Goal: Information Seeking & Learning: Learn about a topic

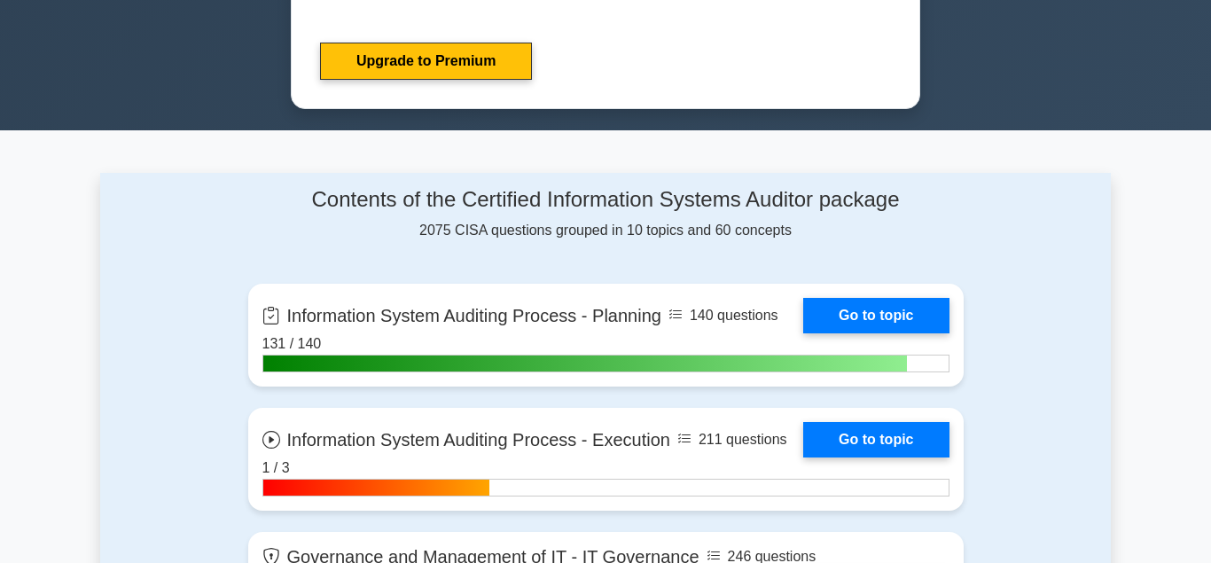
scroll to position [523, 0]
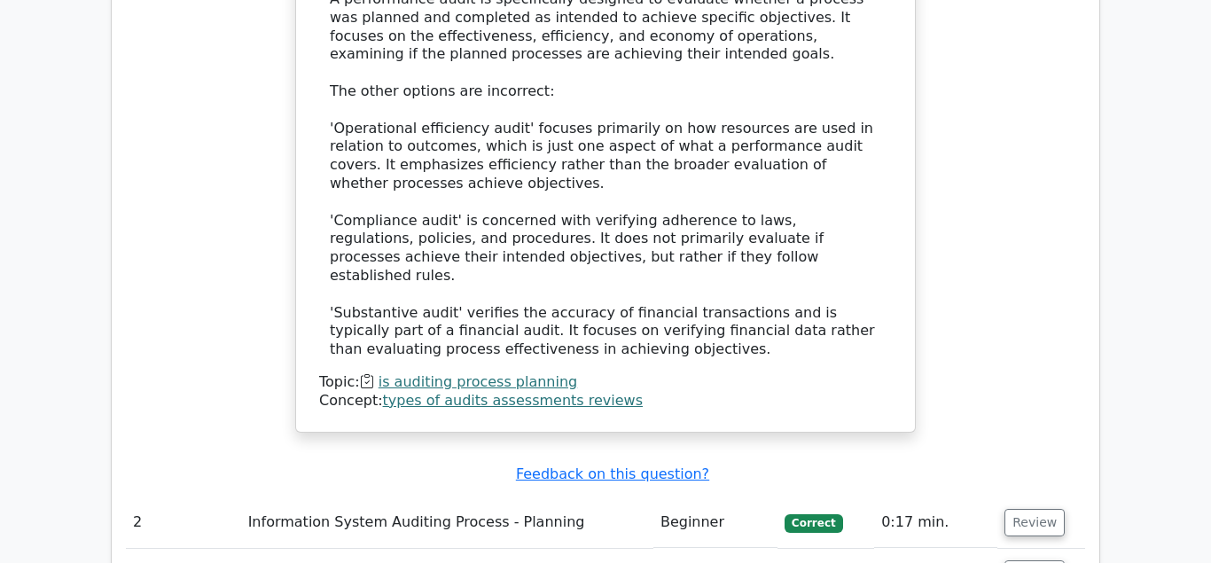
scroll to position [1989, 0]
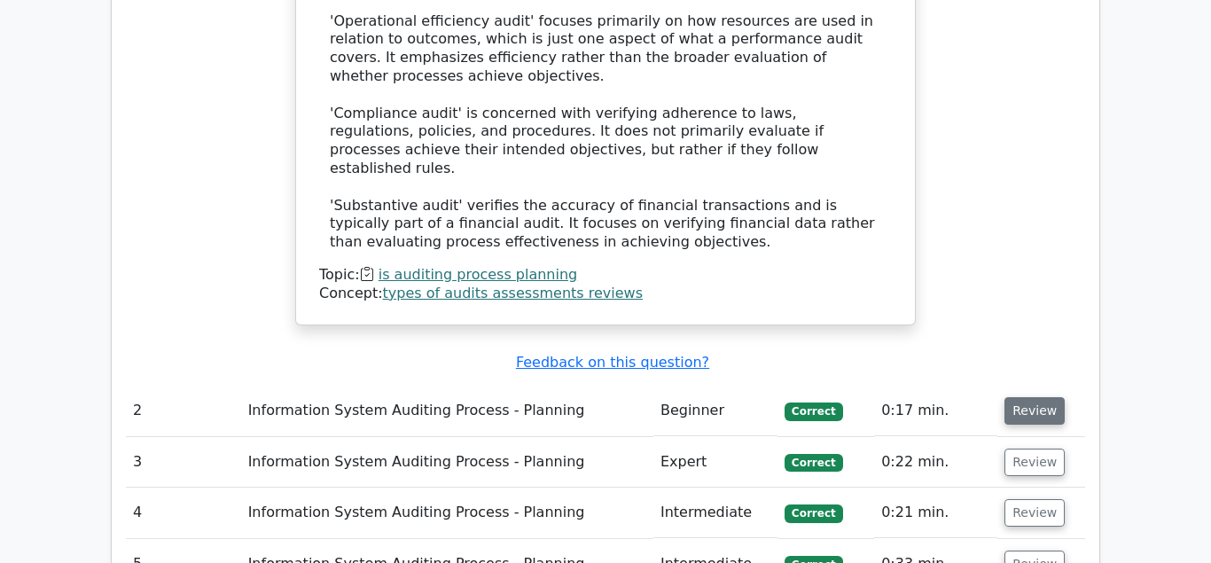
click at [1026, 397] on button "Review" at bounding box center [1034, 410] width 60 height 27
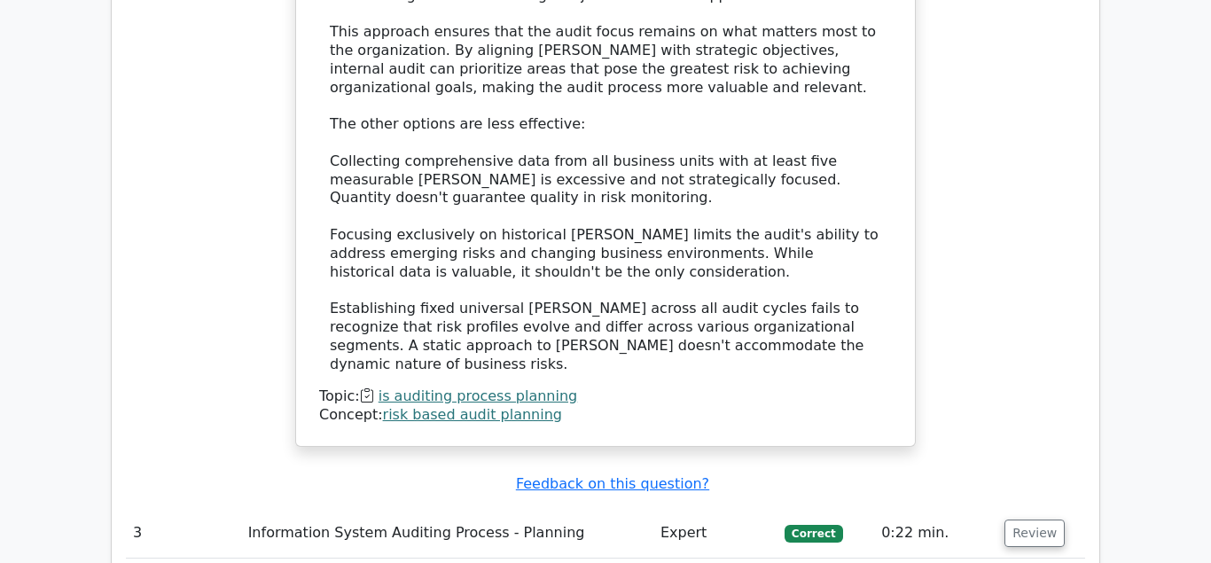
scroll to position [2984, 0]
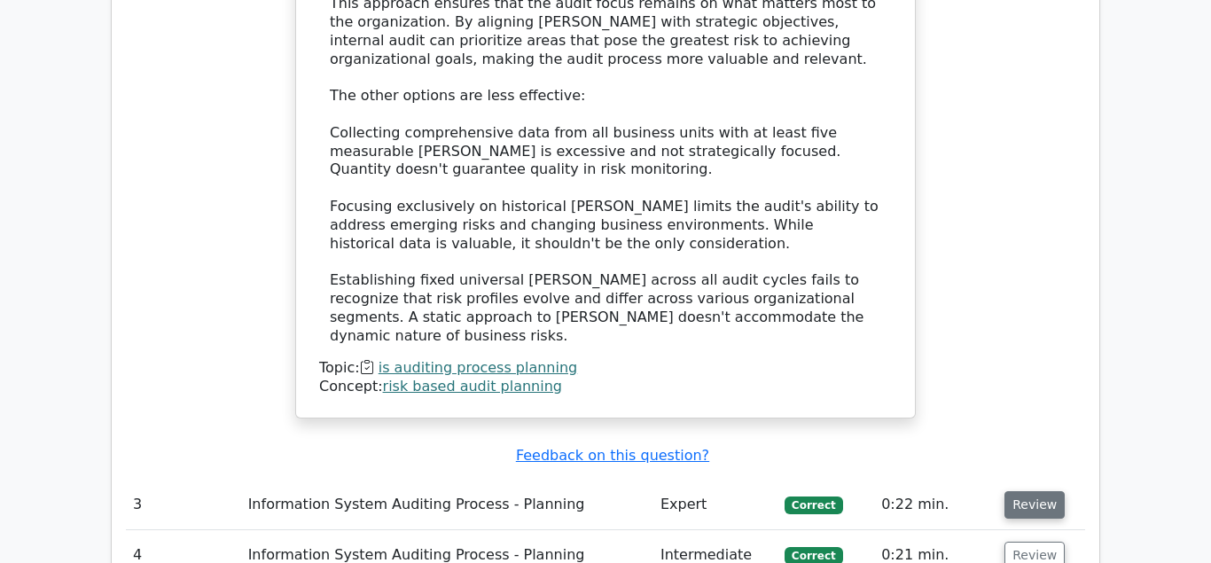
click at [1031, 491] on button "Review" at bounding box center [1034, 504] width 60 height 27
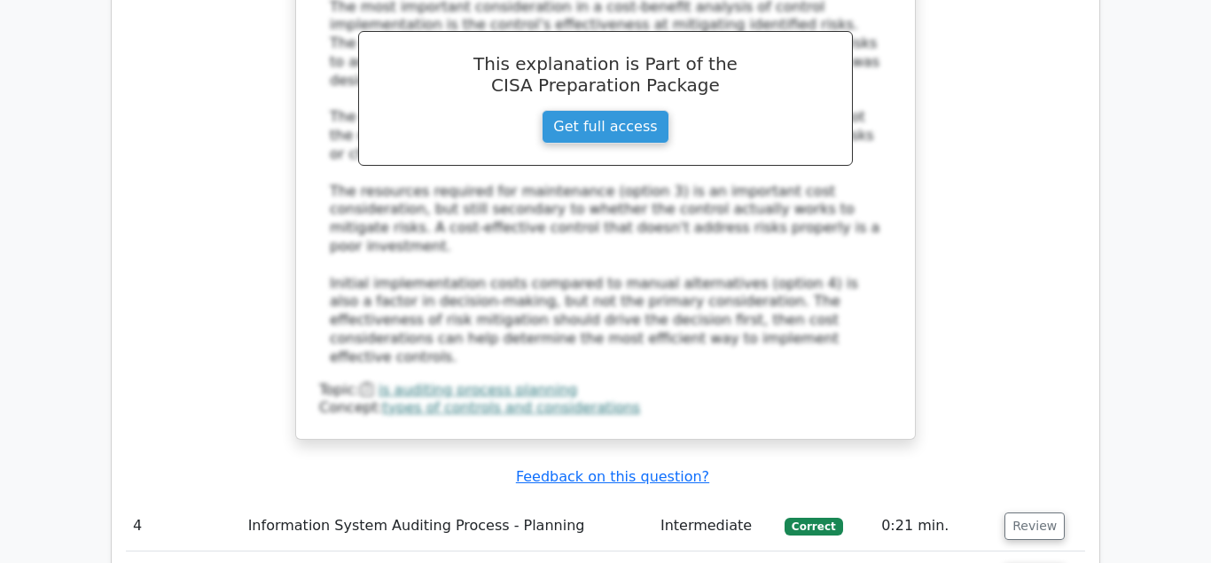
scroll to position [3978, 0]
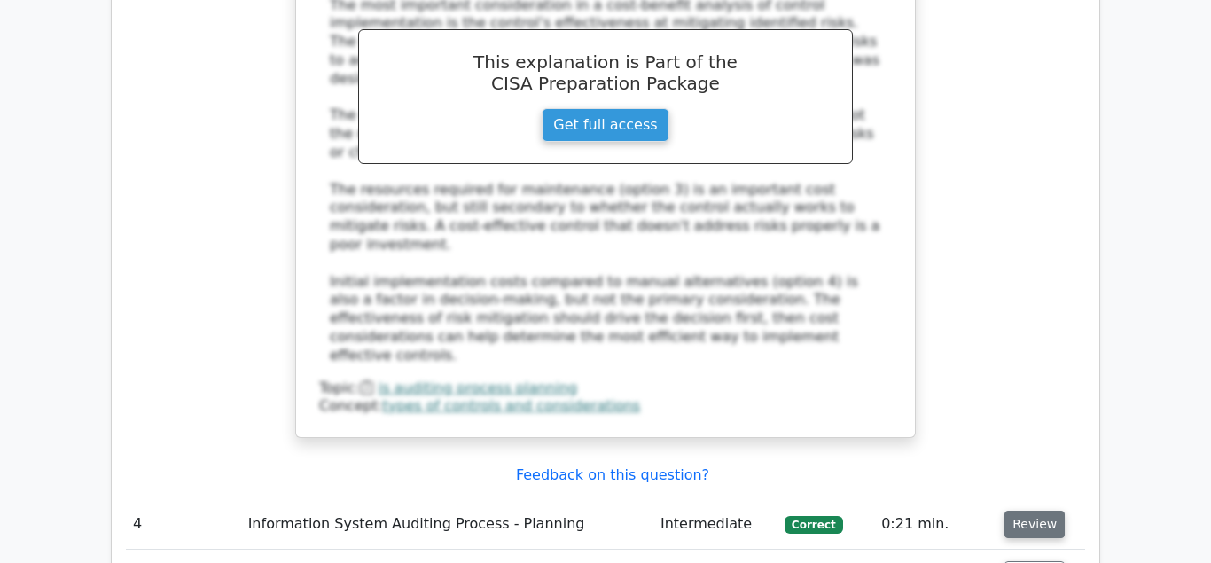
click at [1026, 511] on button "Review" at bounding box center [1034, 524] width 60 height 27
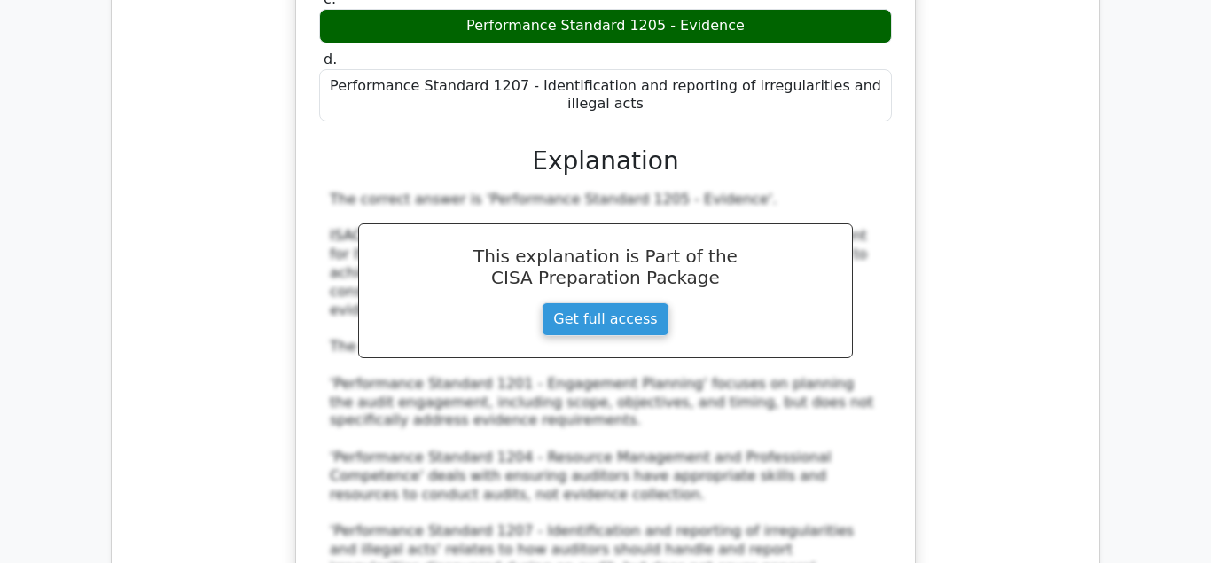
scroll to position [4883, 0]
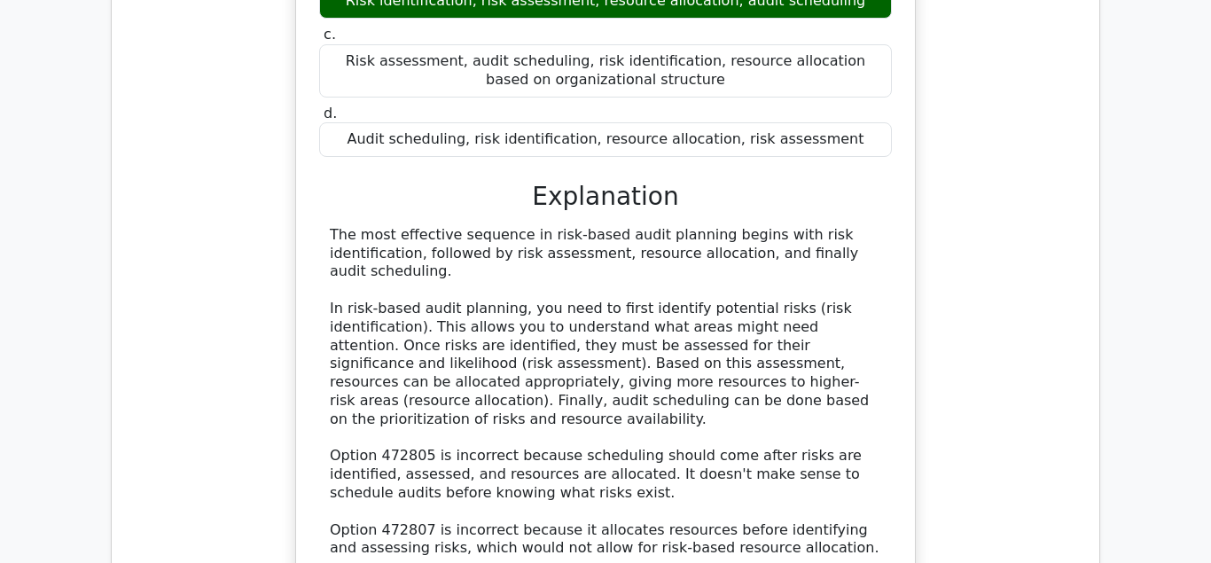
scroll to position [5787, 0]
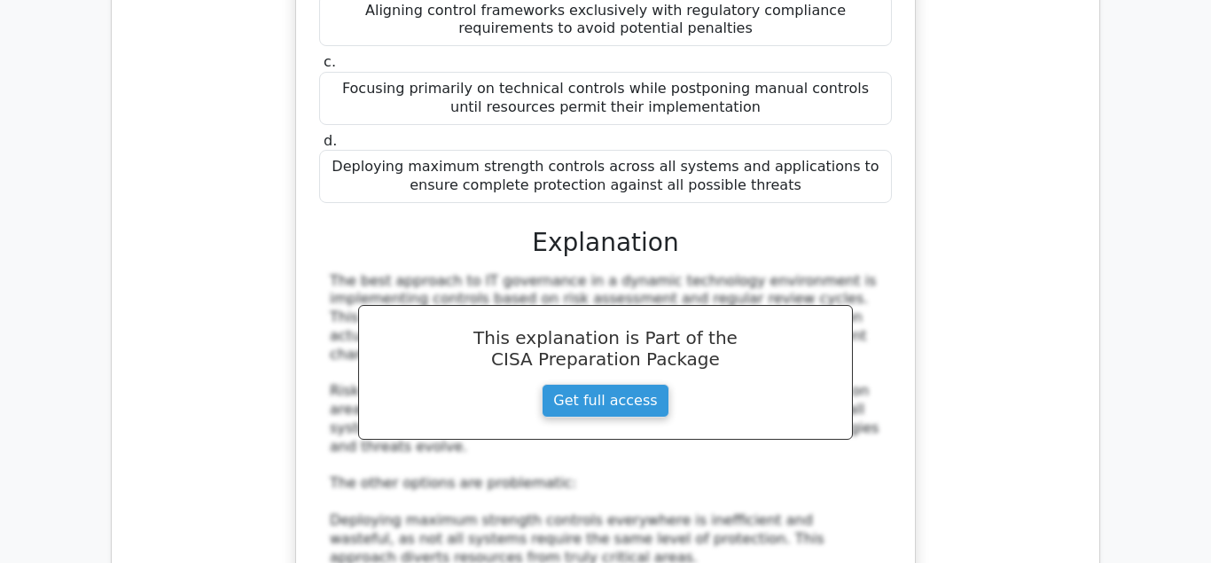
scroll to position [6872, 0]
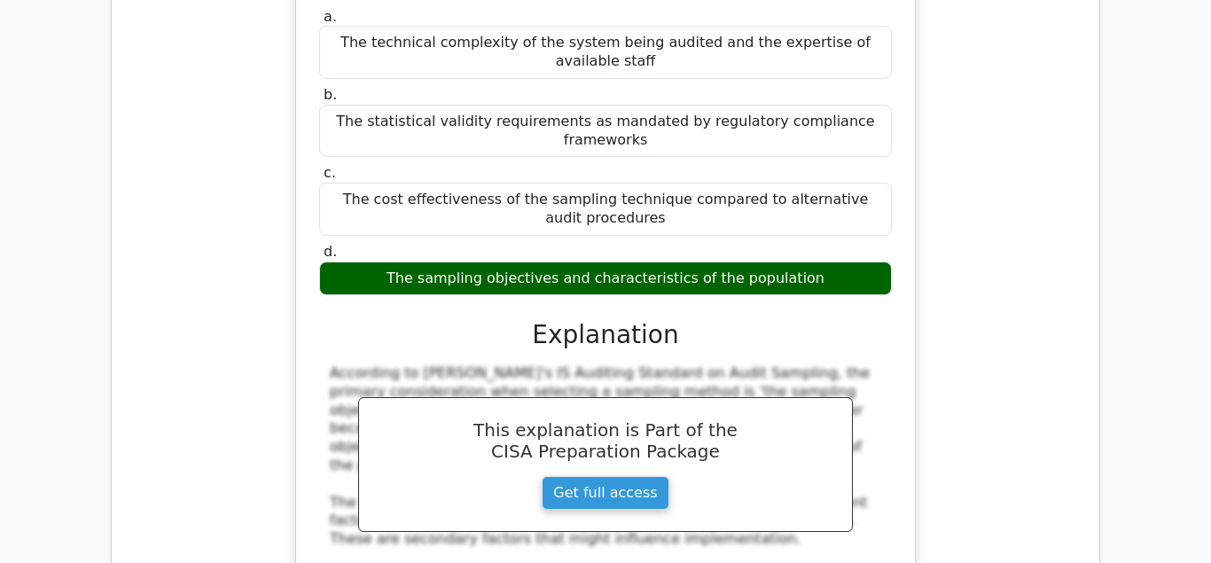
scroll to position [7776, 0]
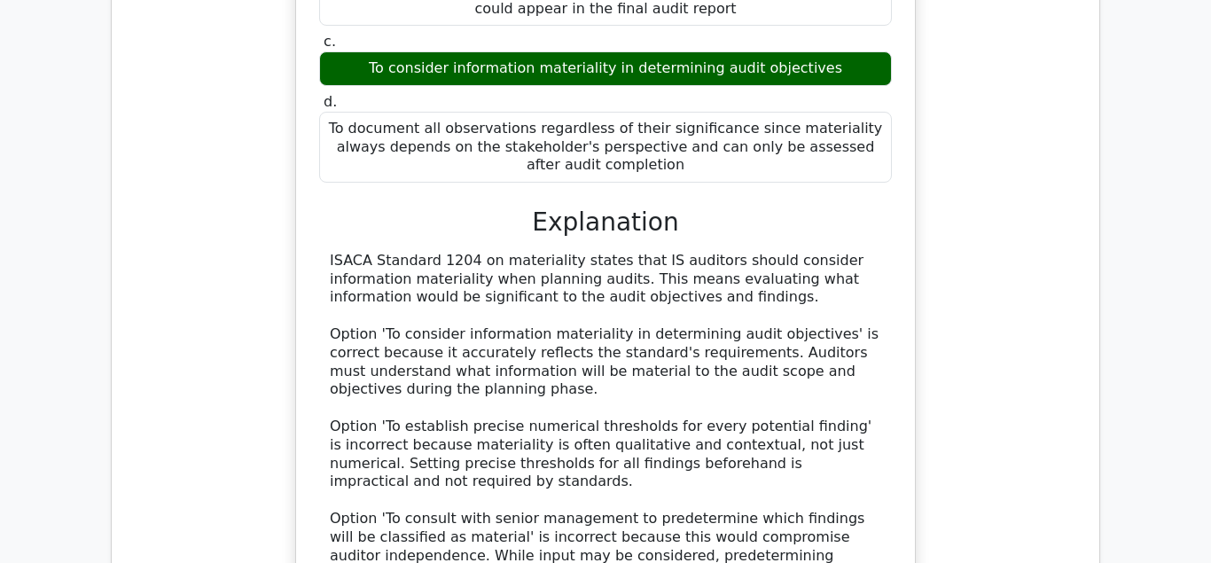
scroll to position [8952, 0]
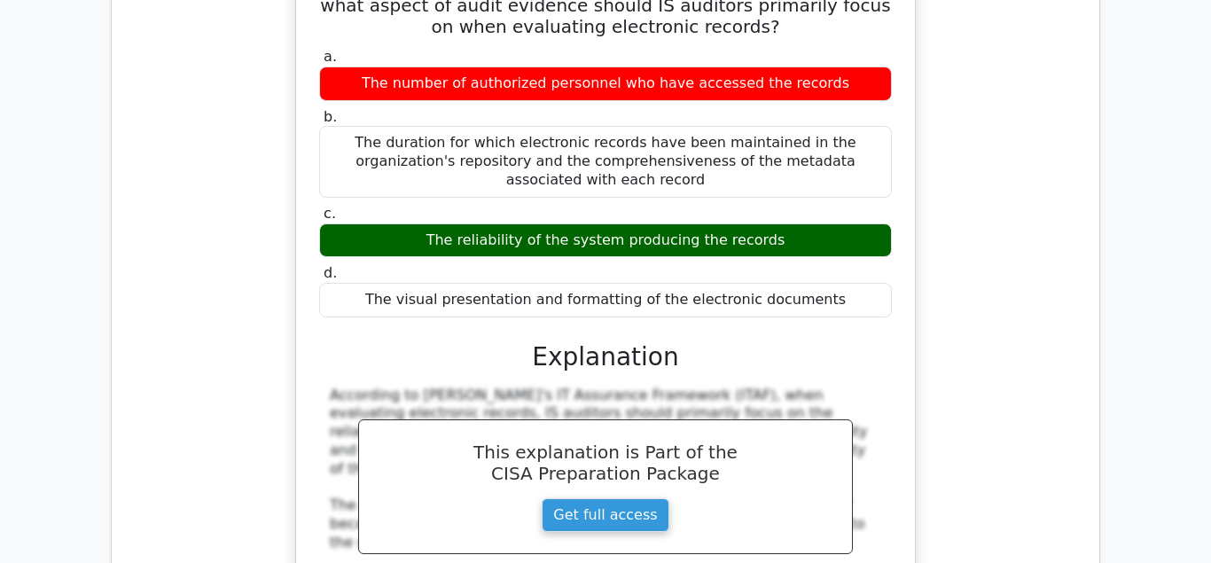
scroll to position [9946, 0]
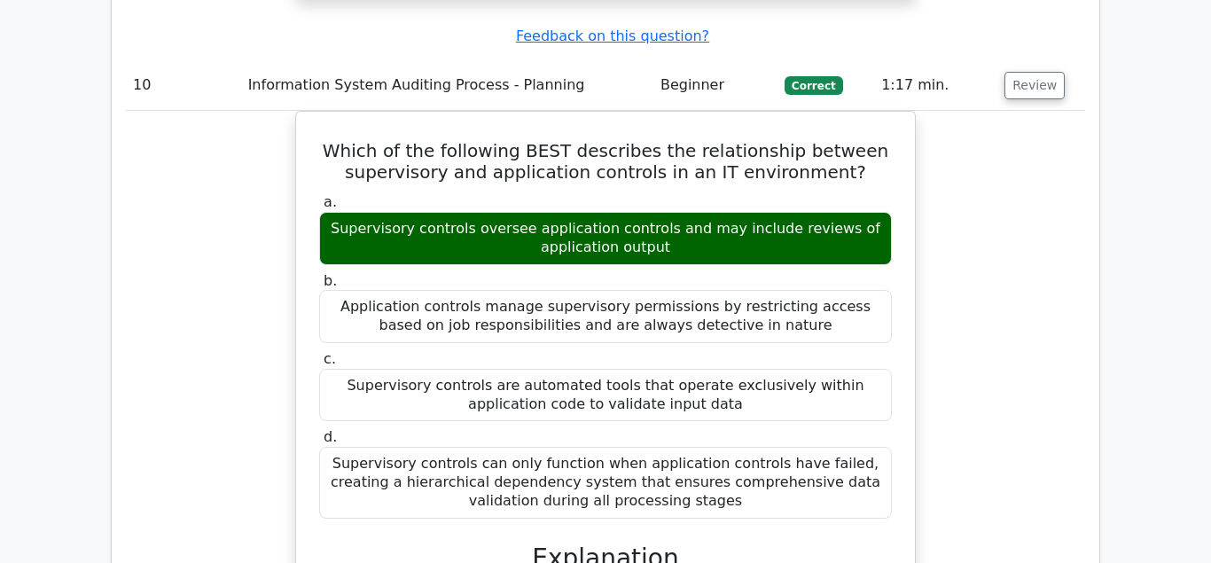
scroll to position [10850, 0]
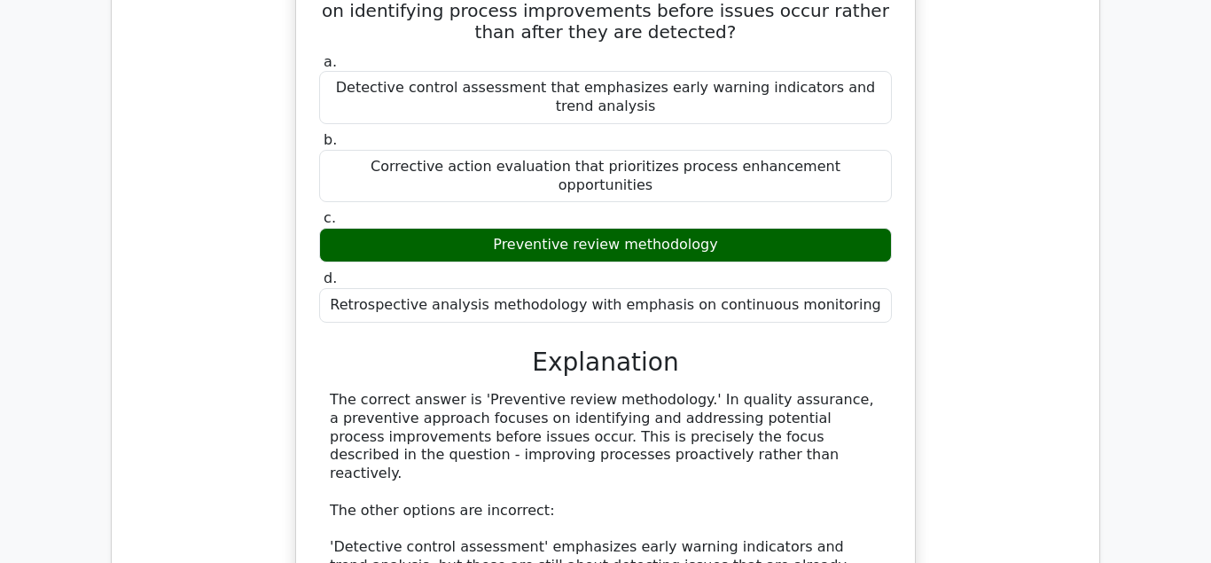
scroll to position [11935, 0]
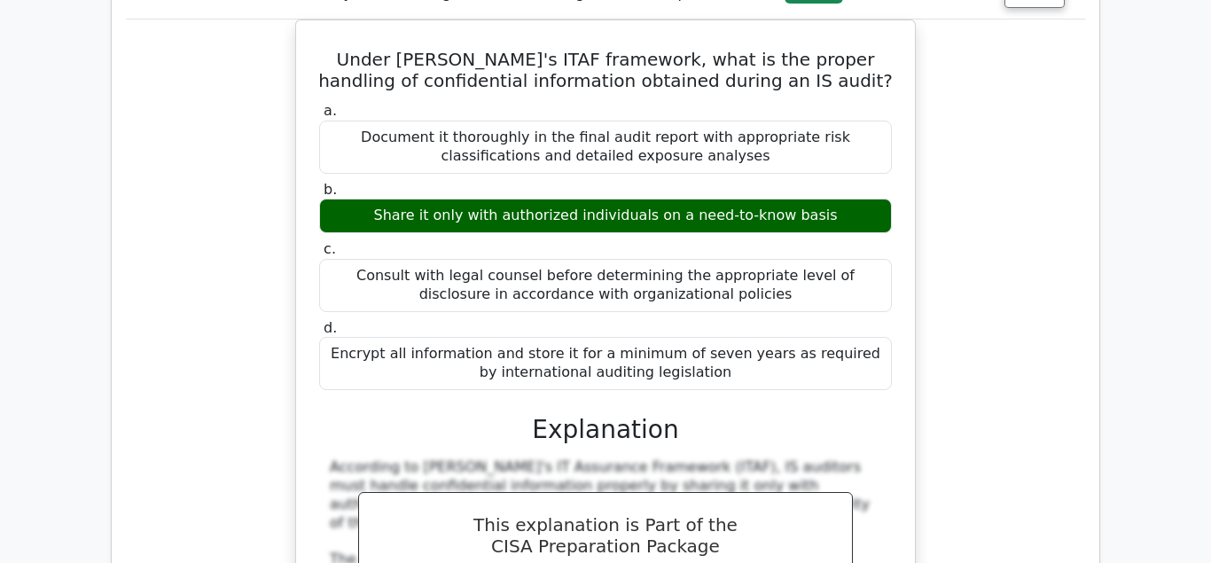
scroll to position [12840, 0]
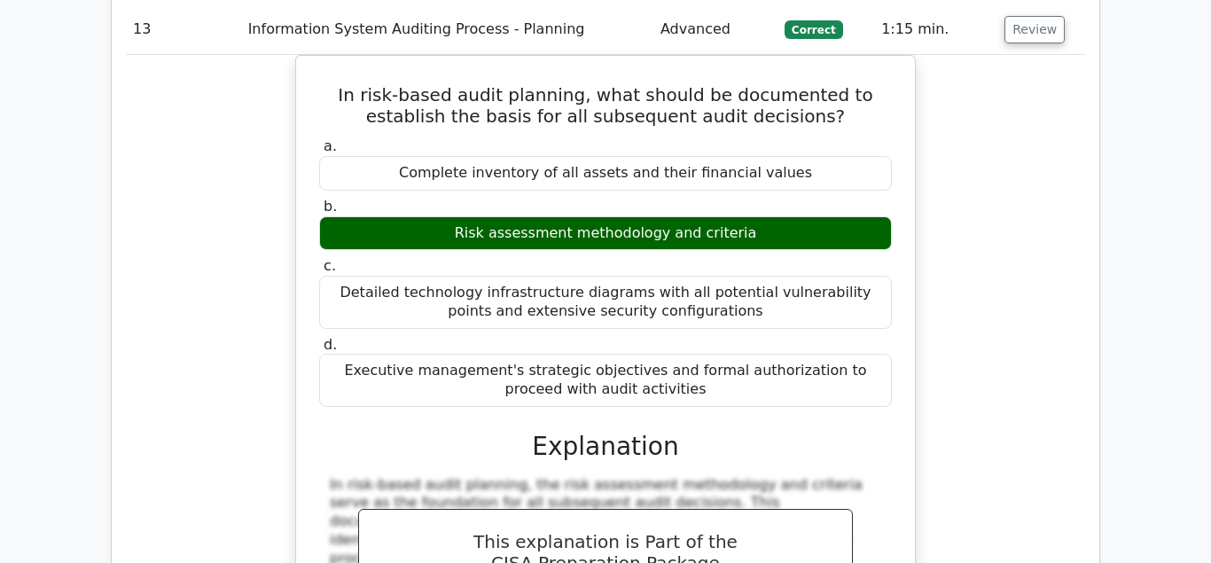
scroll to position [13834, 0]
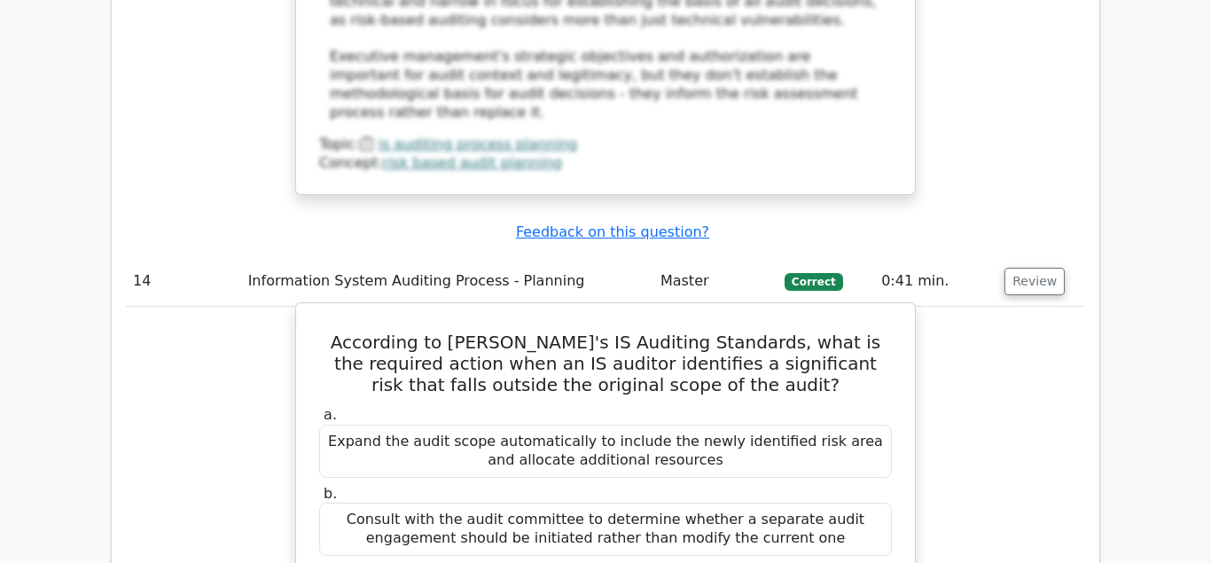
scroll to position [14829, 0]
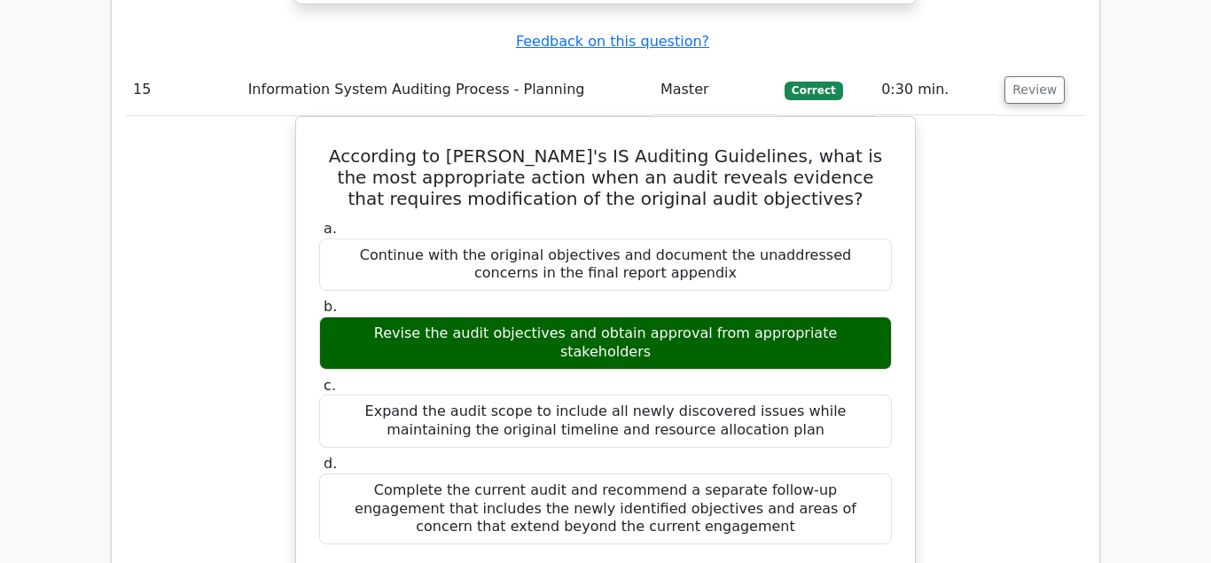
scroll to position [15914, 0]
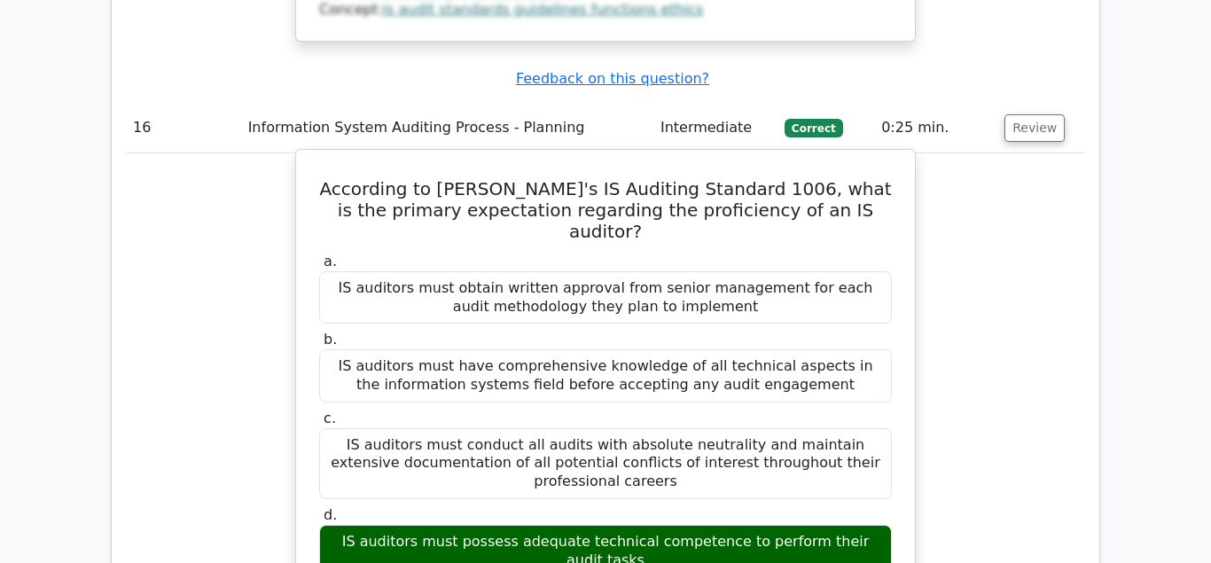
scroll to position [16999, 0]
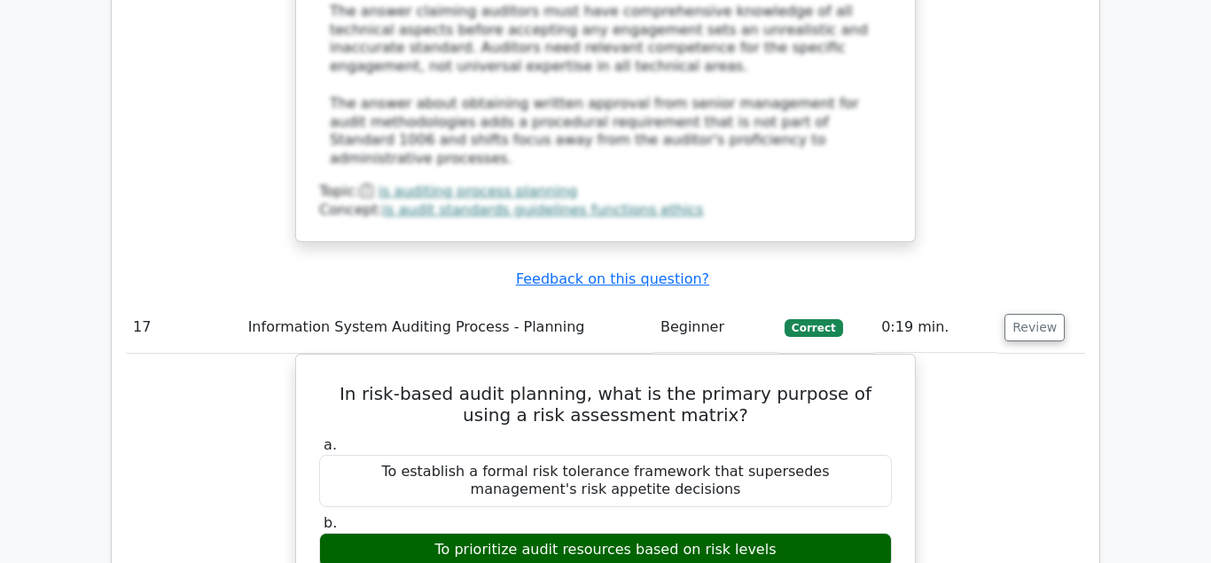
scroll to position [17993, 0]
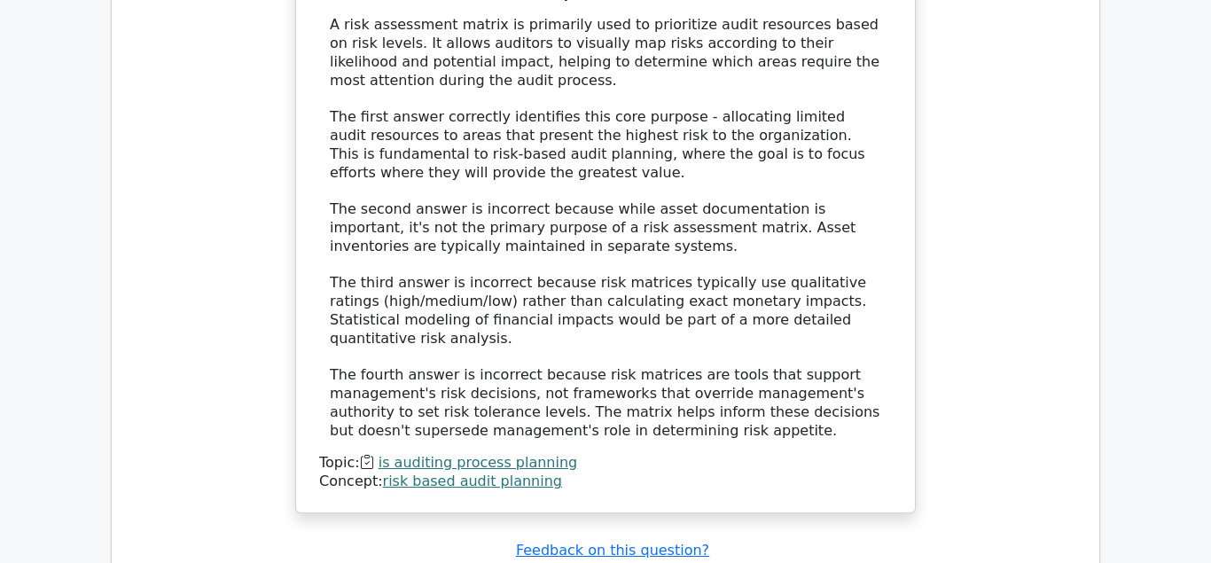
scroll to position [18972, 0]
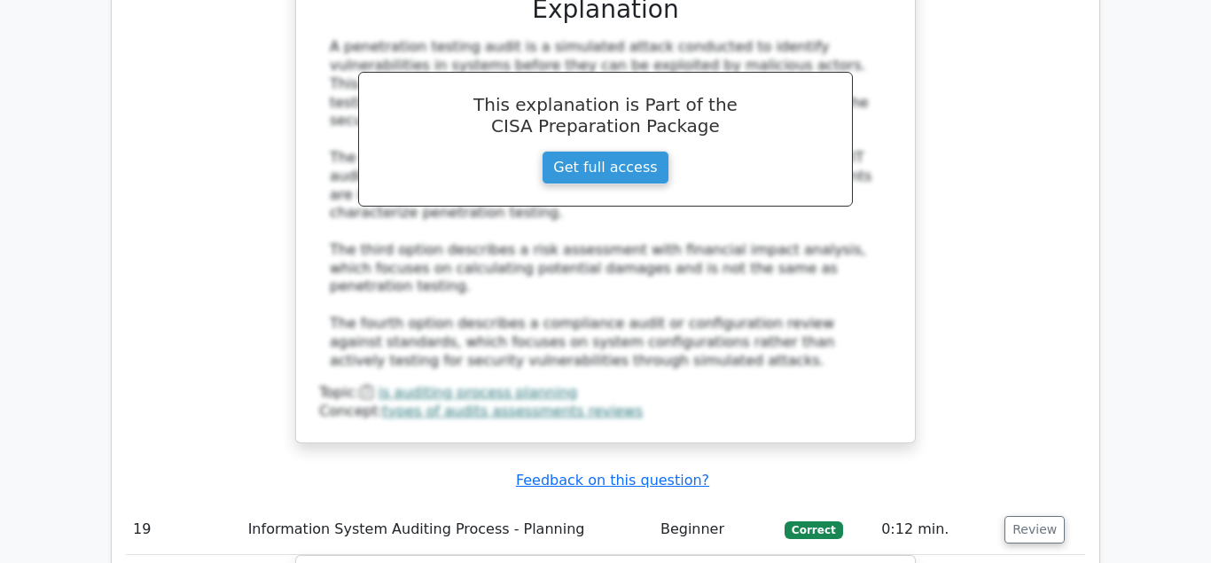
scroll to position [19786, 0]
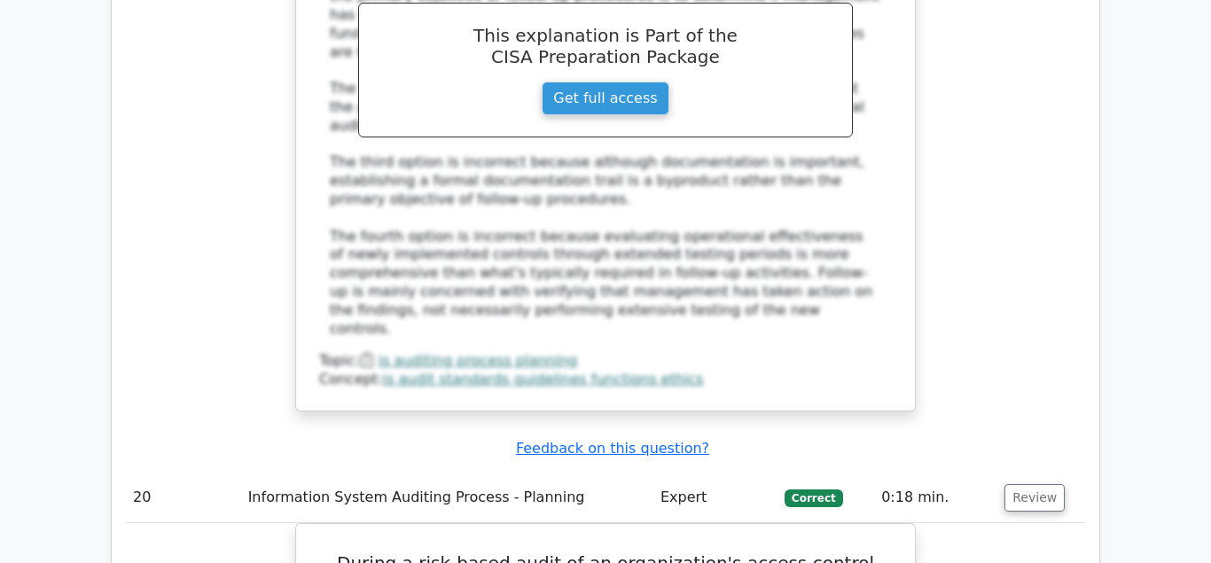
scroll to position [20871, 0]
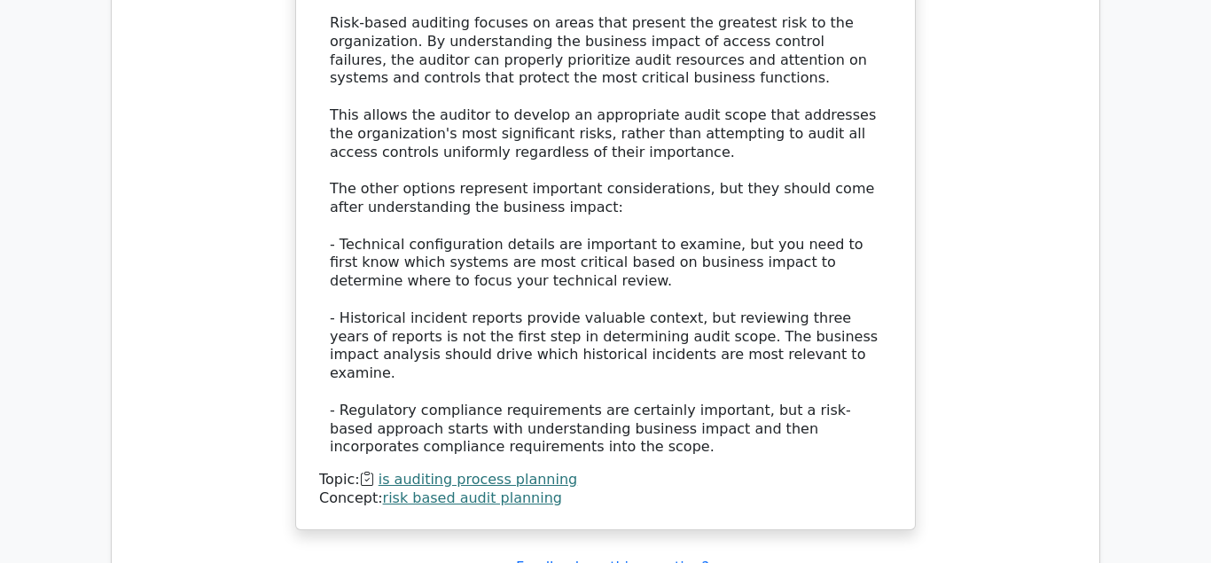
scroll to position [21956, 0]
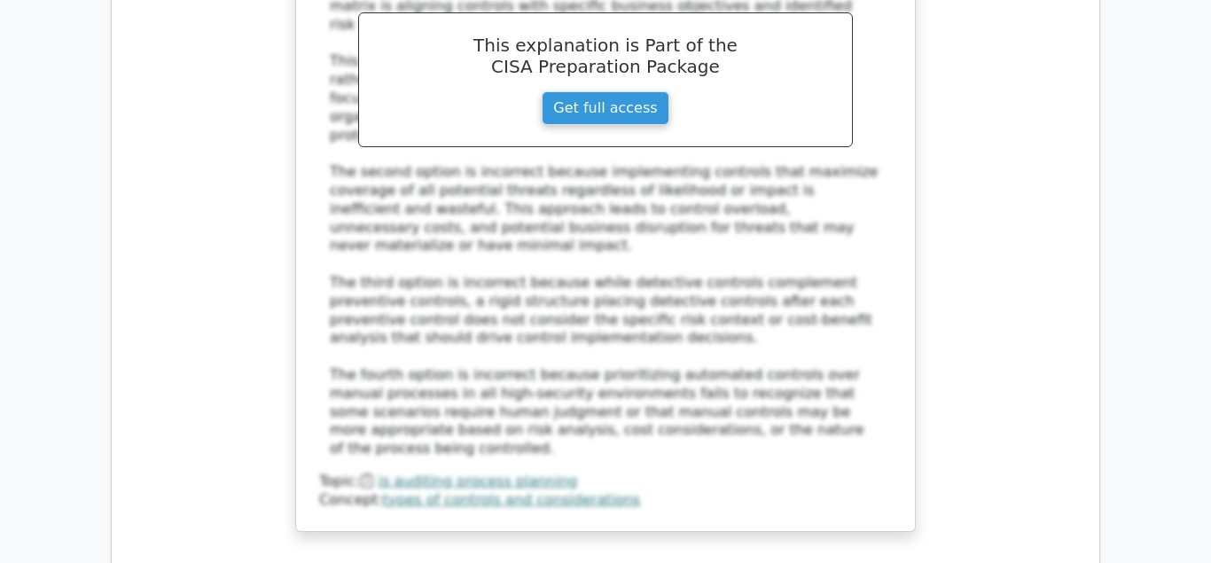
scroll to position [23041, 0]
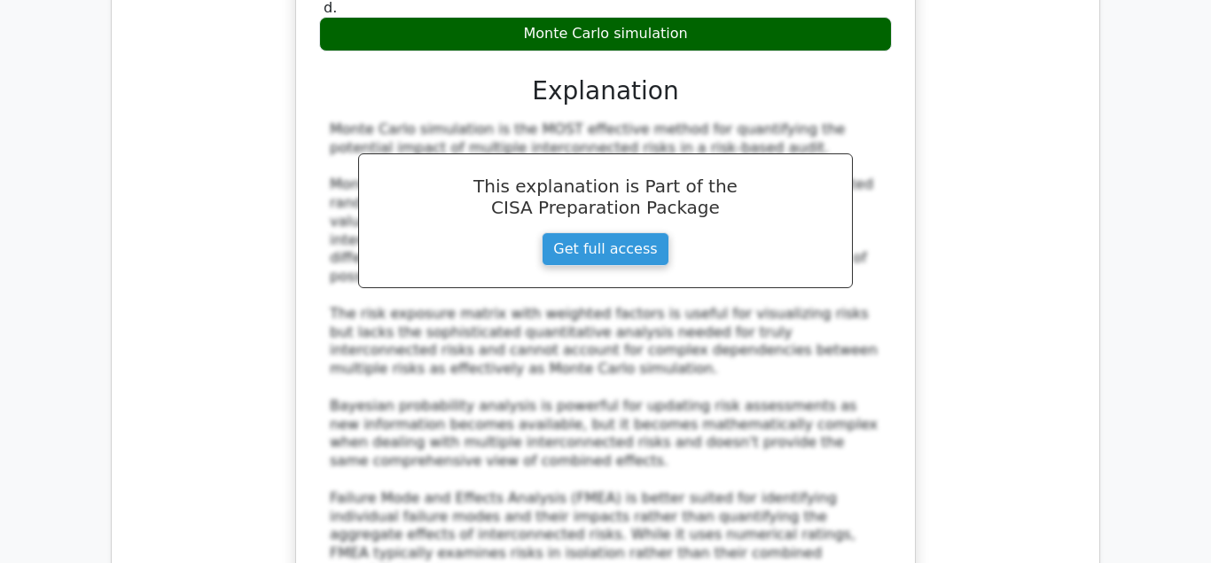
scroll to position [23945, 0]
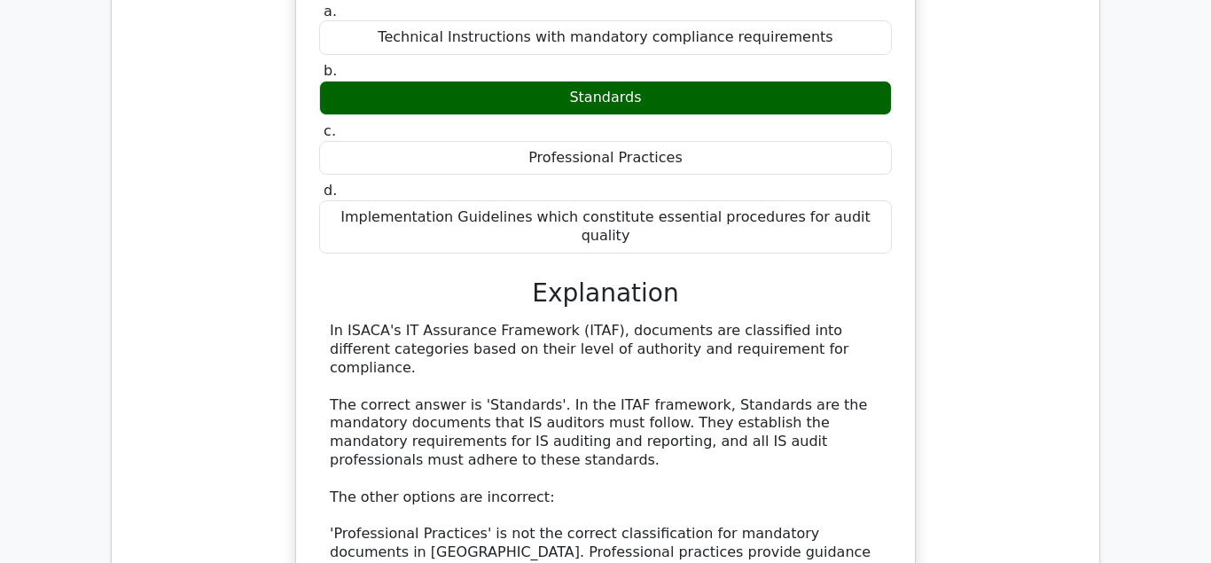
scroll to position [24849, 0]
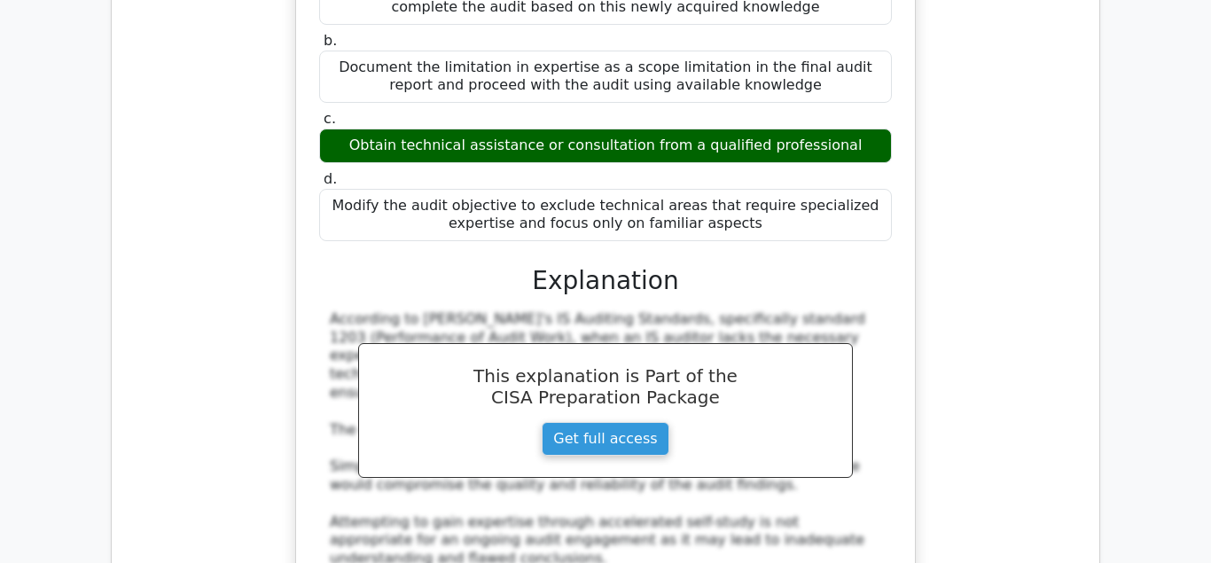
scroll to position [25934, 0]
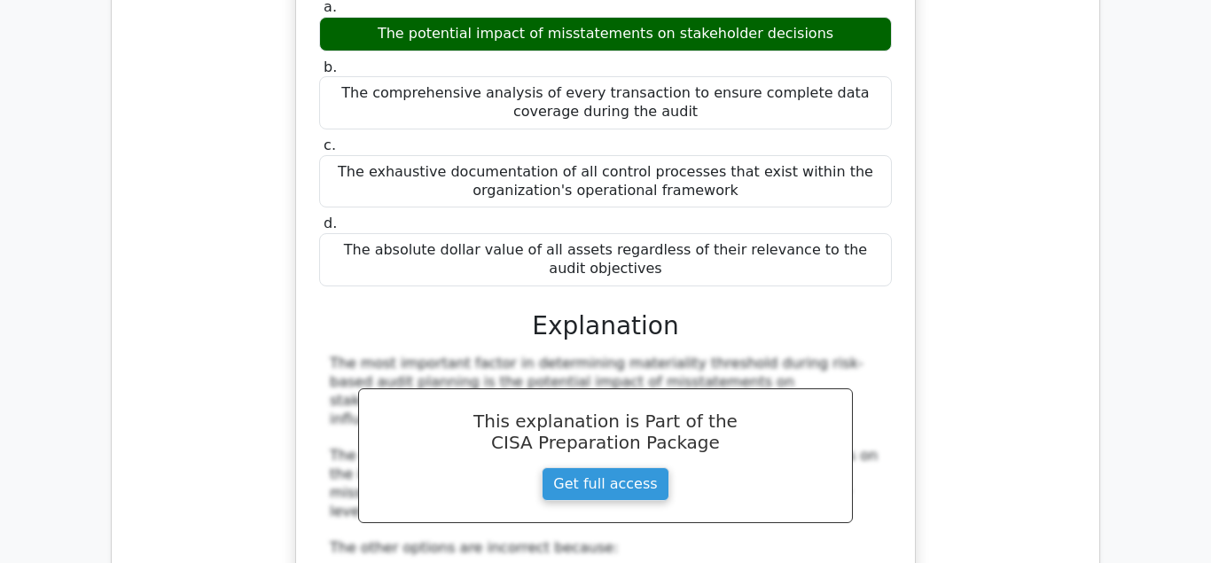
scroll to position [26929, 0]
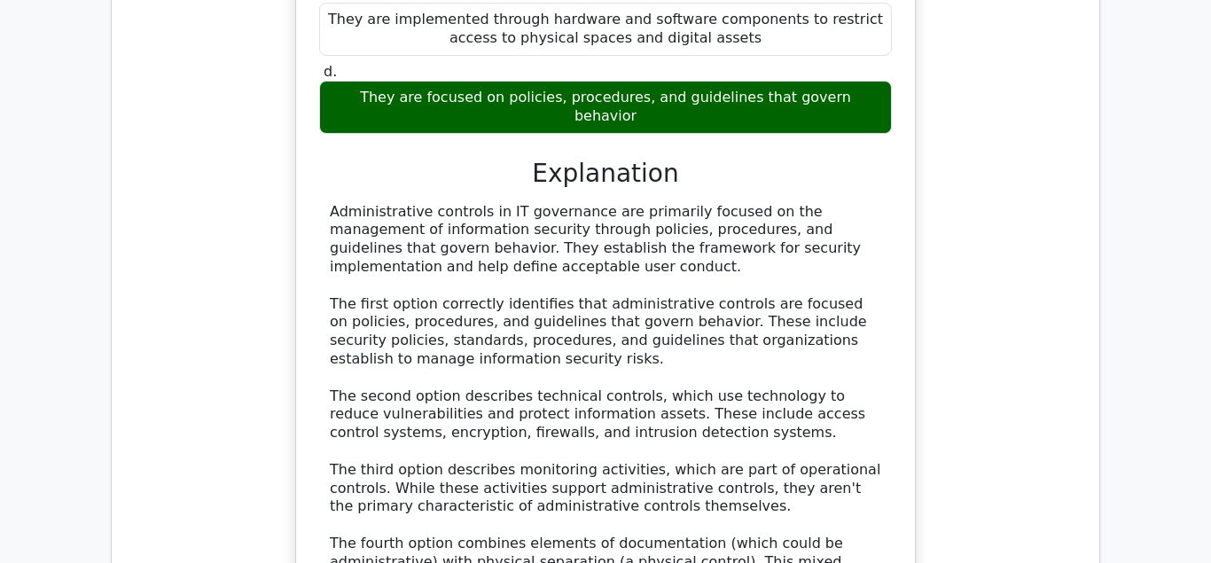
scroll to position [28104, 0]
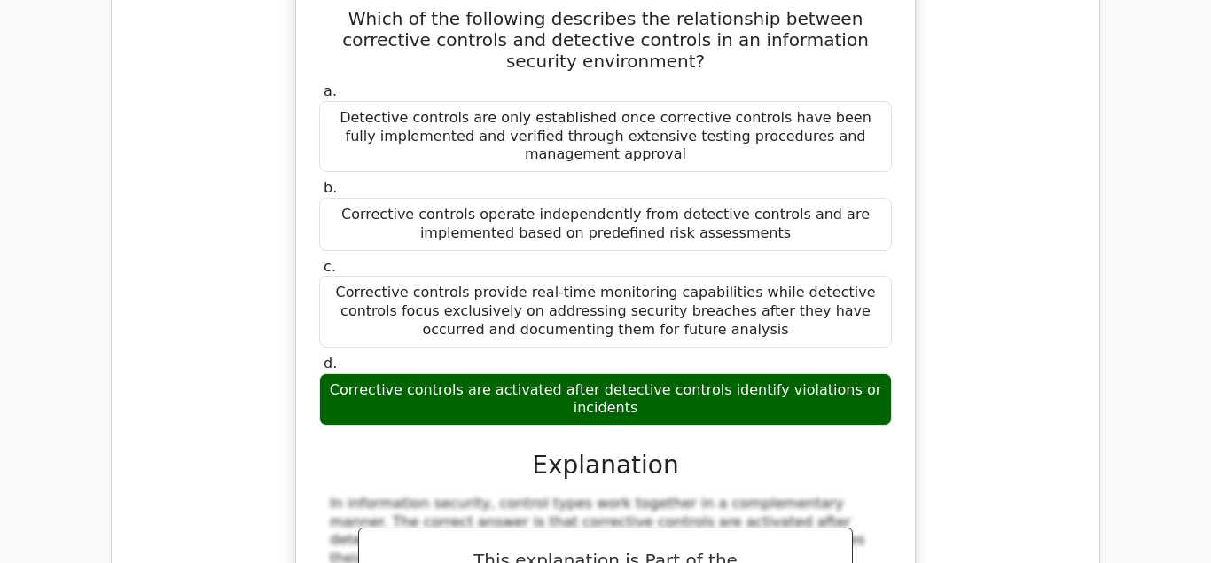
scroll to position [29009, 0]
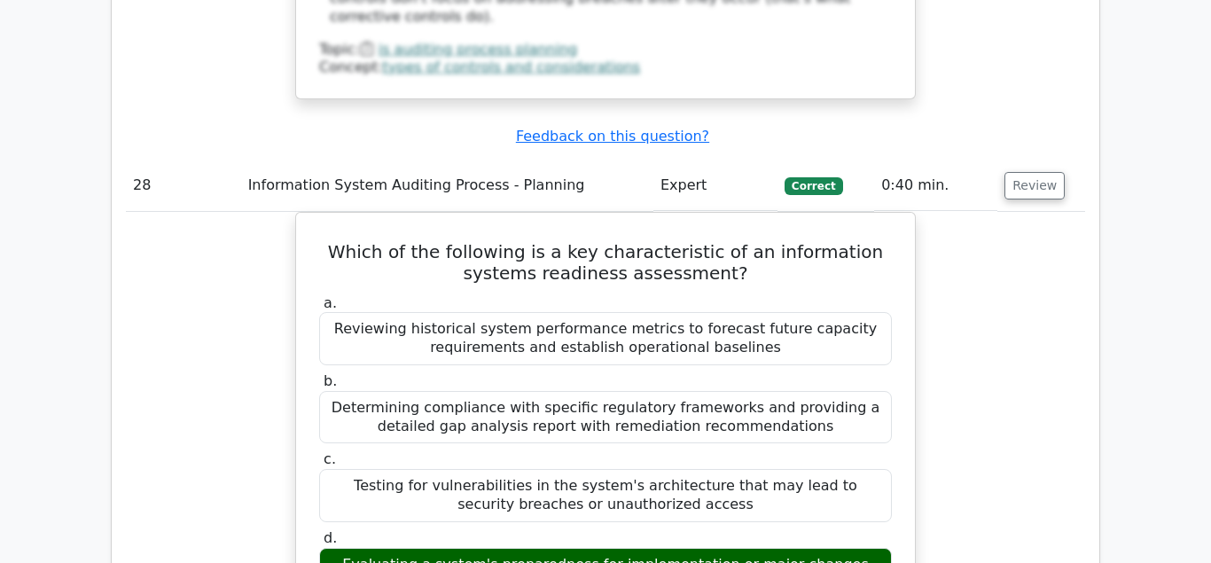
scroll to position [29913, 0]
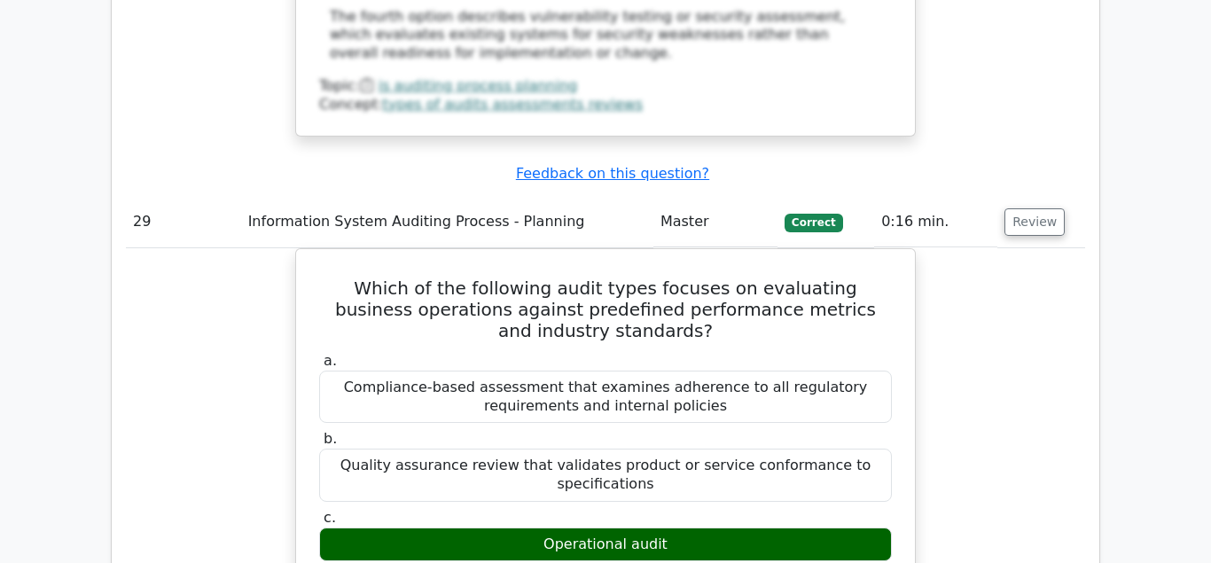
scroll to position [30817, 0]
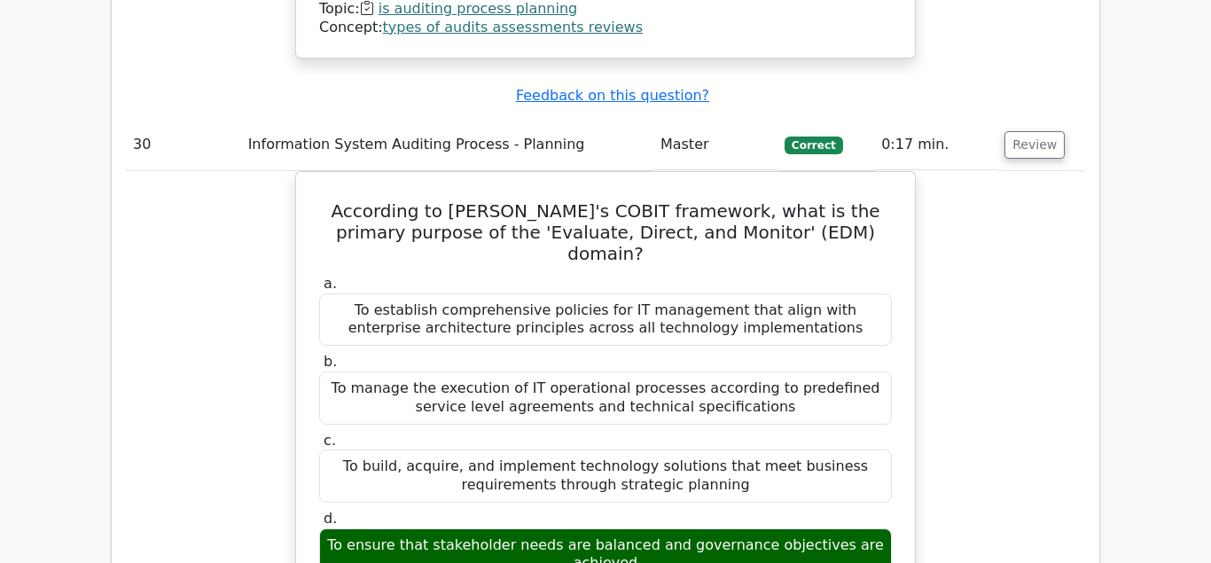
scroll to position [31902, 0]
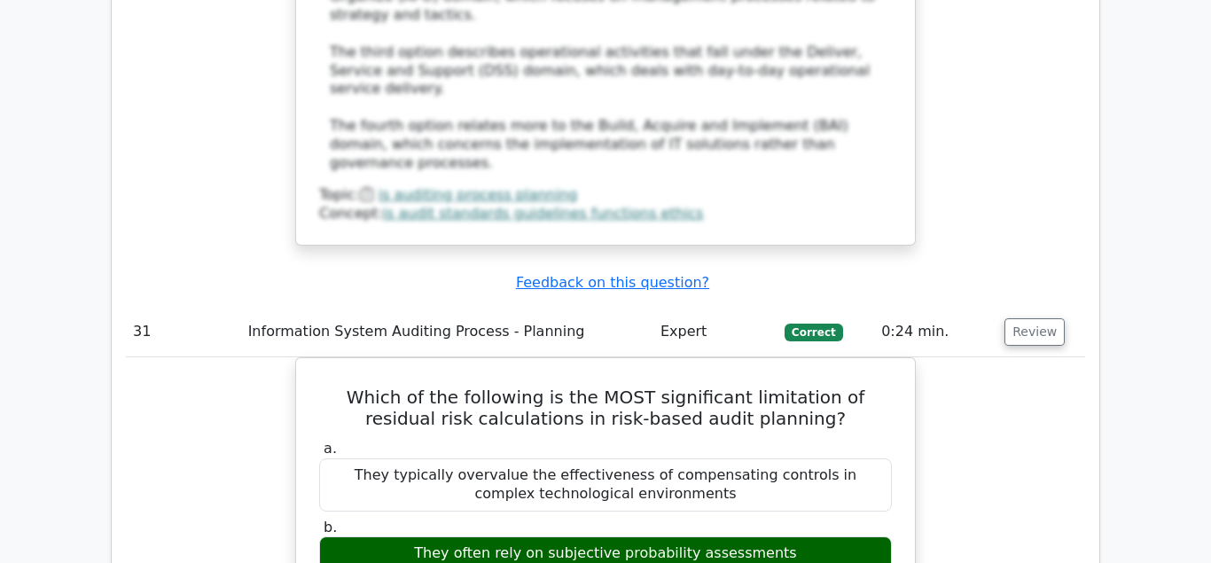
scroll to position [32806, 0]
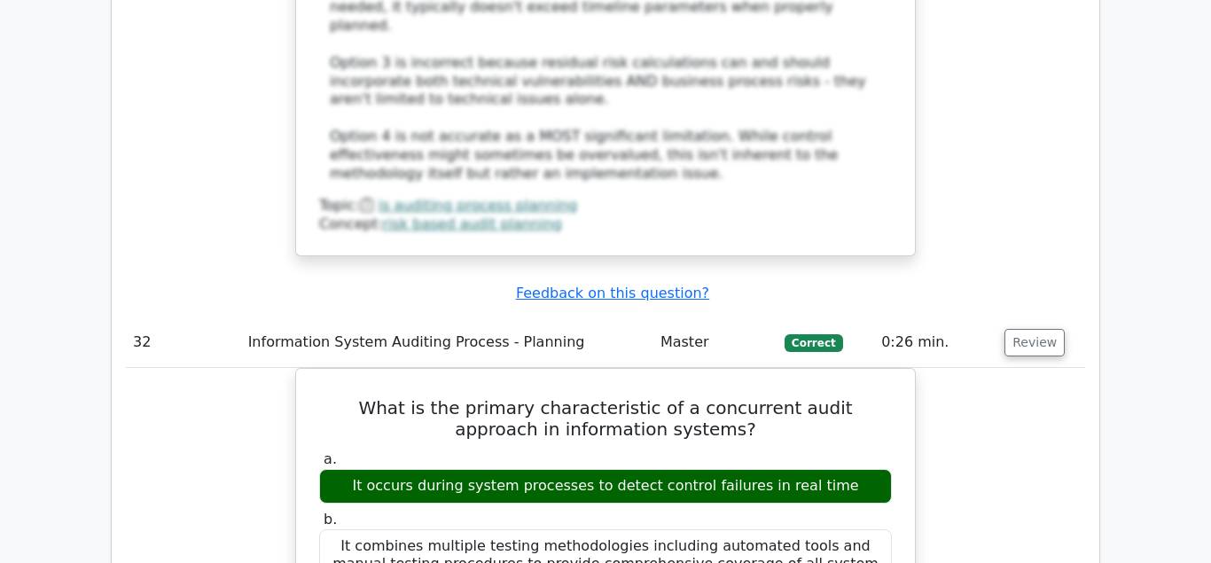
scroll to position [33801, 0]
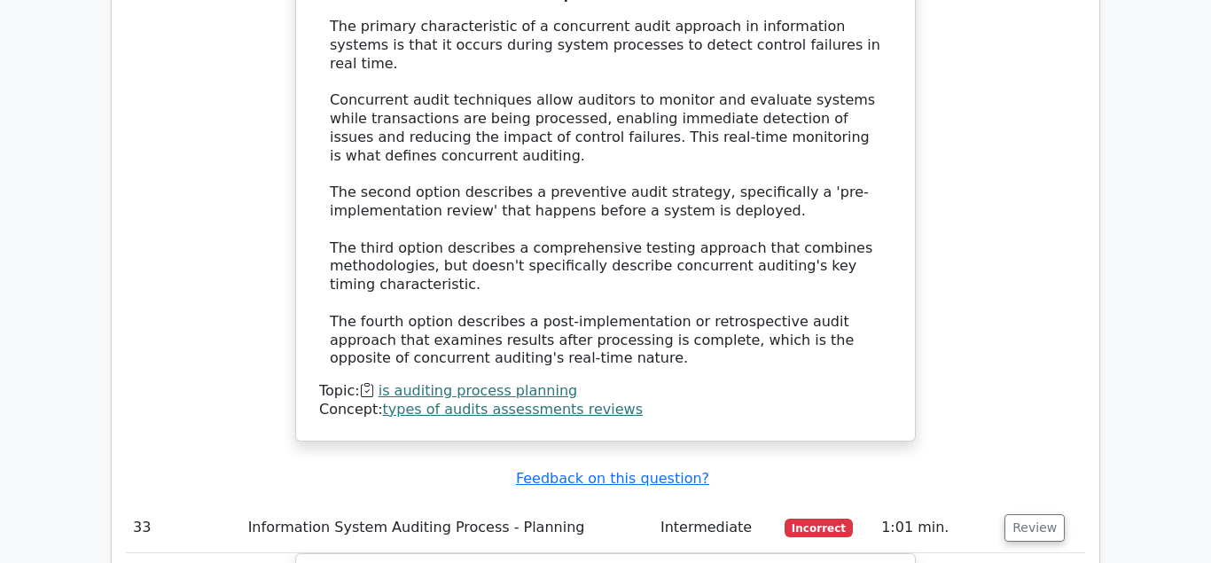
scroll to position [34705, 0]
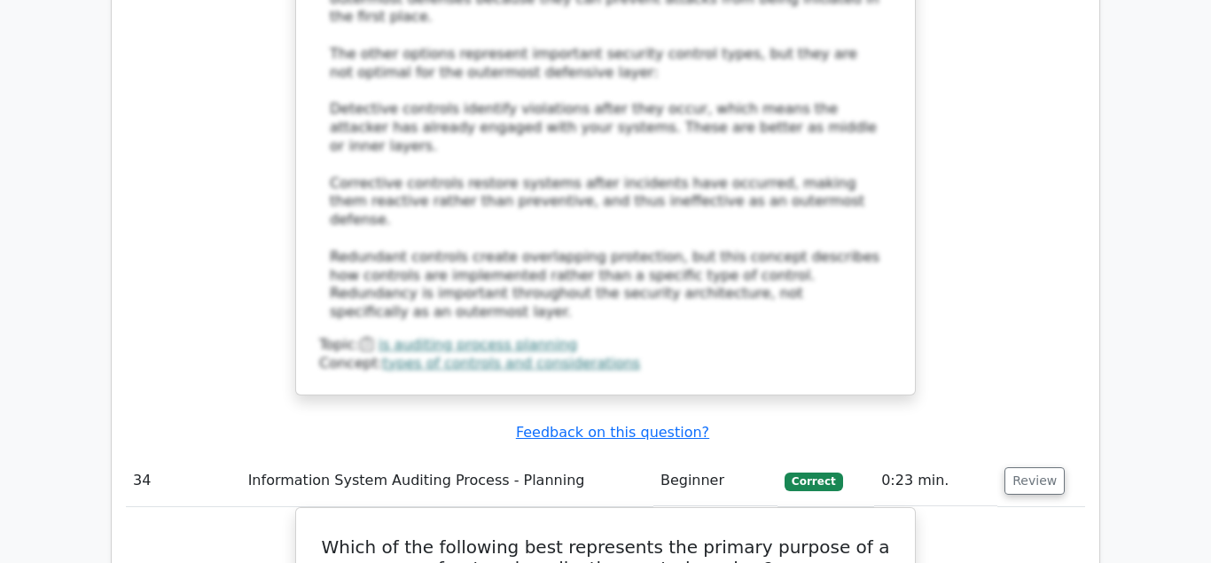
scroll to position [35790, 0]
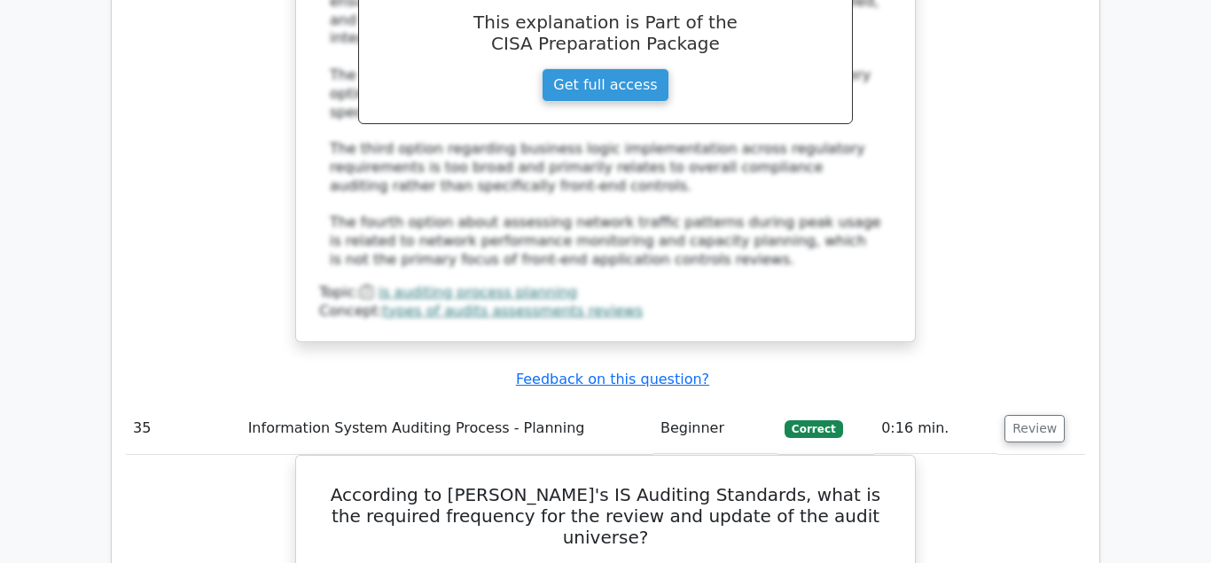
scroll to position [36785, 0]
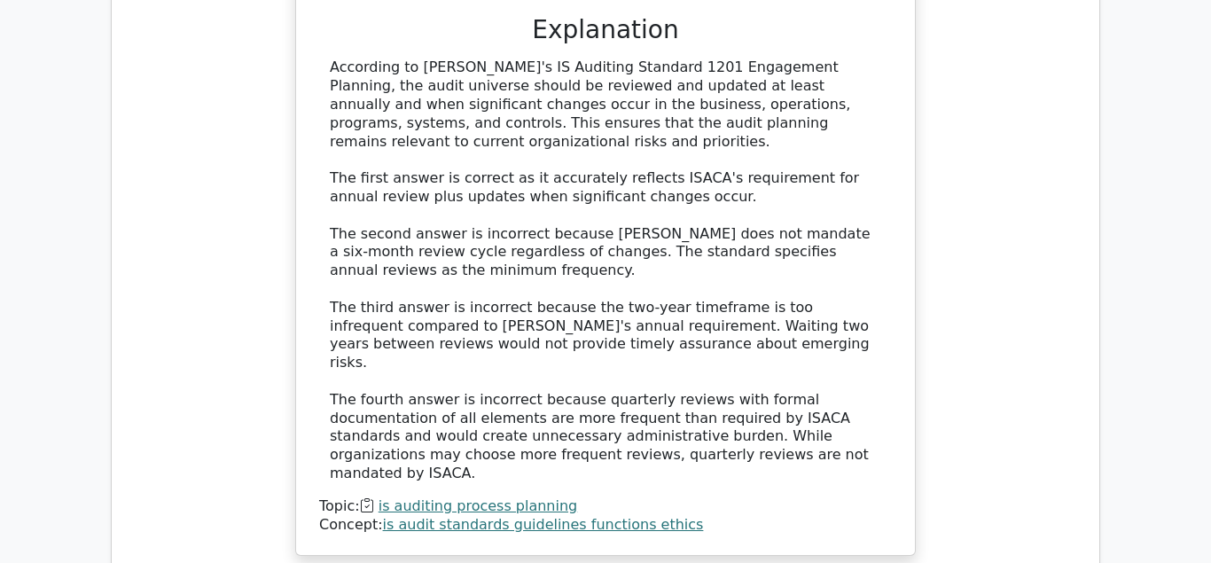
scroll to position [37598, 0]
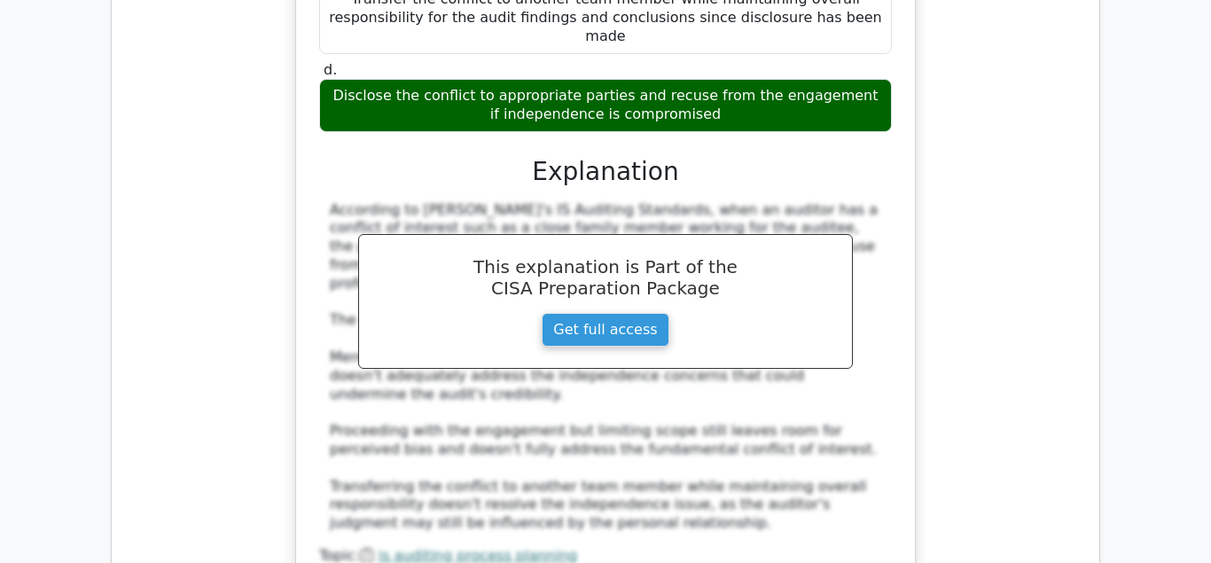
scroll to position [38593, 0]
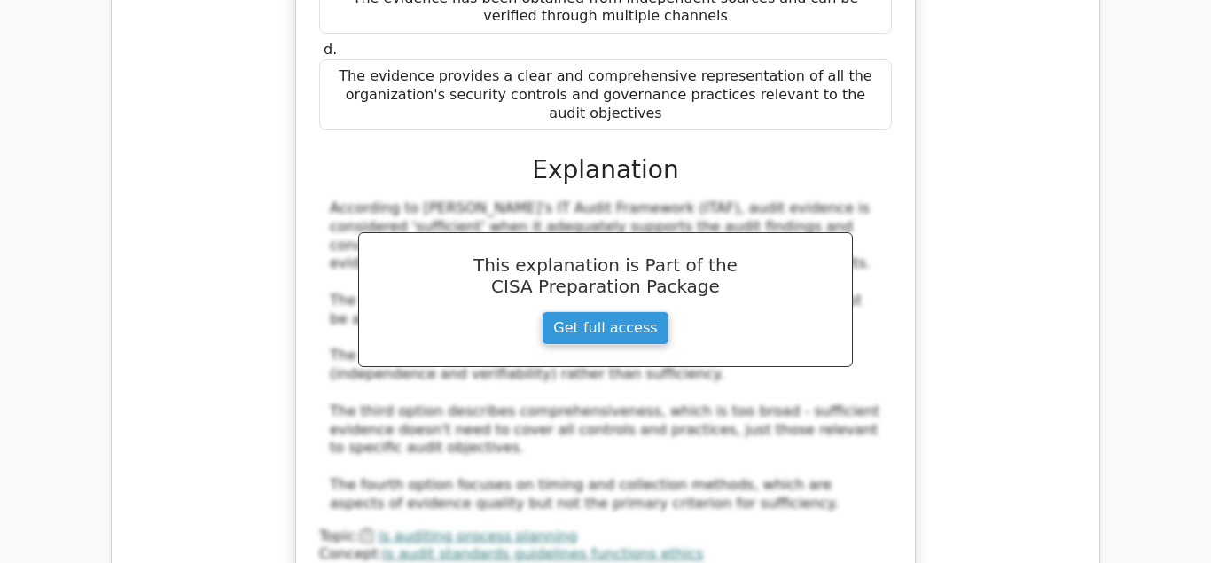
scroll to position [39588, 0]
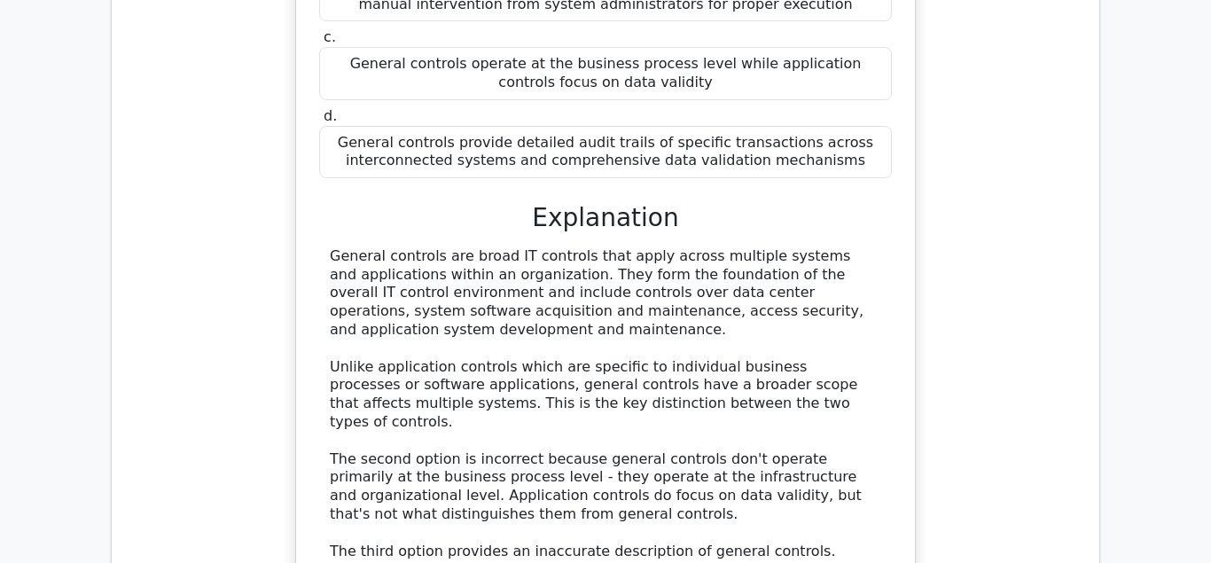
scroll to position [40492, 0]
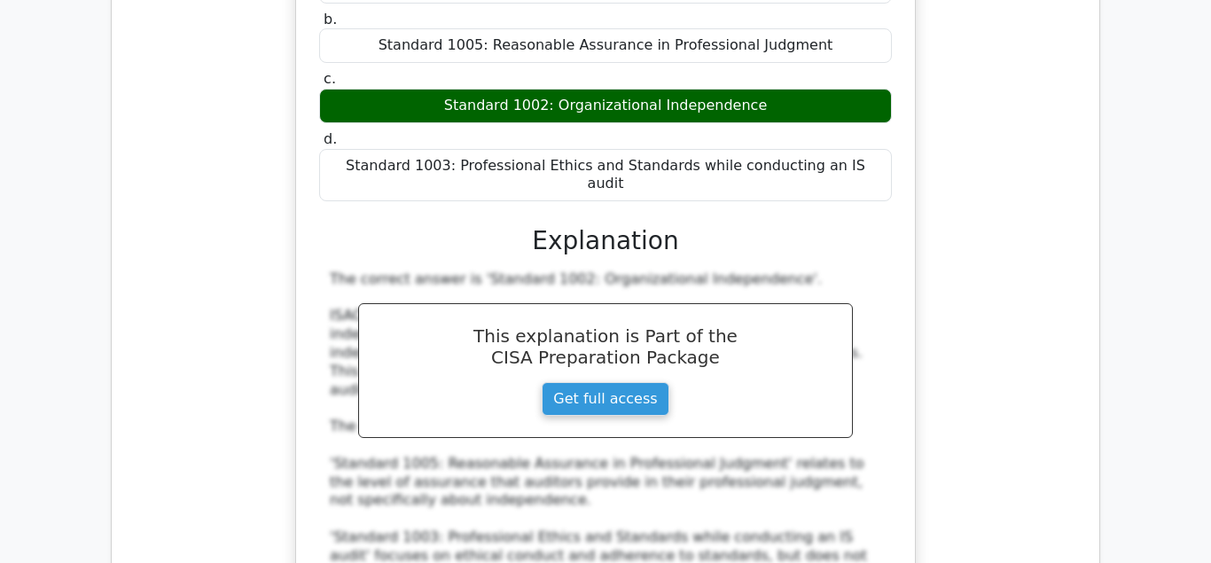
scroll to position [41486, 0]
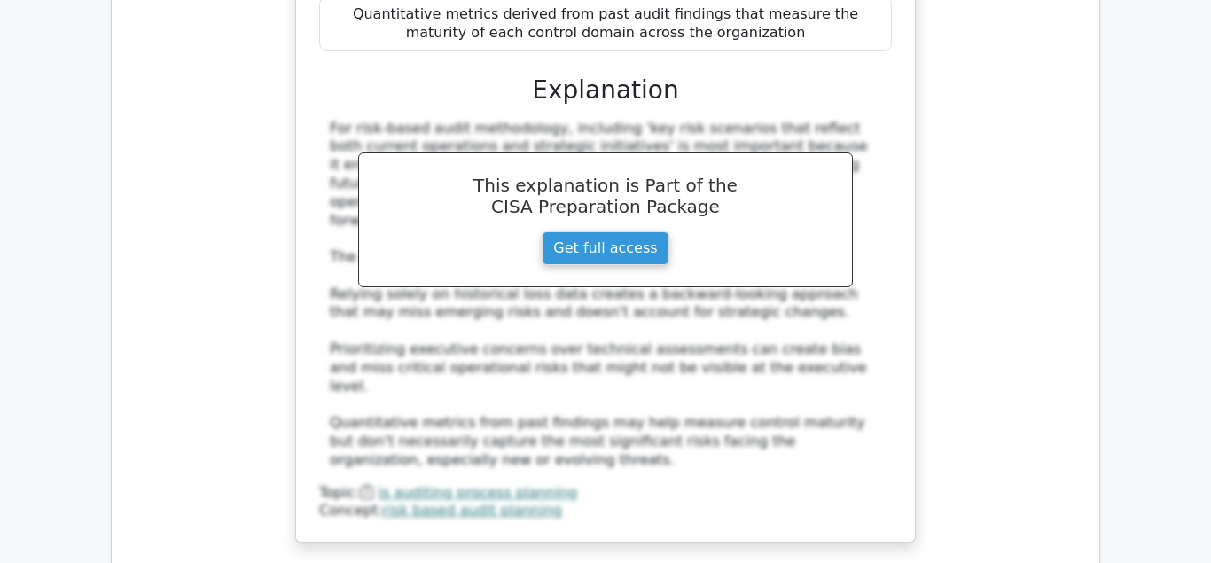
scroll to position [42662, 0]
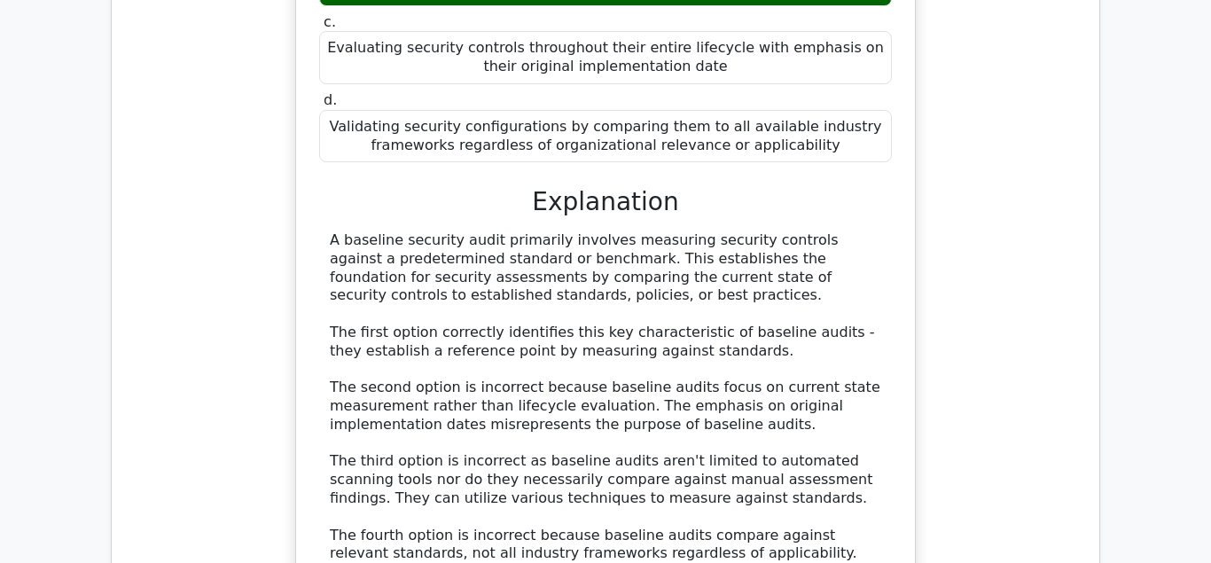
scroll to position [43566, 0]
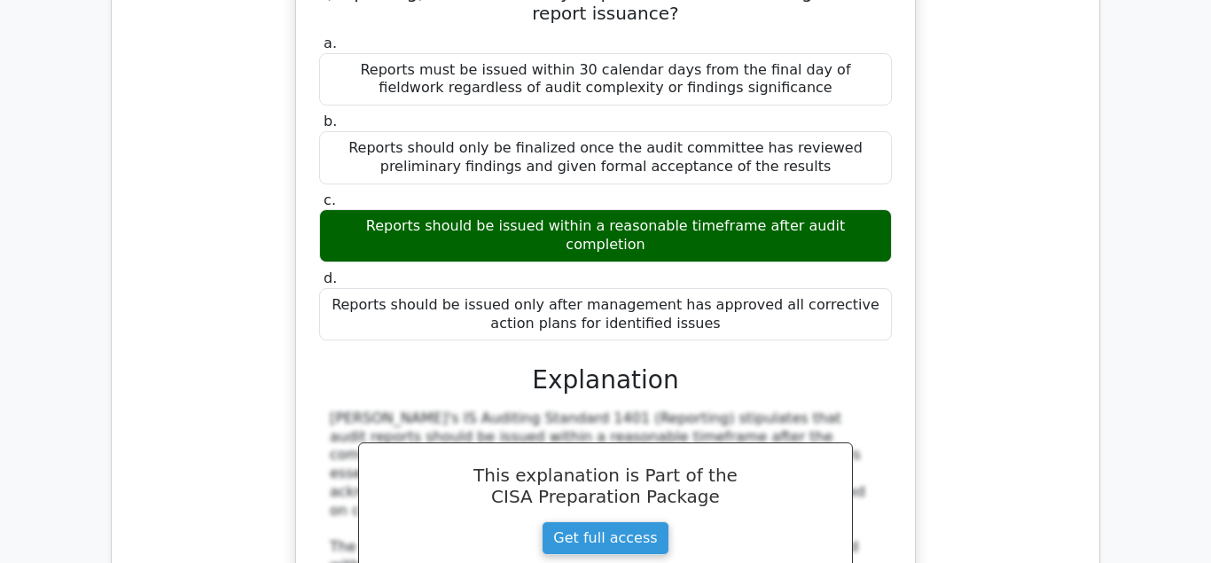
scroll to position [44470, 0]
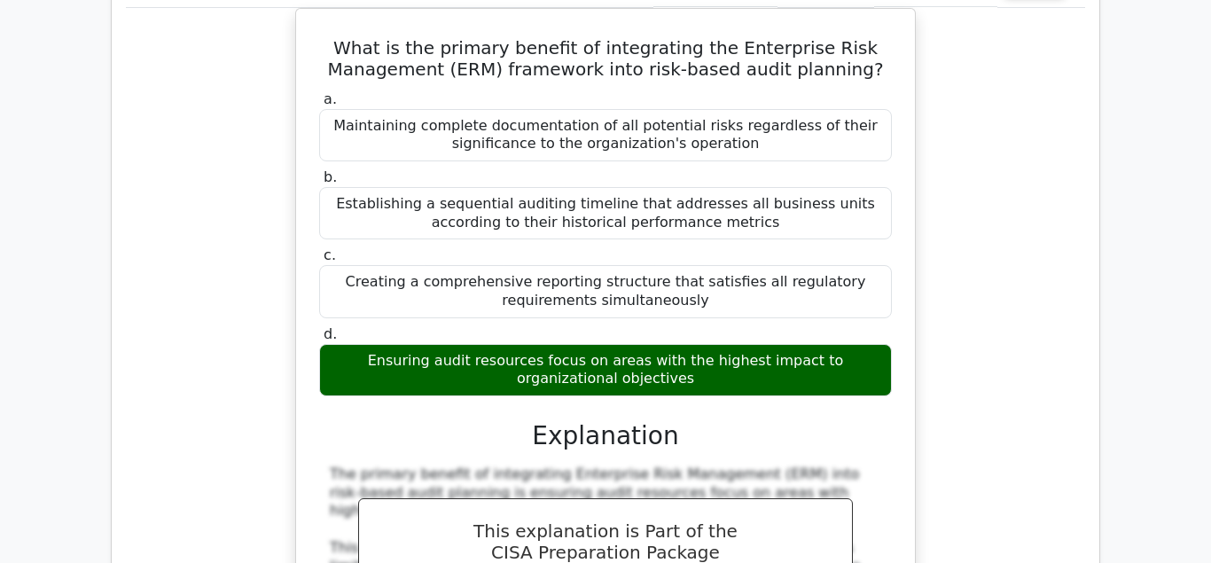
scroll to position [45465, 0]
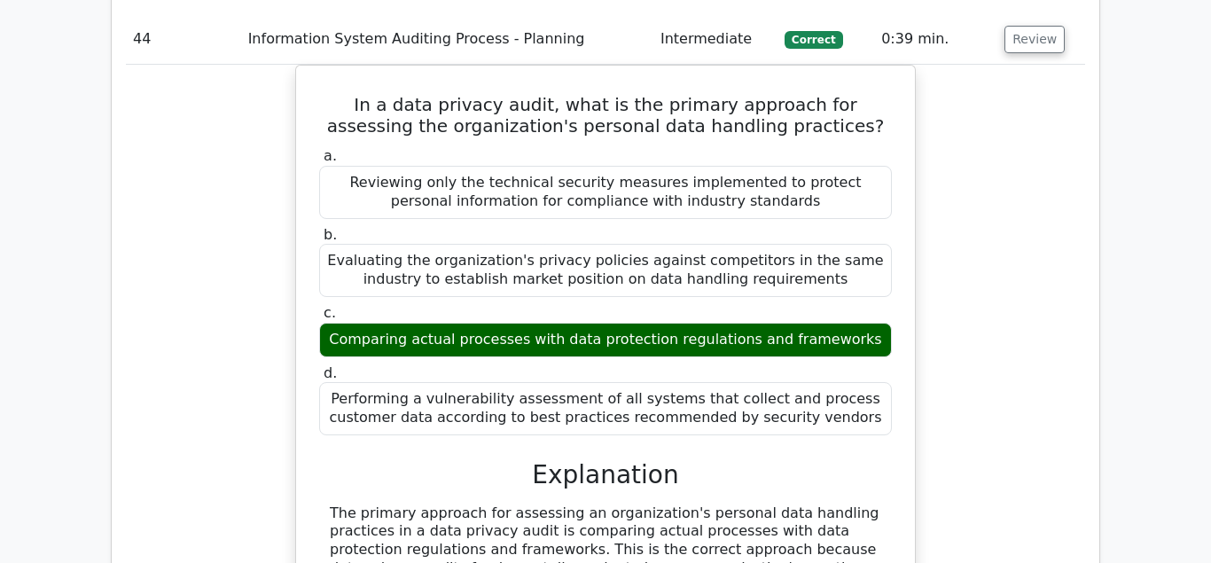
scroll to position [46460, 0]
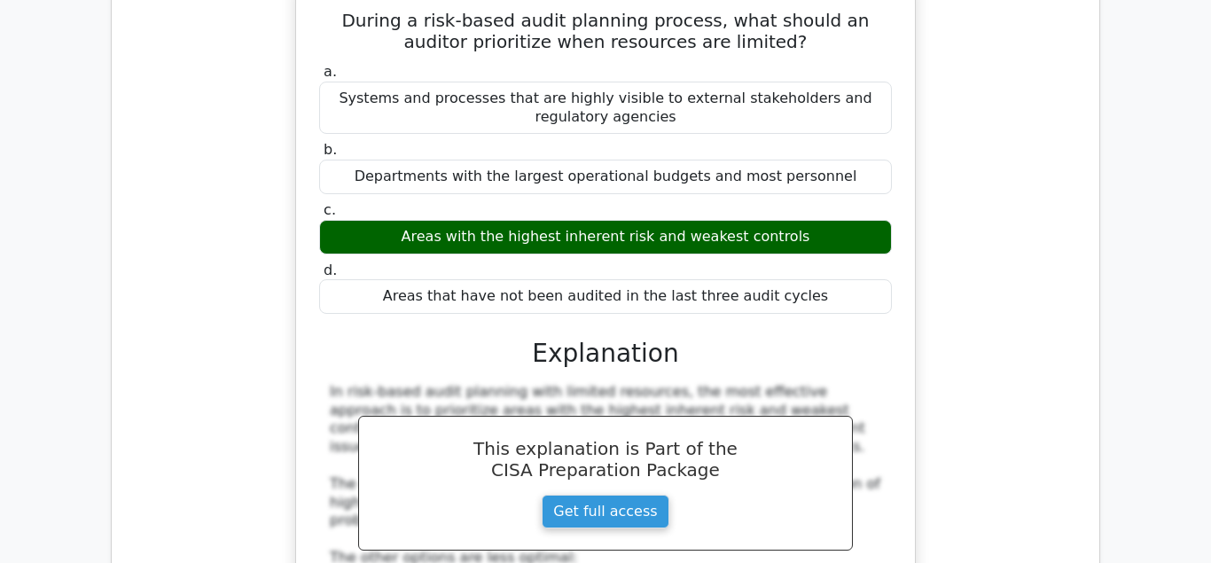
scroll to position [47545, 0]
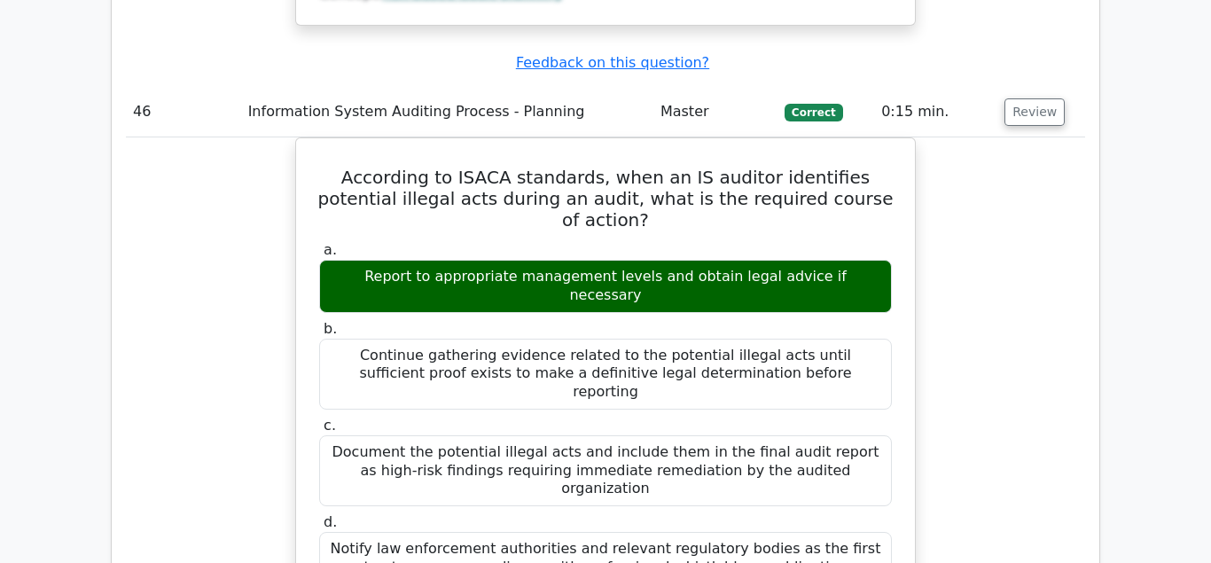
scroll to position [48358, 0]
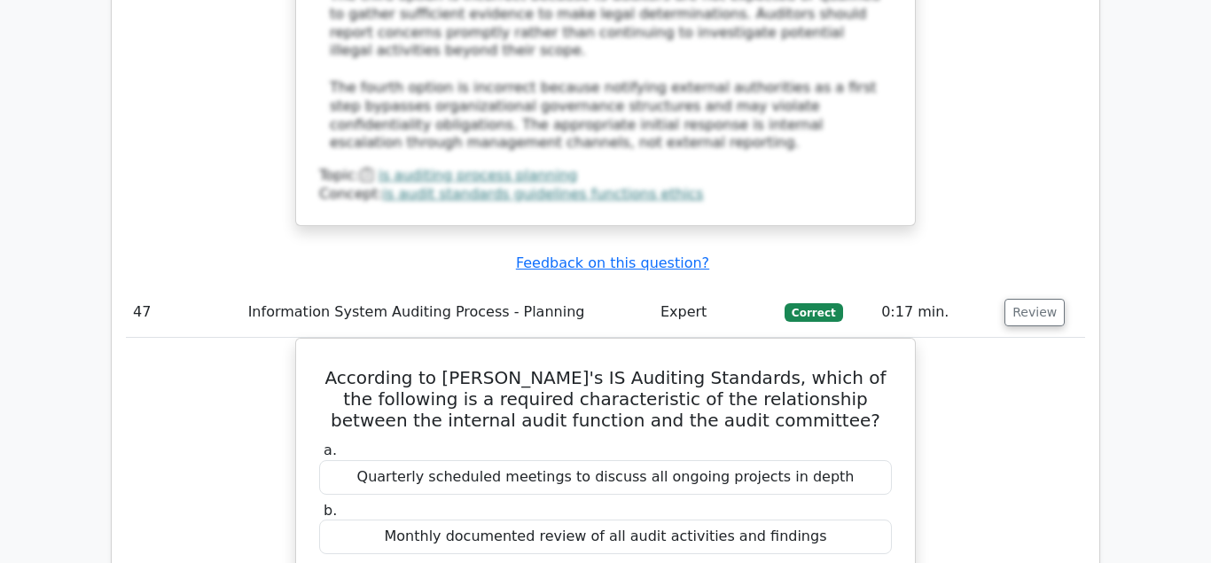
scroll to position [49353, 0]
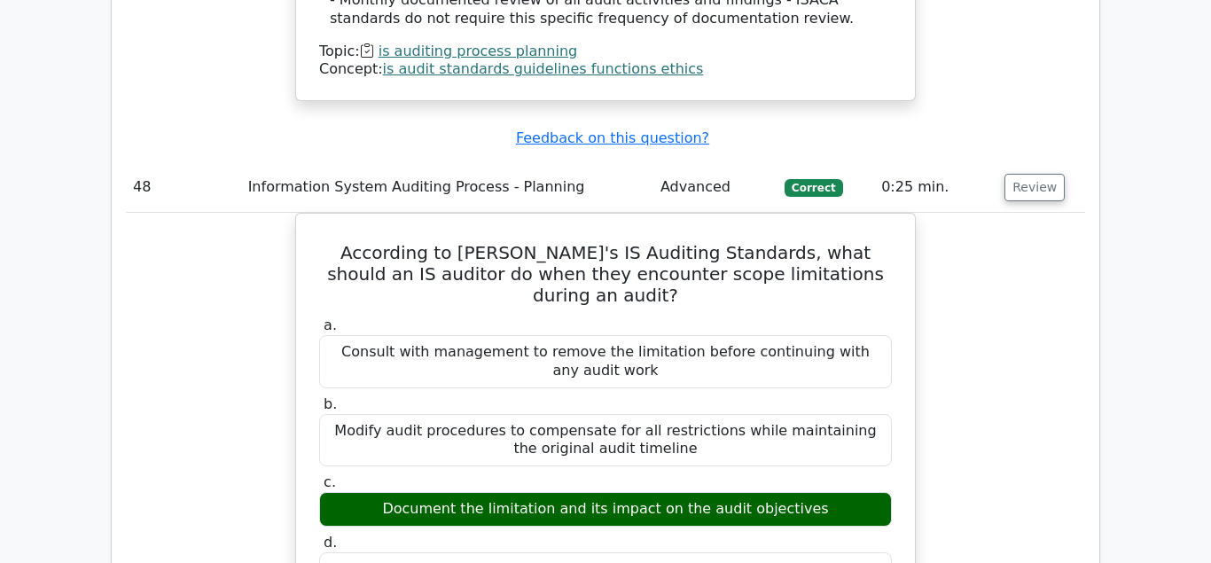
scroll to position [50348, 0]
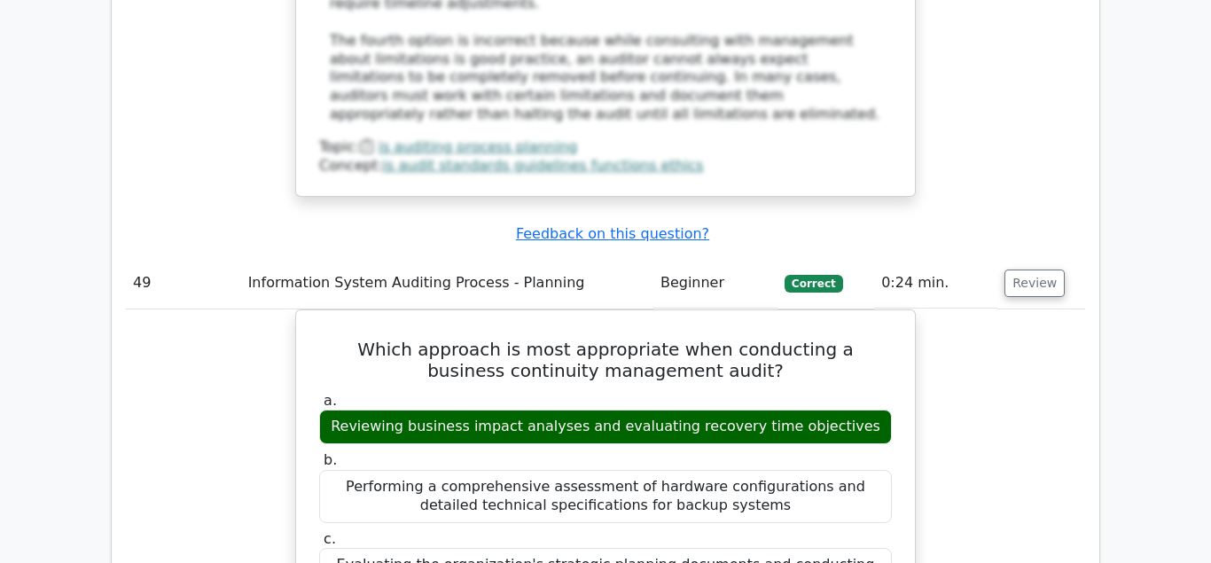
scroll to position [51523, 0]
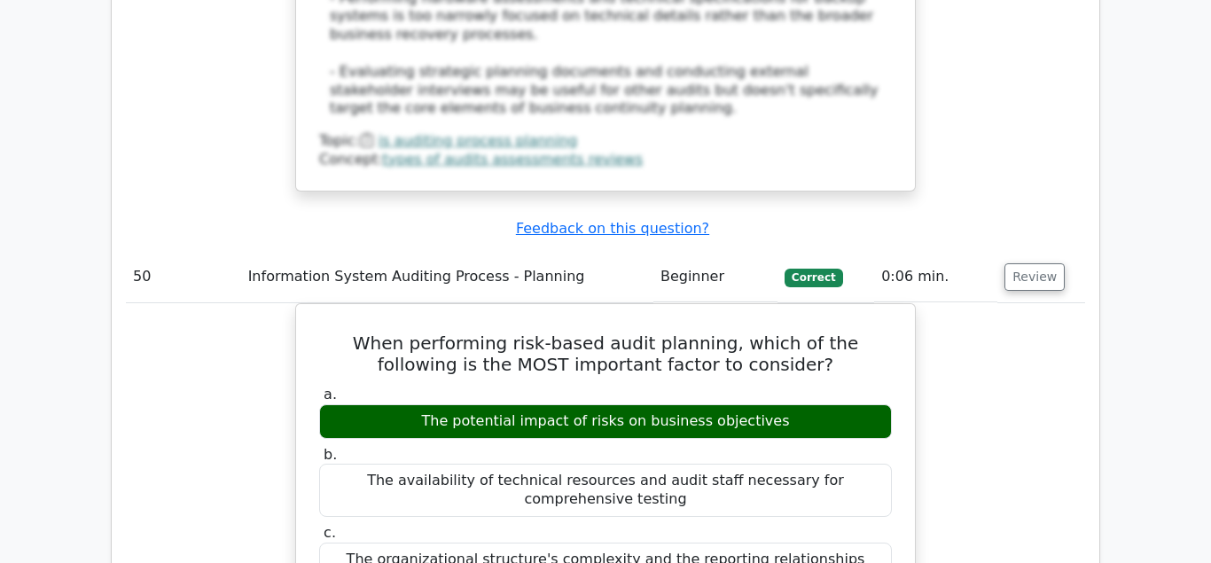
scroll to position [52518, 0]
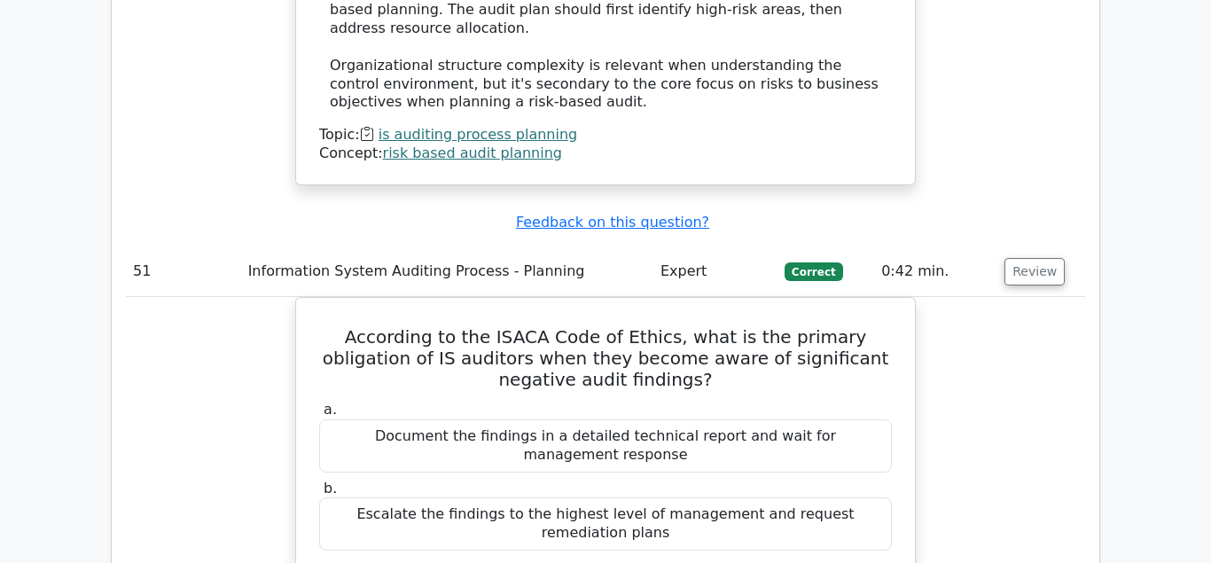
scroll to position [53603, 0]
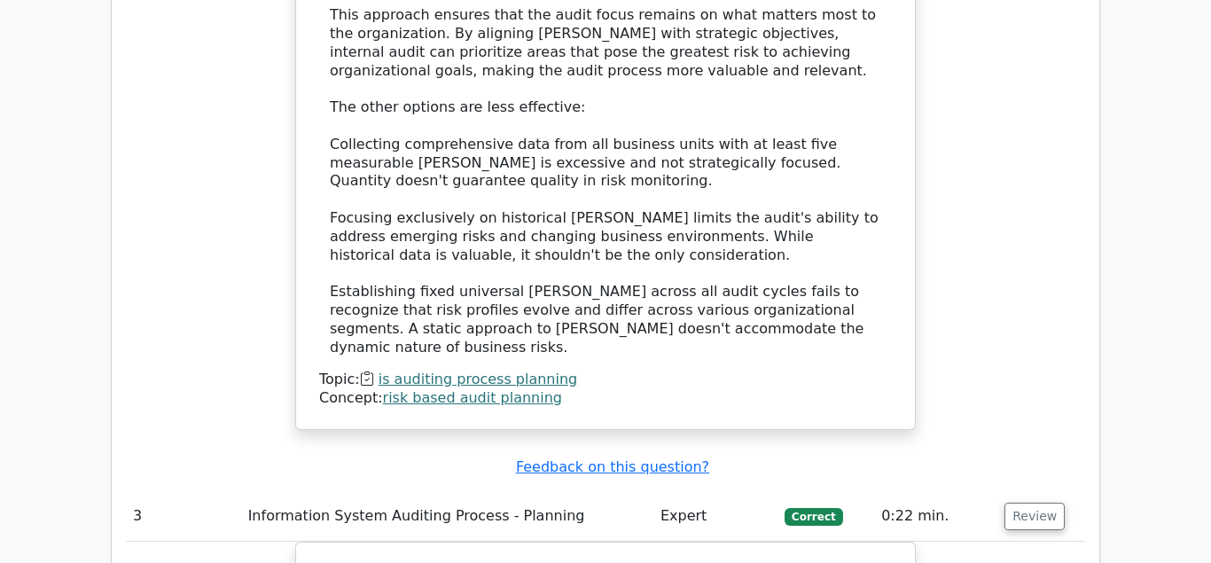
scroll to position [0, 0]
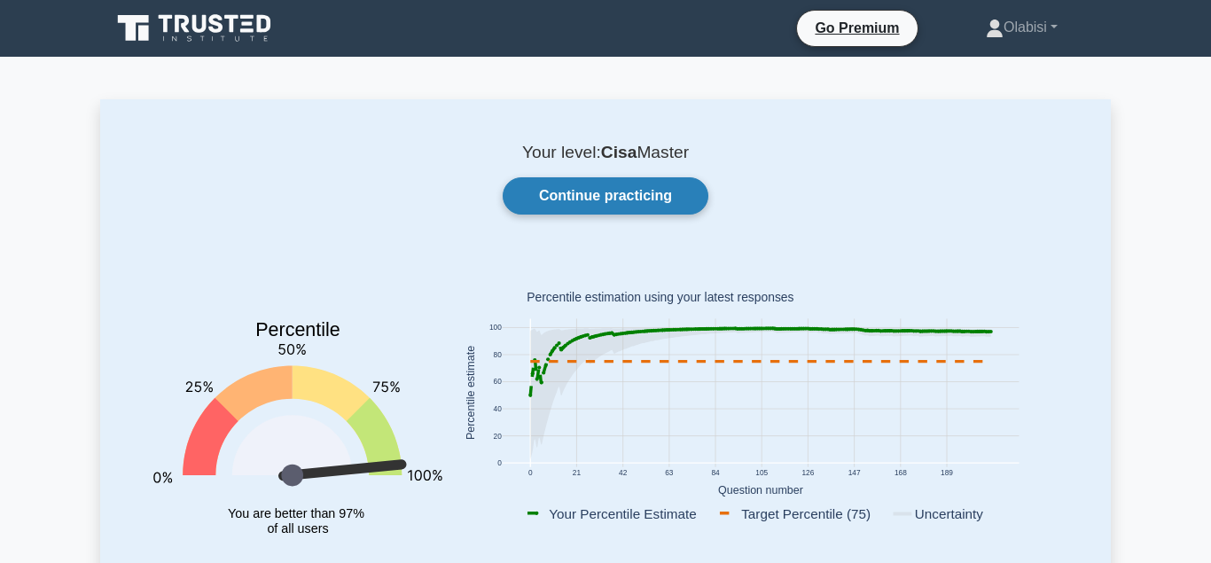
click at [582, 195] on link "Continue practicing" at bounding box center [606, 195] width 206 height 37
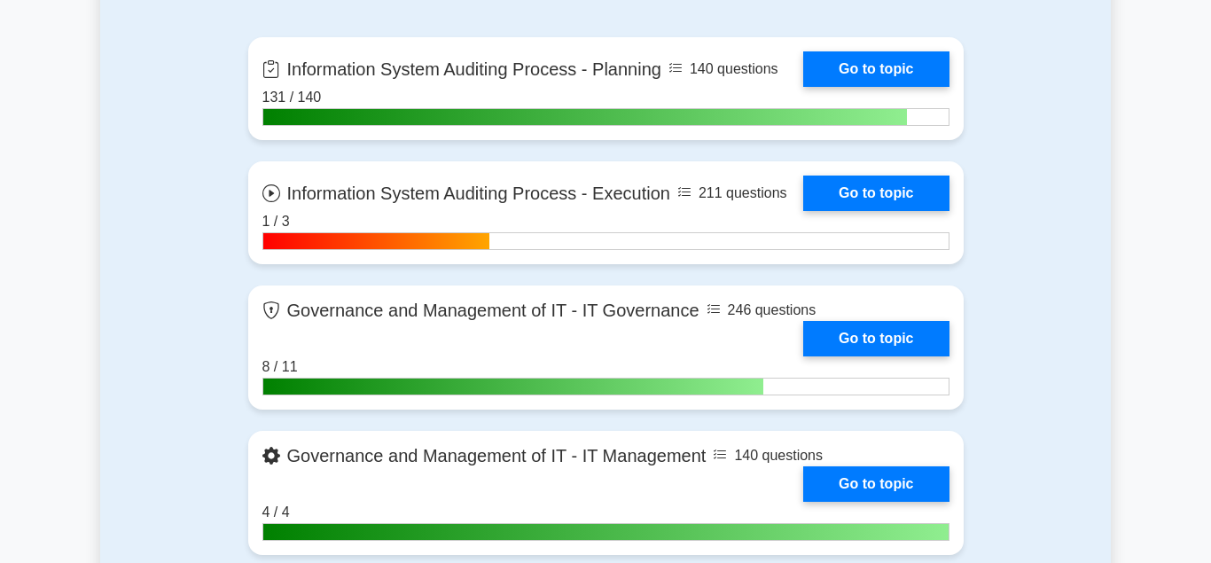
scroll to position [1085, 0]
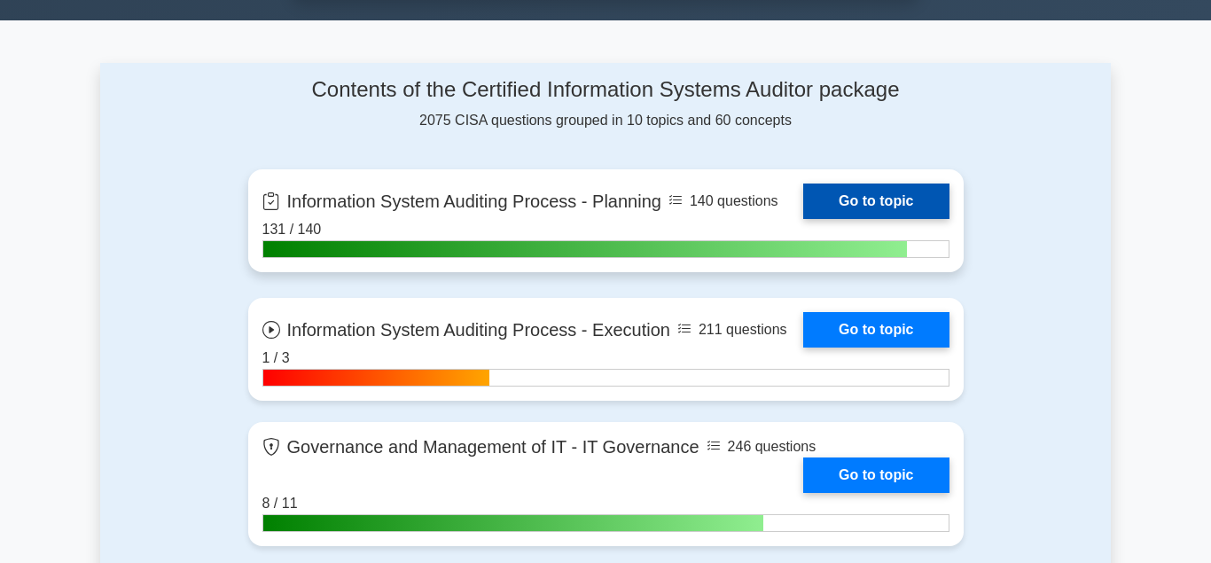
click at [847, 193] on link "Go to topic" at bounding box center [875, 200] width 145 height 35
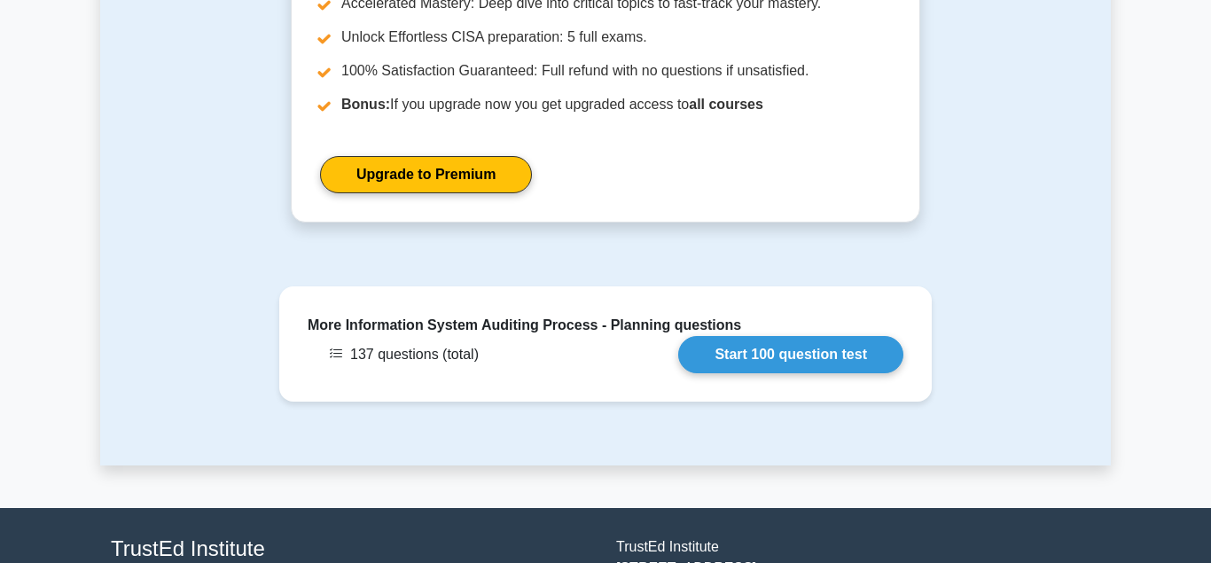
scroll to position [2441, 0]
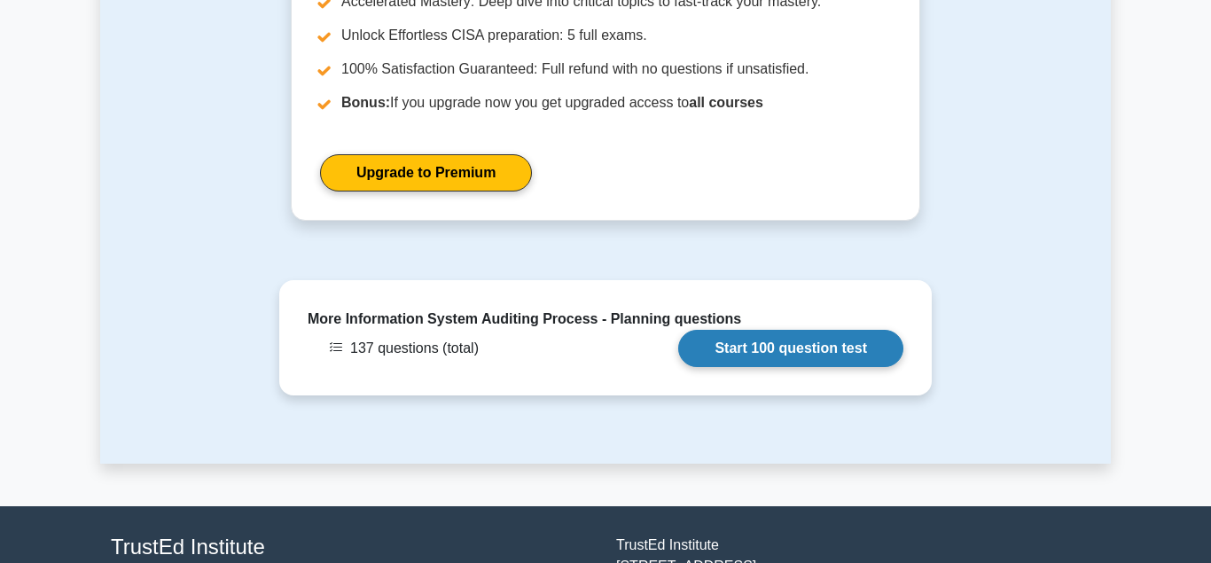
click at [798, 330] on link "Start 100 question test" at bounding box center [790, 348] width 225 height 37
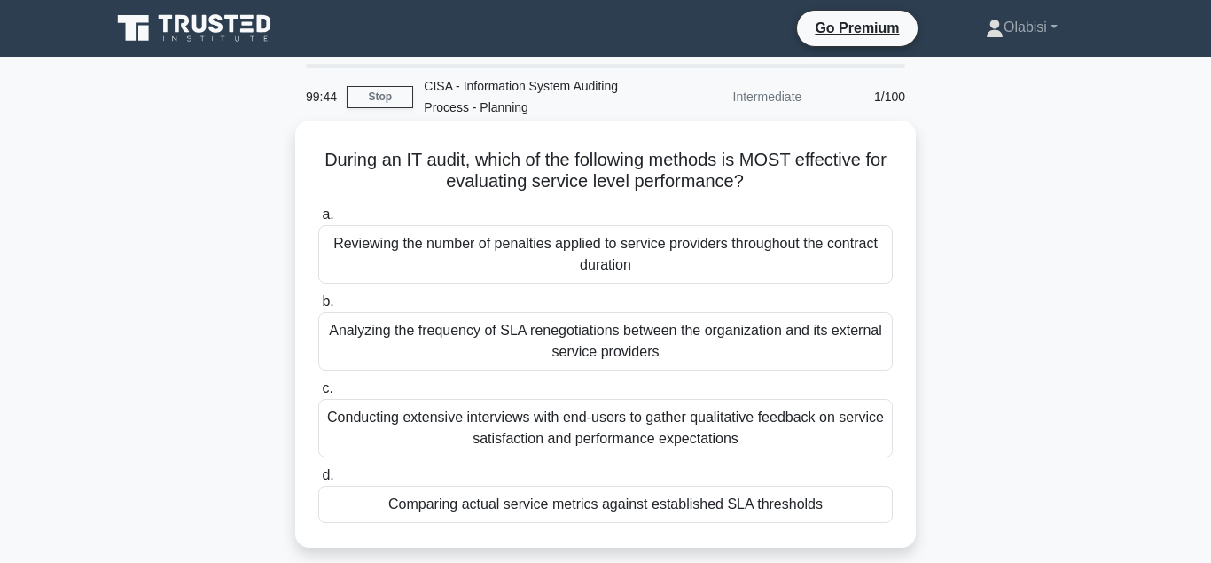
click at [600, 505] on div "Comparing actual service metrics against established SLA thresholds" at bounding box center [605, 504] width 574 height 37
click at [318, 481] on input "d. Comparing actual service metrics against established SLA thresholds" at bounding box center [318, 476] width 0 height 12
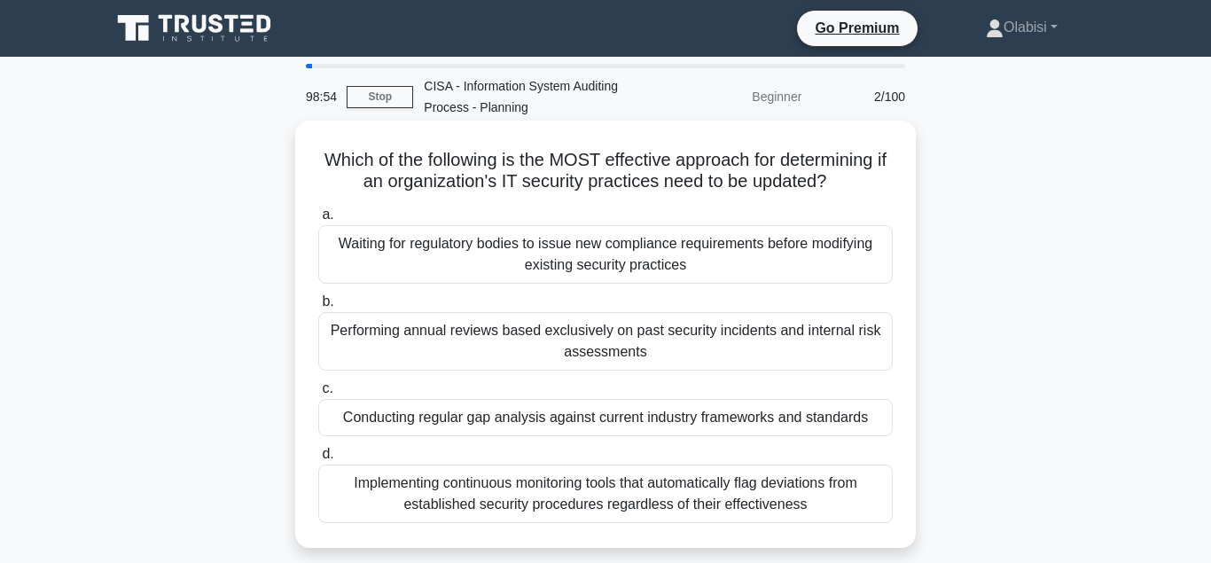
click at [457, 334] on div "Performing annual reviews based exclusively on past security incidents and inte…" at bounding box center [605, 341] width 574 height 59
click at [318, 308] on input "b. Performing annual reviews based exclusively on past security incidents and i…" at bounding box center [318, 302] width 0 height 12
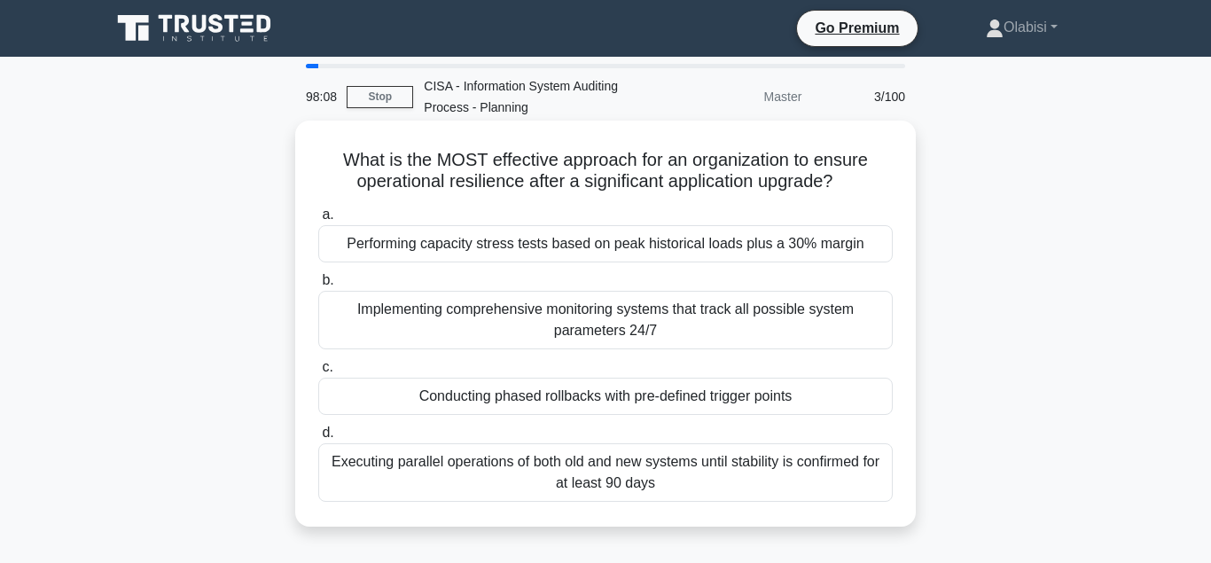
click at [510, 395] on div "Conducting phased rollbacks with pre-defined trigger points" at bounding box center [605, 396] width 574 height 37
click at [318, 373] on input "c. Conducting phased rollbacks with pre-defined trigger points" at bounding box center [318, 368] width 0 height 12
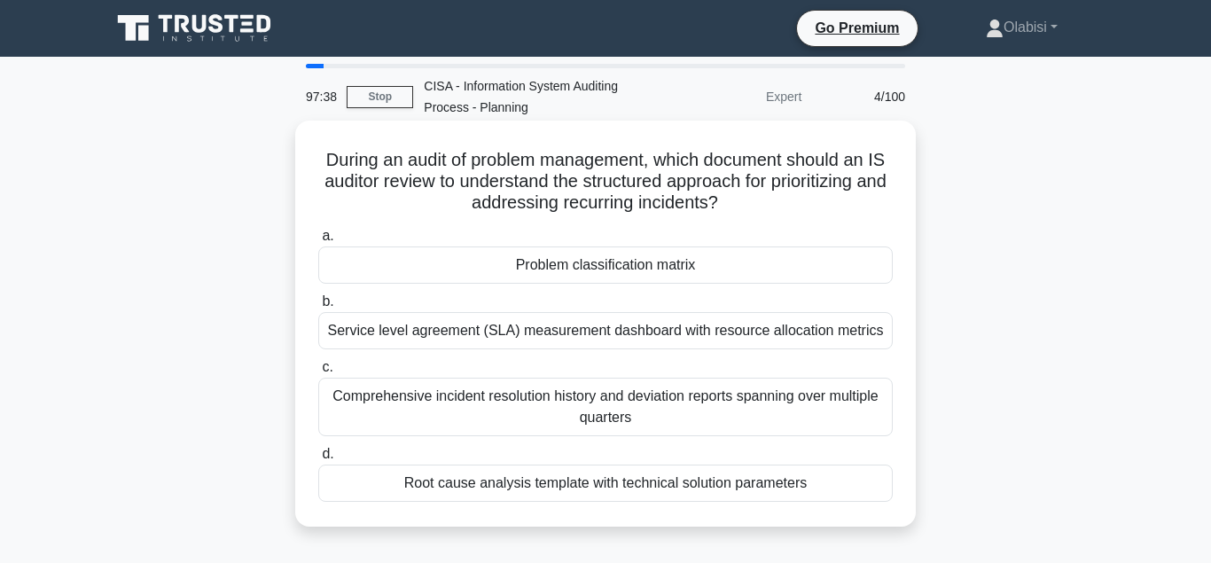
click at [528, 269] on div "Problem classification matrix" at bounding box center [605, 264] width 574 height 37
click at [318, 242] on input "a. Problem classification matrix" at bounding box center [318, 236] width 0 height 12
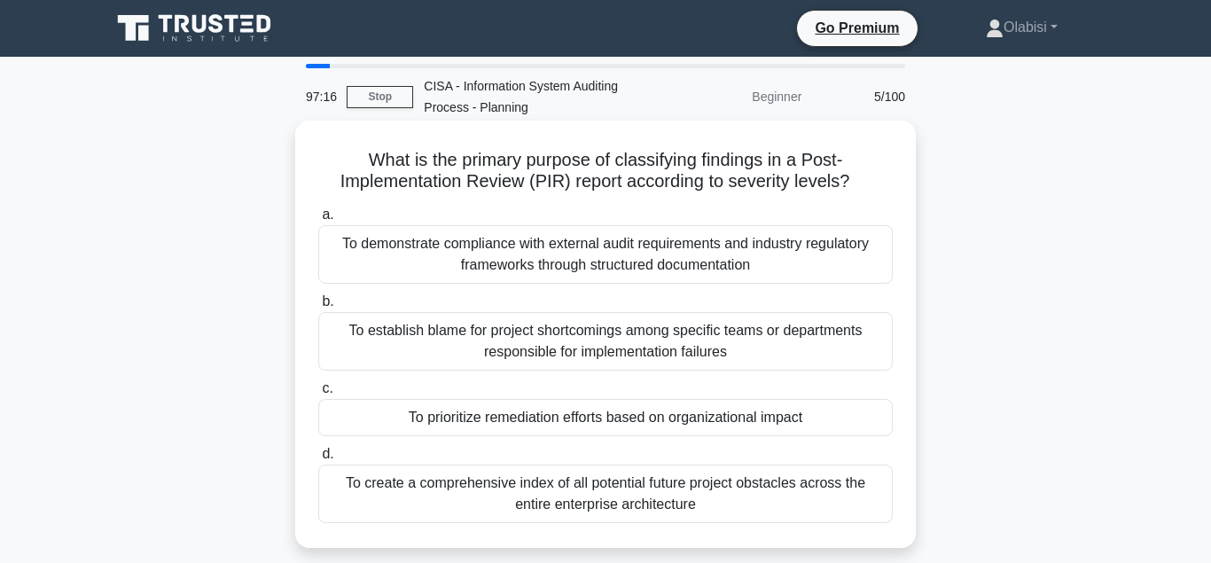
click at [577, 420] on div "To prioritize remediation efforts based on organizational impact" at bounding box center [605, 417] width 574 height 37
click at [318, 394] on input "c. To prioritize remediation efforts based on organizational impact" at bounding box center [318, 389] width 0 height 12
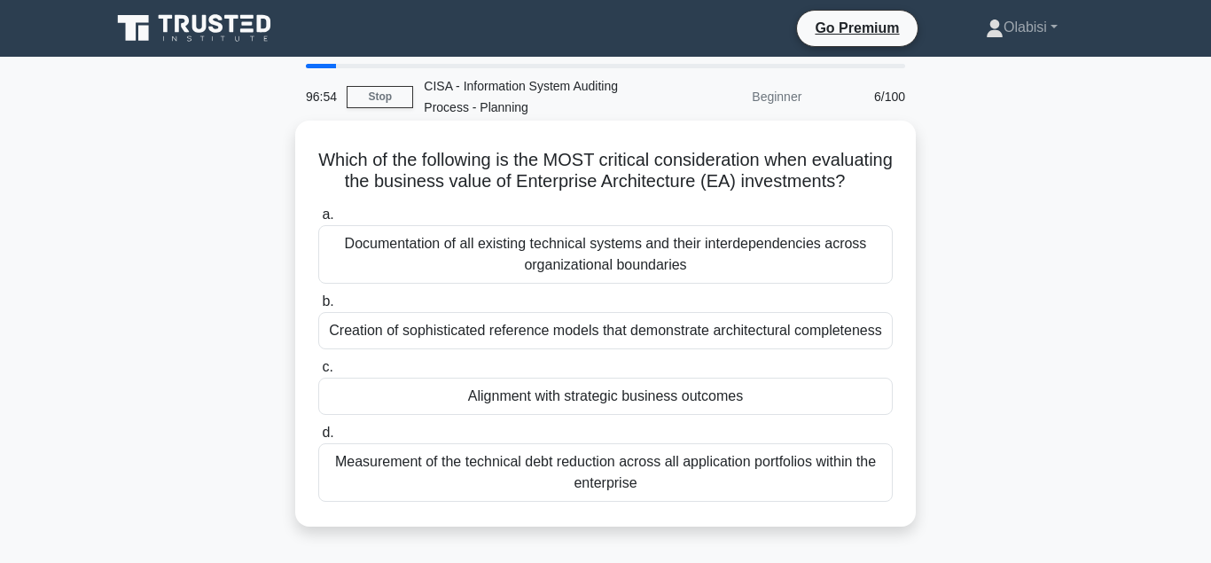
click at [547, 398] on div "Alignment with strategic business outcomes" at bounding box center [605, 396] width 574 height 37
click at [318, 373] on input "c. Alignment with strategic business outcomes" at bounding box center [318, 368] width 0 height 12
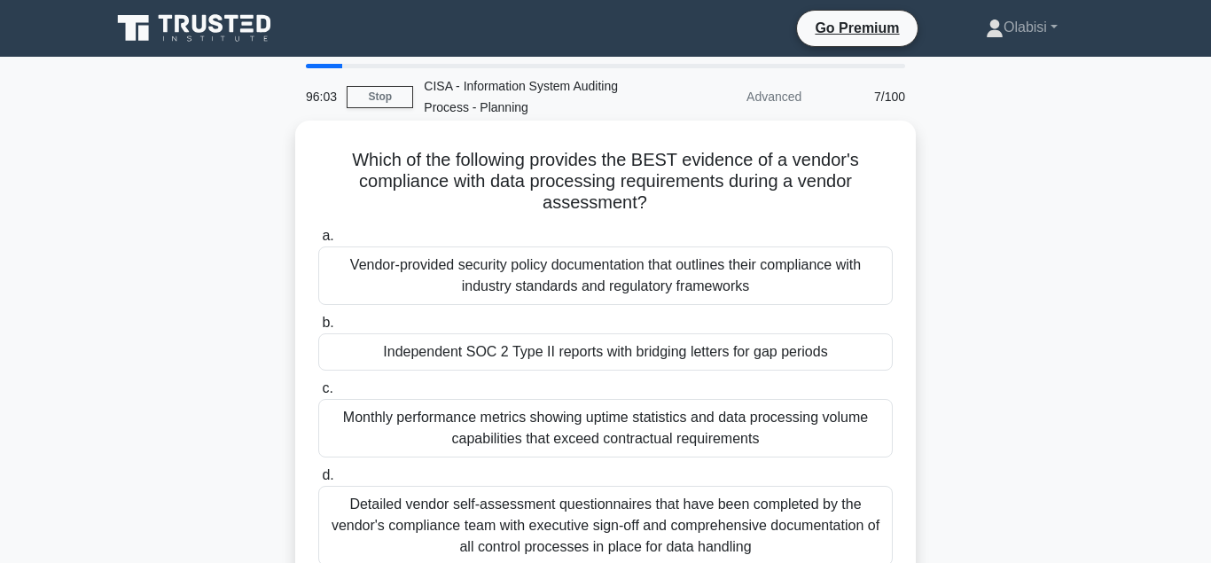
click at [562, 422] on div "Monthly performance metrics showing uptime statistics and data processing volum…" at bounding box center [605, 428] width 574 height 59
click at [318, 394] on input "c. Monthly performance metrics showing uptime statistics and data processing vo…" at bounding box center [318, 389] width 0 height 12
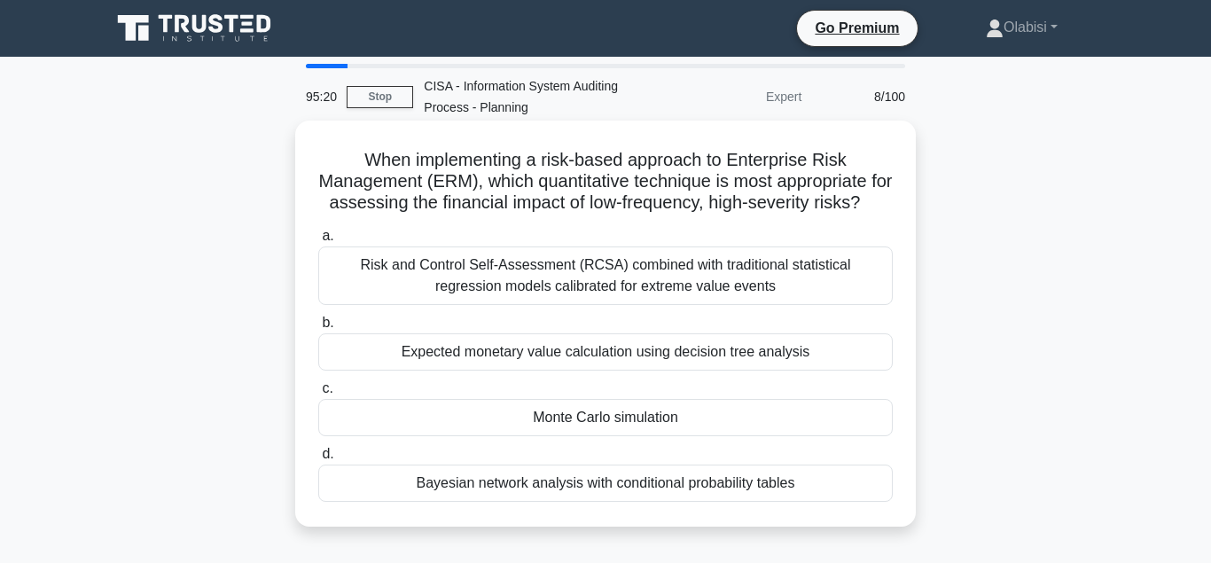
click at [471, 358] on div "Expected monetary value calculation using decision tree analysis" at bounding box center [605, 351] width 574 height 37
click at [318, 329] on input "b. Expected monetary value calculation using decision tree analysis" at bounding box center [318, 323] width 0 height 12
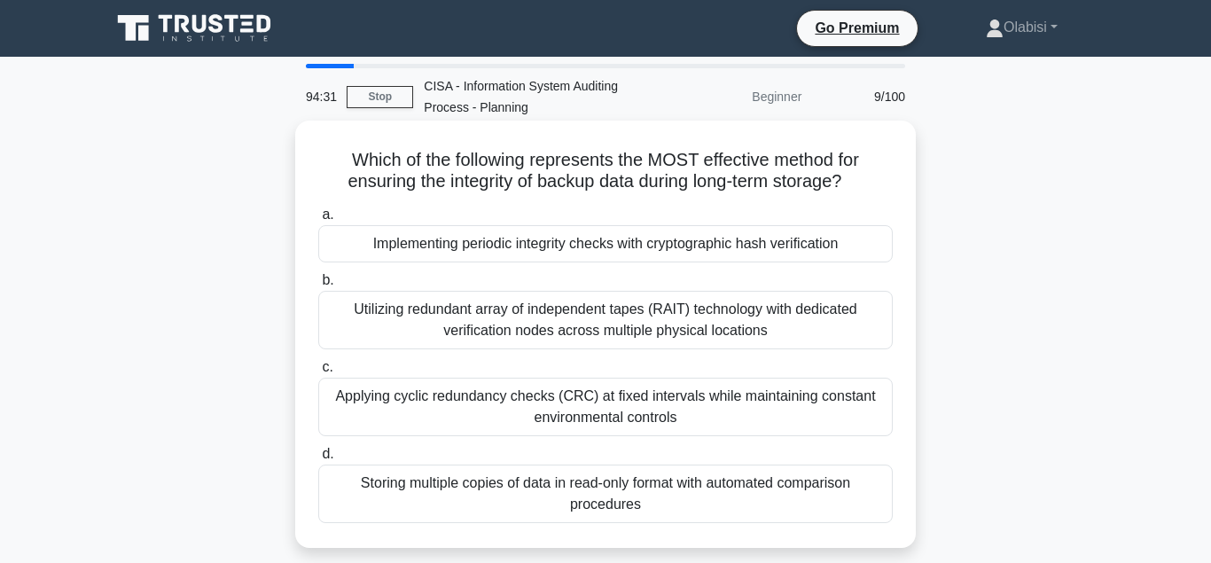
click at [479, 247] on div "Implementing periodic integrity checks with cryptographic hash verification" at bounding box center [605, 243] width 574 height 37
click at [318, 221] on input "a. Implementing periodic integrity checks with cryptographic hash verification" at bounding box center [318, 215] width 0 height 12
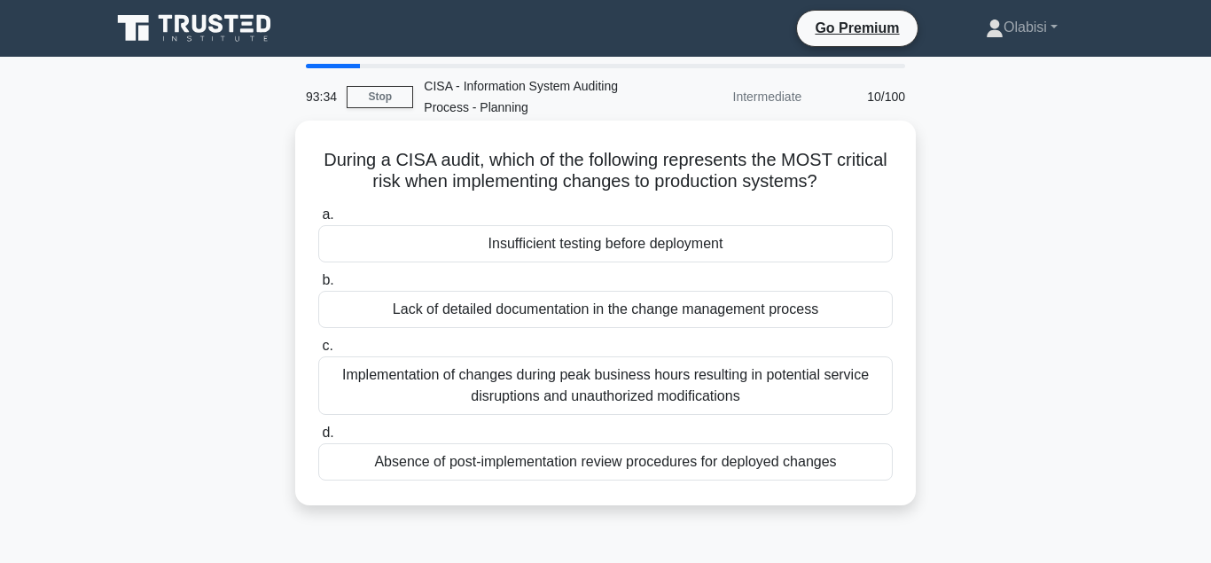
click at [553, 246] on div "Insufficient testing before deployment" at bounding box center [605, 243] width 574 height 37
click at [318, 221] on input "a. Insufficient testing before deployment" at bounding box center [318, 215] width 0 height 12
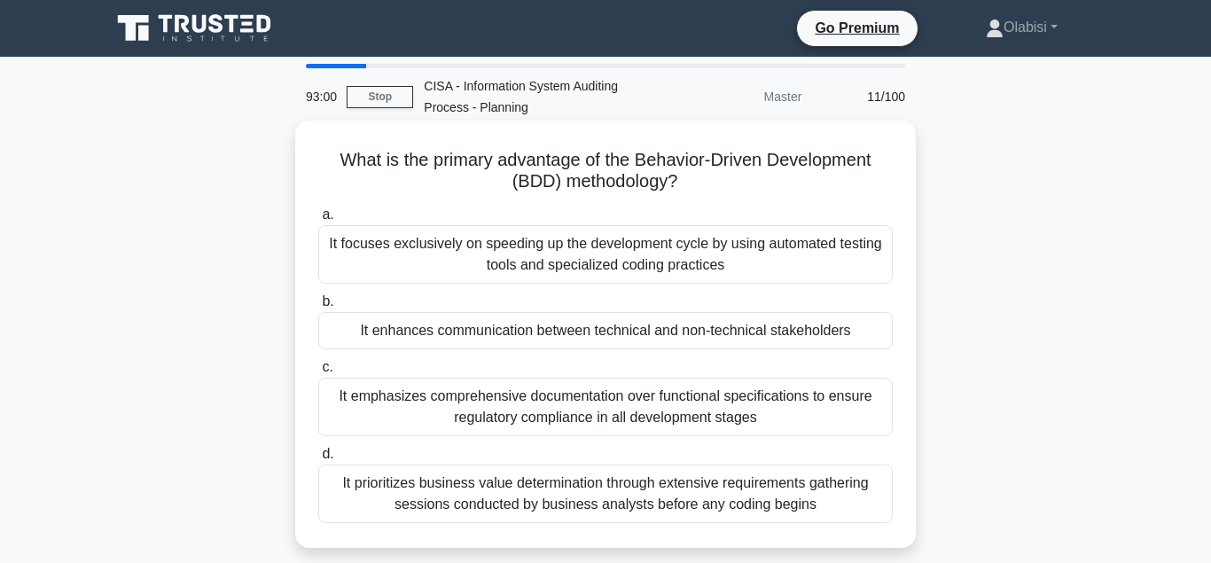
click at [467, 328] on div "It enhances communication between technical and non-technical stakeholders" at bounding box center [605, 330] width 574 height 37
click at [318, 308] on input "b. It enhances communication between technical and non-technical stakeholders" at bounding box center [318, 302] width 0 height 12
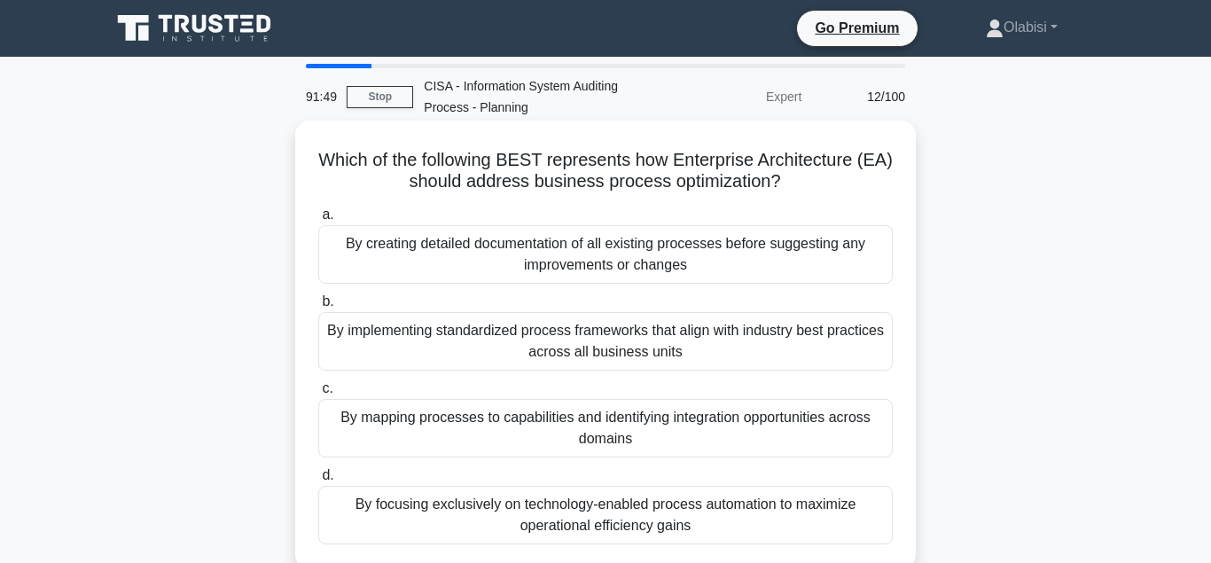
click at [464, 507] on div "By focusing exclusively on technology-enabled process automation to maximize op…" at bounding box center [605, 515] width 574 height 59
click at [318, 481] on input "d. By focusing exclusively on technology-enabled process automation to maximize…" at bounding box center [318, 476] width 0 height 12
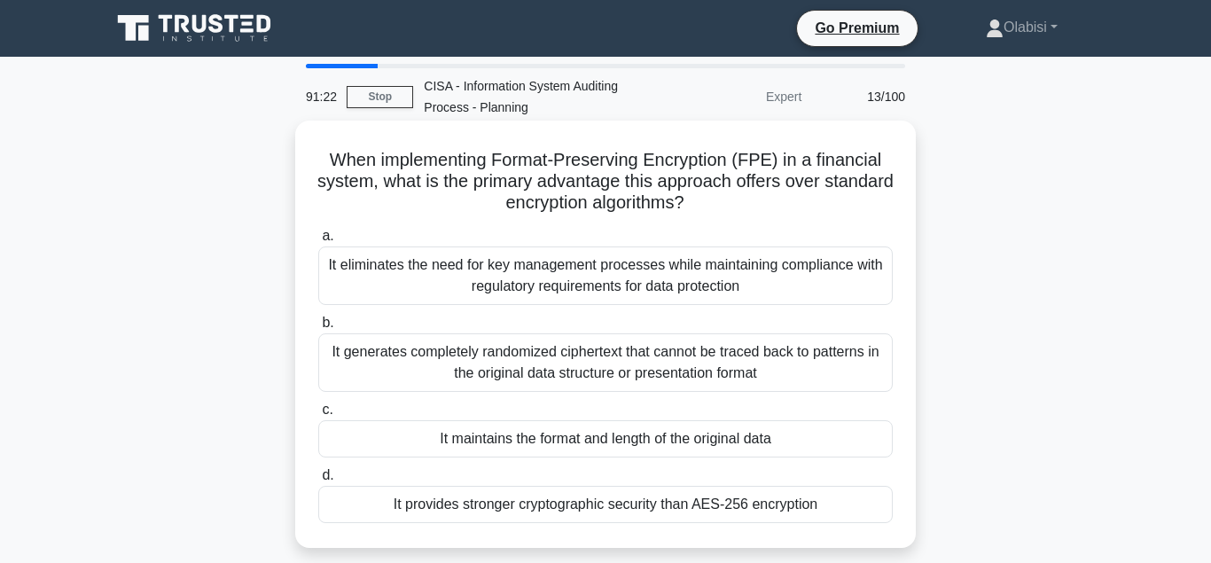
click at [498, 441] on div "It maintains the format and length of the original data" at bounding box center [605, 438] width 574 height 37
click at [318, 416] on input "c. It maintains the format and length of the original data" at bounding box center [318, 410] width 0 height 12
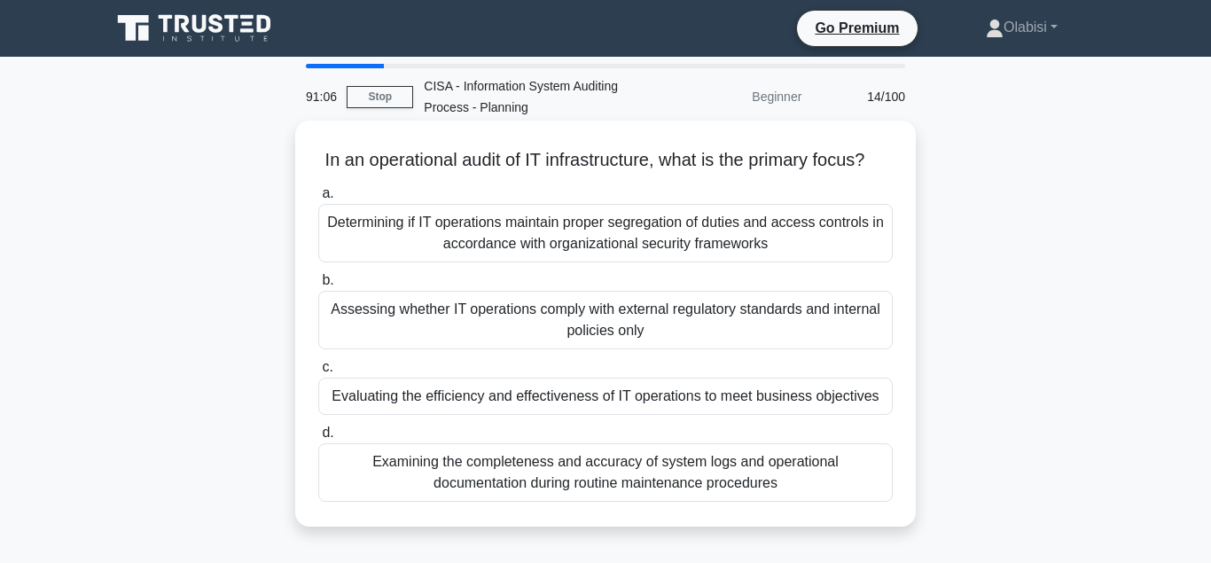
click at [488, 397] on div "Evaluating the efficiency and effectiveness of IT operations to meet business o…" at bounding box center [605, 396] width 574 height 37
click at [318, 373] on input "c. Evaluating the efficiency and effectiveness of IT operations to meet busines…" at bounding box center [318, 368] width 0 height 12
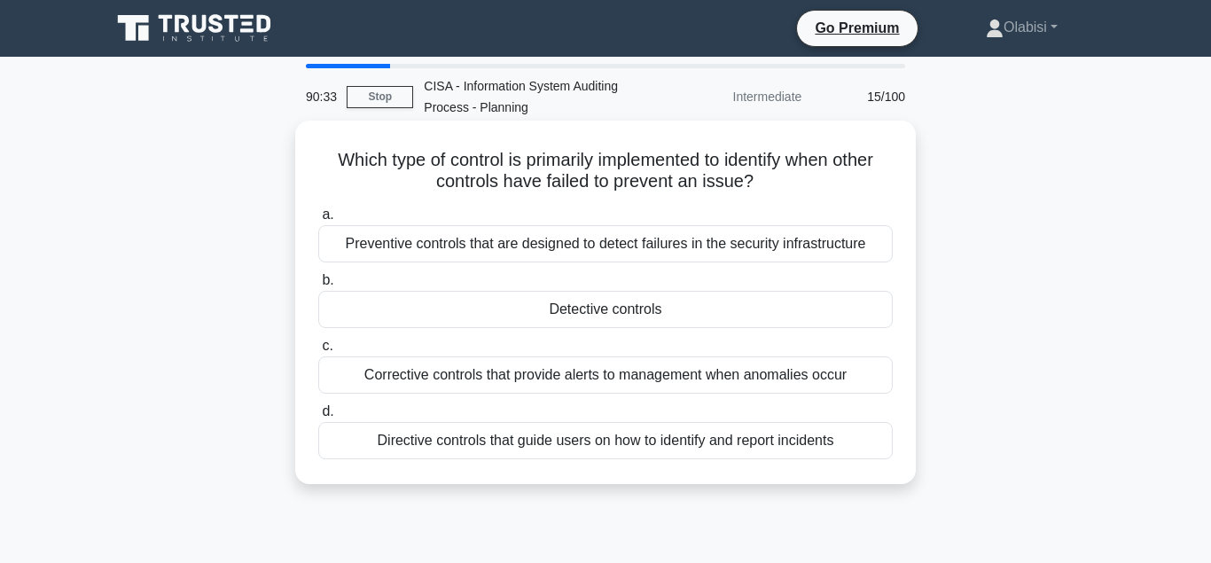
click at [460, 377] on div "Corrective controls that provide alerts to management when anomalies occur" at bounding box center [605, 374] width 574 height 37
click at [318, 352] on input "c. Corrective controls that provide alerts to management when anomalies occur" at bounding box center [318, 346] width 0 height 12
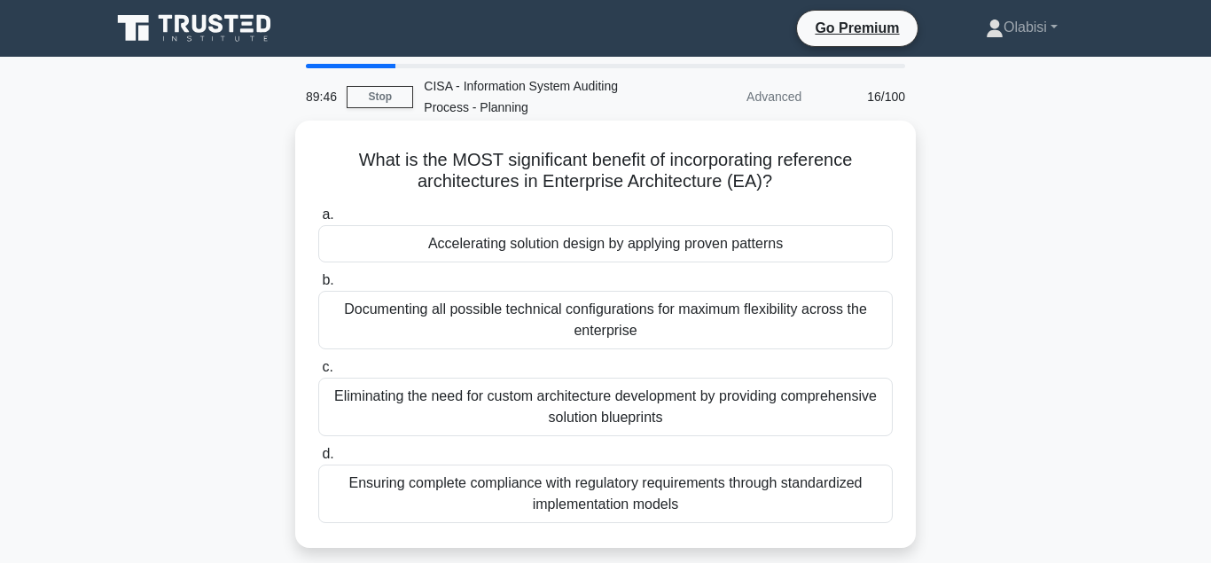
click at [506, 247] on div "Accelerating solution design by applying proven patterns" at bounding box center [605, 243] width 574 height 37
click at [318, 221] on input "a. Accelerating solution design by applying proven patterns" at bounding box center [318, 215] width 0 height 12
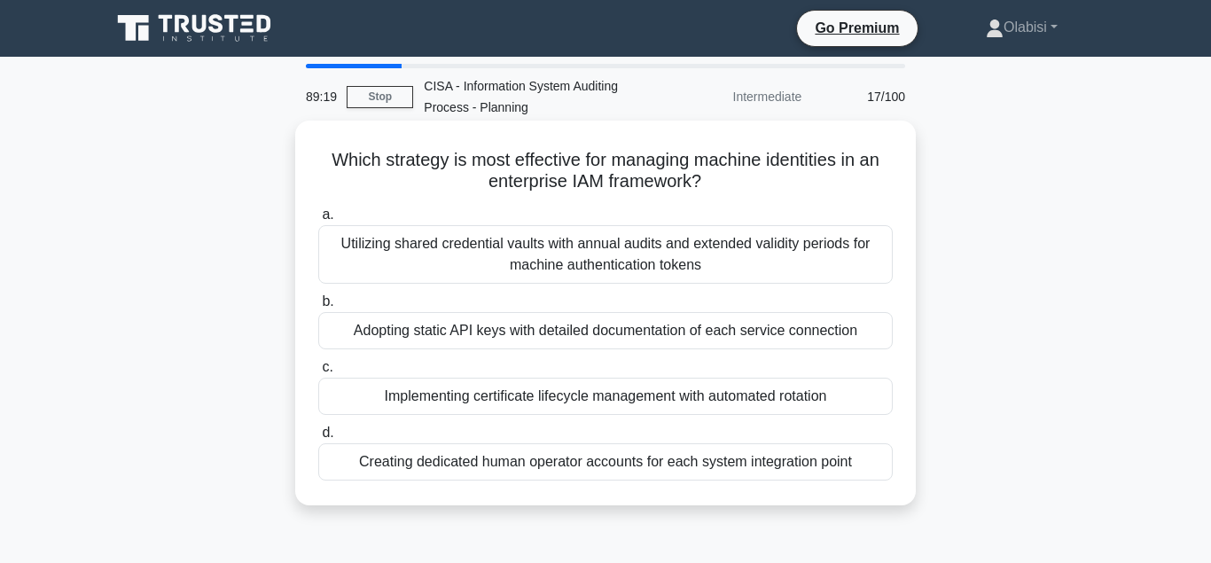
click at [480, 465] on div "Creating dedicated human operator accounts for each system integration point" at bounding box center [605, 461] width 574 height 37
click at [318, 439] on input "d. Creating dedicated human operator accounts for each system integration point" at bounding box center [318, 433] width 0 height 12
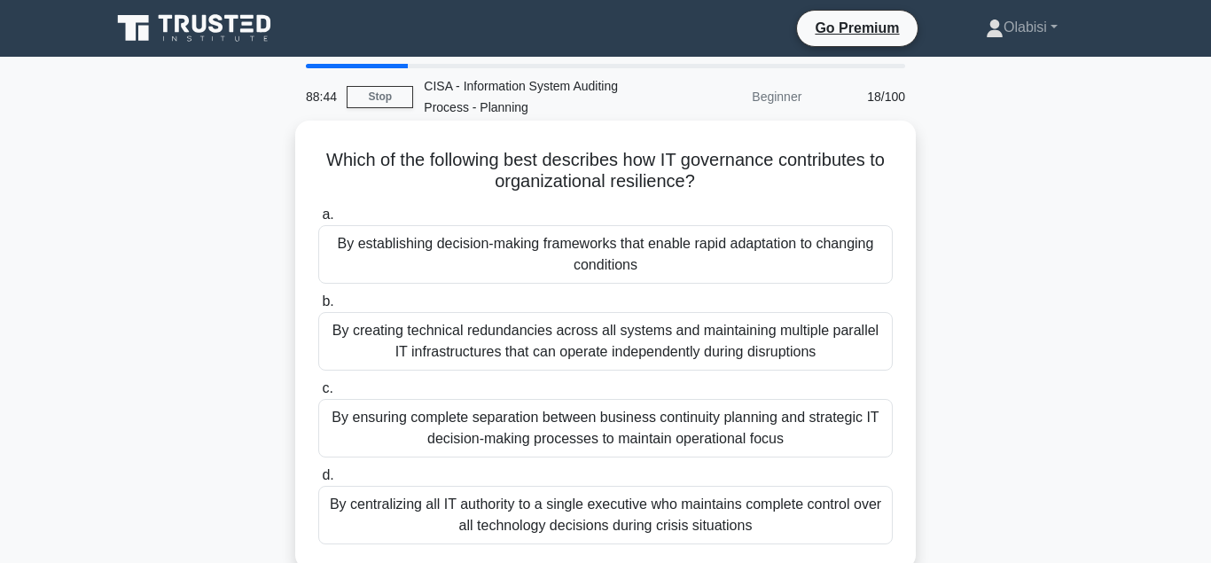
click at [481, 246] on div "By establishing decision-making frameworks that enable rapid adaptation to chan…" at bounding box center [605, 254] width 574 height 59
click at [318, 221] on input "a. By establishing decision-making frameworks that enable rapid adaptation to c…" at bounding box center [318, 215] width 0 height 12
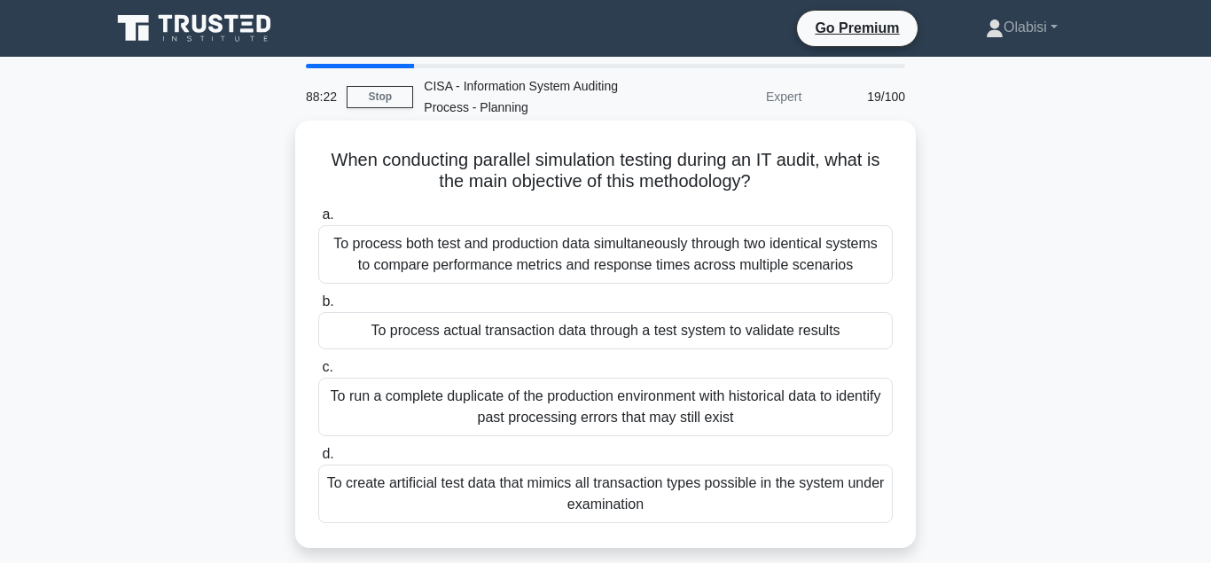
click at [437, 335] on div "To process actual transaction data through a test system to validate results" at bounding box center [605, 330] width 574 height 37
click at [318, 308] on input "b. To process actual transaction data through a test system to validate results" at bounding box center [318, 302] width 0 height 12
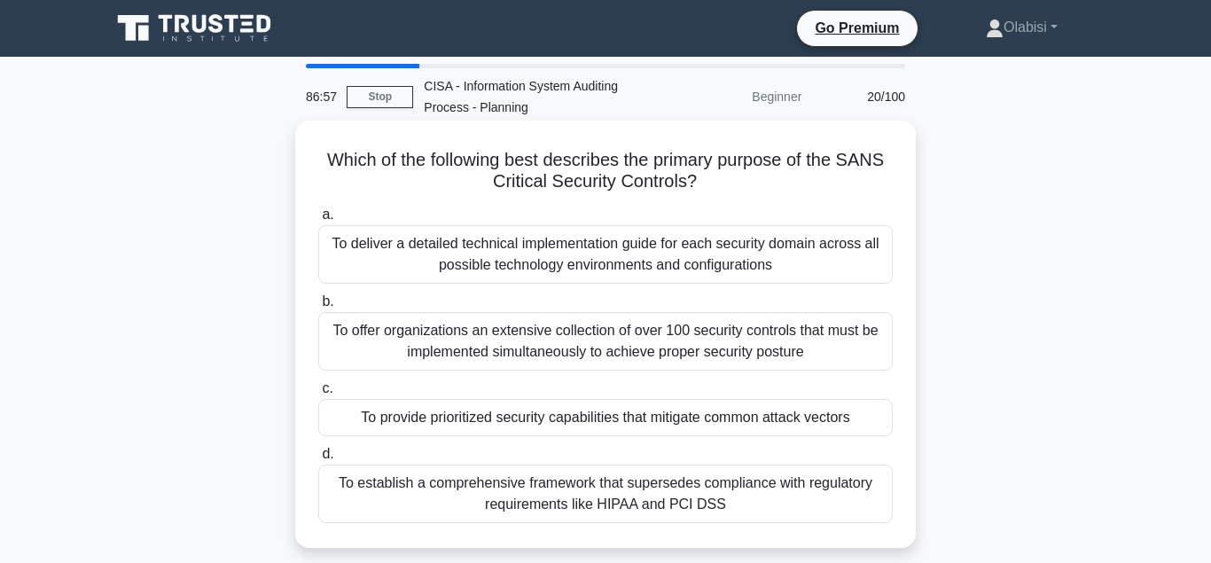
click at [485, 420] on div "To provide prioritized security capabilities that mitigate common attack vectors" at bounding box center [605, 417] width 574 height 37
click at [318, 394] on input "c. To provide prioritized security capabilities that mitigate common attack vec…" at bounding box center [318, 389] width 0 height 12
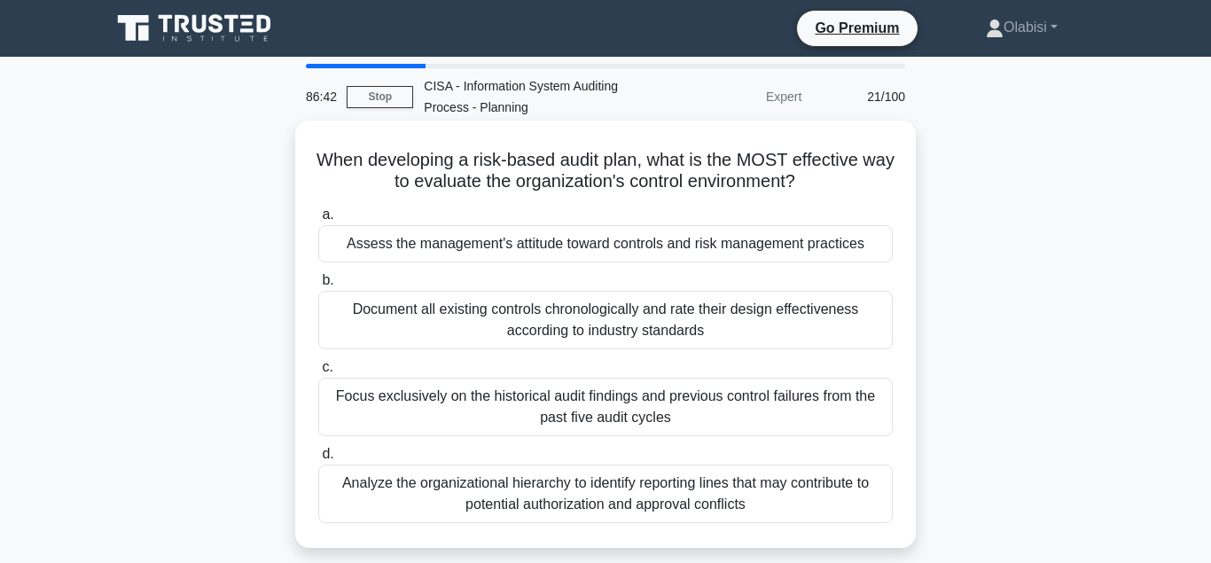
click at [404, 247] on div "Assess the management's attitude toward controls and risk management practices" at bounding box center [605, 243] width 574 height 37
click at [318, 221] on input "a. Assess the management's attitude toward controls and risk management practic…" at bounding box center [318, 215] width 0 height 12
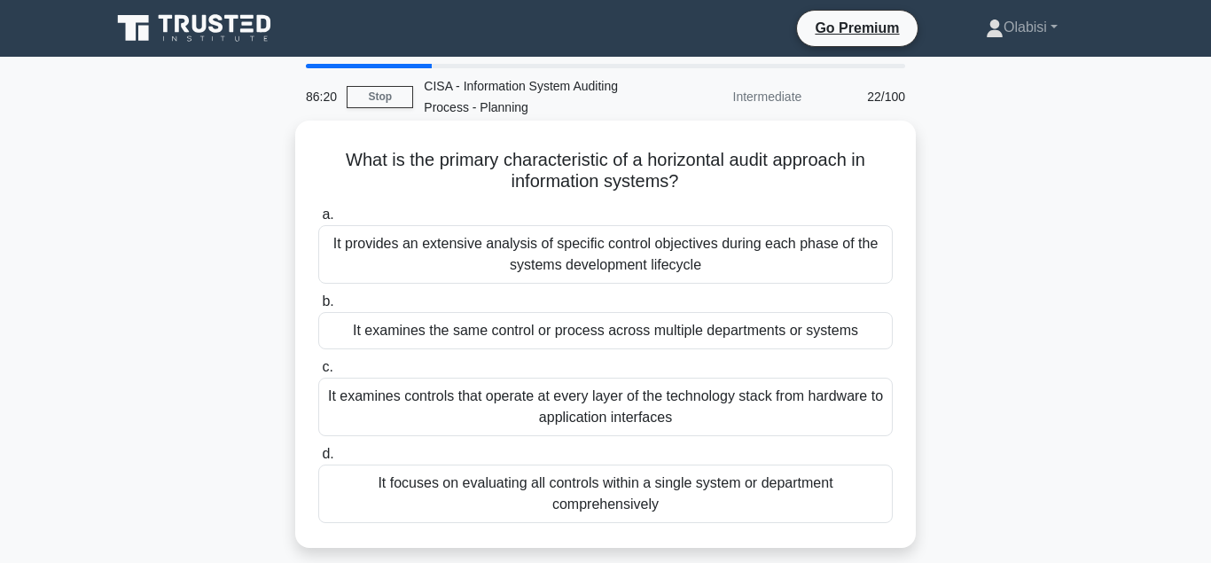
click at [609, 337] on div "It examines the same control or process across multiple departments or systems" at bounding box center [605, 330] width 574 height 37
click at [318, 308] on input "b. It examines the same control or process across multiple departments or syste…" at bounding box center [318, 302] width 0 height 12
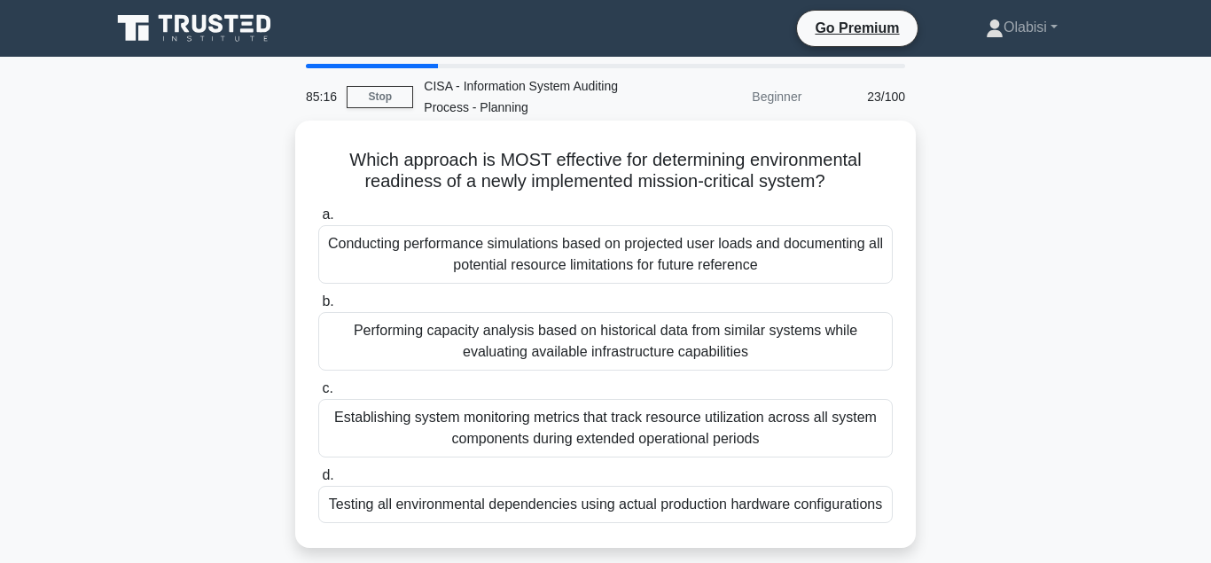
click at [547, 519] on div "Testing all environmental dependencies using actual production hardware configu…" at bounding box center [605, 504] width 574 height 37
click at [318, 481] on input "d. Testing all environmental dependencies using actual production hardware conf…" at bounding box center [318, 476] width 0 height 12
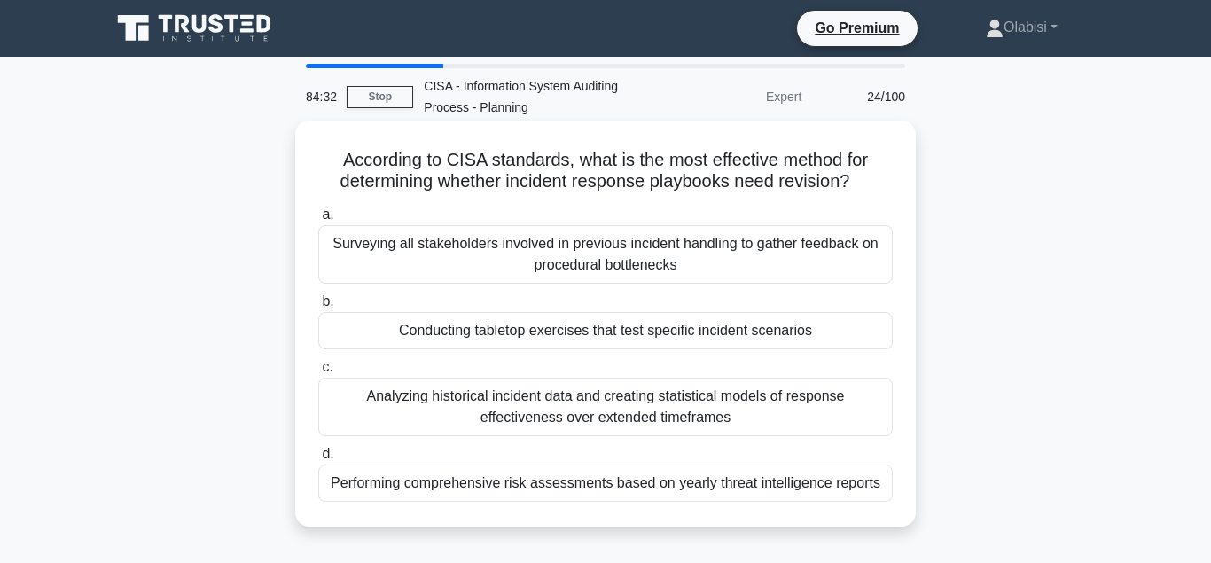
click at [580, 336] on div "Conducting tabletop exercises that test specific incident scenarios" at bounding box center [605, 330] width 574 height 37
click at [318, 308] on input "b. Conducting tabletop exercises that test specific incident scenarios" at bounding box center [318, 302] width 0 height 12
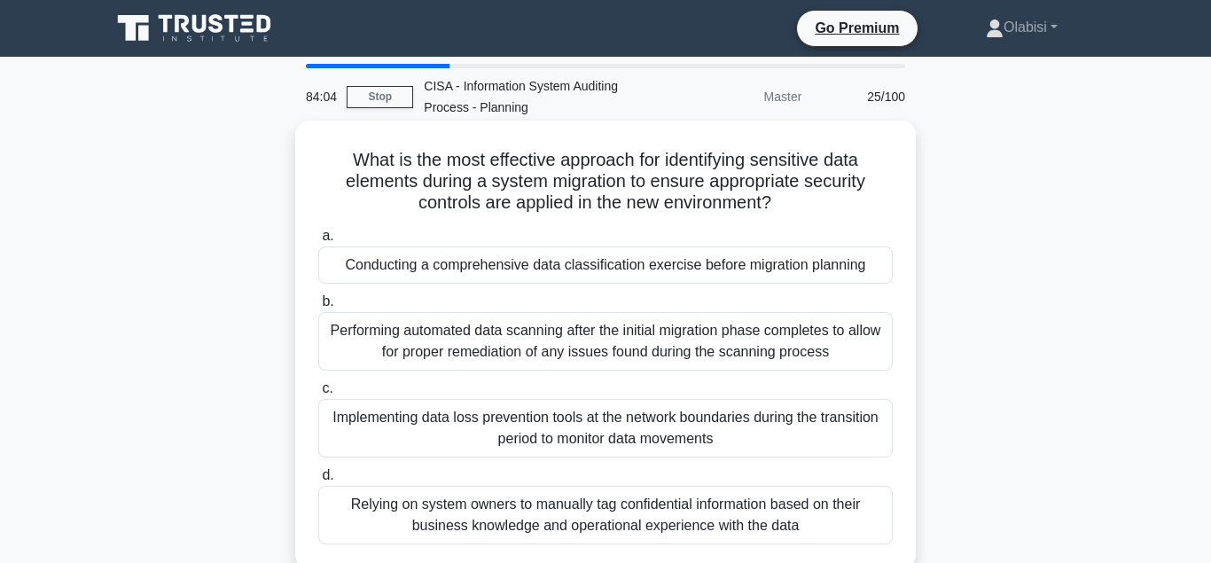
click at [625, 269] on div "Conducting a comprehensive data classification exercise before migration planni…" at bounding box center [605, 264] width 574 height 37
click at [318, 242] on input "a. Conducting a comprehensive data classification exercise before migration pla…" at bounding box center [318, 236] width 0 height 12
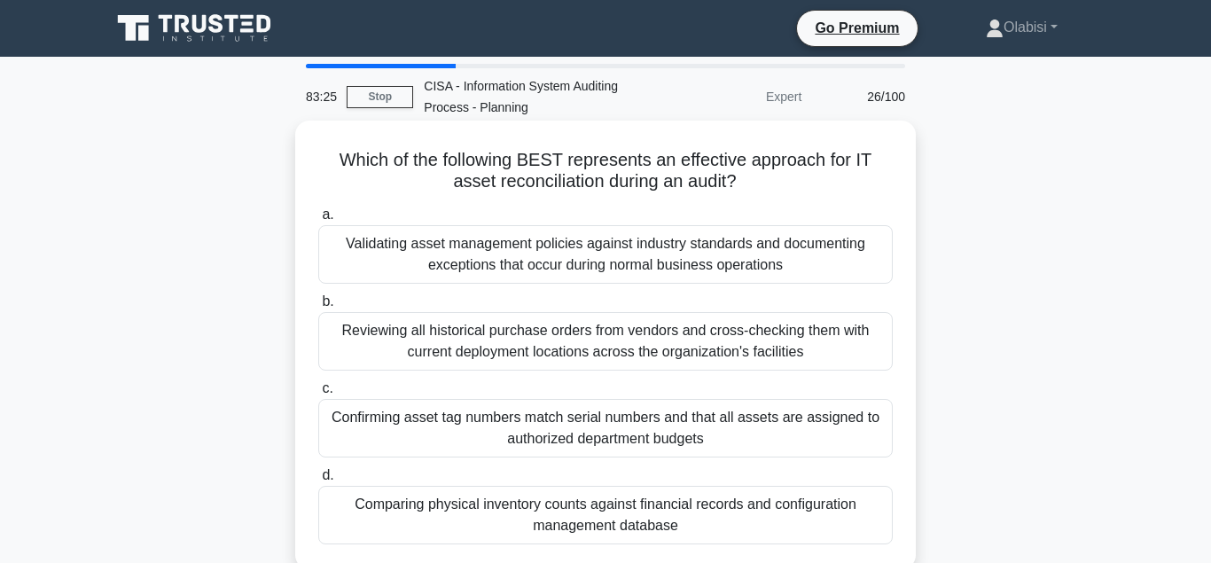
click at [611, 511] on div "Comparing physical inventory counts against financial records and configuration…" at bounding box center [605, 515] width 574 height 59
click at [318, 481] on input "d. Comparing physical inventory counts against financial records and configurat…" at bounding box center [318, 476] width 0 height 12
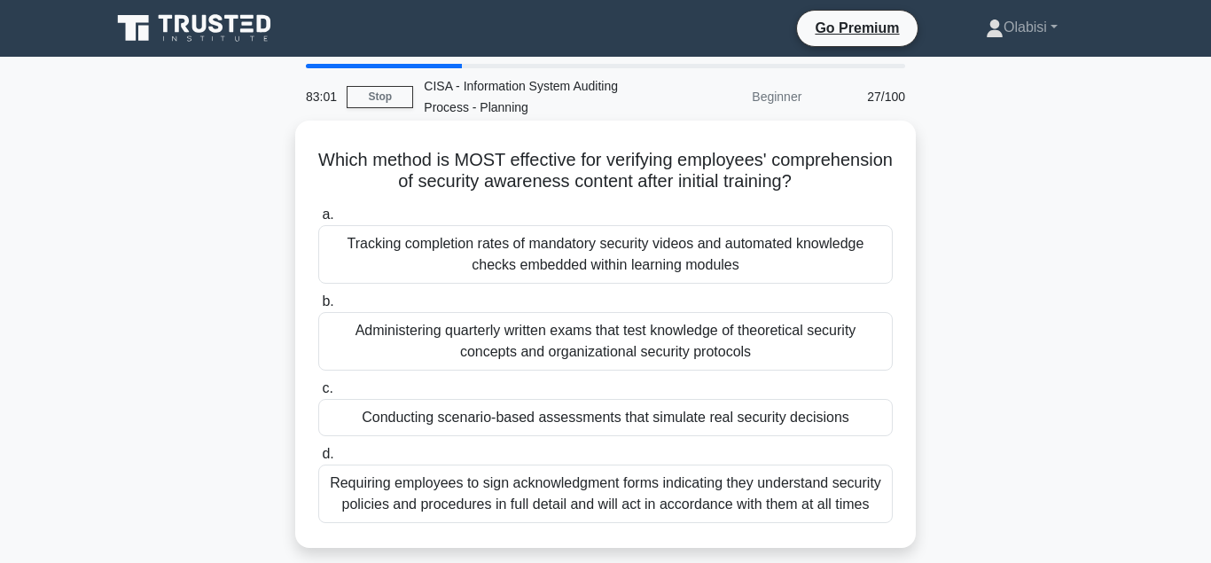
click at [541, 426] on div "Conducting scenario-based assessments that simulate real security decisions" at bounding box center [605, 417] width 574 height 37
click at [318, 394] on input "c. Conducting scenario-based assessments that simulate real security decisions" at bounding box center [318, 389] width 0 height 12
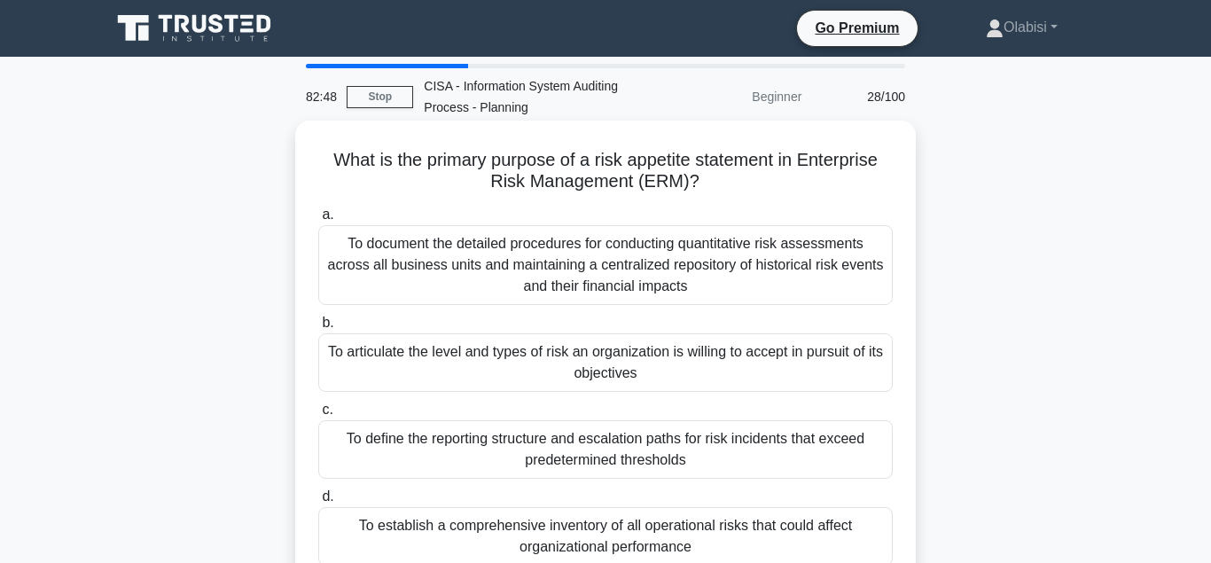
click at [590, 365] on div "To articulate the level and types of risk an organization is willing to accept …" at bounding box center [605, 362] width 574 height 59
click at [318, 329] on input "b. To articulate the level and types of risk an organization is willing to acce…" at bounding box center [318, 323] width 0 height 12
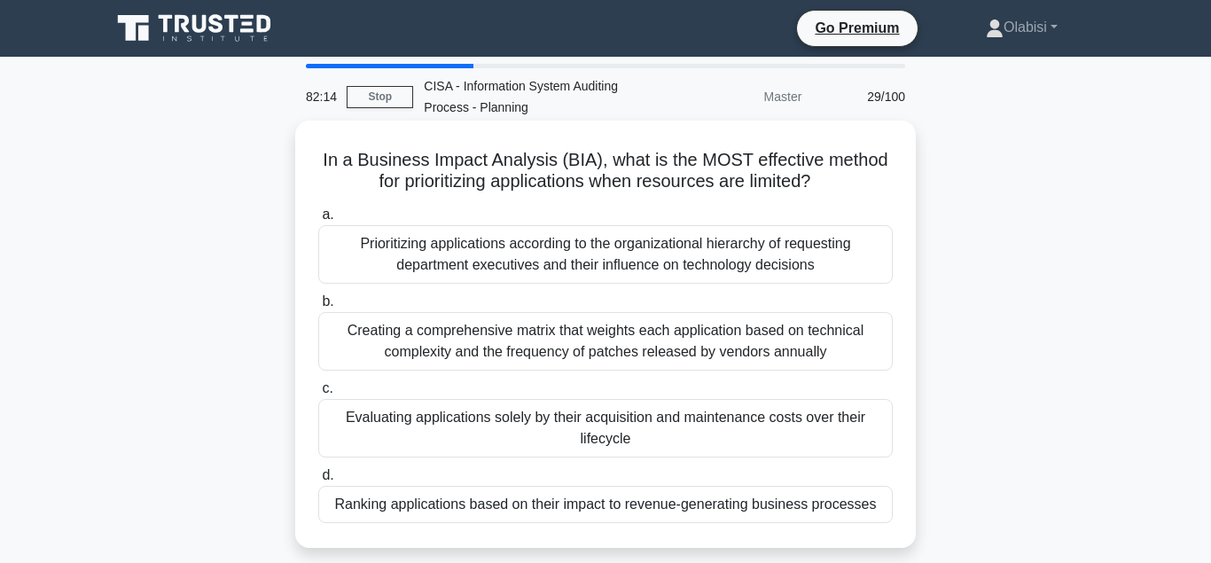
click at [646, 510] on div "Ranking applications based on their impact to revenue-generating business proce…" at bounding box center [605, 504] width 574 height 37
click at [318, 481] on input "d. Ranking applications based on their impact to revenue-generating business pr…" at bounding box center [318, 476] width 0 height 12
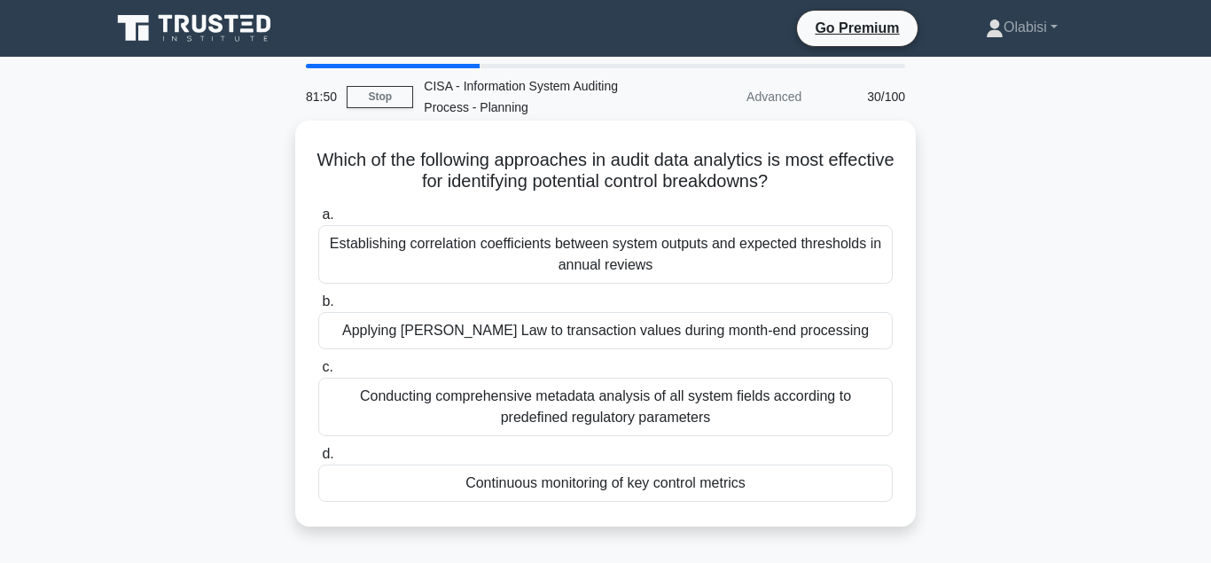
click at [608, 490] on div "Continuous monitoring of key control metrics" at bounding box center [605, 483] width 574 height 37
click at [318, 460] on input "d. Continuous monitoring of key control metrics" at bounding box center [318, 455] width 0 height 12
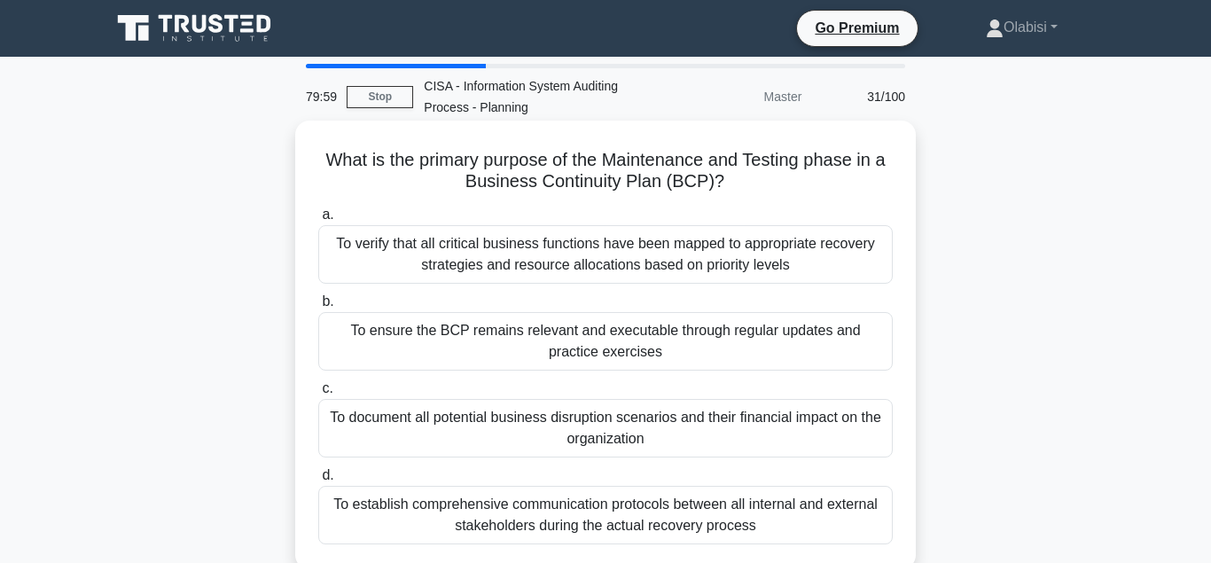
click at [569, 427] on div "To document all potential business disruption scenarios and their financial imp…" at bounding box center [605, 428] width 574 height 59
click at [318, 394] on input "c. To document all potential business disruption scenarios and their financial …" at bounding box center [318, 389] width 0 height 12
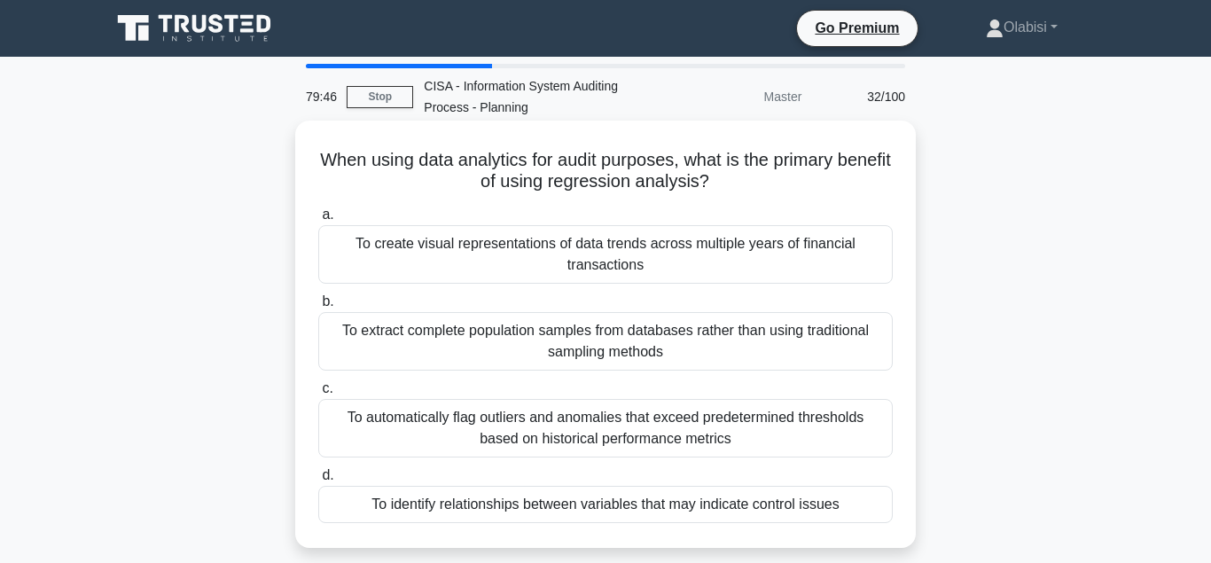
click at [620, 513] on div "To identify relationships between variables that may indicate control issues" at bounding box center [605, 504] width 574 height 37
click at [318, 481] on input "d. To identify relationships between variables that may indicate control issues" at bounding box center [318, 476] width 0 height 12
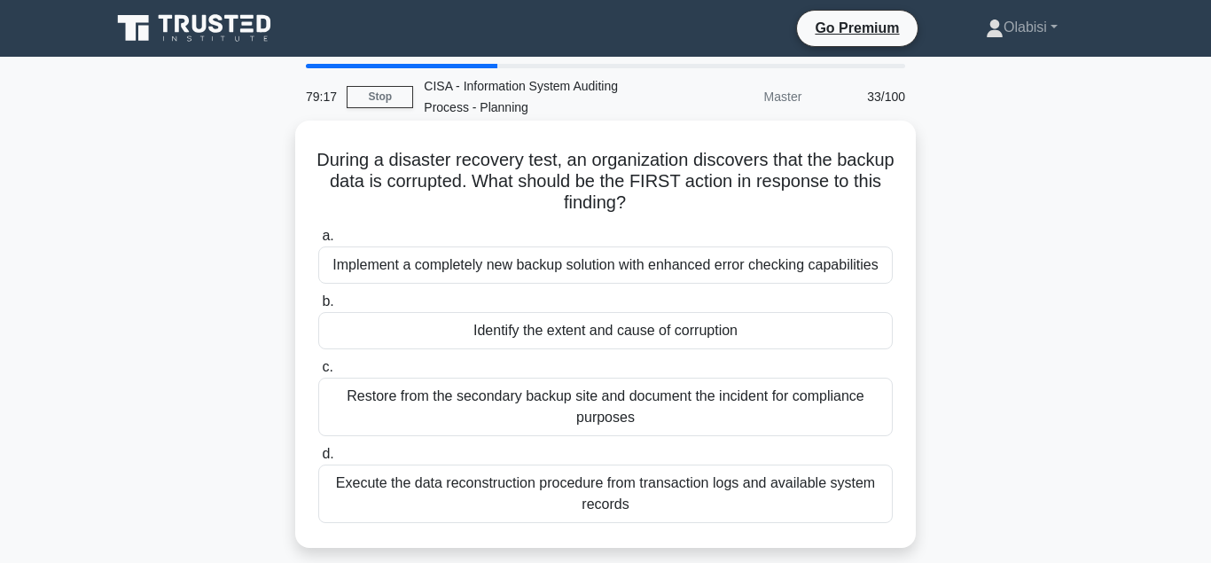
click at [613, 407] on div "Restore from the secondary backup site and document the incident for compliance…" at bounding box center [605, 407] width 574 height 59
click at [318, 373] on input "c. Restore from the secondary backup site and document the incident for complia…" at bounding box center [318, 368] width 0 height 12
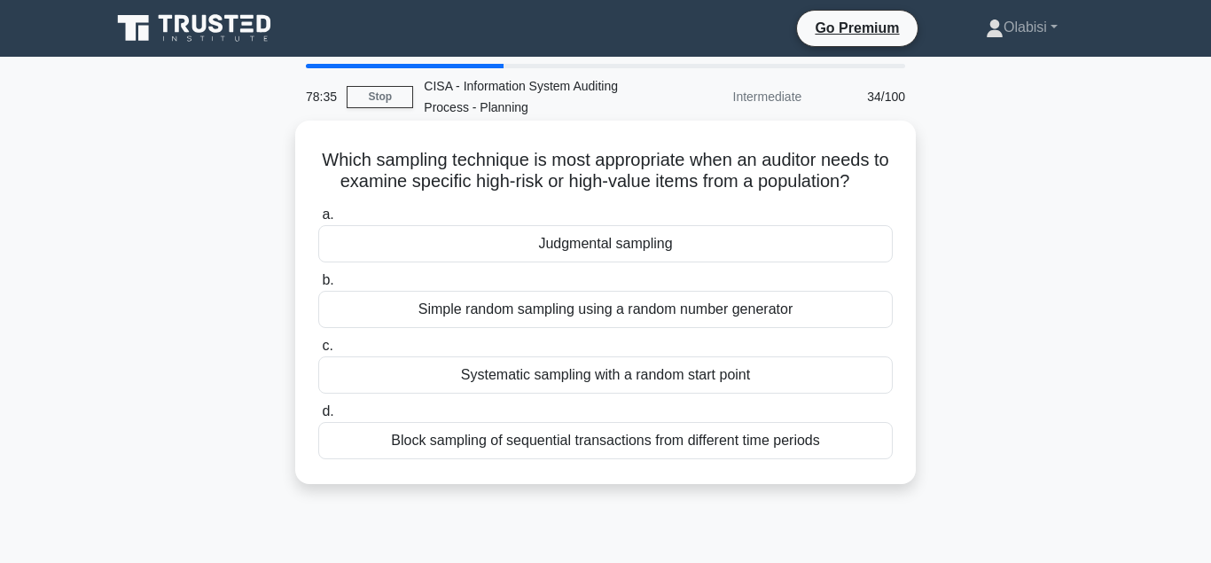
click at [593, 319] on div "Simple random sampling using a random number generator" at bounding box center [605, 309] width 574 height 37
click at [318, 286] on input "b. Simple random sampling using a random number generator" at bounding box center [318, 281] width 0 height 12
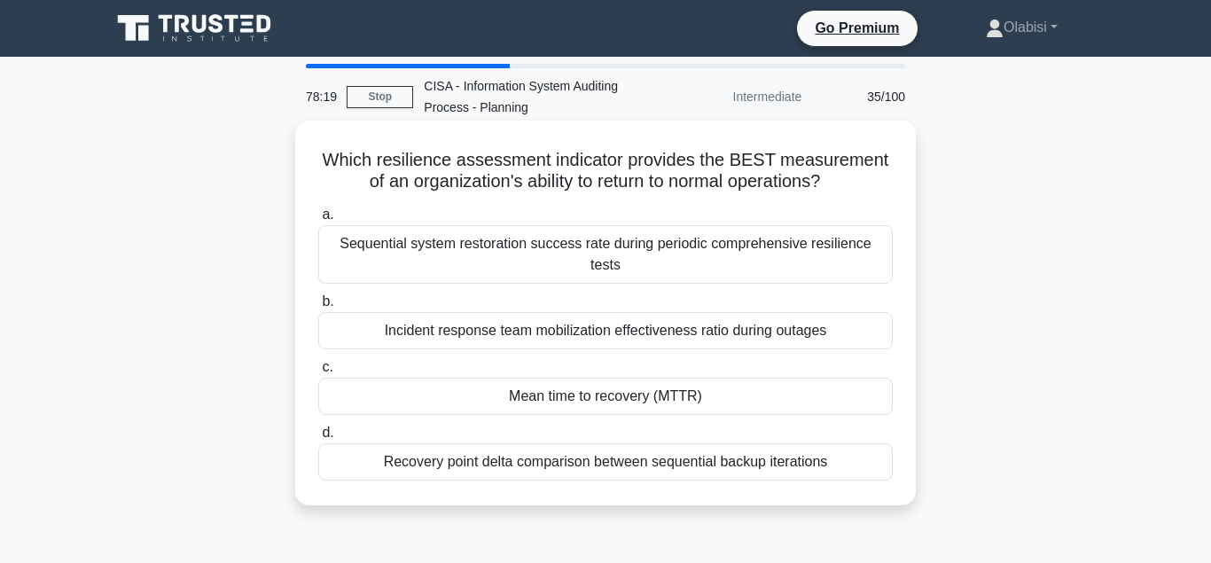
click at [603, 381] on div "Mean time to recovery (MTTR)" at bounding box center [605, 396] width 574 height 37
click at [318, 373] on input "c. Mean time to recovery (MTTR)" at bounding box center [318, 368] width 0 height 12
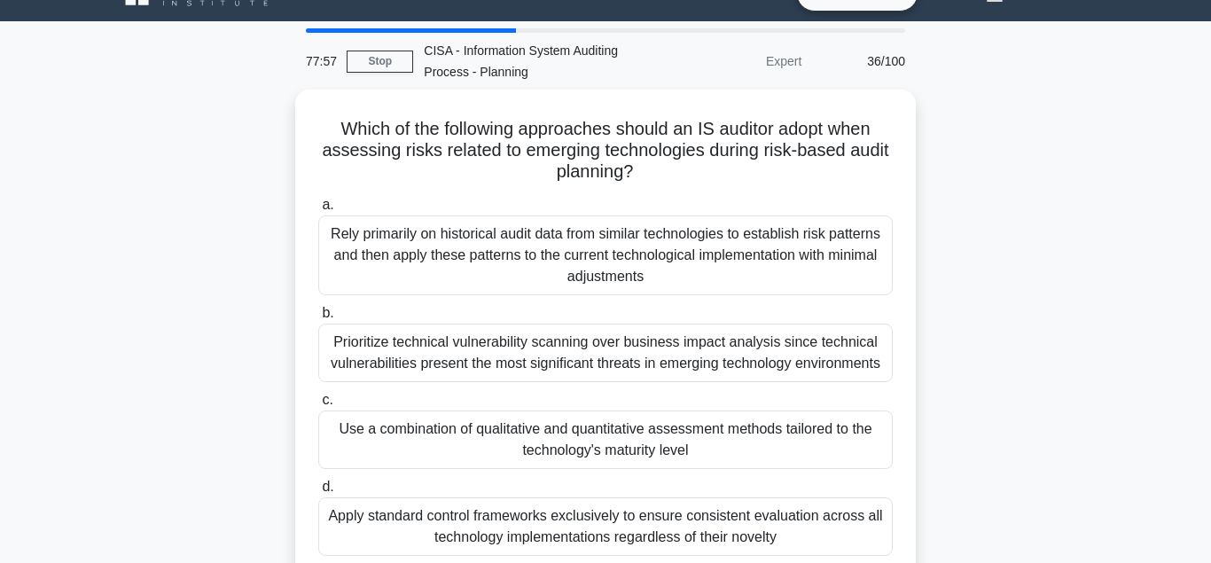
scroll to position [39, 0]
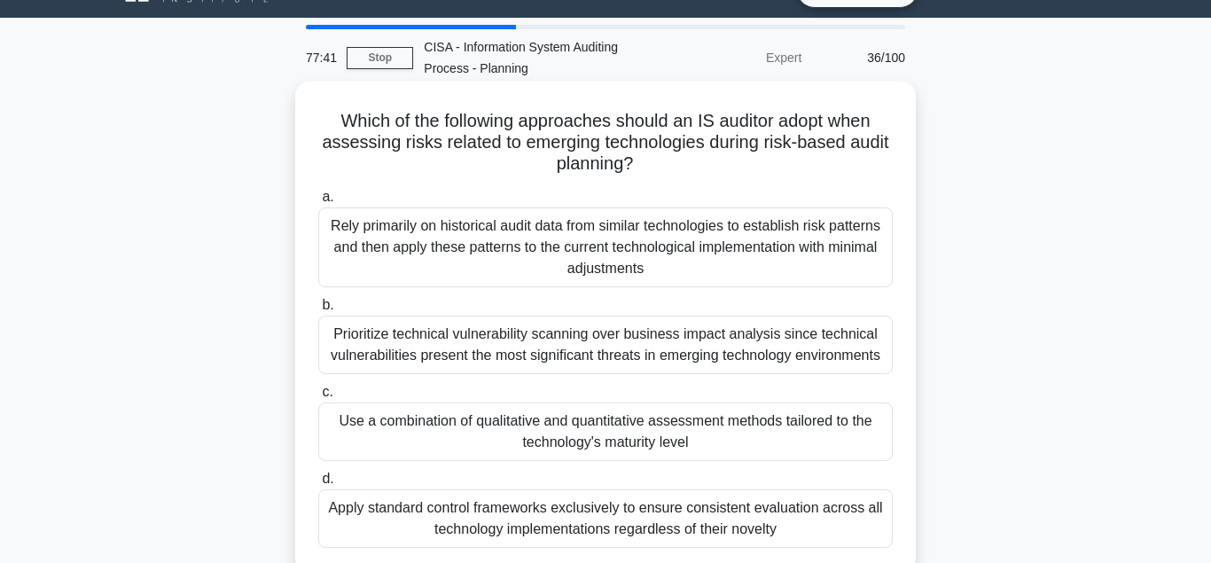
click at [632, 430] on div "Use a combination of qualitative and quantitative assessment methods tailored t…" at bounding box center [605, 431] width 574 height 59
click at [318, 398] on input "c. Use a combination of qualitative and quantitative assessment methods tailore…" at bounding box center [318, 392] width 0 height 12
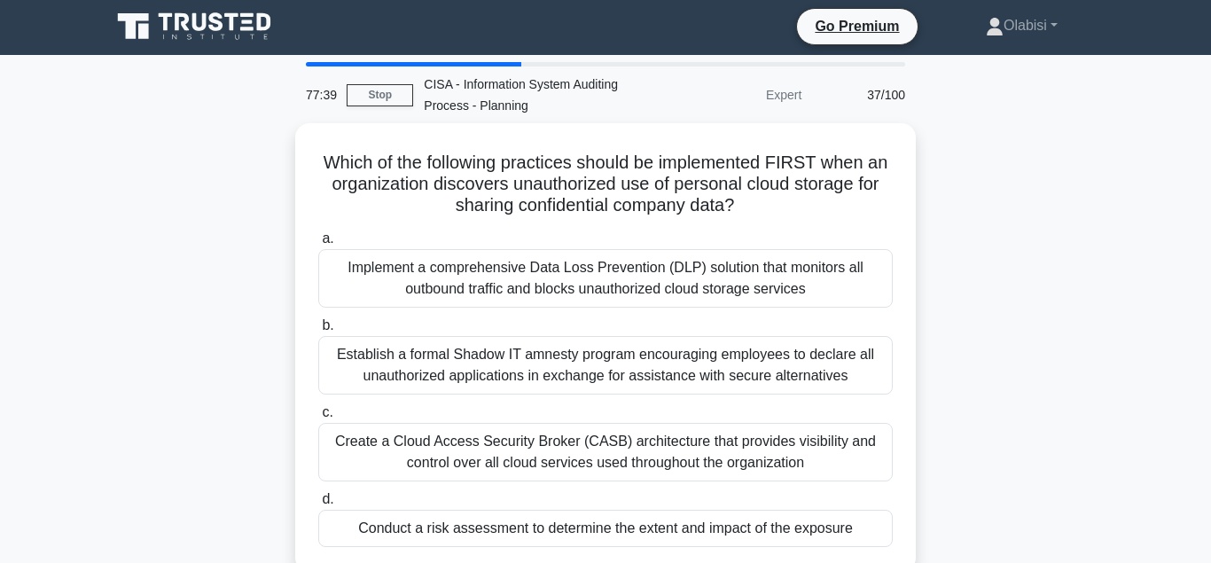
scroll to position [0, 0]
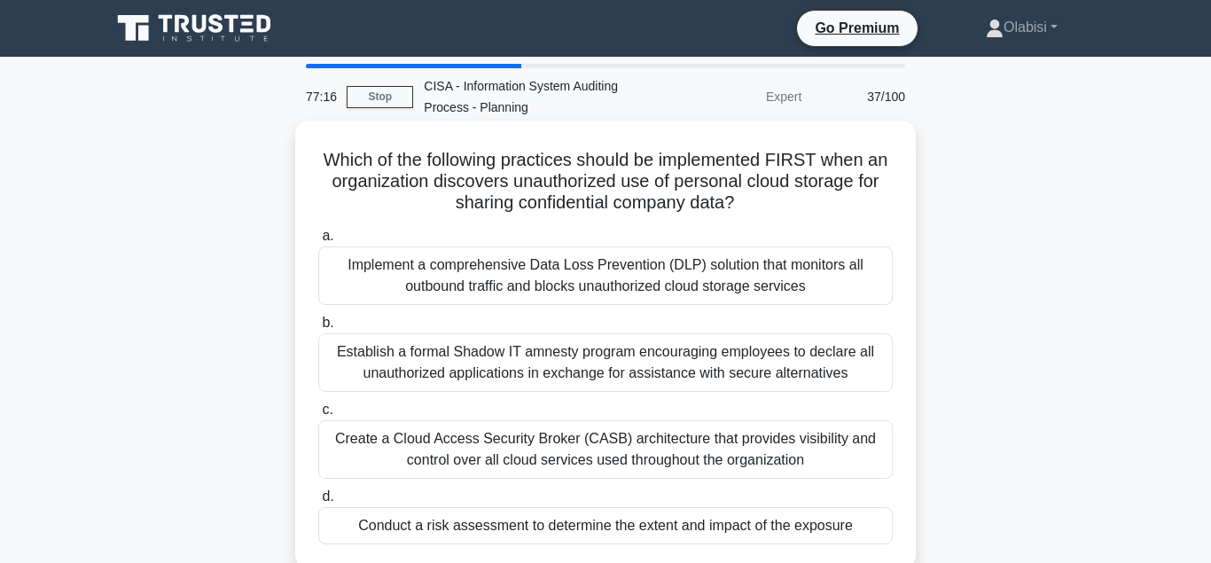
click at [632, 535] on div "Conduct a risk assessment to determine the extent and impact of the exposure" at bounding box center [605, 525] width 574 height 37
click at [318, 503] on input "d. Conduct a risk assessment to determine the extent and impact of the exposure" at bounding box center [318, 497] width 0 height 12
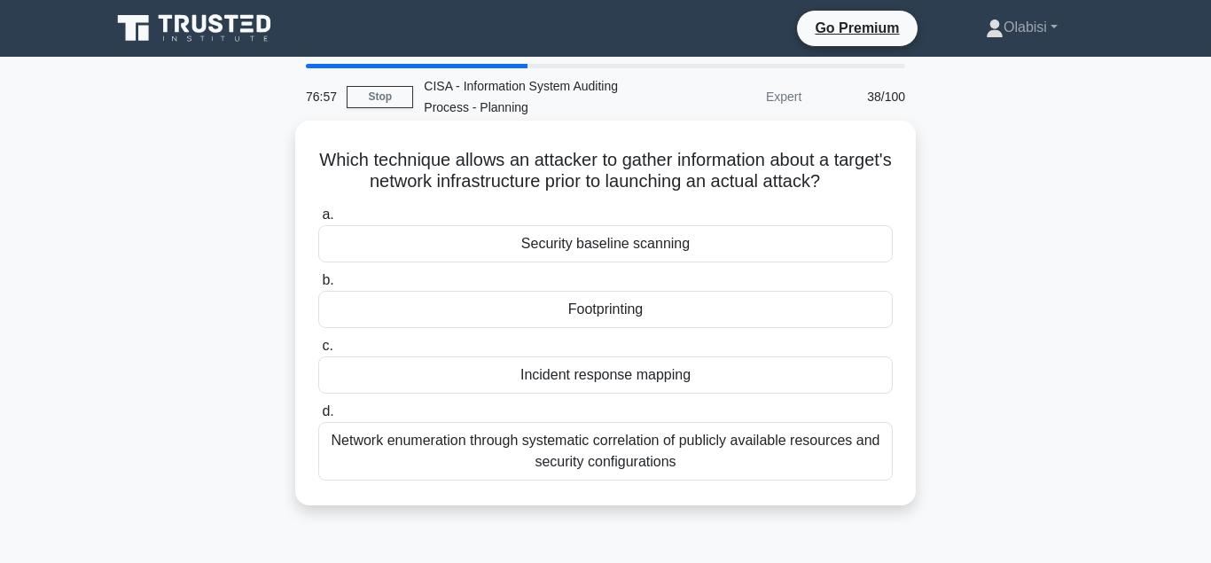
click at [621, 324] on div "Footprinting" at bounding box center [605, 309] width 574 height 37
click at [318, 286] on input "b. Footprinting" at bounding box center [318, 281] width 0 height 12
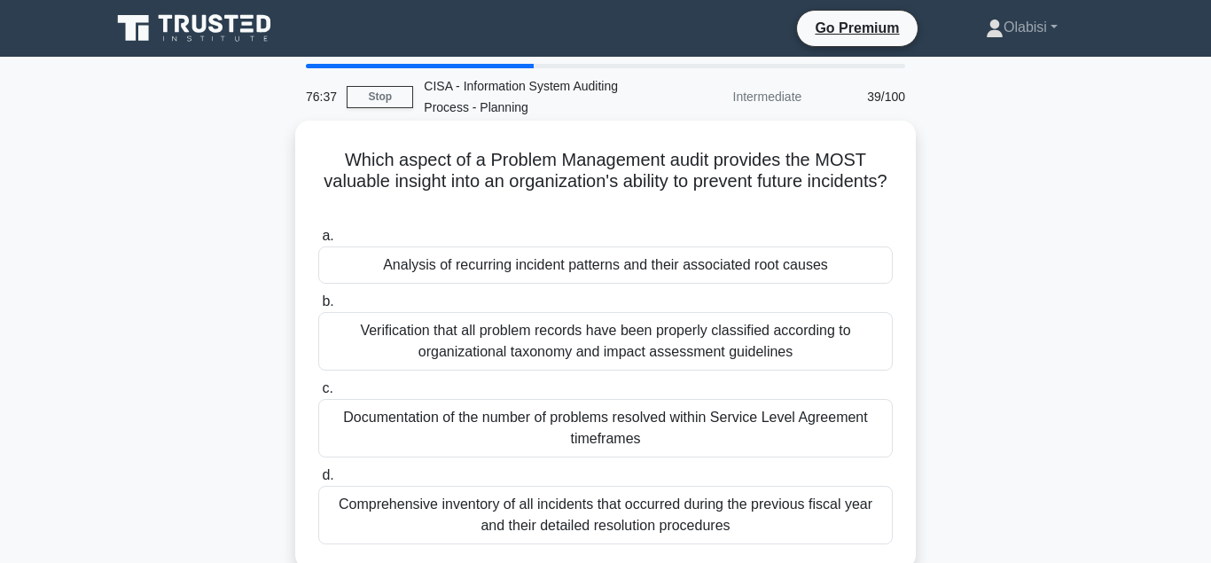
click at [609, 274] on div "Analysis of recurring incident patterns and their associated root causes" at bounding box center [605, 264] width 574 height 37
click at [318, 242] on input "a. Analysis of recurring incident patterns and their associated root causes" at bounding box center [318, 236] width 0 height 12
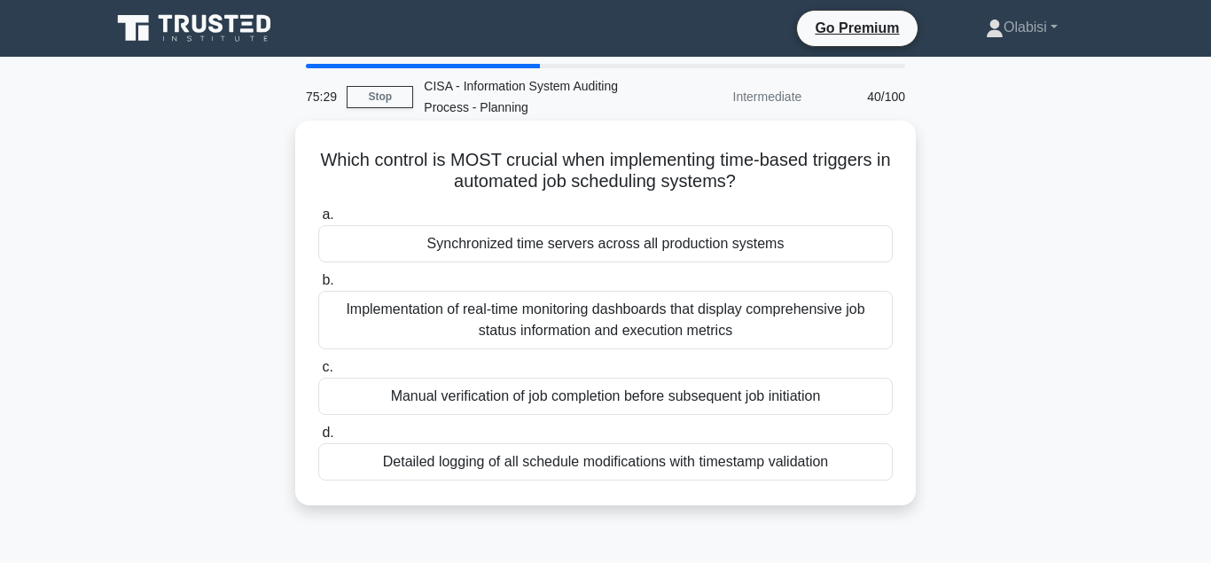
click at [550, 467] on div "Detailed logging of all schedule modifications with timestamp validation" at bounding box center [605, 461] width 574 height 37
click at [318, 439] on input "d. Detailed logging of all schedule modifications with timestamp validation" at bounding box center [318, 433] width 0 height 12
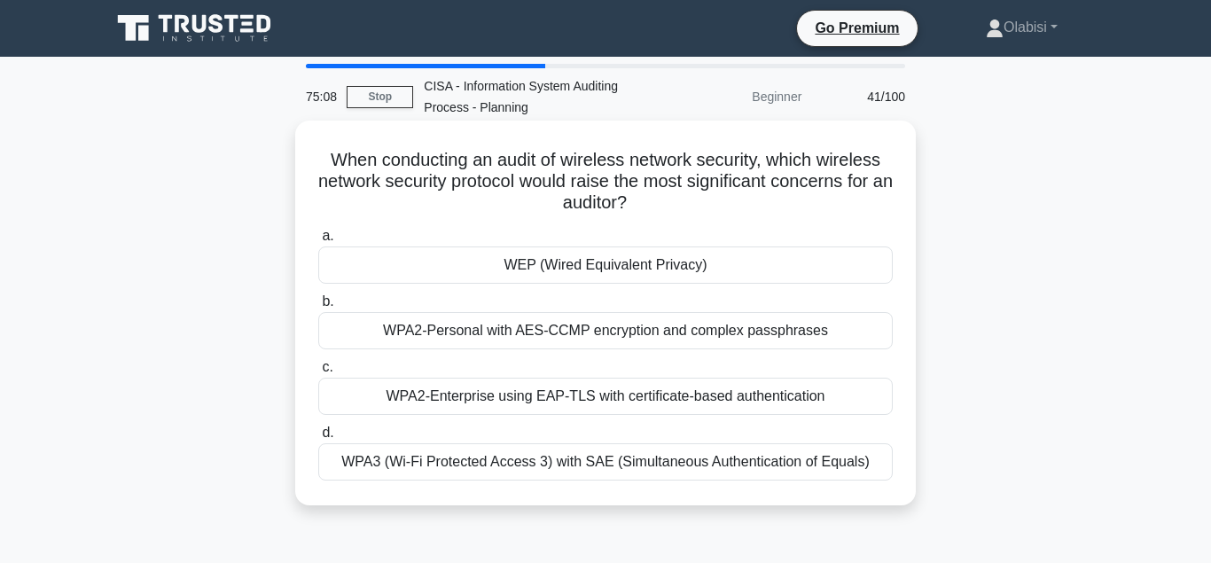
click at [616, 272] on div "WEP (Wired Equivalent Privacy)" at bounding box center [605, 264] width 574 height 37
click at [318, 242] on input "a. WEP (Wired Equivalent Privacy)" at bounding box center [318, 236] width 0 height 12
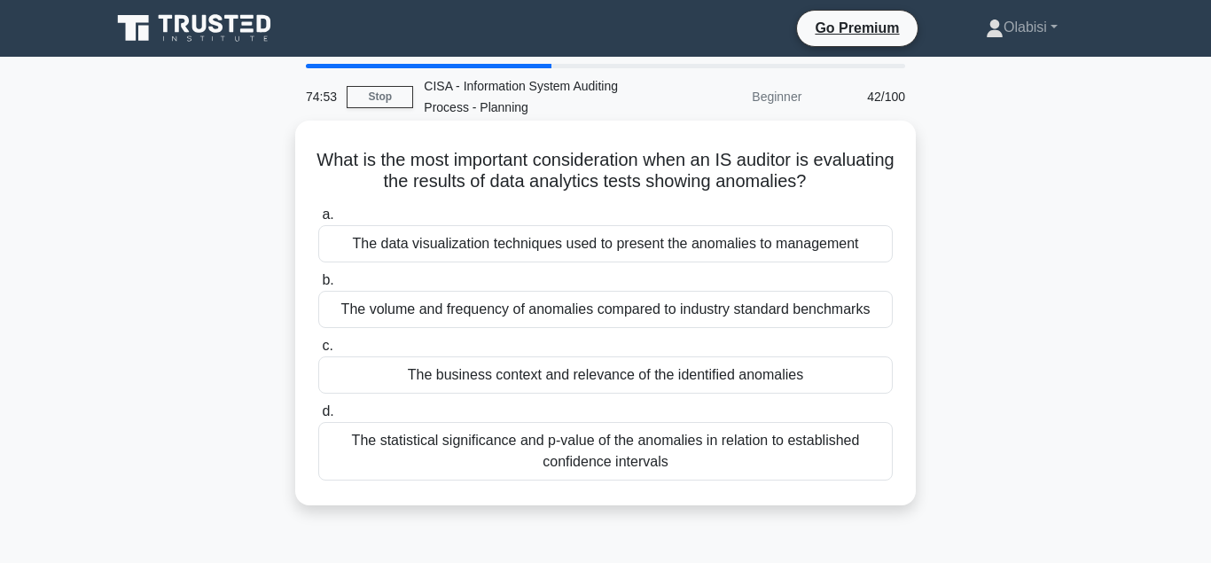
click at [636, 384] on div "The business context and relevance of the identified anomalies" at bounding box center [605, 374] width 574 height 37
click at [318, 352] on input "c. The business context and relevance of the identified anomalies" at bounding box center [318, 346] width 0 height 12
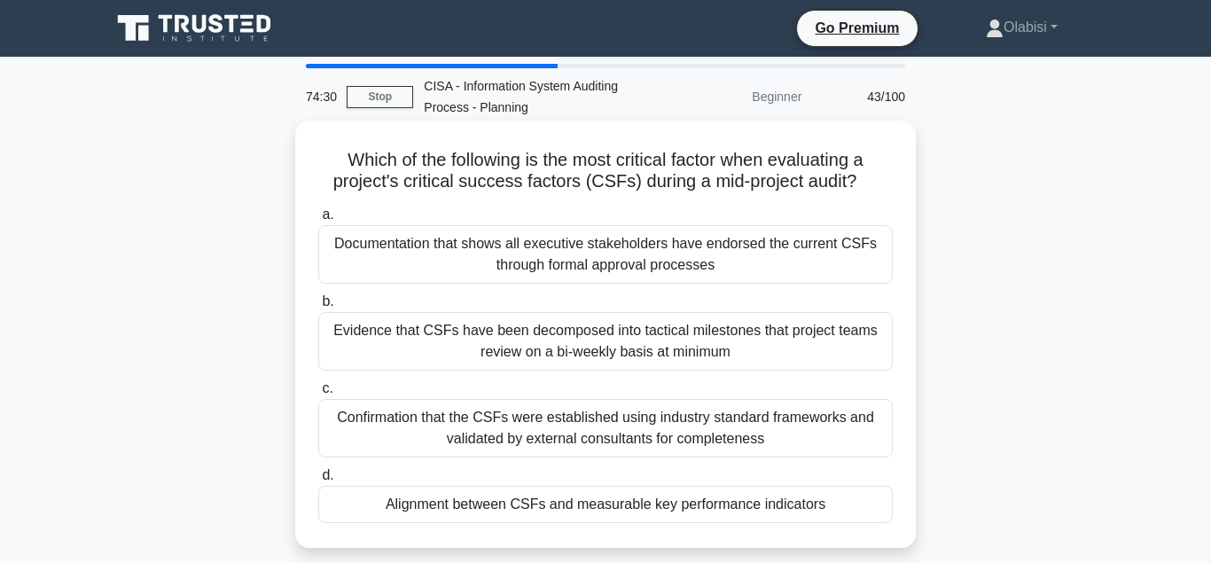
click at [662, 510] on div "Alignment between CSFs and measurable key performance indicators" at bounding box center [605, 504] width 574 height 37
click at [318, 481] on input "d. Alignment between CSFs and measurable key performance indicators" at bounding box center [318, 476] width 0 height 12
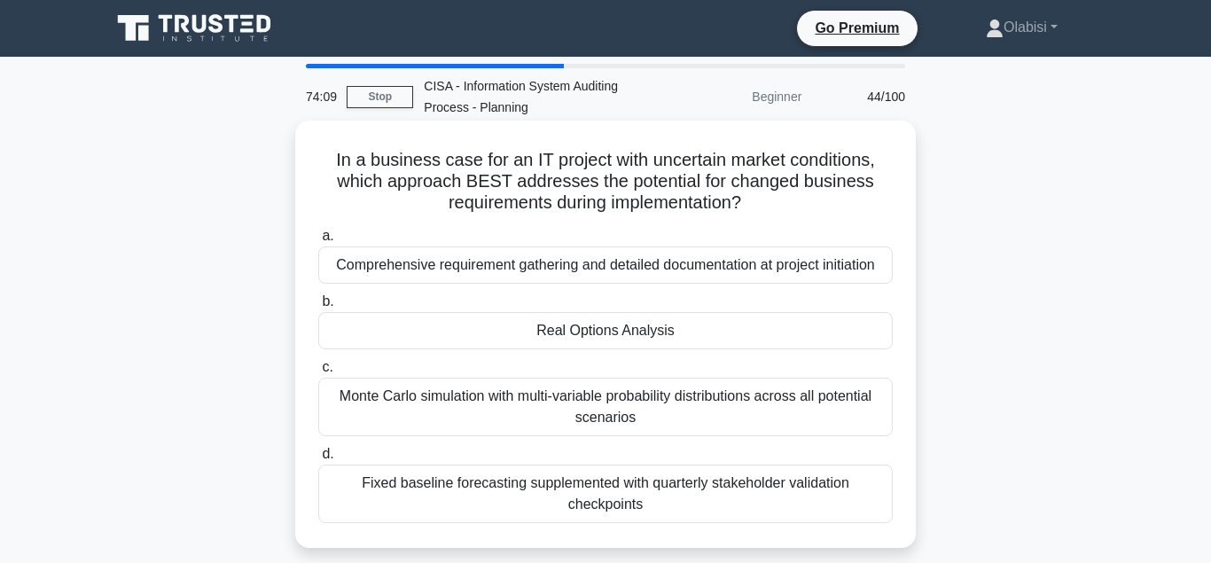
click at [665, 337] on div "Real Options Analysis" at bounding box center [605, 330] width 574 height 37
click at [318, 308] on input "b. Real Options Analysis" at bounding box center [318, 302] width 0 height 12
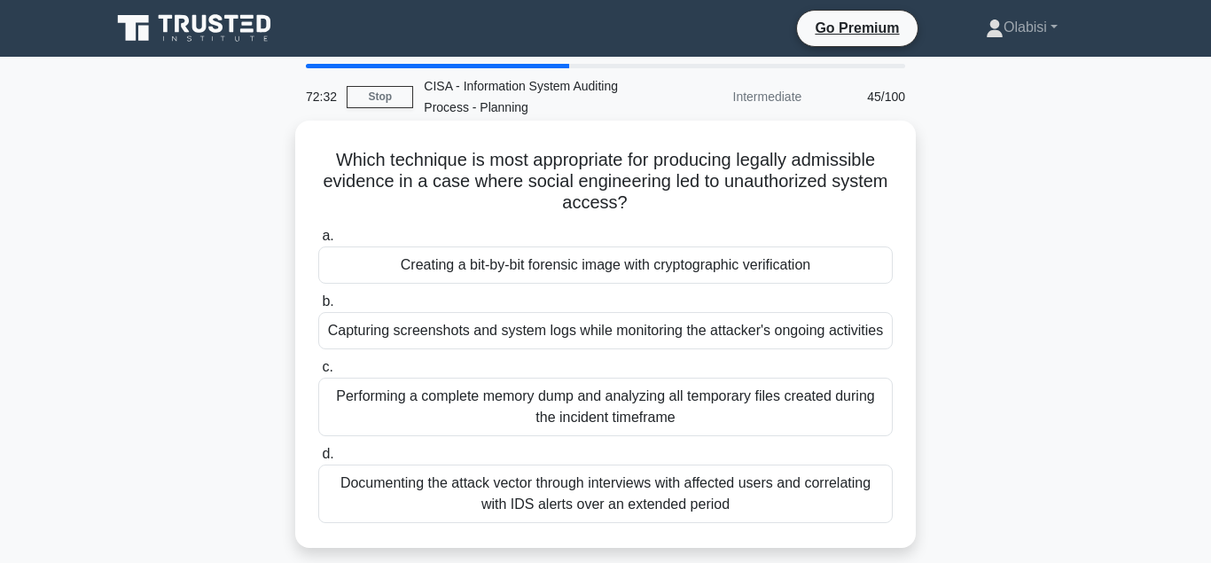
click at [615, 336] on div "Capturing screenshots and system logs while monitoring the attacker's ongoing a…" at bounding box center [605, 330] width 574 height 37
click at [318, 308] on input "b. Capturing screenshots and system logs while monitoring the attacker's ongoin…" at bounding box center [318, 302] width 0 height 12
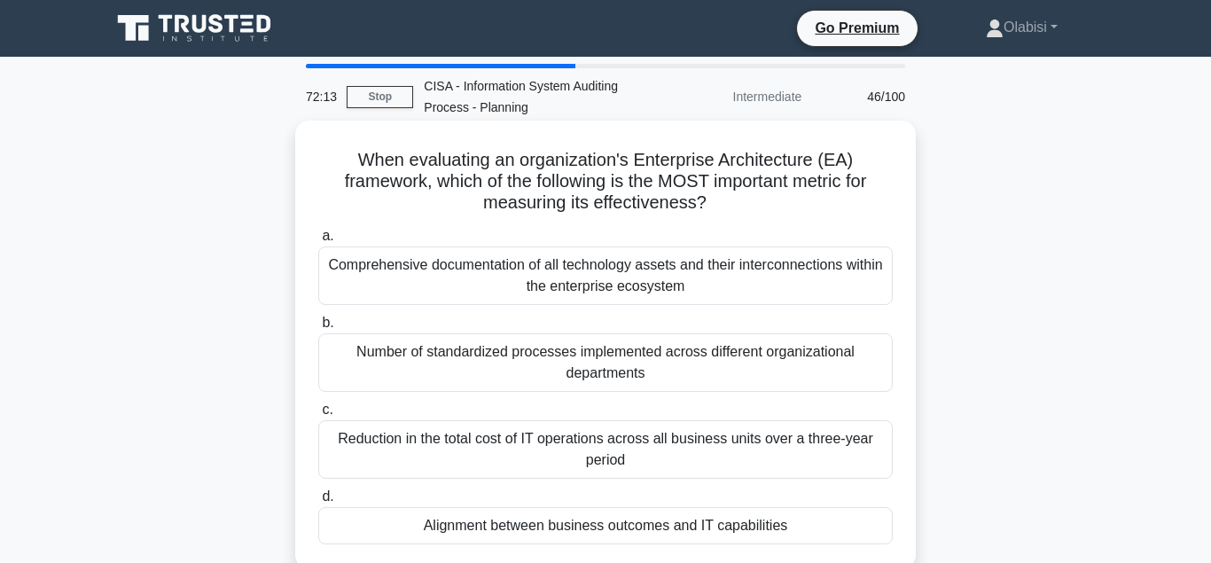
click at [560, 533] on div "Alignment between business outcomes and IT capabilities" at bounding box center [605, 525] width 574 height 37
click at [318, 503] on input "d. Alignment between business outcomes and IT capabilities" at bounding box center [318, 497] width 0 height 12
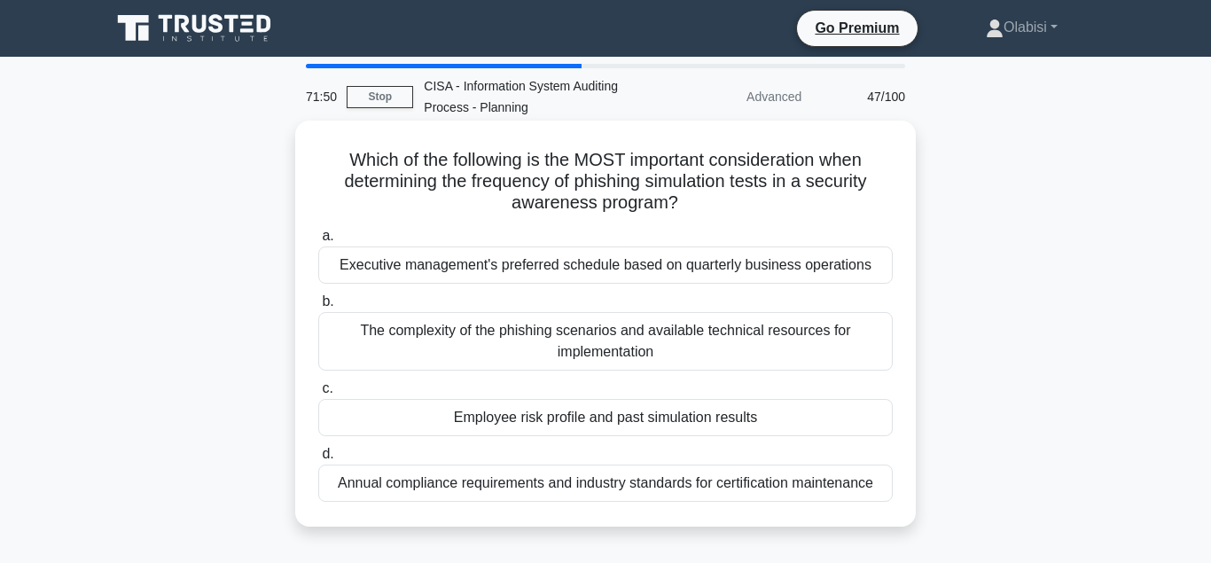
click at [560, 426] on div "Employee risk profile and past simulation results" at bounding box center [605, 417] width 574 height 37
click at [318, 394] on input "c. Employee risk profile and past simulation results" at bounding box center [318, 389] width 0 height 12
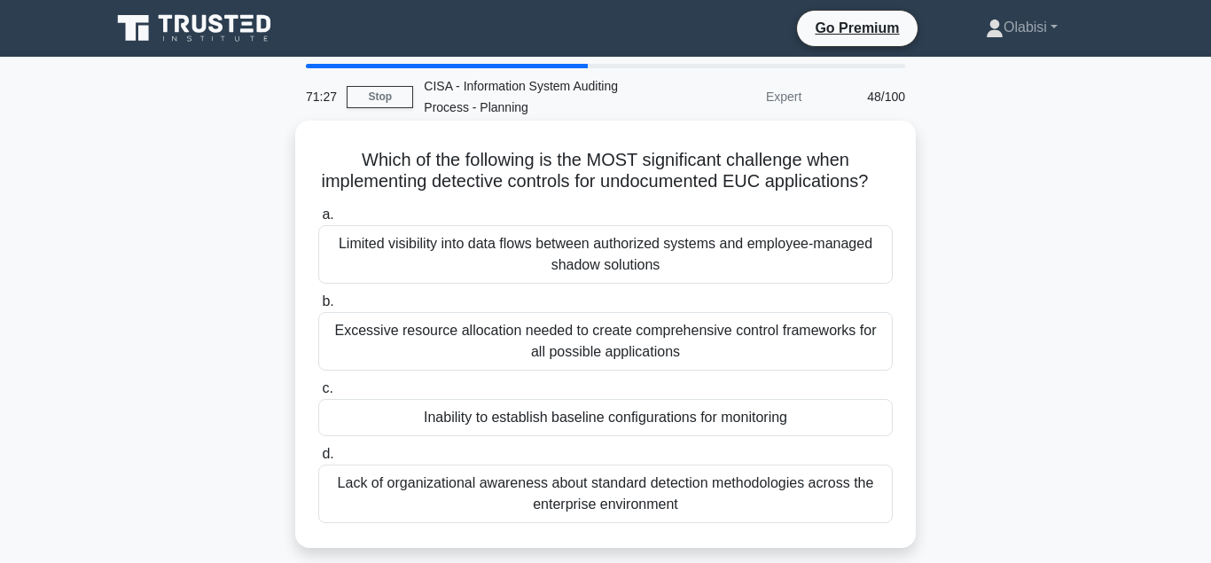
click at [628, 428] on div "Inability to establish baseline configurations for monitoring" at bounding box center [605, 417] width 574 height 37
click at [318, 394] on input "c. Inability to establish baseline configurations for monitoring" at bounding box center [318, 389] width 0 height 12
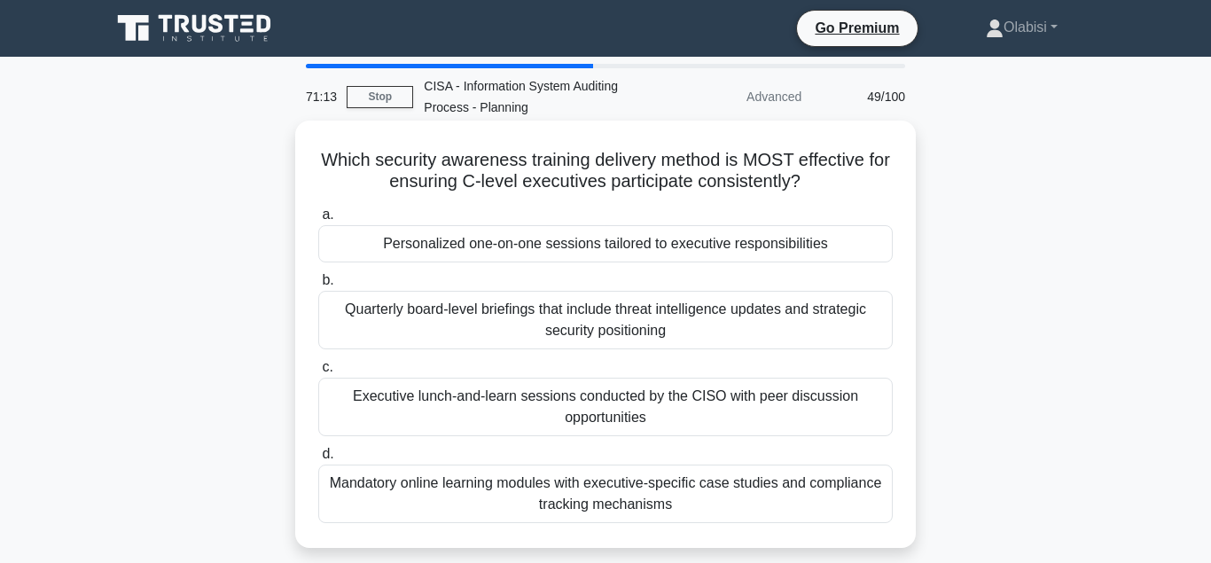
click at [720, 253] on div "Personalized one-on-one sessions tailored to executive responsibilities" at bounding box center [605, 243] width 574 height 37
click at [318, 221] on input "a. Personalized one-on-one sessions tailored to executive responsibilities" at bounding box center [318, 215] width 0 height 12
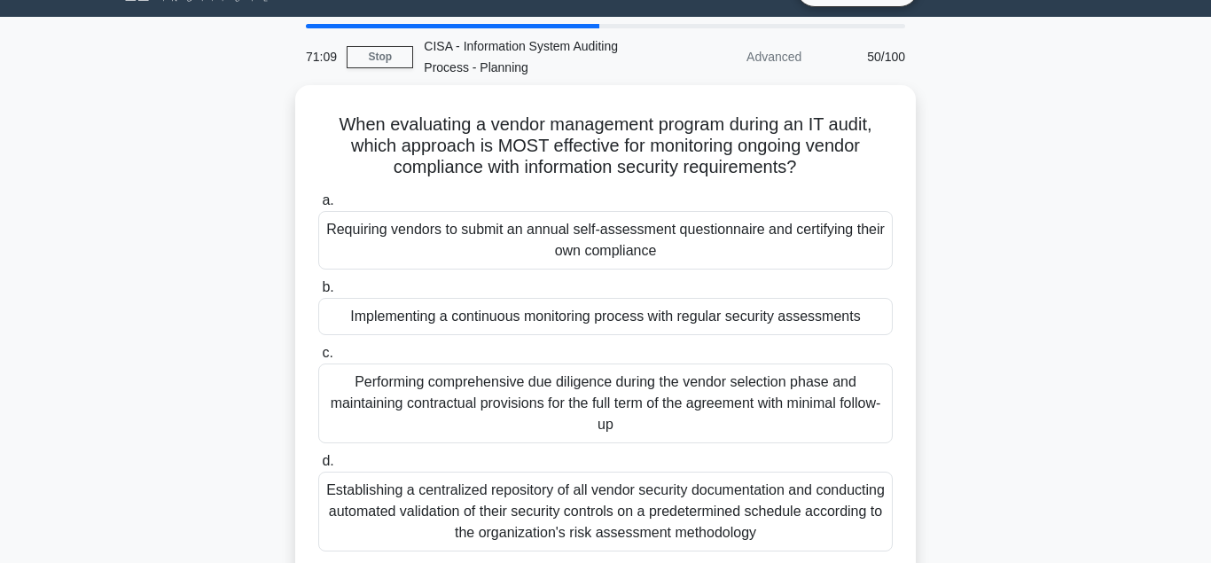
scroll to position [41, 0]
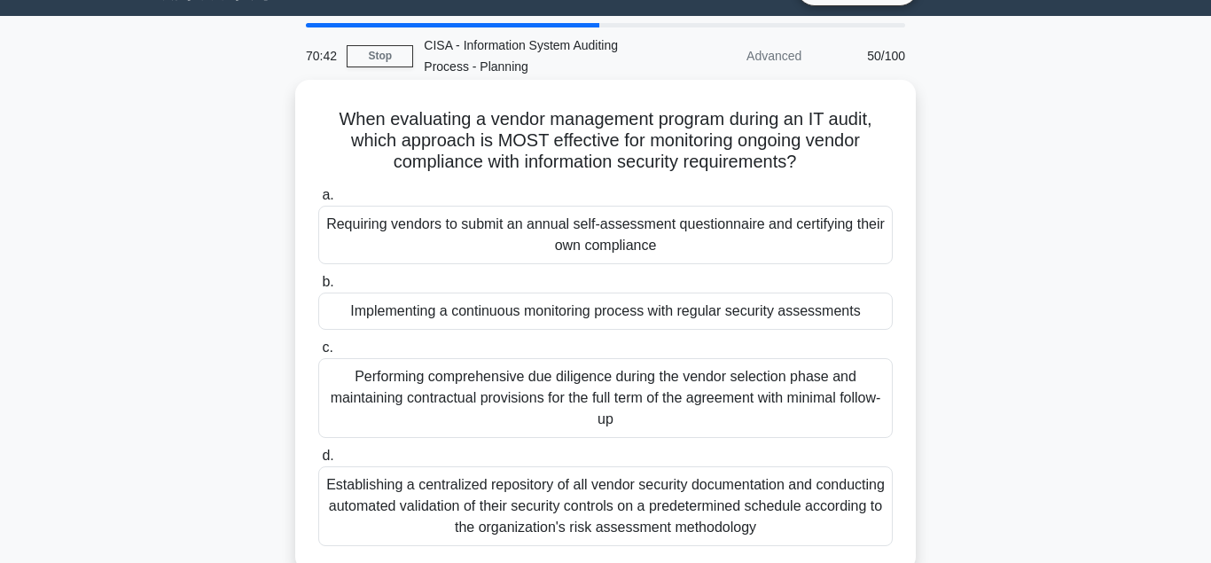
click at [741, 317] on div "Implementing a continuous monitoring process with regular security assessments" at bounding box center [605, 311] width 574 height 37
click at [318, 288] on input "b. Implementing a continuous monitoring process with regular security assessmen…" at bounding box center [318, 283] width 0 height 12
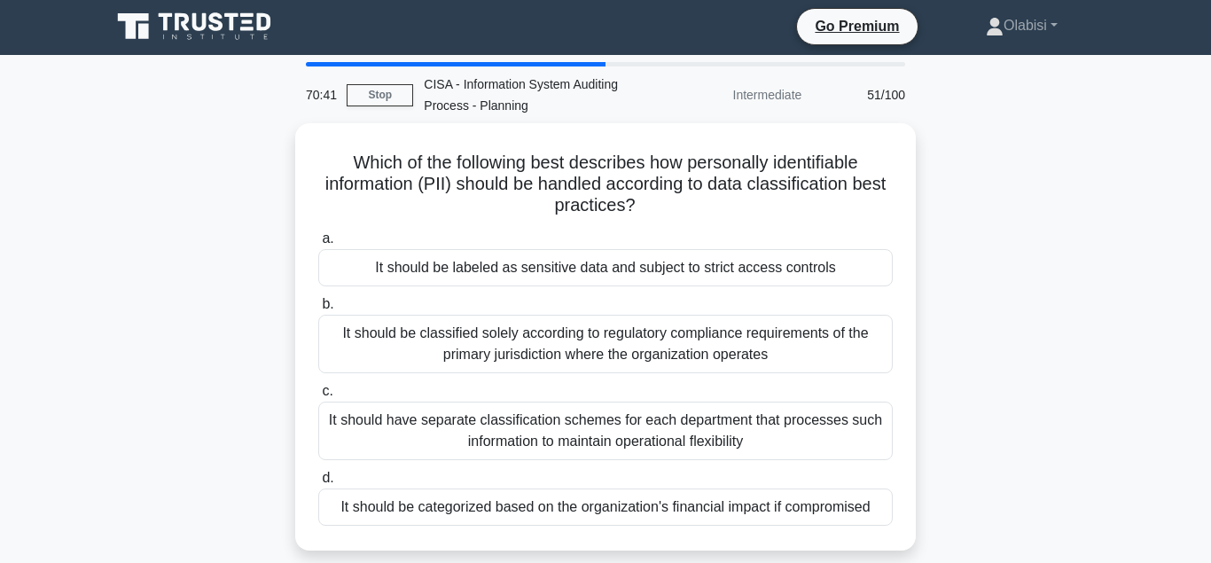
scroll to position [0, 0]
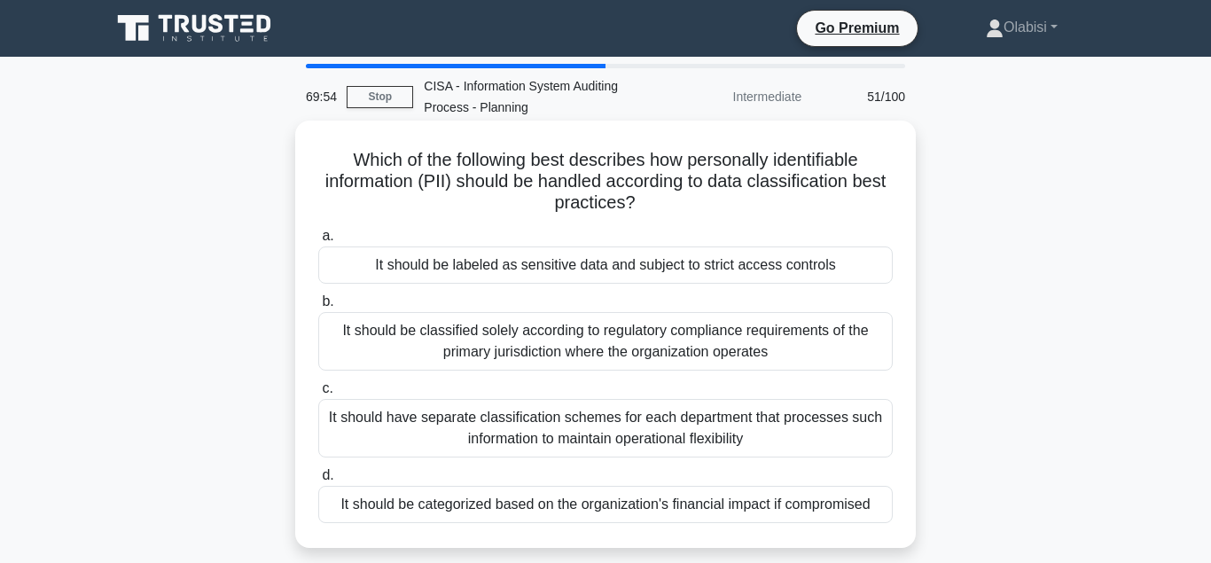
click at [746, 514] on div "It should be categorized based on the organization's financial impact if compro…" at bounding box center [605, 504] width 574 height 37
click at [318, 481] on input "d. It should be categorized based on the organization's financial impact if com…" at bounding box center [318, 476] width 0 height 12
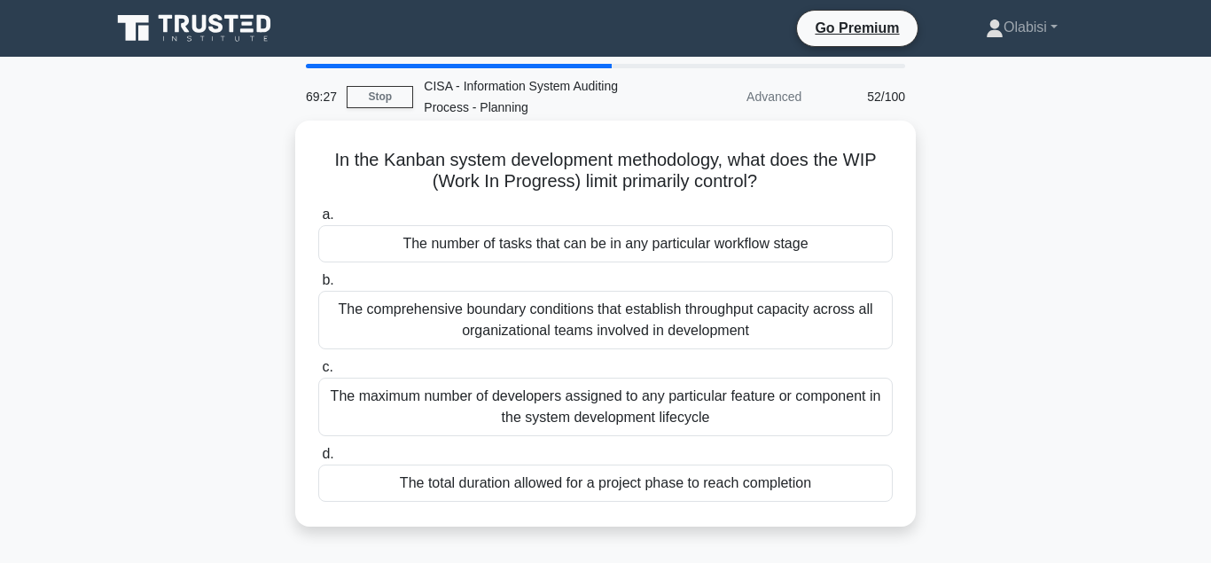
click at [629, 490] on div "The total duration allowed for a project phase to reach completion" at bounding box center [605, 483] width 574 height 37
click at [318, 460] on input "d. The total duration allowed for a project phase to reach completion" at bounding box center [318, 455] width 0 height 12
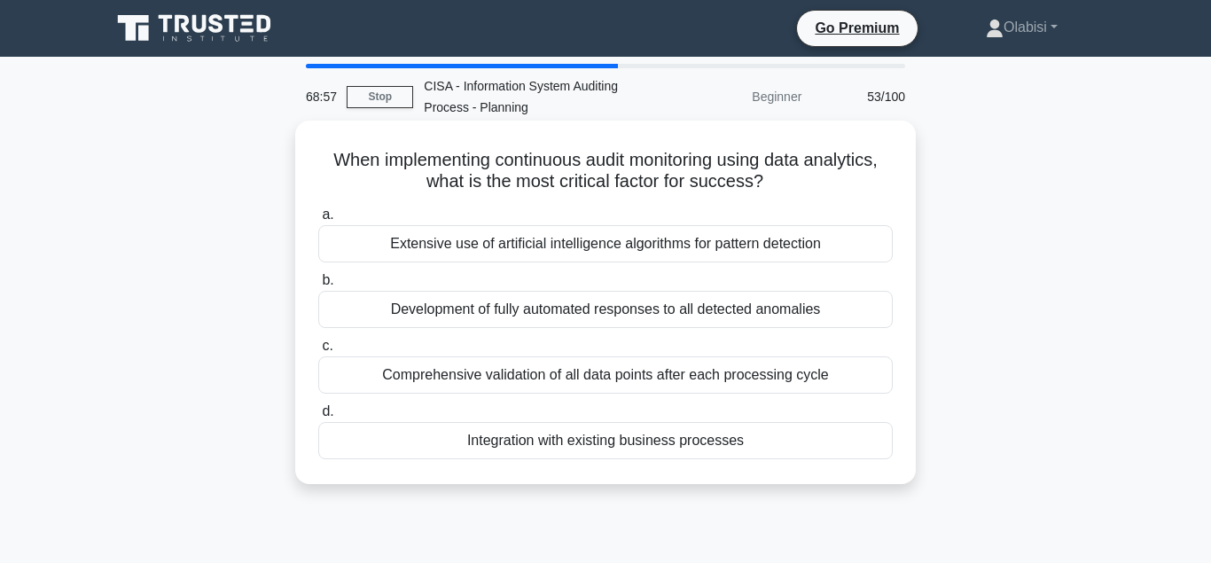
click at [588, 443] on div "Integration with existing business processes" at bounding box center [605, 440] width 574 height 37
click at [318, 418] on input "d. Integration with existing business processes" at bounding box center [318, 412] width 0 height 12
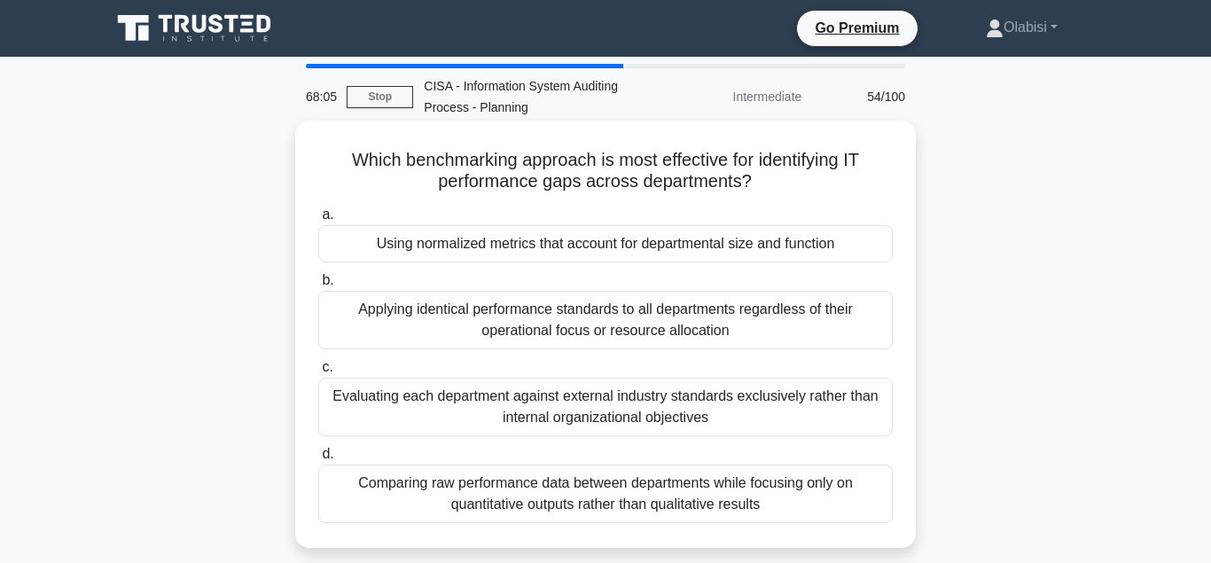
click at [467, 246] on div "Using normalized metrics that account for departmental size and function" at bounding box center [605, 243] width 574 height 37
click at [318, 221] on input "a. Using normalized metrics that account for departmental size and function" at bounding box center [318, 215] width 0 height 12
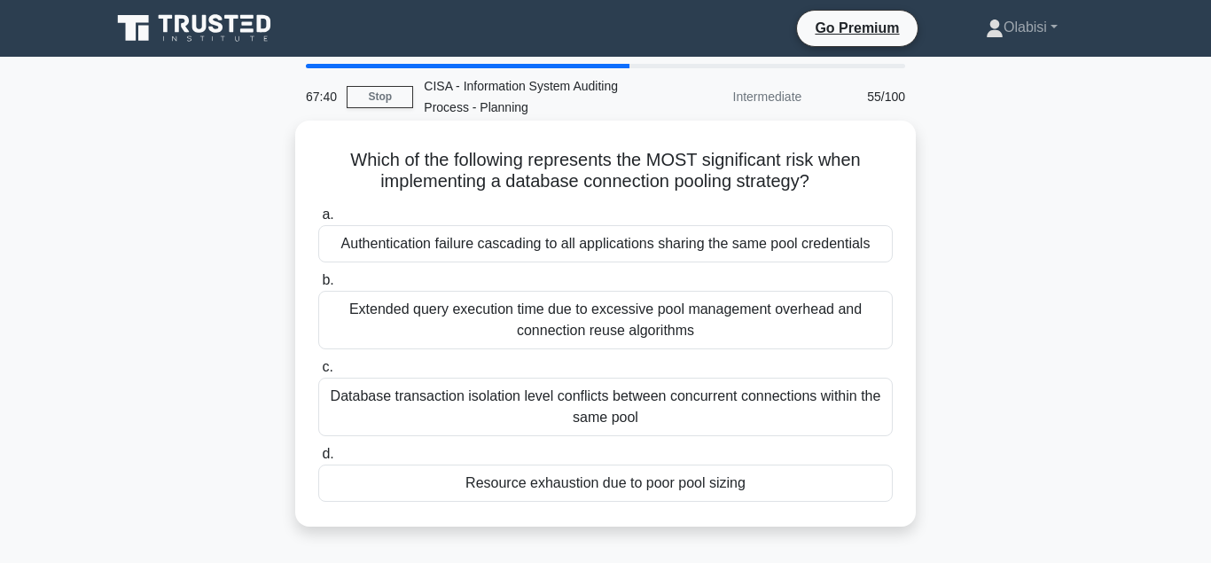
click at [544, 486] on div "Resource exhaustion due to poor pool sizing" at bounding box center [605, 483] width 574 height 37
click at [318, 460] on input "d. Resource exhaustion due to poor pool sizing" at bounding box center [318, 455] width 0 height 12
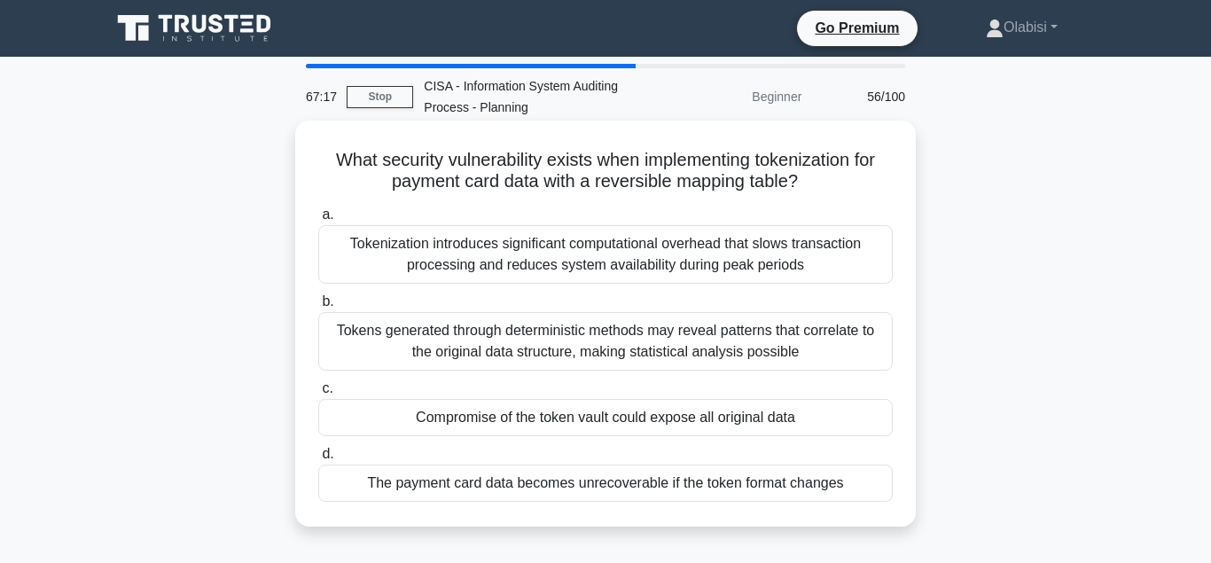
click at [528, 423] on div "Compromise of the token vault could expose all original data" at bounding box center [605, 417] width 574 height 37
click at [318, 394] on input "c. Compromise of the token vault could expose all original data" at bounding box center [318, 389] width 0 height 12
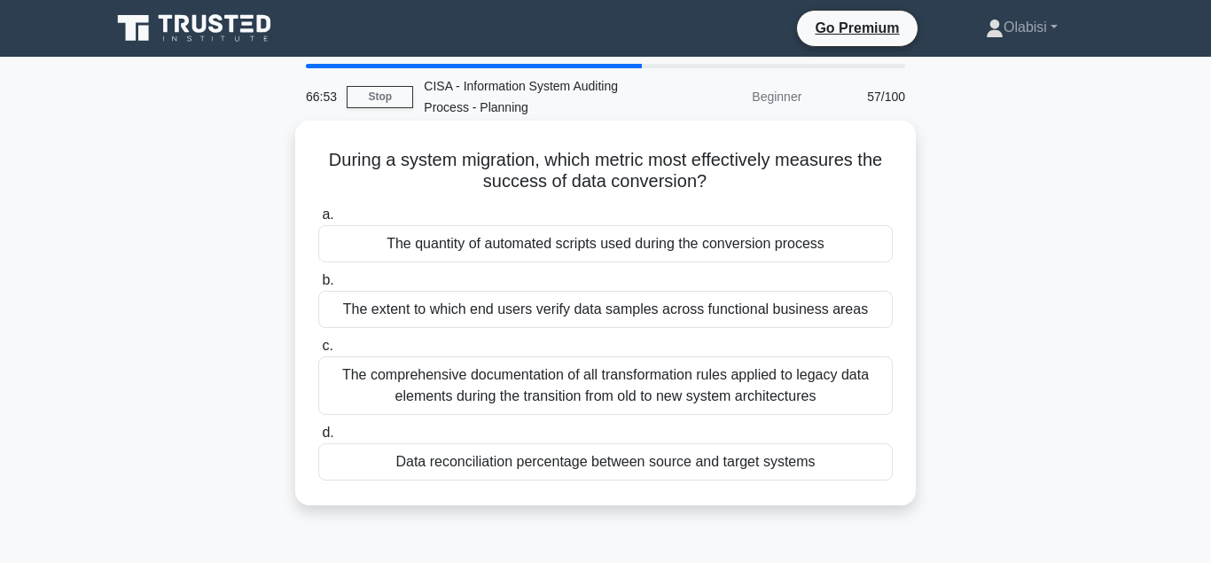
click at [504, 466] on div "Data reconciliation percentage between source and target systems" at bounding box center [605, 461] width 574 height 37
click at [318, 439] on input "d. Data reconciliation percentage between source and target systems" at bounding box center [318, 433] width 0 height 12
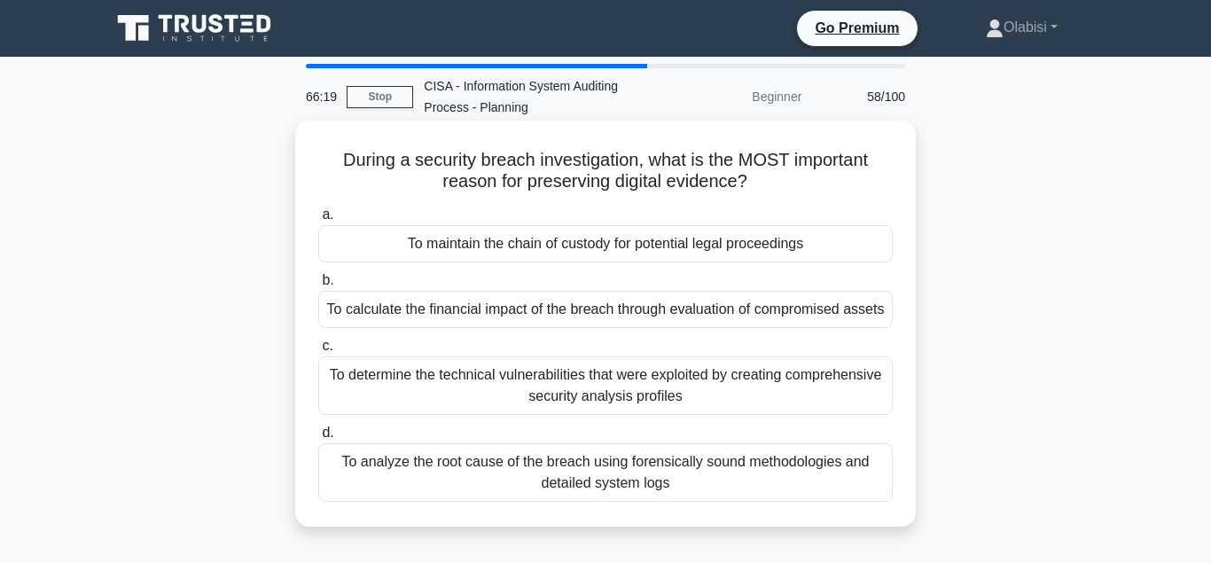
click at [535, 463] on div "To analyze the root cause of the breach using forensically sound methodologies …" at bounding box center [605, 472] width 574 height 59
click at [318, 439] on input "d. To analyze the root cause of the breach using forensically sound methodologi…" at bounding box center [318, 433] width 0 height 12
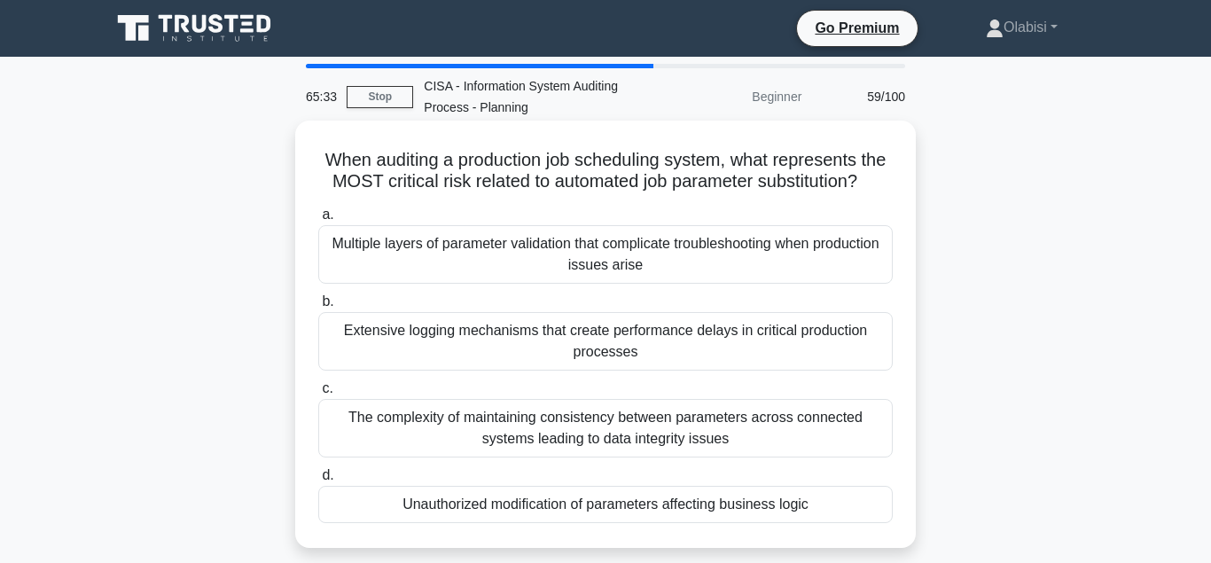
click at [545, 506] on div "Unauthorized modification of parameters affecting business logic" at bounding box center [605, 504] width 574 height 37
click at [318, 481] on input "d. Unauthorized modification of parameters affecting business logic" at bounding box center [318, 476] width 0 height 12
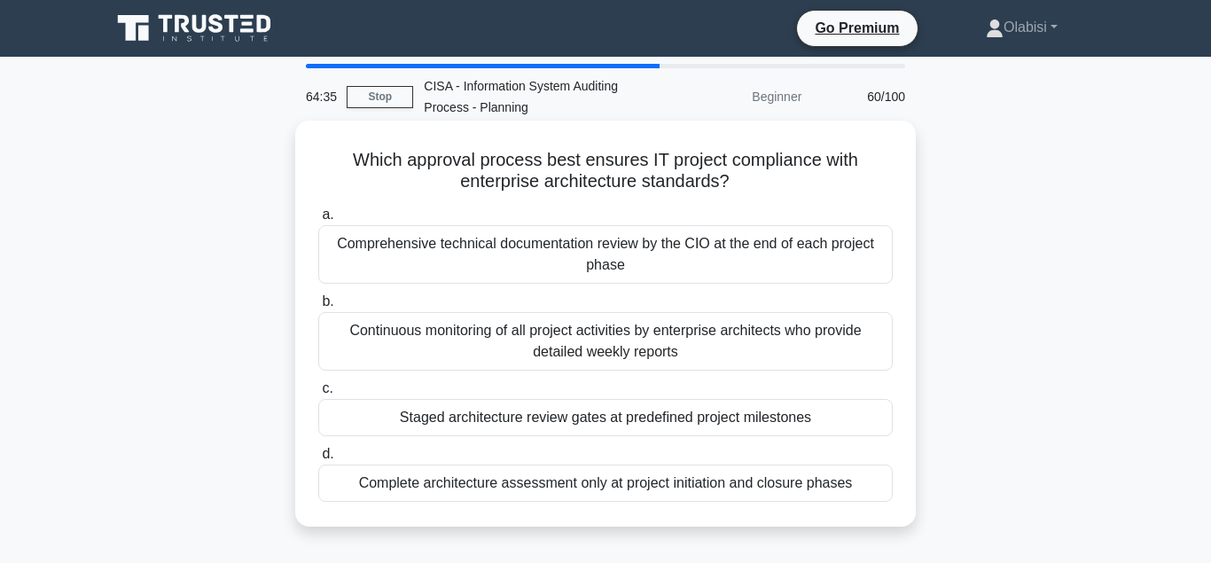
click at [456, 246] on div "Comprehensive technical documentation review by the CIO at the end of each proj…" at bounding box center [605, 254] width 574 height 59
click at [318, 221] on input "a. Comprehensive technical documentation review by the CIO at the end of each p…" at bounding box center [318, 215] width 0 height 12
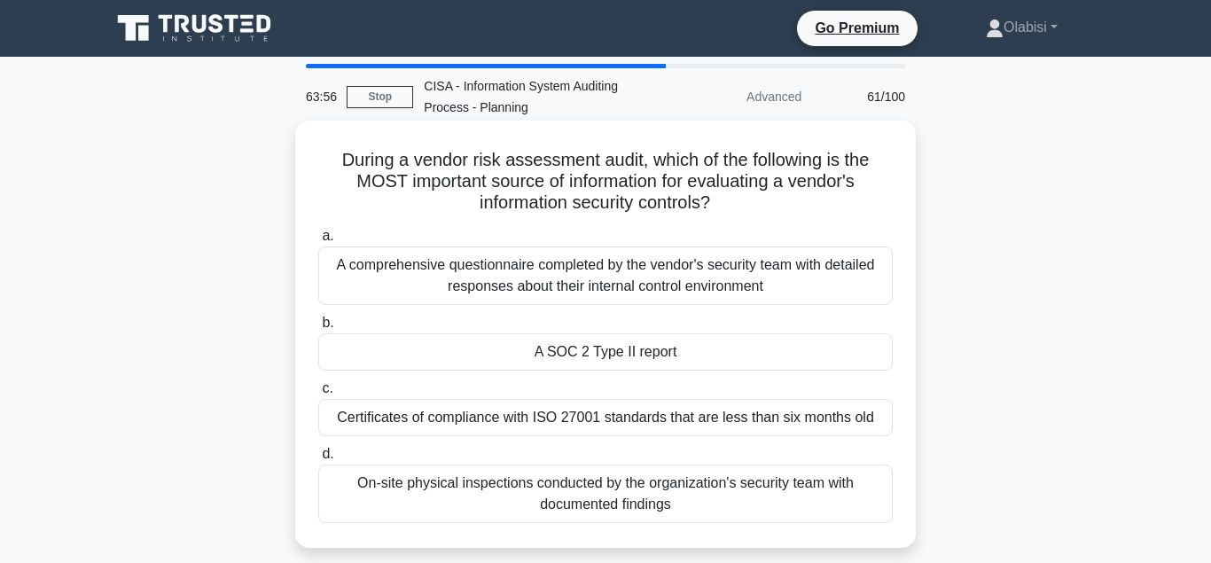
click at [446, 424] on div "Certificates of compliance with ISO 27001 standards that are less than six mont…" at bounding box center [605, 417] width 574 height 37
click at [318, 394] on input "c. Certificates of compliance with ISO 27001 standards that are less than six m…" at bounding box center [318, 389] width 0 height 12
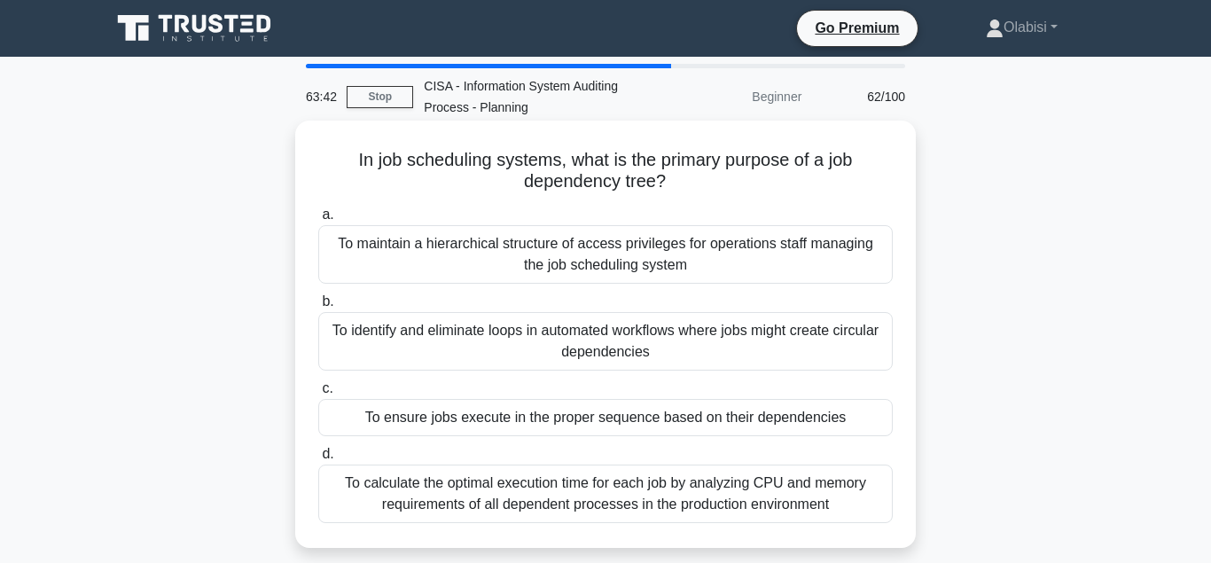
click at [550, 420] on div "To ensure jobs execute in the proper sequence based on their dependencies" at bounding box center [605, 417] width 574 height 37
click at [318, 394] on input "c. To ensure jobs execute in the proper sequence based on their dependencies" at bounding box center [318, 389] width 0 height 12
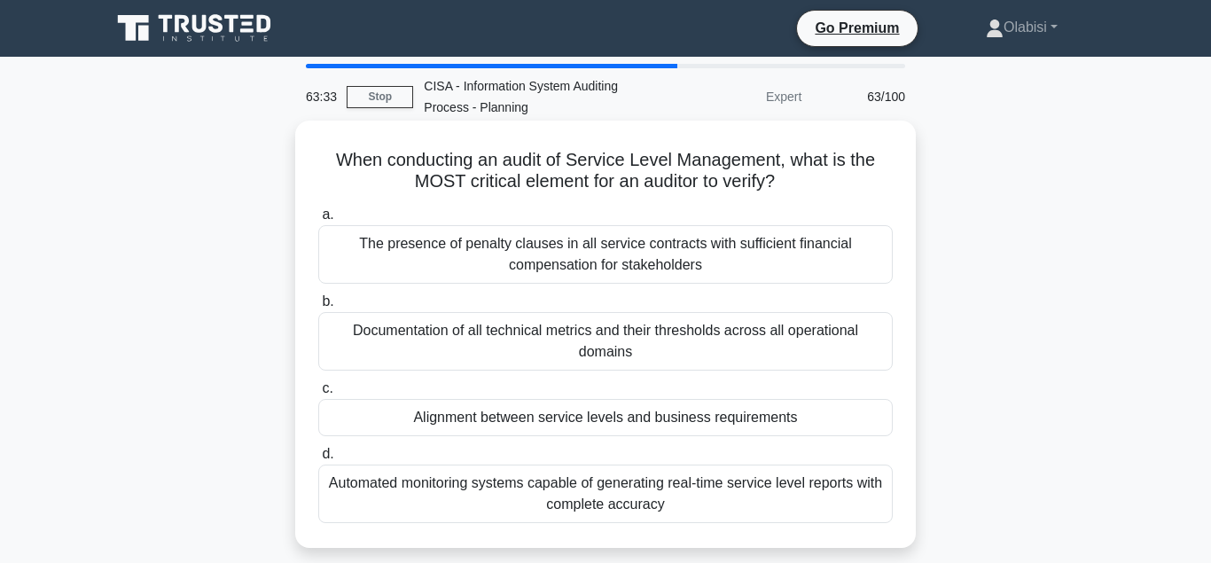
click at [523, 419] on div "Alignment between service levels and business requirements" at bounding box center [605, 417] width 574 height 37
click at [318, 394] on input "c. Alignment between service levels and business requirements" at bounding box center [318, 389] width 0 height 12
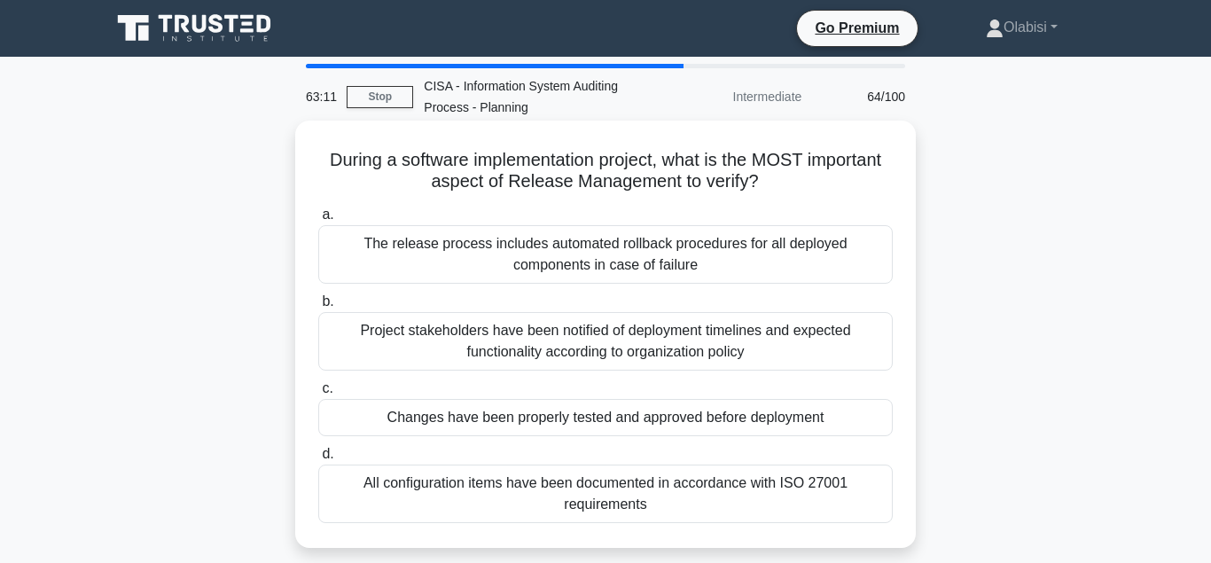
click at [524, 424] on div "Changes have been properly tested and approved before deployment" at bounding box center [605, 417] width 574 height 37
click at [318, 394] on input "c. Changes have been properly tested and approved before deployment" at bounding box center [318, 389] width 0 height 12
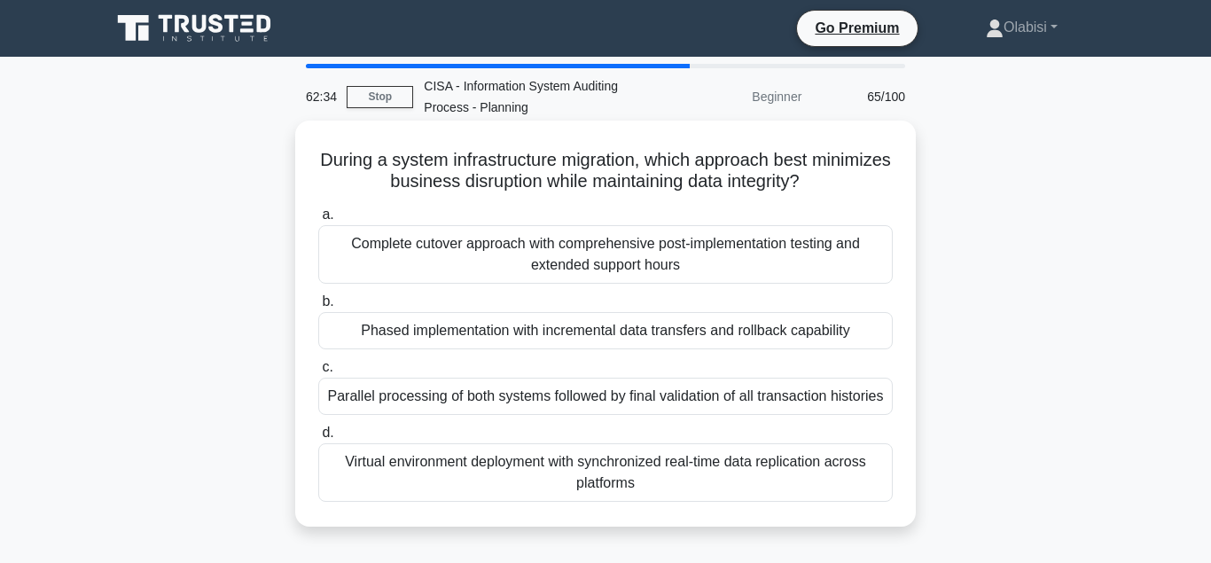
click at [506, 397] on div "Parallel processing of both systems followed by final validation of all transac…" at bounding box center [605, 396] width 574 height 37
click at [318, 373] on input "c. Parallel processing of both systems followed by final validation of all tran…" at bounding box center [318, 368] width 0 height 12
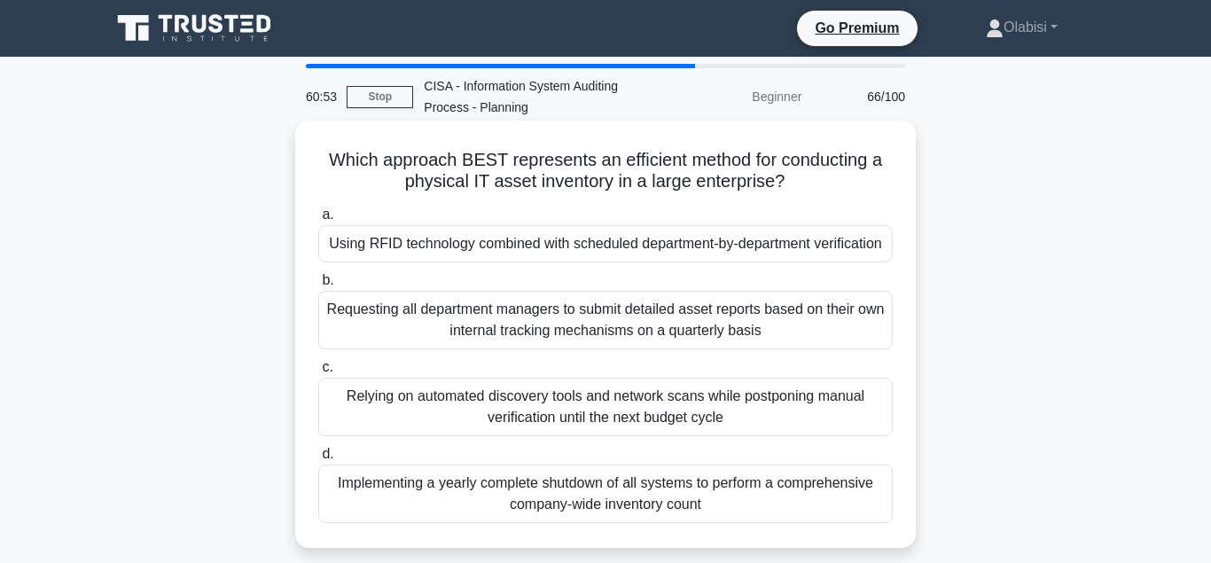
click at [492, 316] on div "Requesting all department managers to submit detailed asset reports based on th…" at bounding box center [605, 320] width 574 height 59
click at [318, 286] on input "b. Requesting all department managers to submit detailed asset reports based on…" at bounding box center [318, 281] width 0 height 12
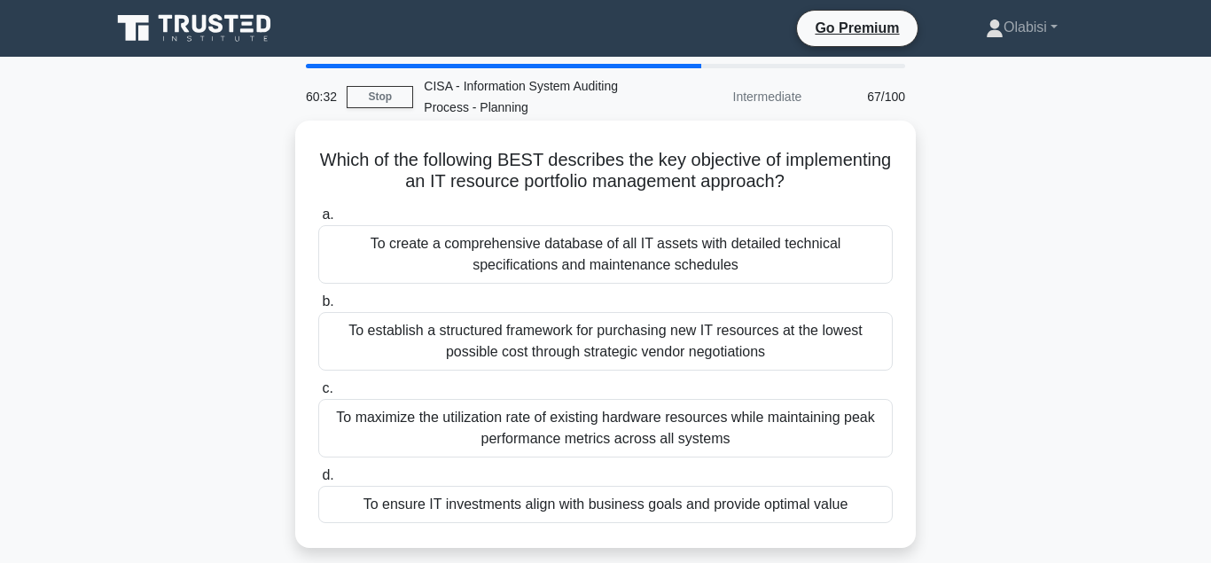
click at [646, 504] on div "To ensure IT investments align with business goals and provide optimal value" at bounding box center [605, 504] width 574 height 37
click at [318, 481] on input "d. To ensure IT investments align with business goals and provide optimal value" at bounding box center [318, 476] width 0 height 12
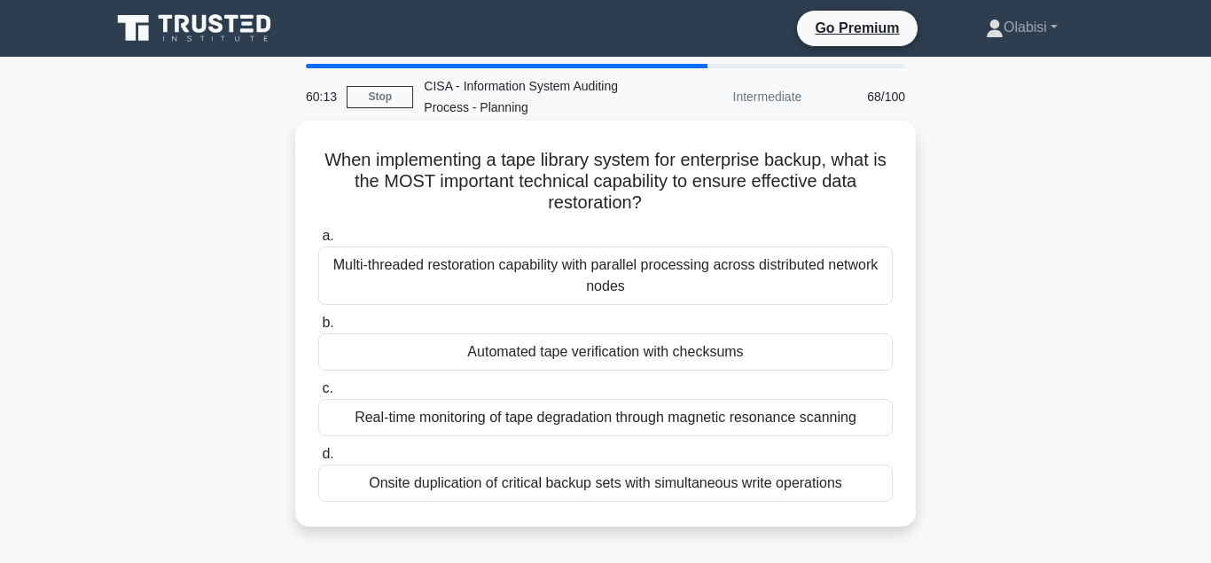
click at [580, 352] on div "Automated tape verification with checksums" at bounding box center [605, 351] width 574 height 37
click at [318, 329] on input "b. Automated tape verification with checksums" at bounding box center [318, 323] width 0 height 12
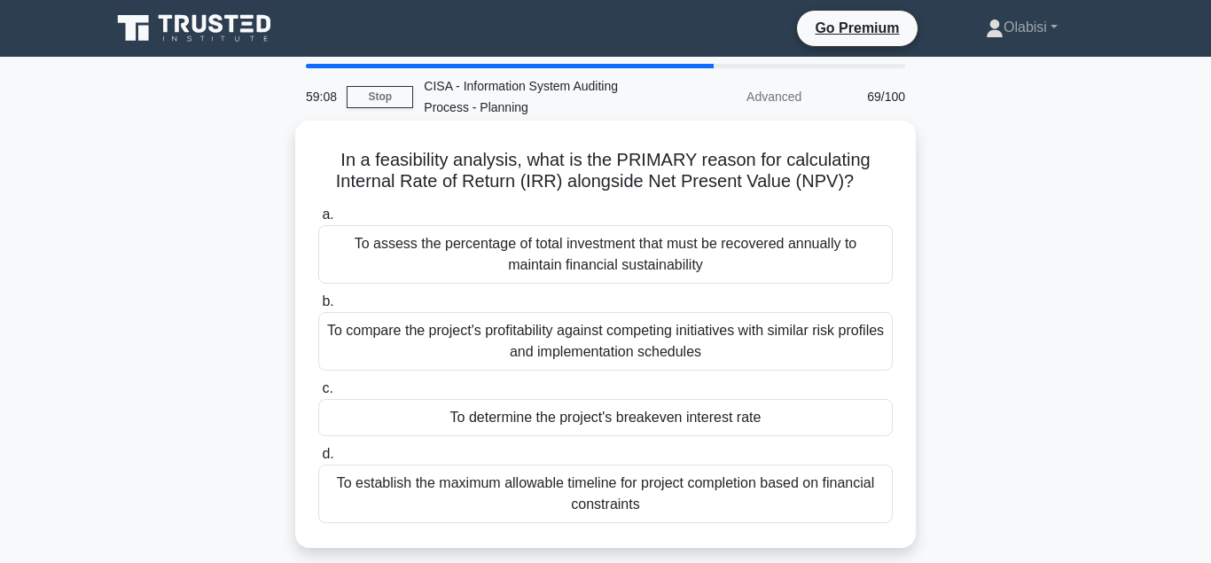
click at [610, 344] on div "To compare the project's profitability against competing initiatives with simil…" at bounding box center [605, 341] width 574 height 59
click at [318, 308] on input "b. To compare the project's profitability against competing initiatives with si…" at bounding box center [318, 302] width 0 height 12
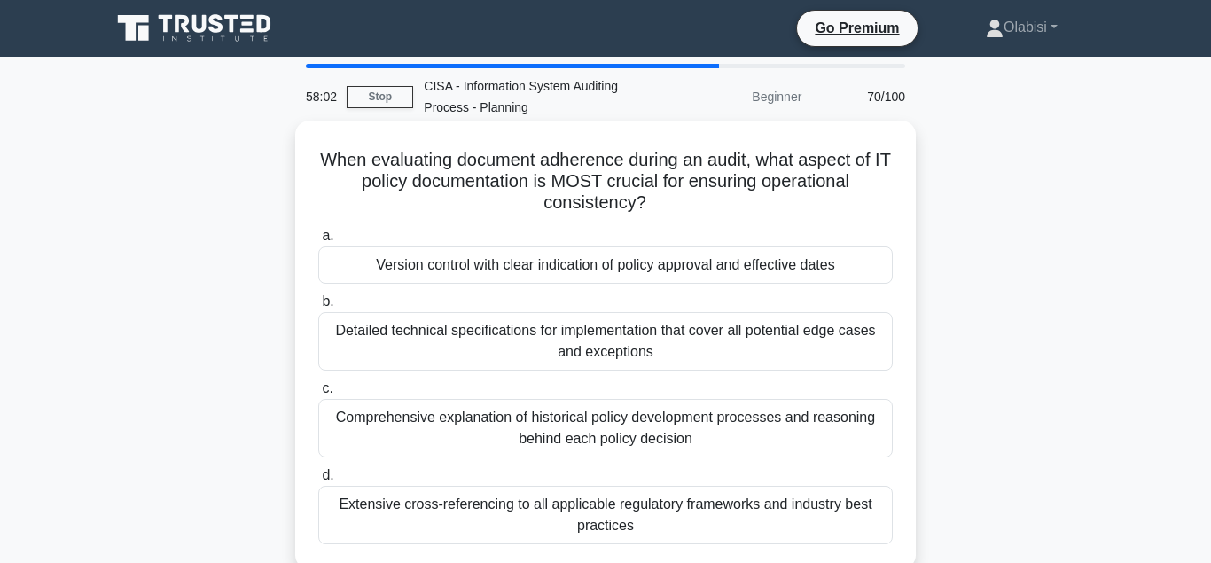
click at [597, 269] on div "Version control with clear indication of policy approval and effective dates" at bounding box center [605, 264] width 574 height 37
click at [318, 242] on input "a. Version control with clear indication of policy approval and effective dates" at bounding box center [318, 236] width 0 height 12
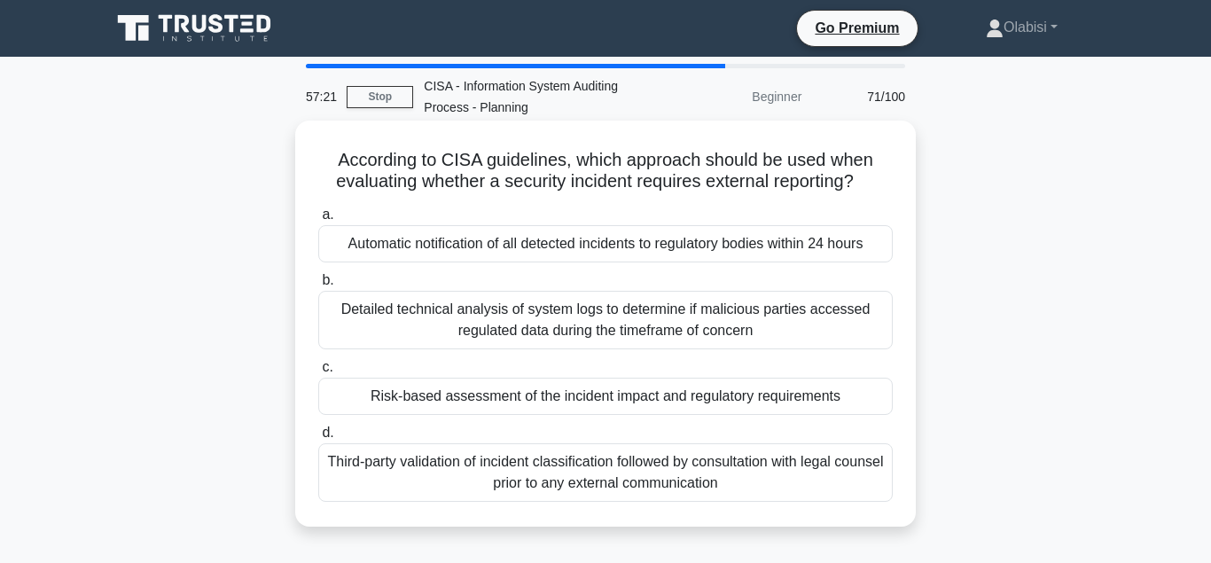
click at [455, 402] on div "Risk-based assessment of the incident impact and regulatory requirements" at bounding box center [605, 396] width 574 height 37
click at [318, 373] on input "c. Risk-based assessment of the incident impact and regulatory requirements" at bounding box center [318, 368] width 0 height 12
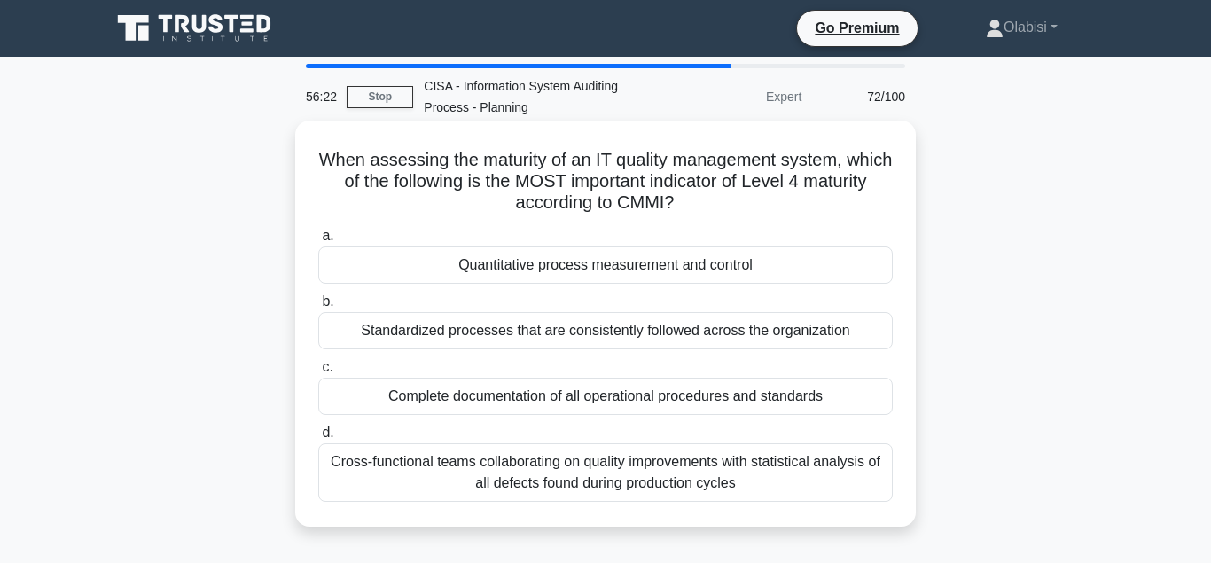
click at [535, 404] on div "Complete documentation of all operational procedures and standards" at bounding box center [605, 396] width 574 height 37
click at [318, 373] on input "c. Complete documentation of all operational procedures and standards" at bounding box center [318, 368] width 0 height 12
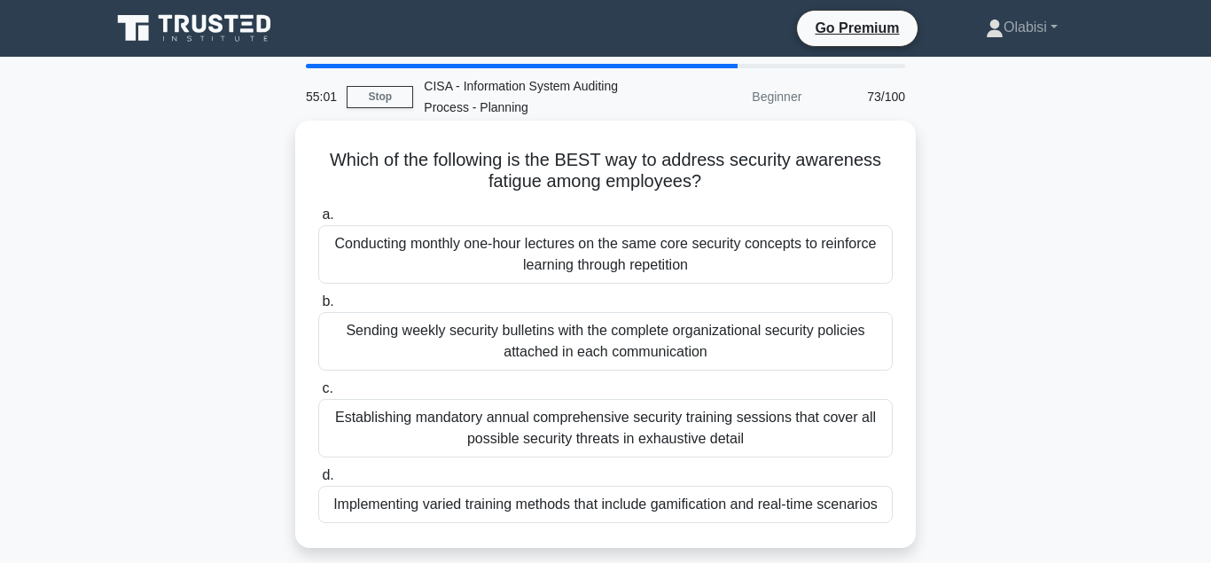
click at [452, 511] on div "Implementing varied training methods that include gamification and real-time sc…" at bounding box center [605, 504] width 574 height 37
click at [318, 481] on input "d. Implementing varied training methods that include gamification and real-time…" at bounding box center [318, 476] width 0 height 12
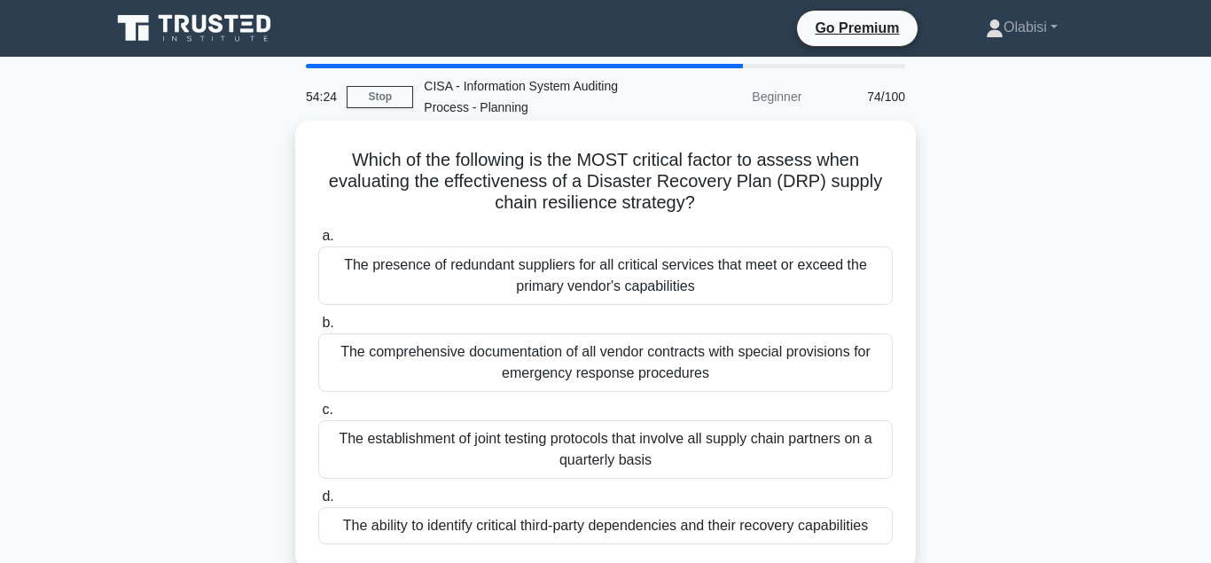
click at [561, 527] on div "The ability to identify critical third-party dependencies and their recovery ca…" at bounding box center [605, 525] width 574 height 37
click at [318, 503] on input "d. The ability to identify critical third-party dependencies and their recovery…" at bounding box center [318, 497] width 0 height 12
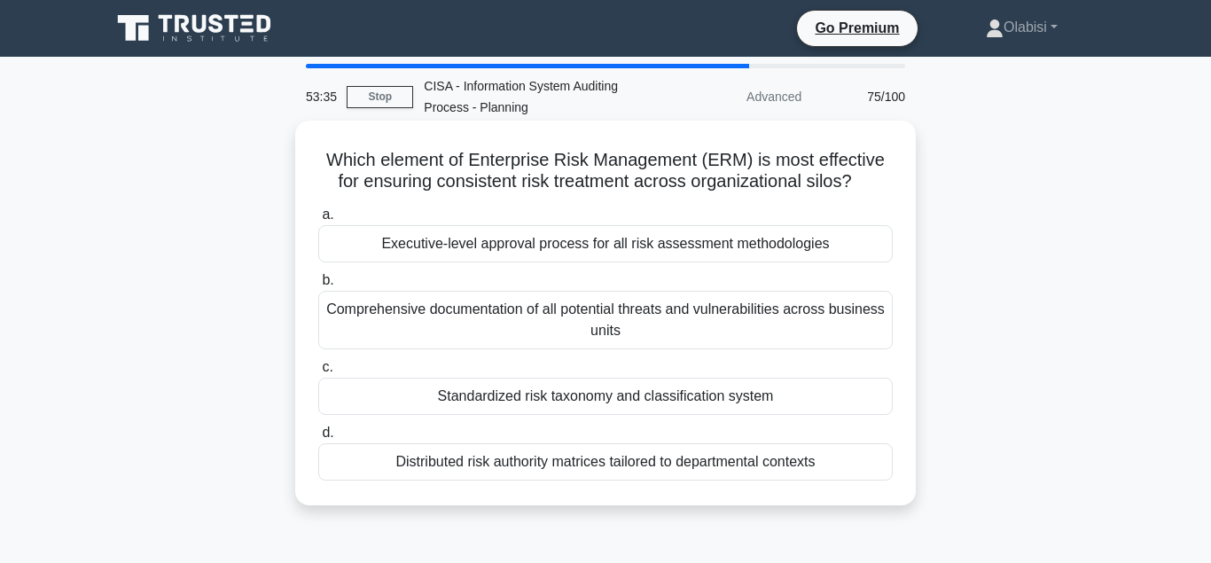
click at [556, 396] on div "Standardized risk taxonomy and classification system" at bounding box center [605, 396] width 574 height 37
click at [318, 373] on input "c. Standardized risk taxonomy and classification system" at bounding box center [318, 368] width 0 height 12
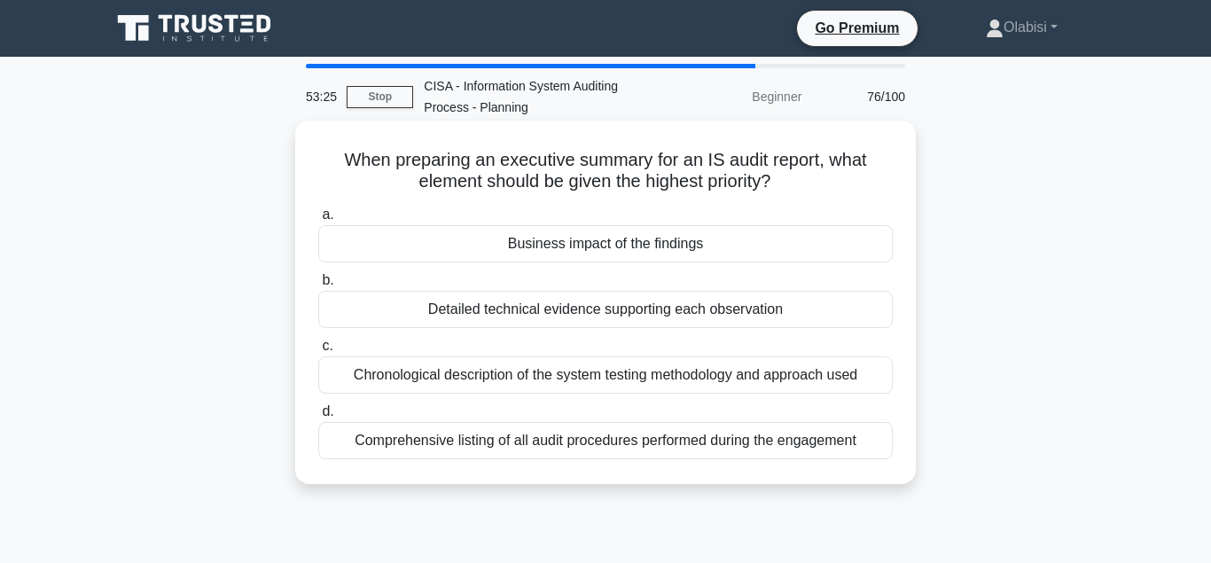
click at [552, 246] on div "Business impact of the findings" at bounding box center [605, 243] width 574 height 37
click at [318, 221] on input "a. Business impact of the findings" at bounding box center [318, 215] width 0 height 12
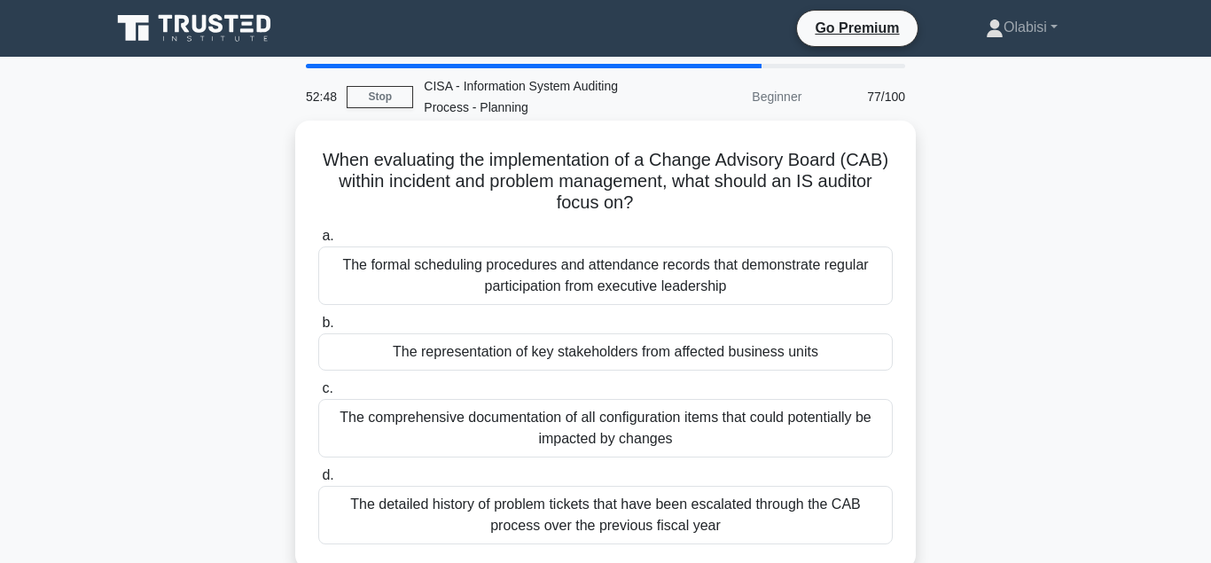
click at [594, 360] on div "The representation of key stakeholders from affected business units" at bounding box center [605, 351] width 574 height 37
click at [318, 329] on input "b. The representation of key stakeholders from affected business units" at bounding box center [318, 323] width 0 height 12
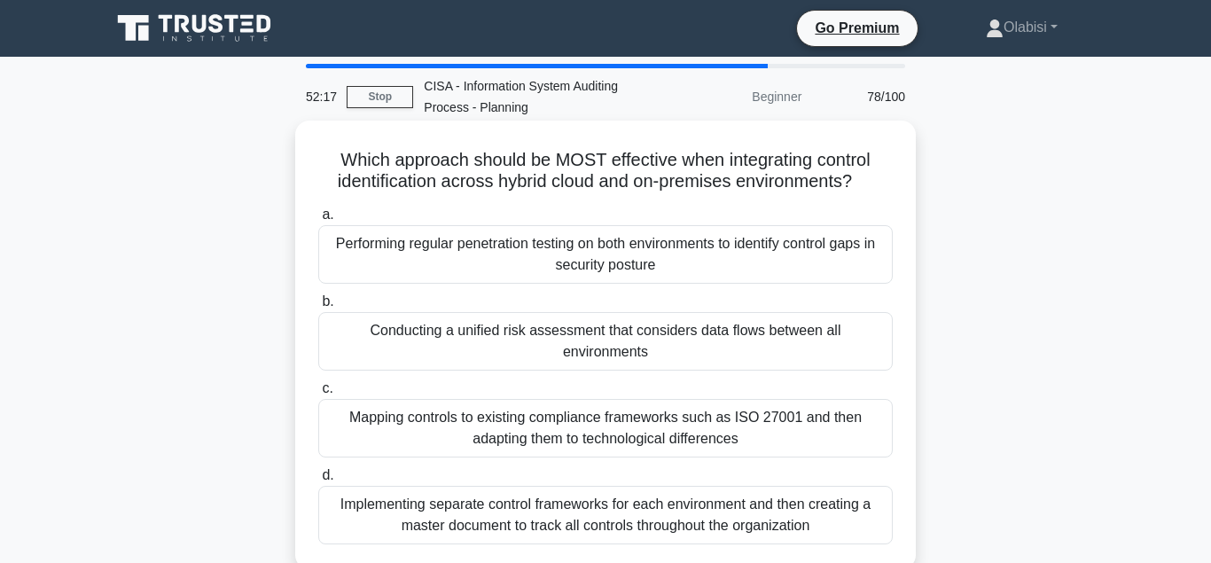
click at [607, 338] on div "Conducting a unified risk assessment that considers data flows between all envi…" at bounding box center [605, 341] width 574 height 59
click at [318, 308] on input "b. Conducting a unified risk assessment that considers data flows between all e…" at bounding box center [318, 302] width 0 height 12
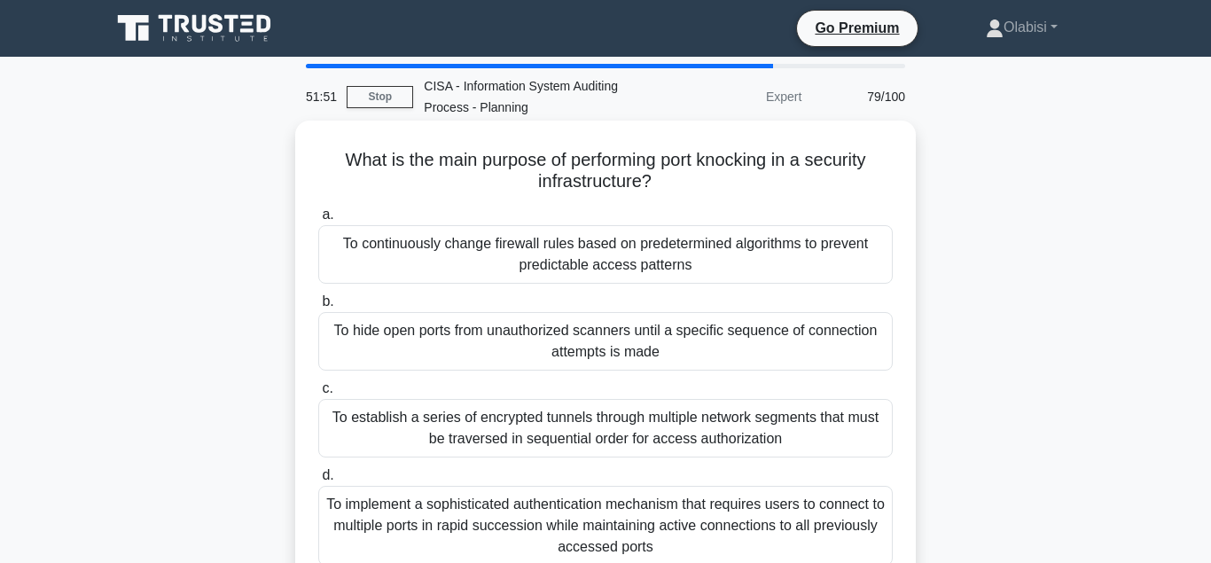
click at [702, 257] on div "To continuously change firewall rules based on predetermined algorithms to prev…" at bounding box center [605, 254] width 574 height 59
click at [318, 221] on input "a. To continuously change firewall rules based on predetermined algorithms to p…" at bounding box center [318, 215] width 0 height 12
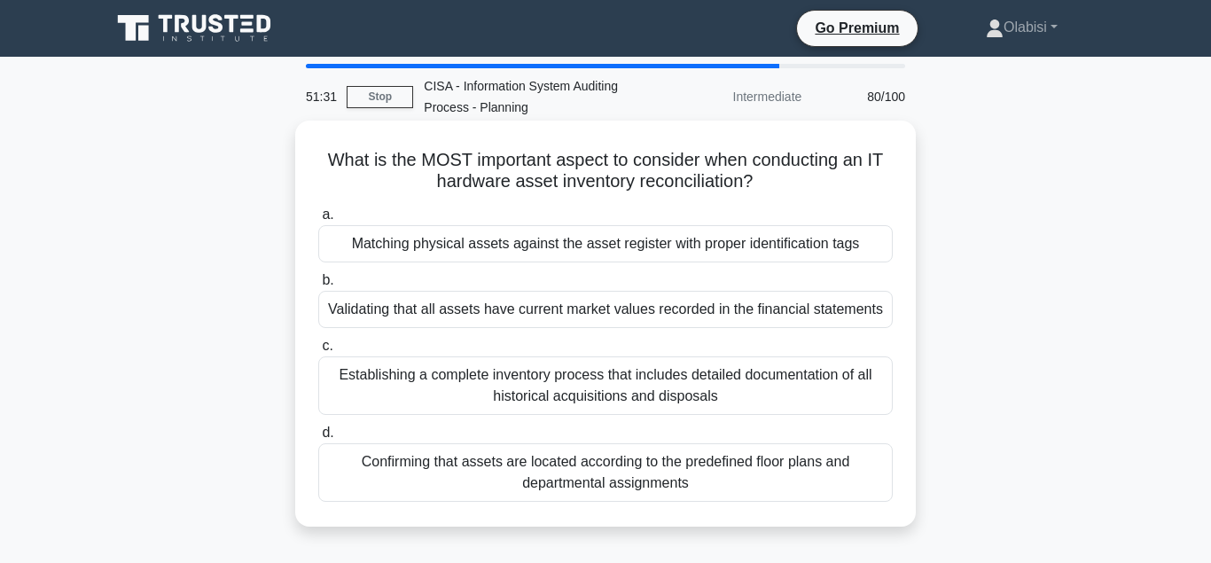
click at [649, 251] on div "Matching physical assets against the asset register with proper identification …" at bounding box center [605, 243] width 574 height 37
click at [318, 221] on input "a. Matching physical assets against the asset register with proper identificati…" at bounding box center [318, 215] width 0 height 12
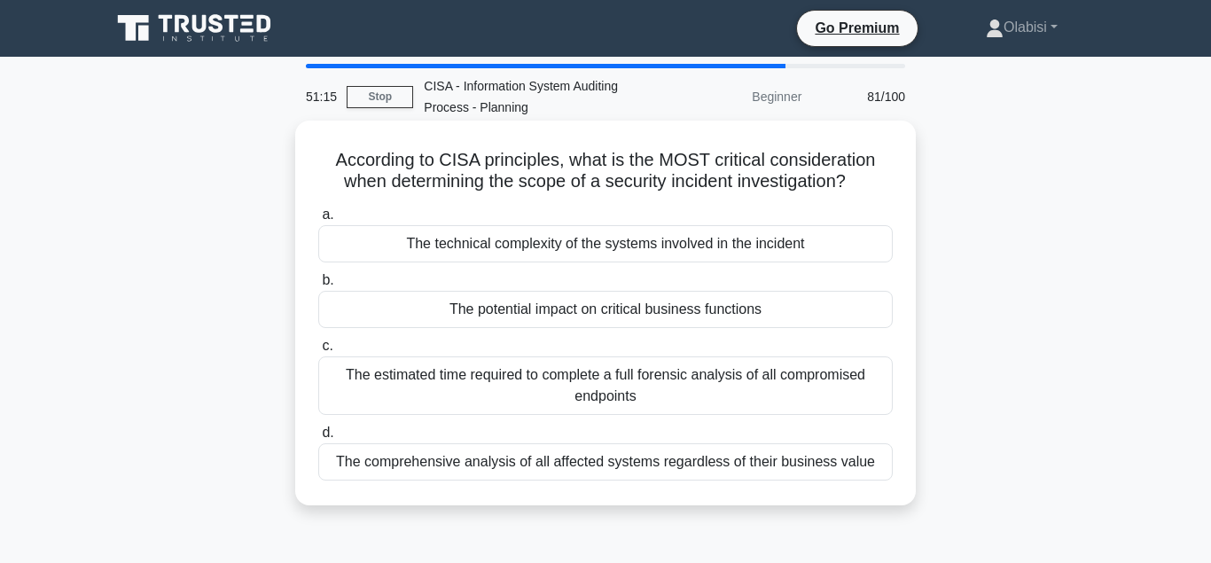
click at [651, 308] on div "The potential impact on critical business functions" at bounding box center [605, 309] width 574 height 37
click at [318, 286] on input "b. The potential impact on critical business functions" at bounding box center [318, 281] width 0 height 12
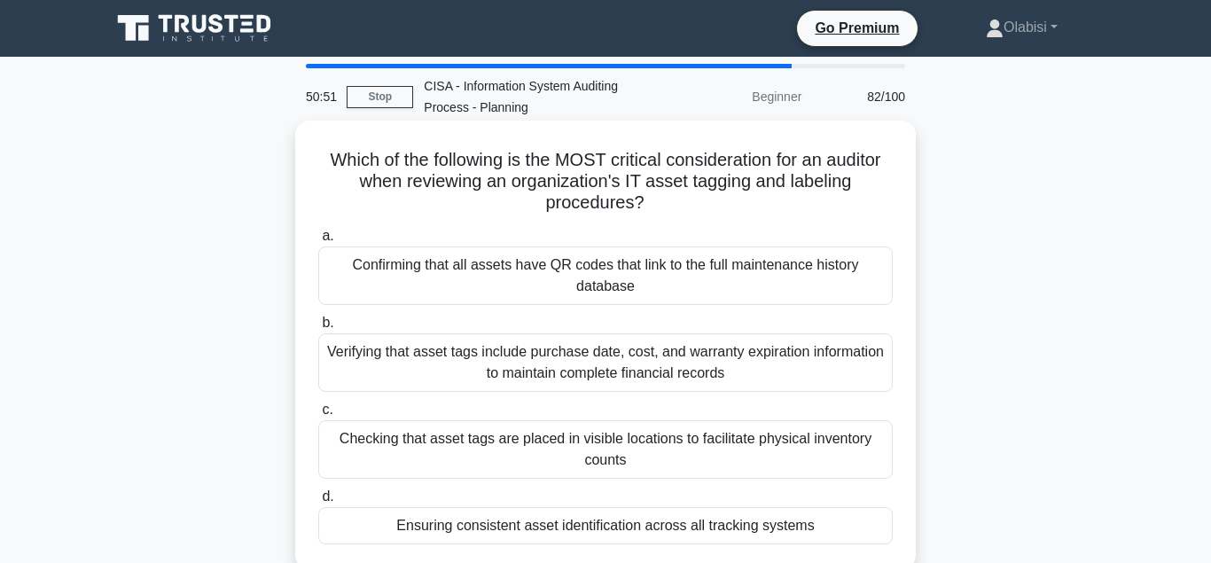
click at [530, 537] on div "Ensuring consistent asset identification across all tracking systems" at bounding box center [605, 525] width 574 height 37
click at [318, 503] on input "d. Ensuring consistent asset identification across all tracking systems" at bounding box center [318, 497] width 0 height 12
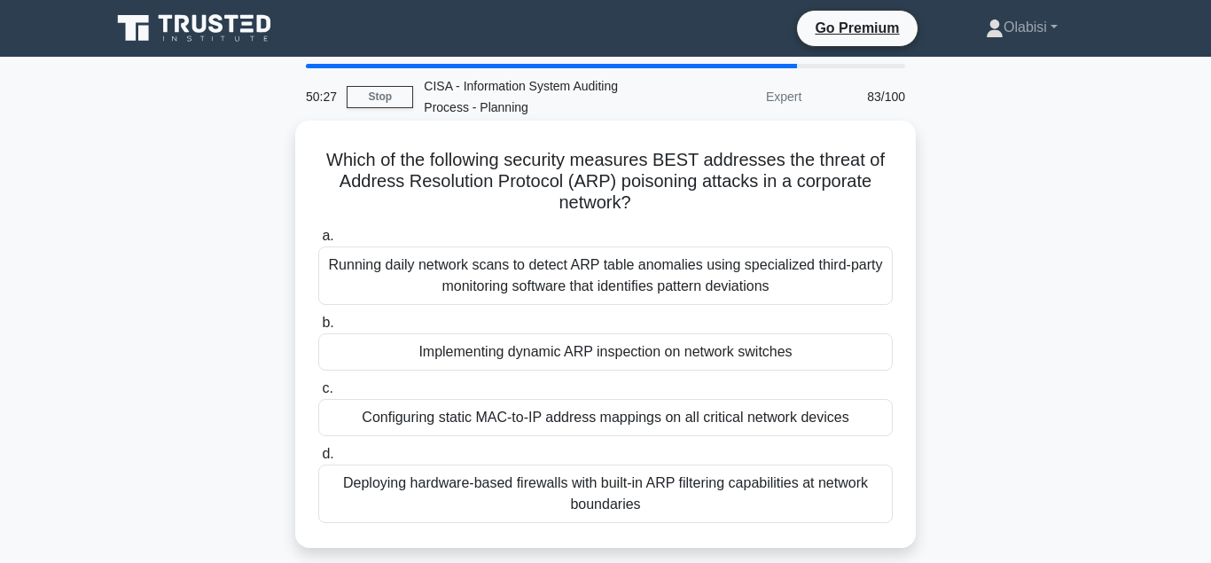
click at [611, 363] on div "Implementing dynamic ARP inspection on network switches" at bounding box center [605, 351] width 574 height 37
click at [318, 329] on input "b. Implementing dynamic ARP inspection on network switches" at bounding box center [318, 323] width 0 height 12
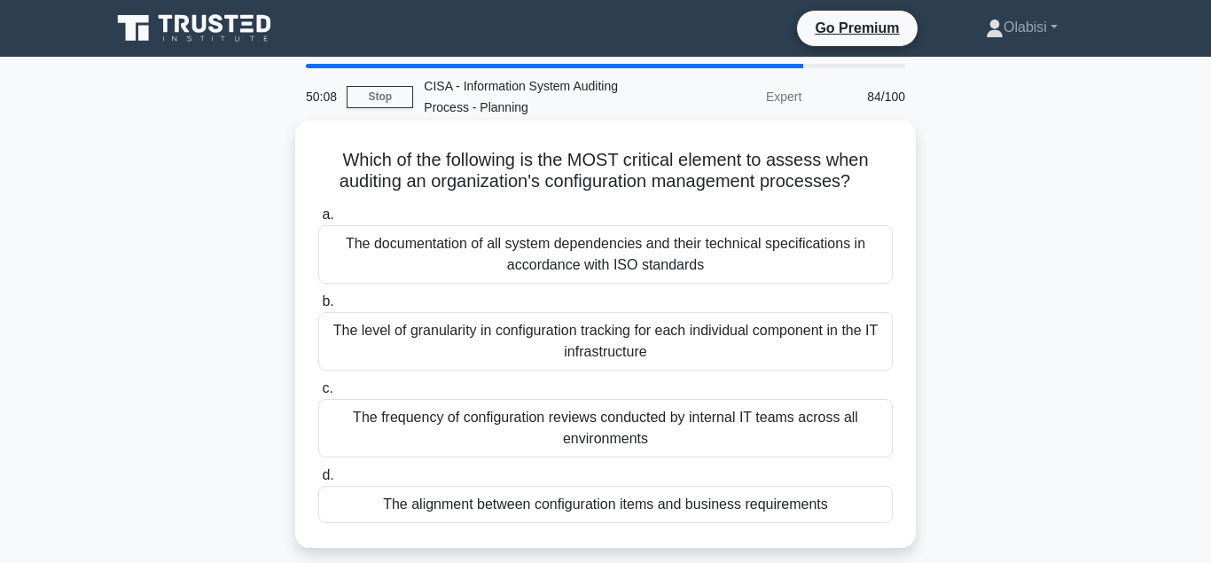
click at [591, 509] on div "The alignment between configuration items and business requirements" at bounding box center [605, 504] width 574 height 37
click at [318, 481] on input "d. The alignment between configuration items and business requirements" at bounding box center [318, 476] width 0 height 12
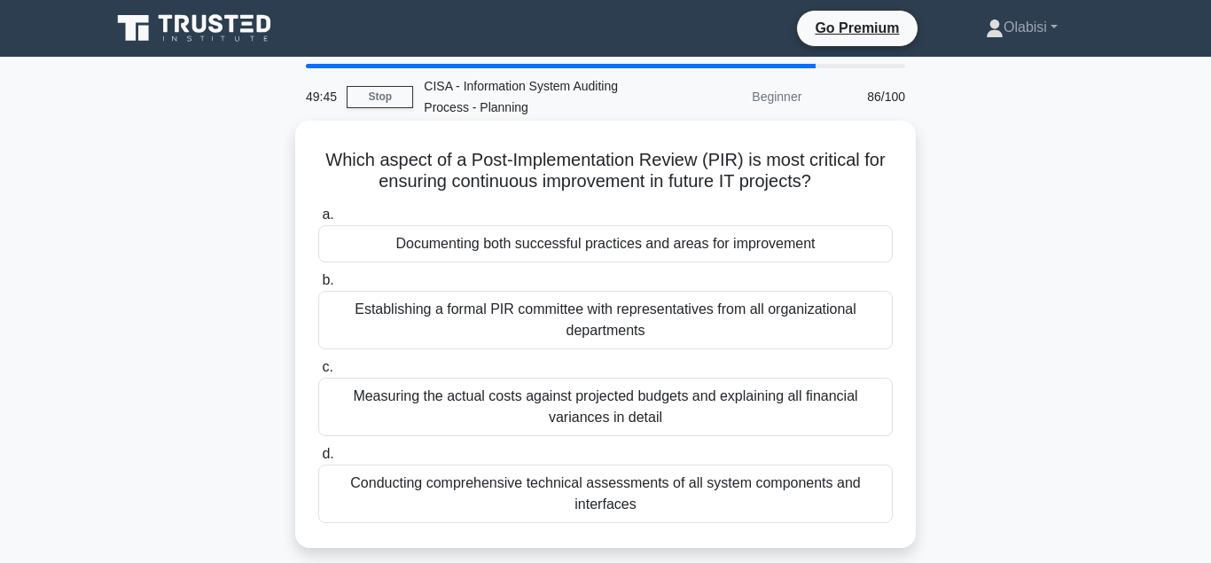
click at [677, 255] on div "Documenting both successful practices and areas for improvement" at bounding box center [605, 243] width 574 height 37
click at [318, 221] on input "a. Documenting both successful practices and areas for improvement" at bounding box center [318, 215] width 0 height 12
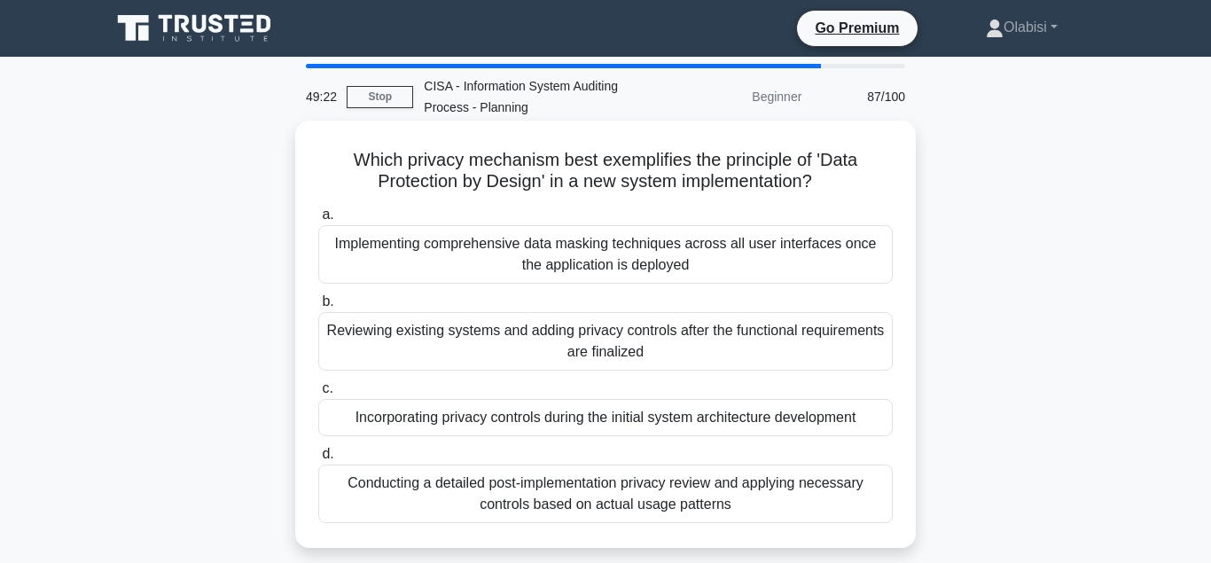
click at [636, 426] on div "Incorporating privacy controls during the initial system architecture developme…" at bounding box center [605, 417] width 574 height 37
click at [318, 394] on input "c. Incorporating privacy controls during the initial system architecture develo…" at bounding box center [318, 389] width 0 height 12
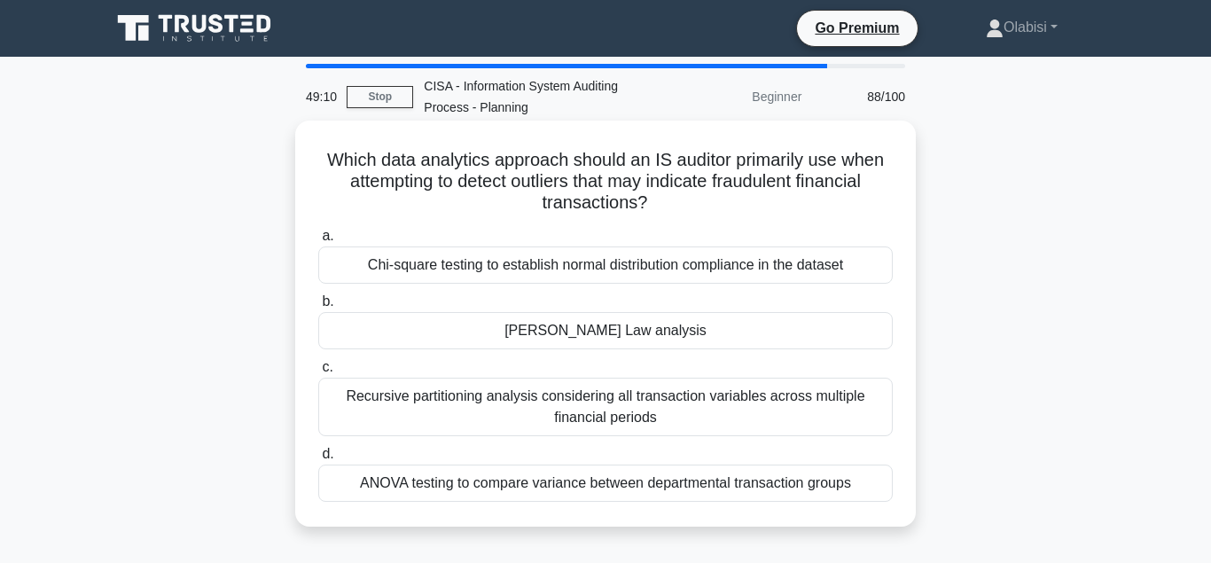
click at [650, 340] on div "Benford's Law analysis" at bounding box center [605, 330] width 574 height 37
click at [318, 308] on input "b. Benford's Law analysis" at bounding box center [318, 302] width 0 height 12
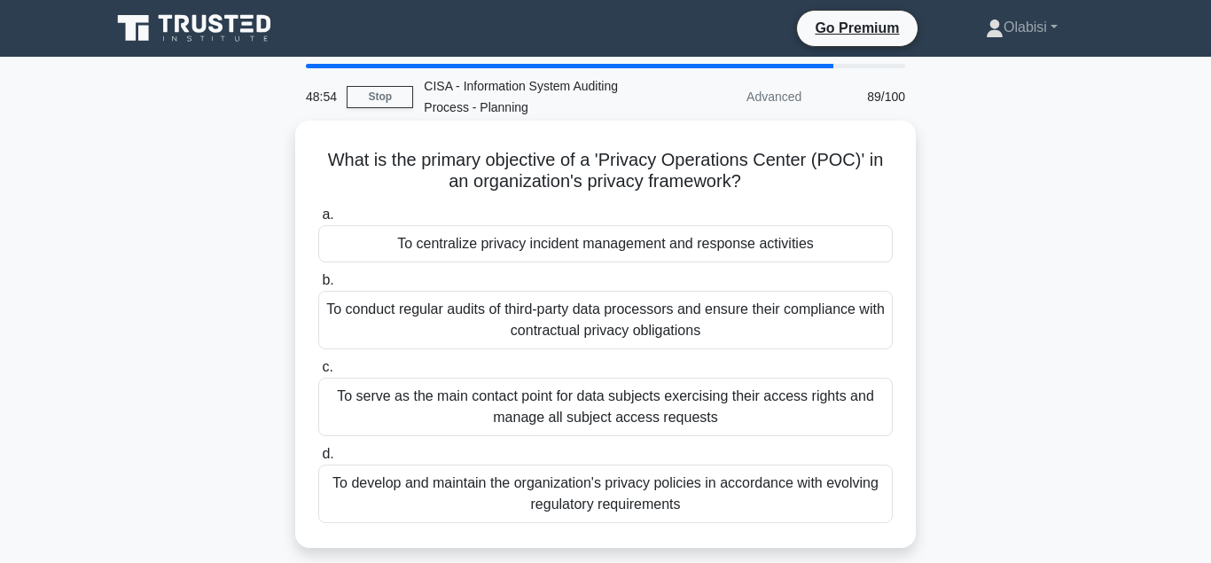
click at [708, 250] on div "To centralize privacy incident management and response activities" at bounding box center [605, 243] width 574 height 37
click at [318, 221] on input "a. To centralize privacy incident management and response activities" at bounding box center [318, 215] width 0 height 12
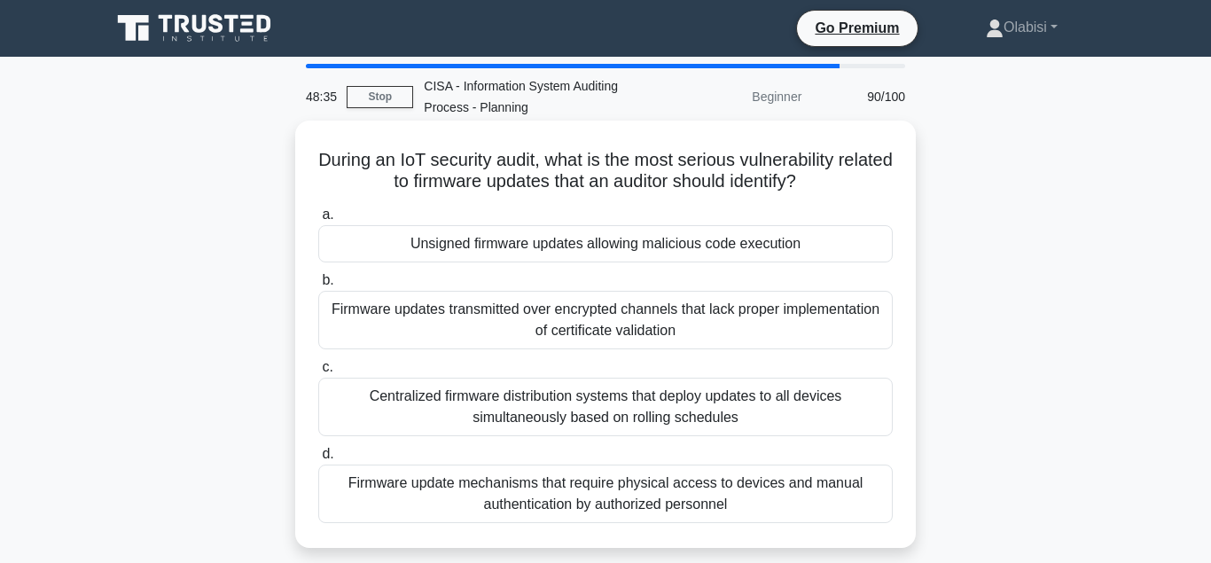
click at [738, 246] on div "Unsigned firmware updates allowing malicious code execution" at bounding box center [605, 243] width 574 height 37
click at [318, 221] on input "a. Unsigned firmware updates allowing malicious code execution" at bounding box center [318, 215] width 0 height 12
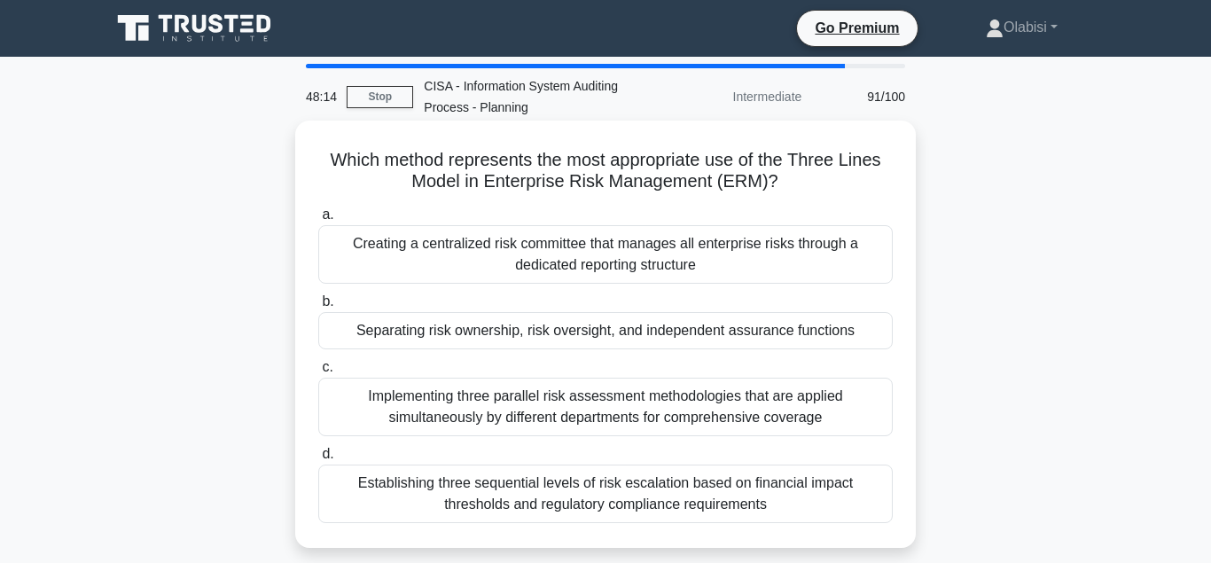
click at [695, 334] on div "Separating risk ownership, risk oversight, and independent assurance functions" at bounding box center [605, 330] width 574 height 37
click at [318, 308] on input "b. Separating risk ownership, risk oversight, and independent assurance functio…" at bounding box center [318, 302] width 0 height 12
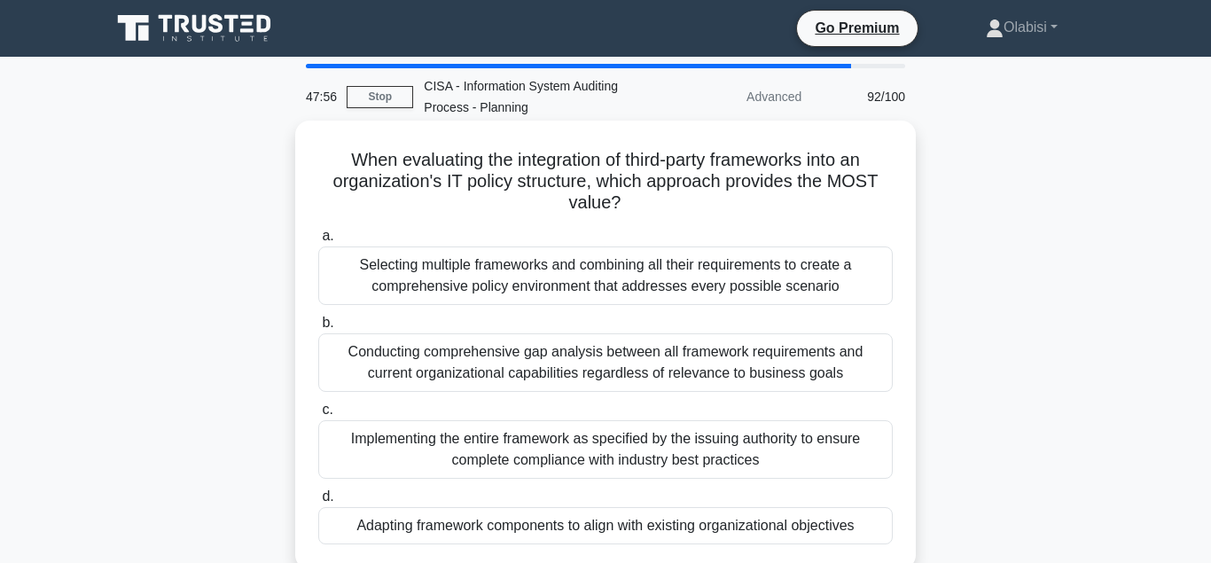
click at [633, 532] on div "Adapting framework components to align with existing organizational objectives" at bounding box center [605, 525] width 574 height 37
click at [318, 503] on input "d. Adapting framework components to align with existing organizational objectiv…" at bounding box center [318, 497] width 0 height 12
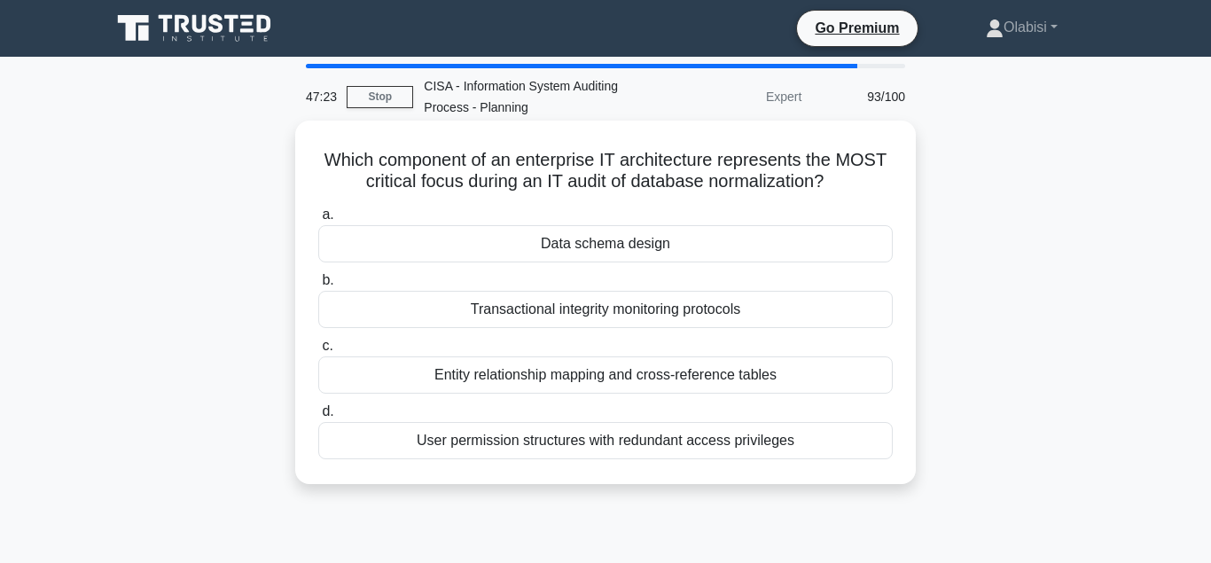
click at [647, 319] on div "Transactional integrity monitoring protocols" at bounding box center [605, 309] width 574 height 37
click at [318, 286] on input "b. Transactional integrity monitoring protocols" at bounding box center [318, 281] width 0 height 12
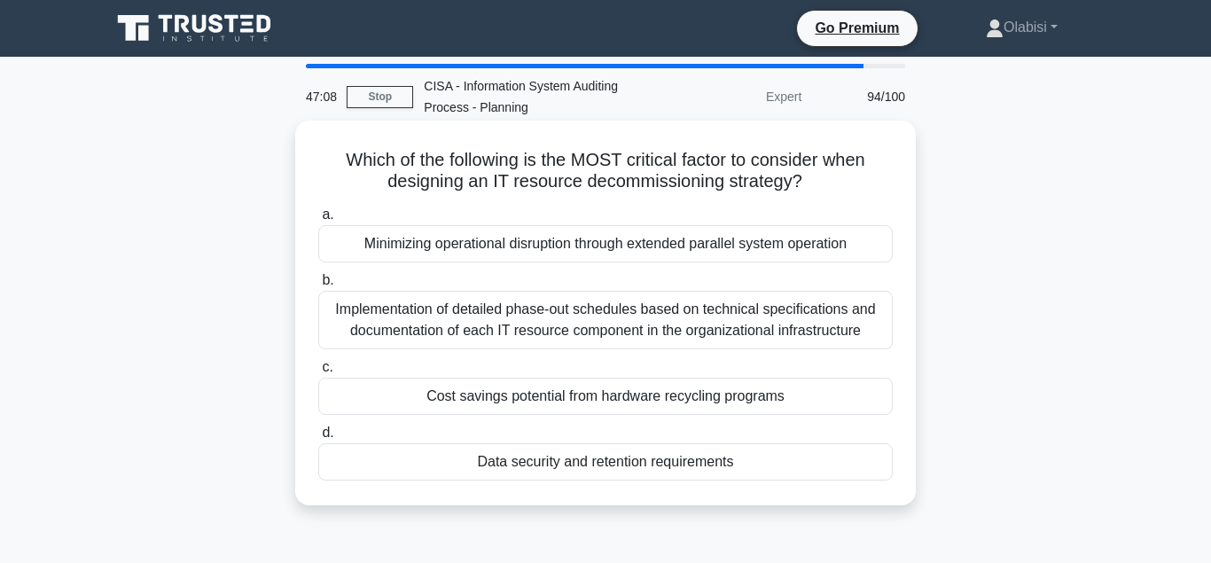
click at [658, 471] on div "Data security and retention requirements" at bounding box center [605, 461] width 574 height 37
click at [318, 439] on input "d. Data security and retention requirements" at bounding box center [318, 433] width 0 height 12
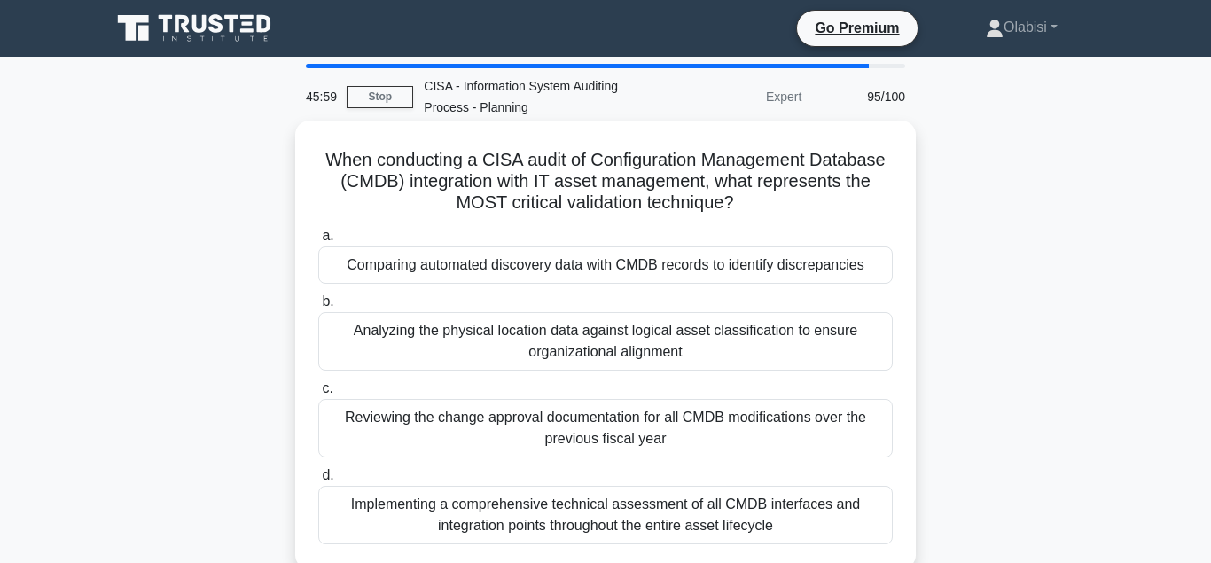
click at [682, 275] on div "Comparing automated discovery data with CMDB records to identify discrepancies" at bounding box center [605, 264] width 574 height 37
click at [318, 242] on input "a. Comparing automated discovery data with CMDB records to identify discrepanci…" at bounding box center [318, 236] width 0 height 12
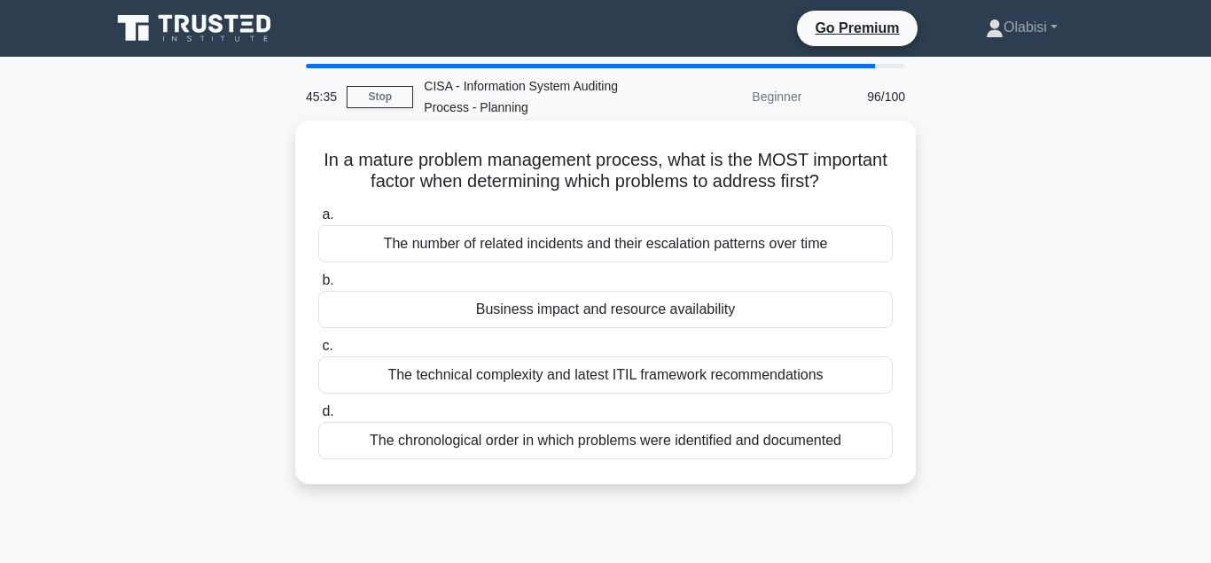
click at [640, 315] on div "Business impact and resource availability" at bounding box center [605, 309] width 574 height 37
click at [318, 286] on input "b. Business impact and resource availability" at bounding box center [318, 281] width 0 height 12
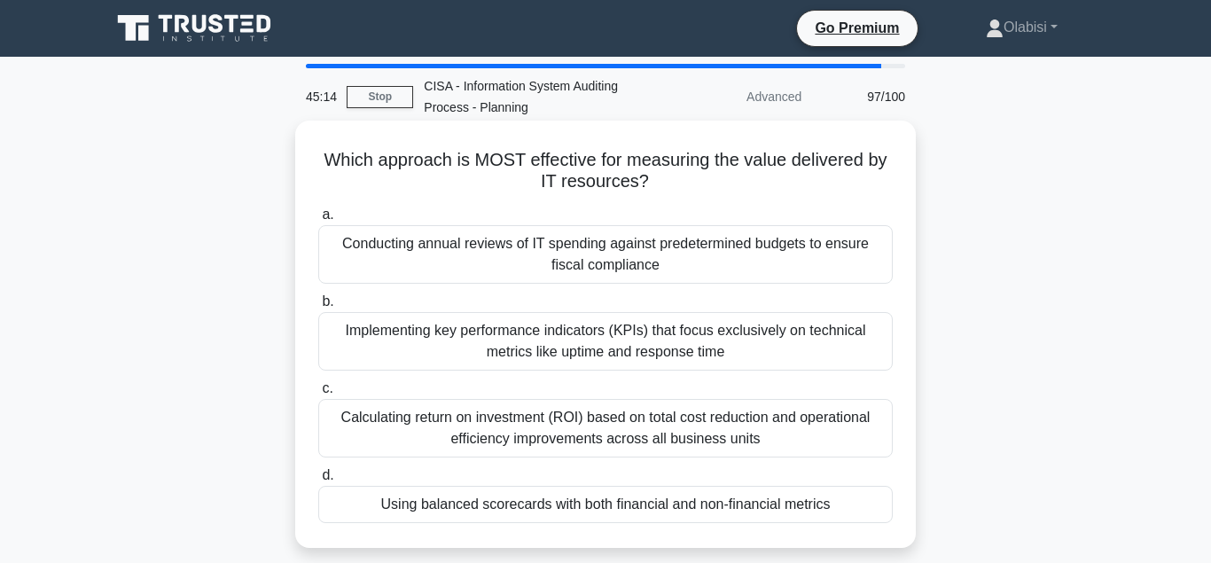
click at [597, 509] on div "Using balanced scorecards with both financial and non-financial metrics" at bounding box center [605, 504] width 574 height 37
click at [318, 481] on input "d. Using balanced scorecards with both financial and non-financial metrics" at bounding box center [318, 476] width 0 height 12
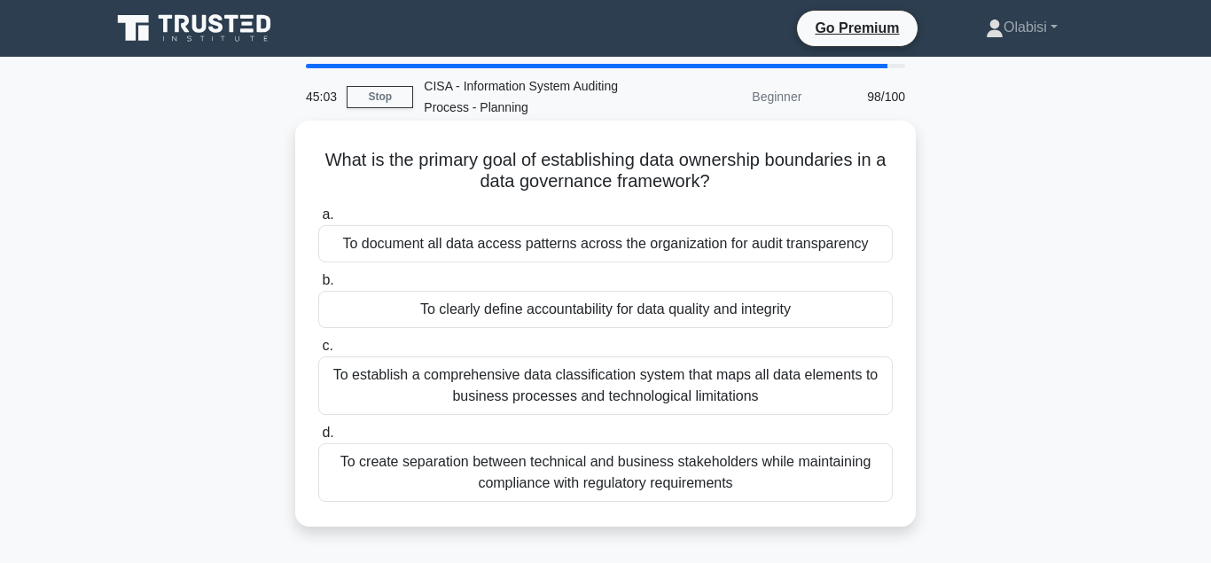
click at [610, 316] on div "To clearly define accountability for data quality and integrity" at bounding box center [605, 309] width 574 height 37
click at [318, 286] on input "b. To clearly define accountability for data quality and integrity" at bounding box center [318, 281] width 0 height 12
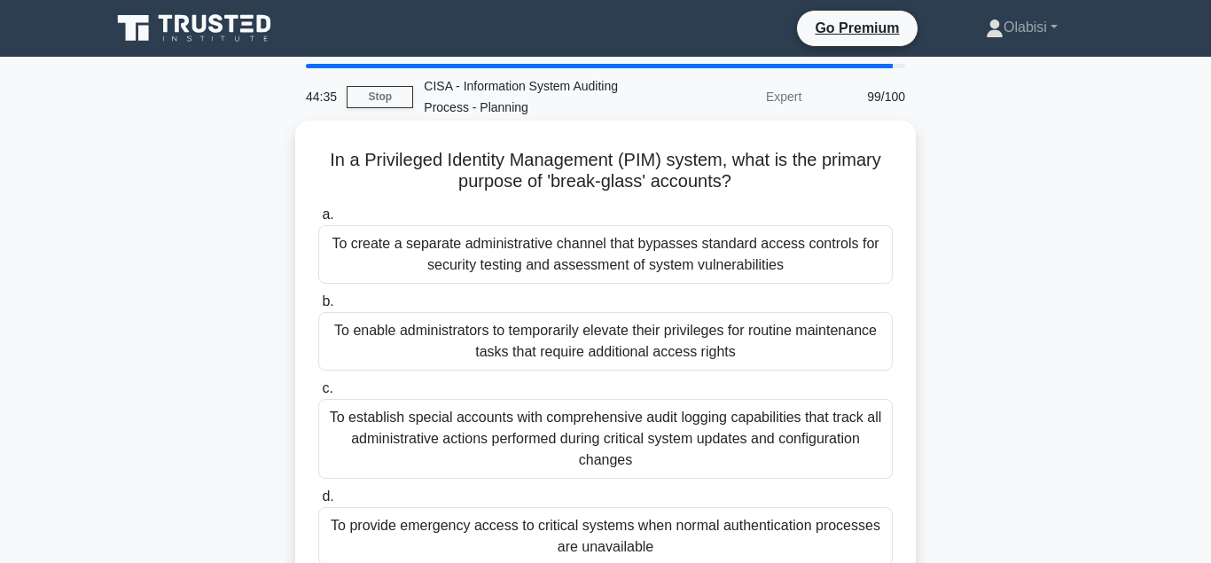
click at [663, 533] on div "To provide emergency access to critical systems when normal authentication proc…" at bounding box center [605, 536] width 574 height 59
click at [318, 503] on input "d. To provide emergency access to critical systems when normal authentication p…" at bounding box center [318, 497] width 0 height 12
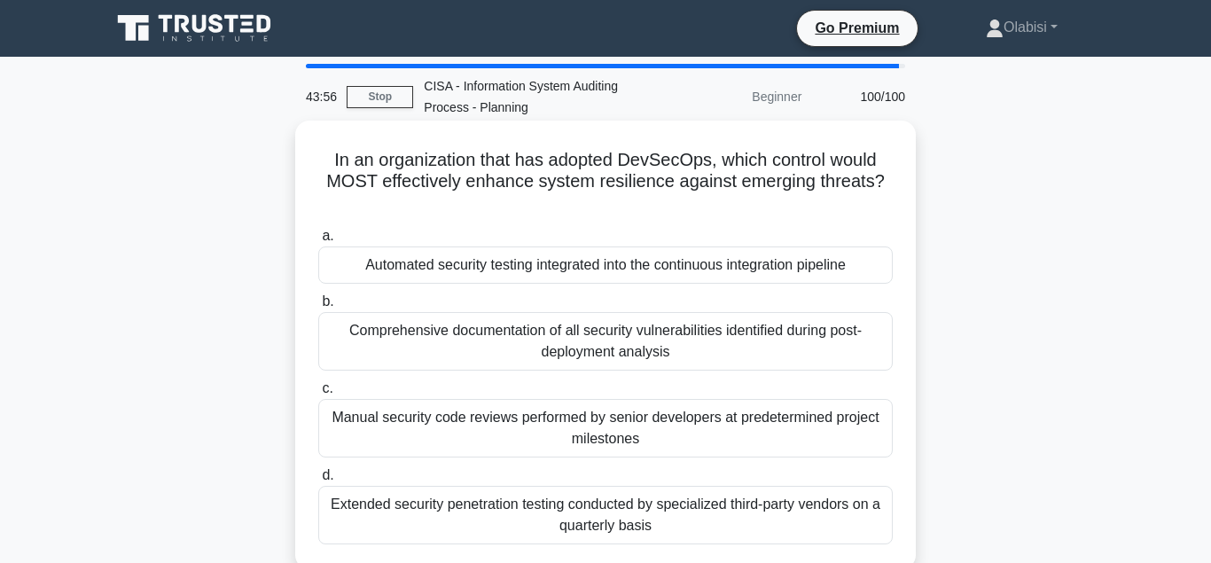
click at [638, 248] on div "Automated security testing integrated into the continuous integration pipeline" at bounding box center [605, 264] width 574 height 37
click at [318, 242] on input "a. Automated security testing integrated into the continuous integration pipeli…" at bounding box center [318, 236] width 0 height 12
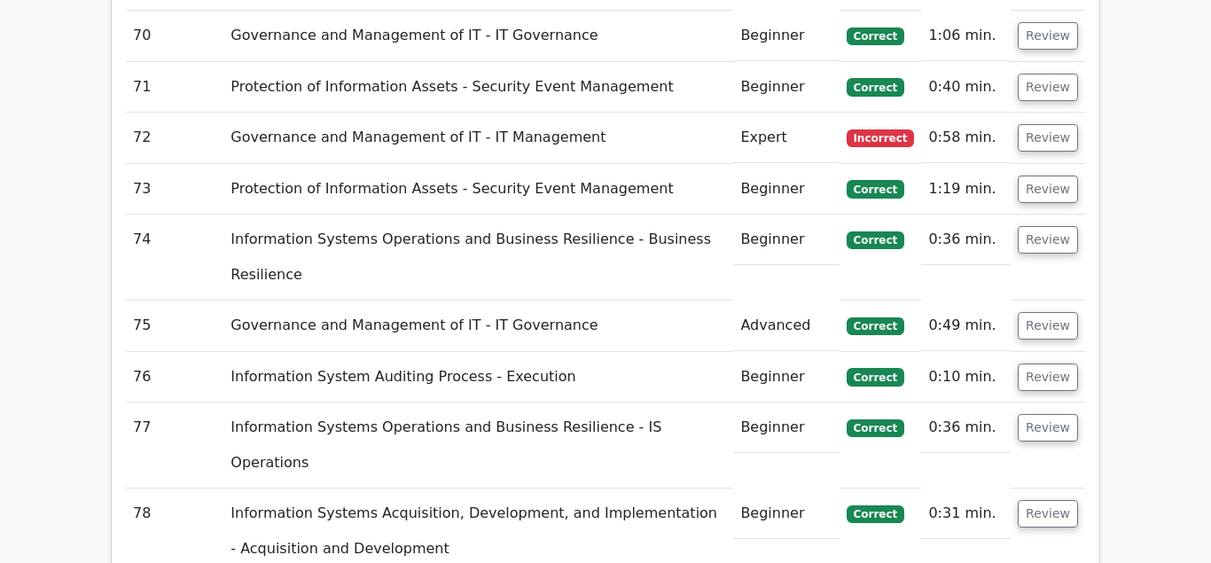
scroll to position [7505, 0]
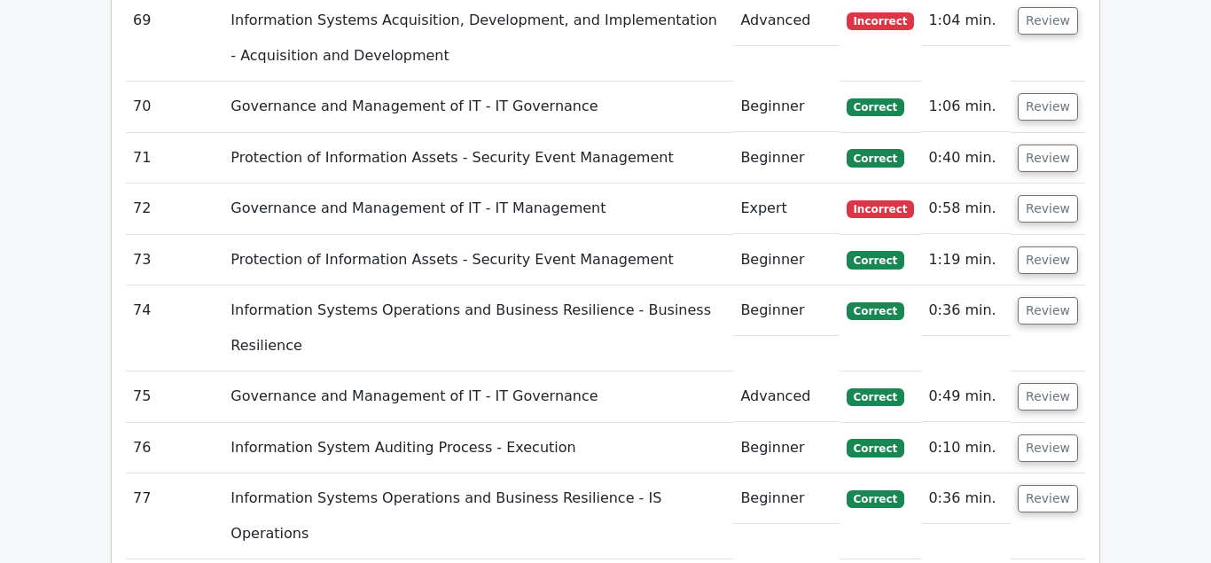
scroll to position [7414, 0]
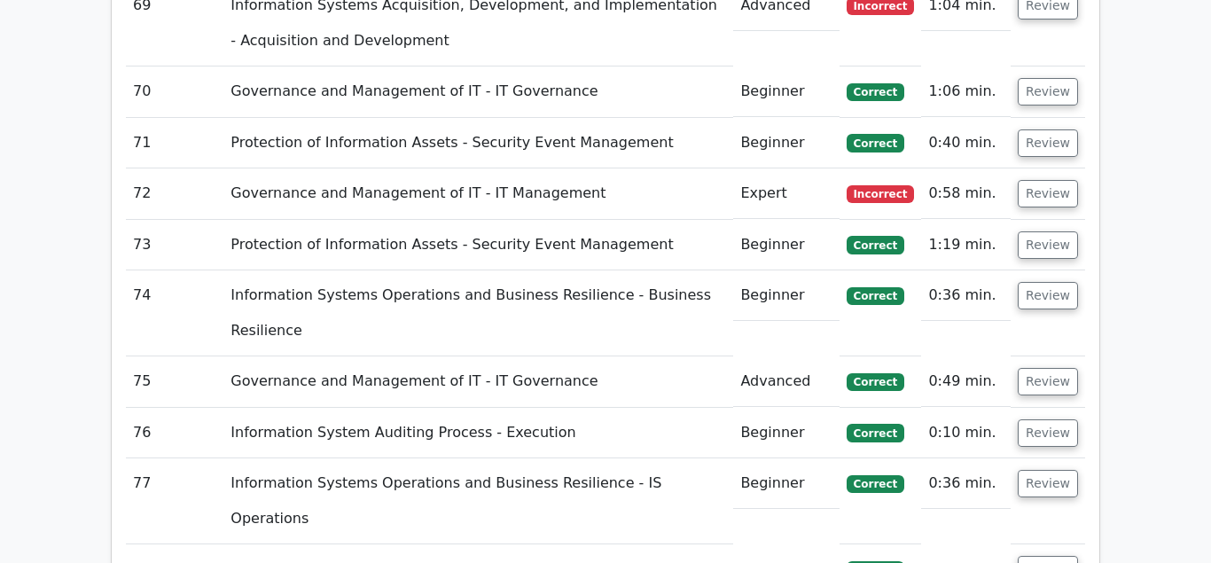
scroll to position [7324, 0]
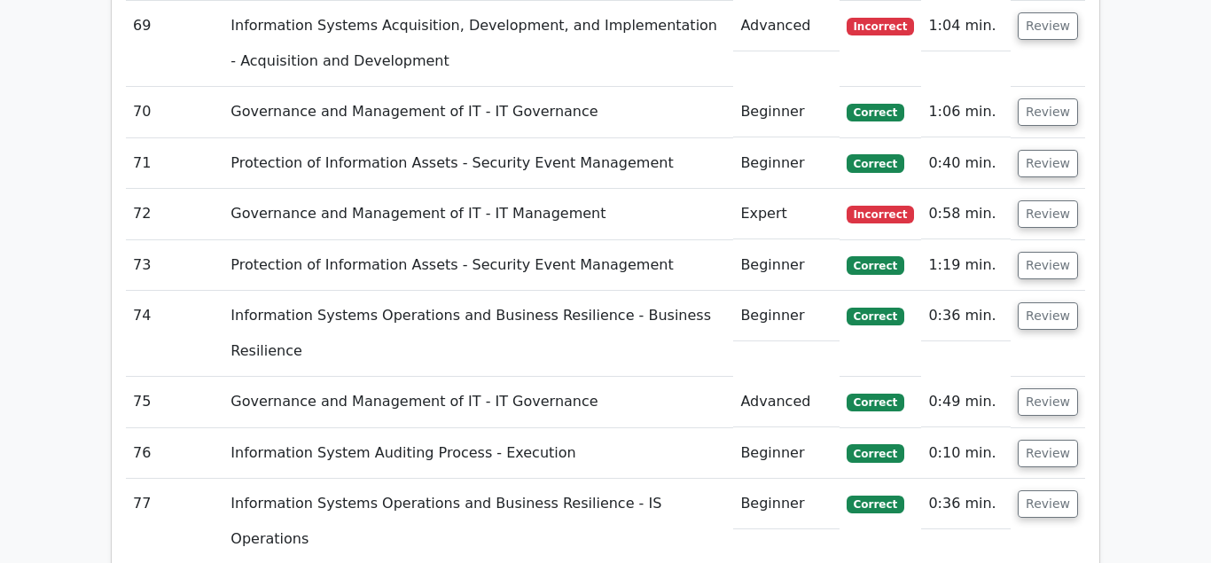
scroll to position [7414, 0]
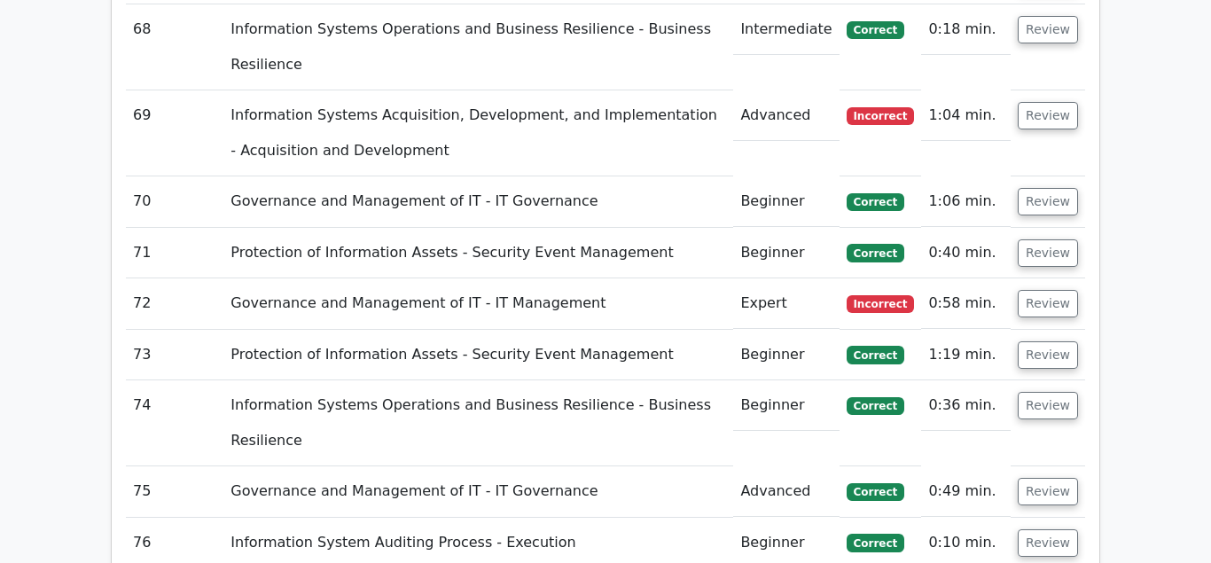
scroll to position [7324, 0]
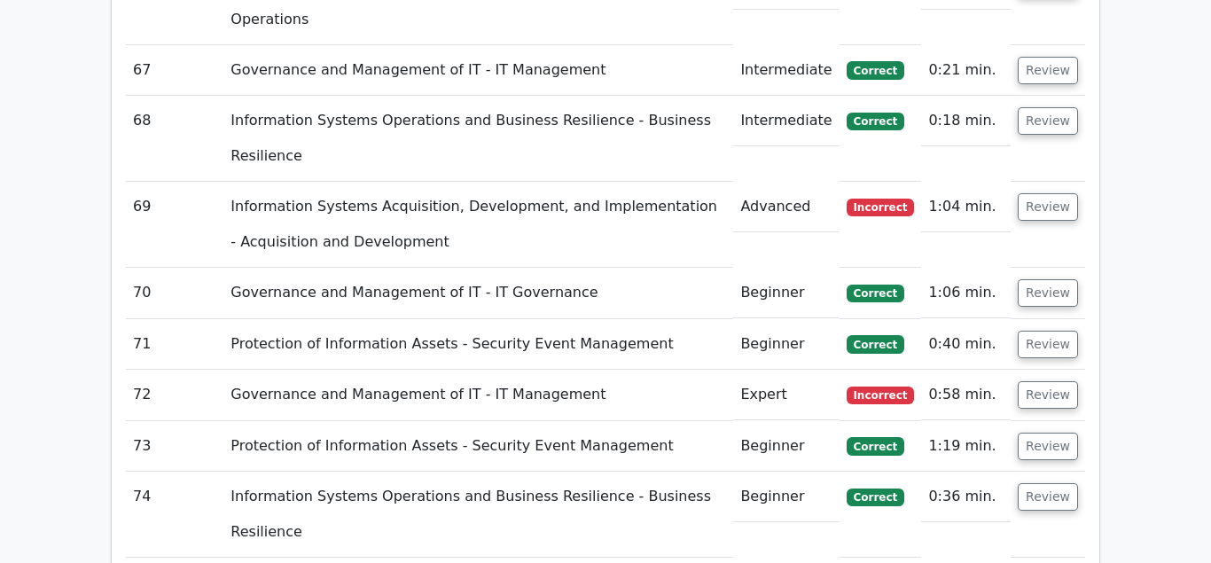
scroll to position [7234, 0]
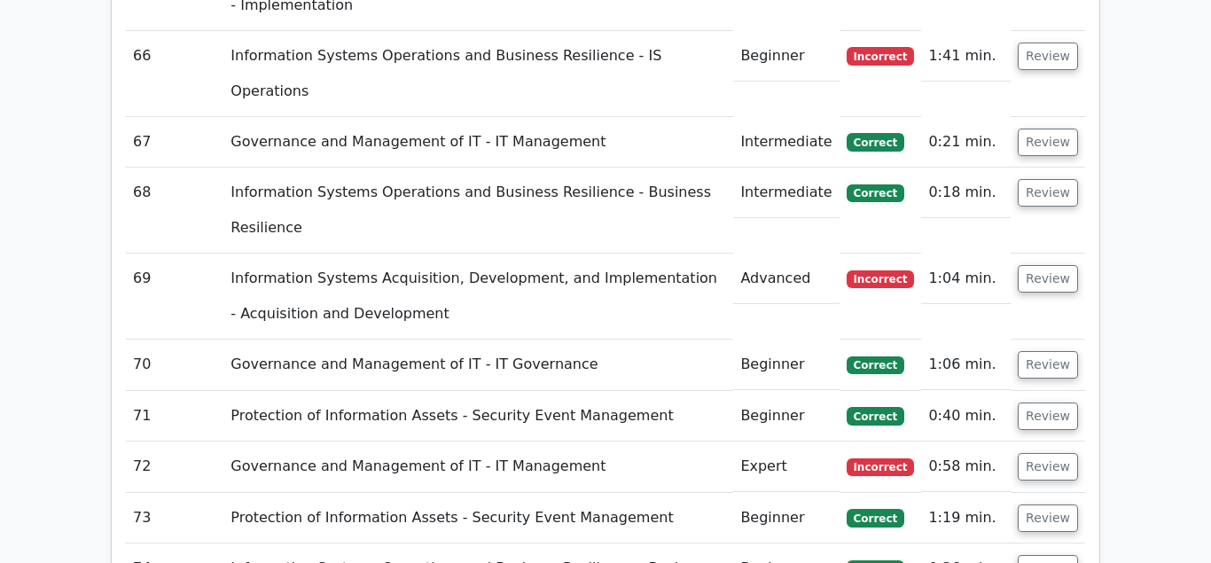
scroll to position [7143, 0]
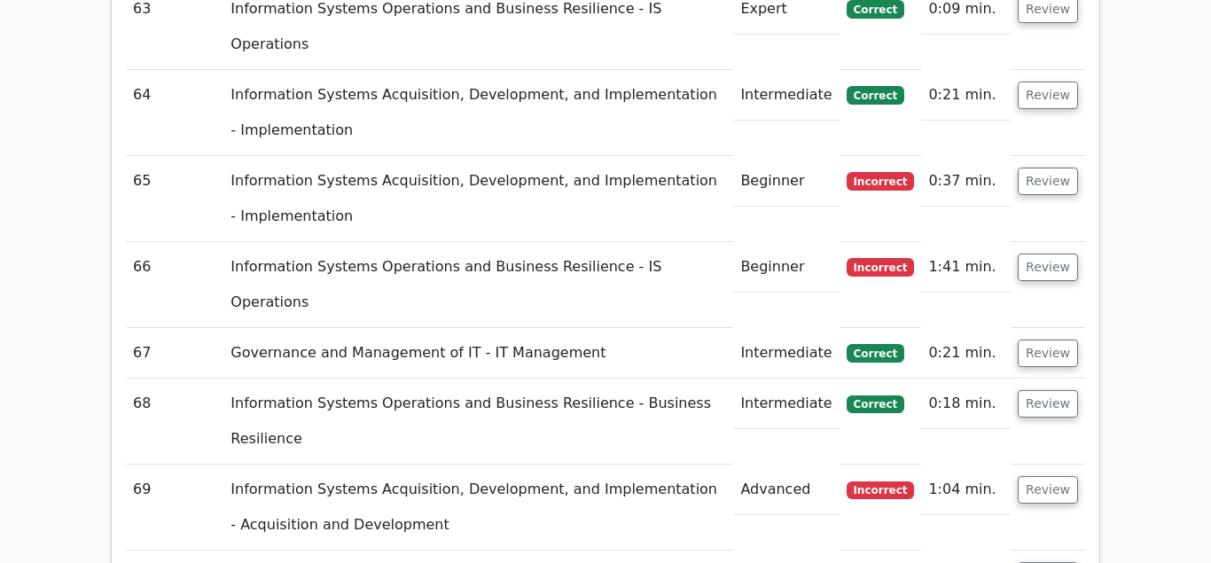
scroll to position [6872, 0]
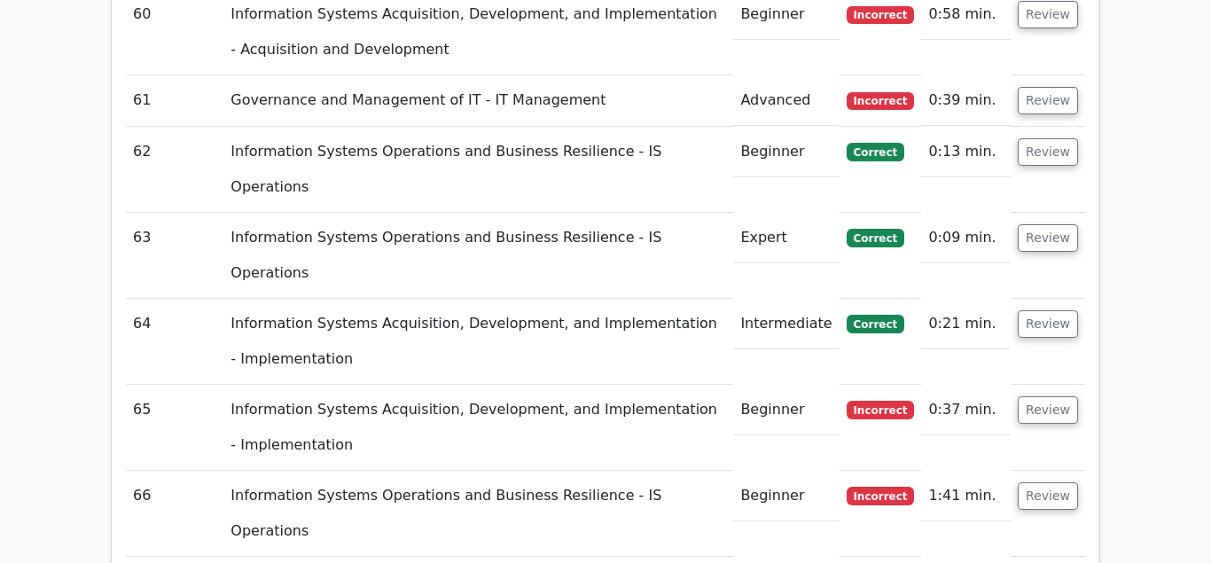
scroll to position [6691, 0]
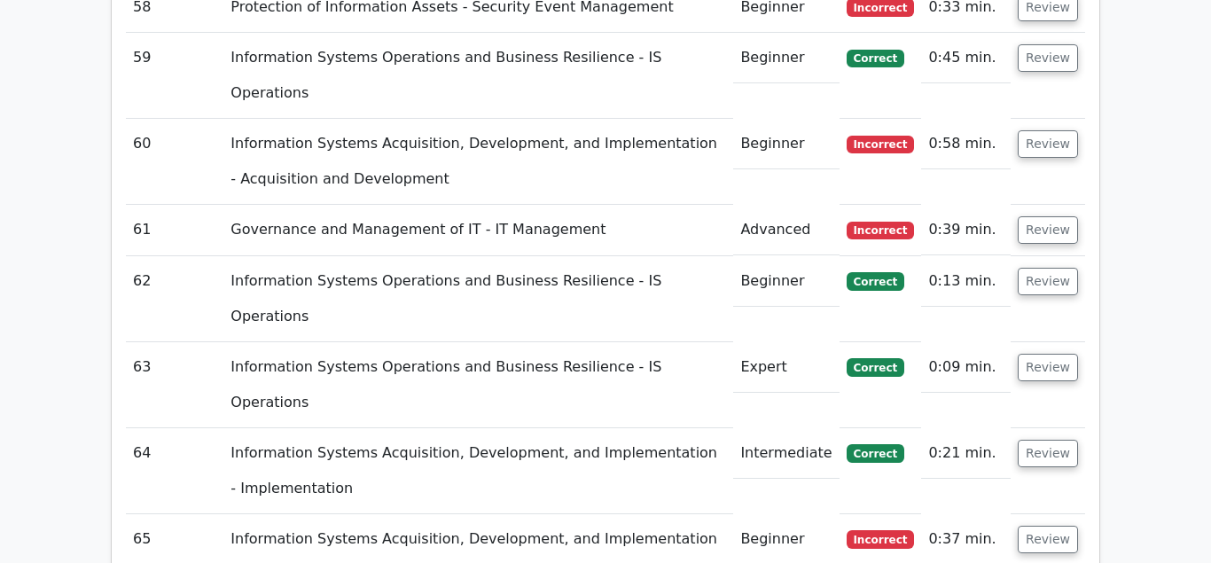
scroll to position [6601, 0]
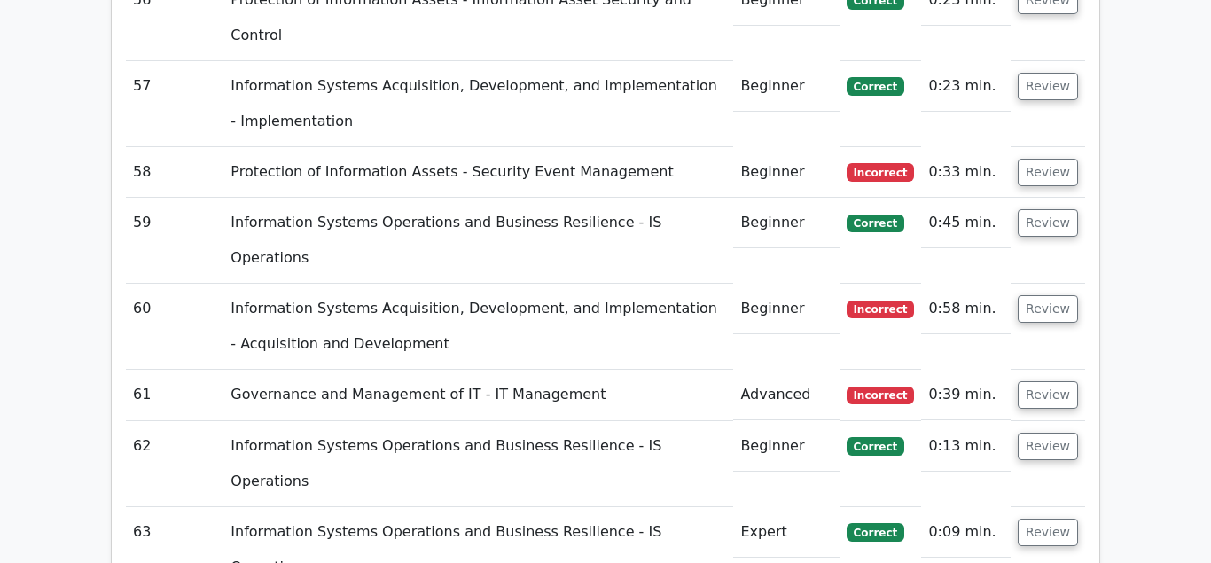
scroll to position [6420, 0]
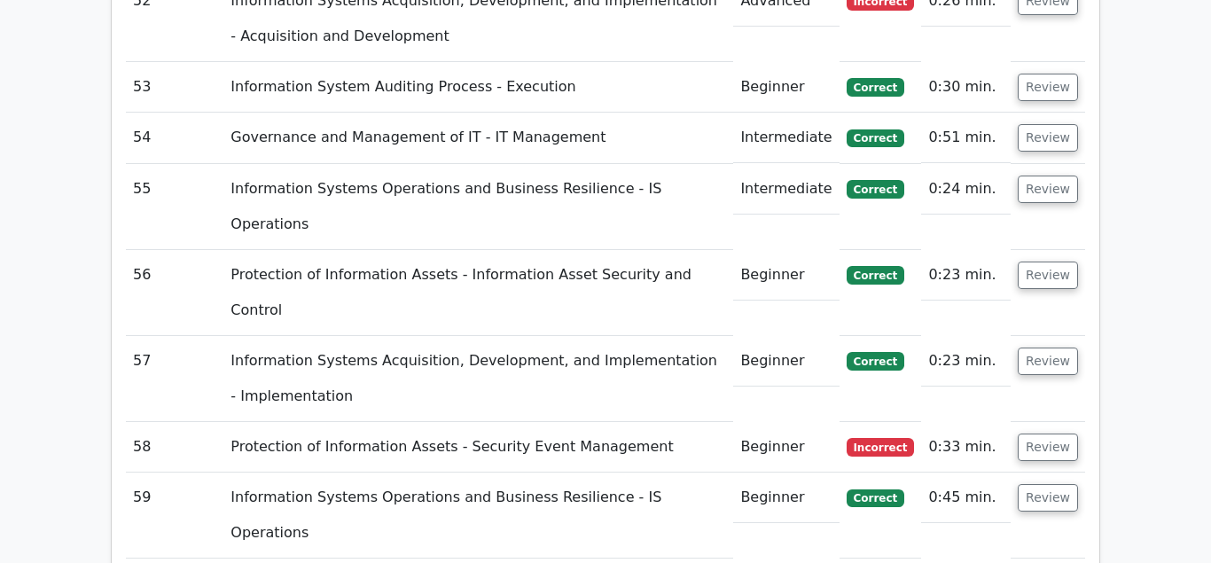
scroll to position [6149, 0]
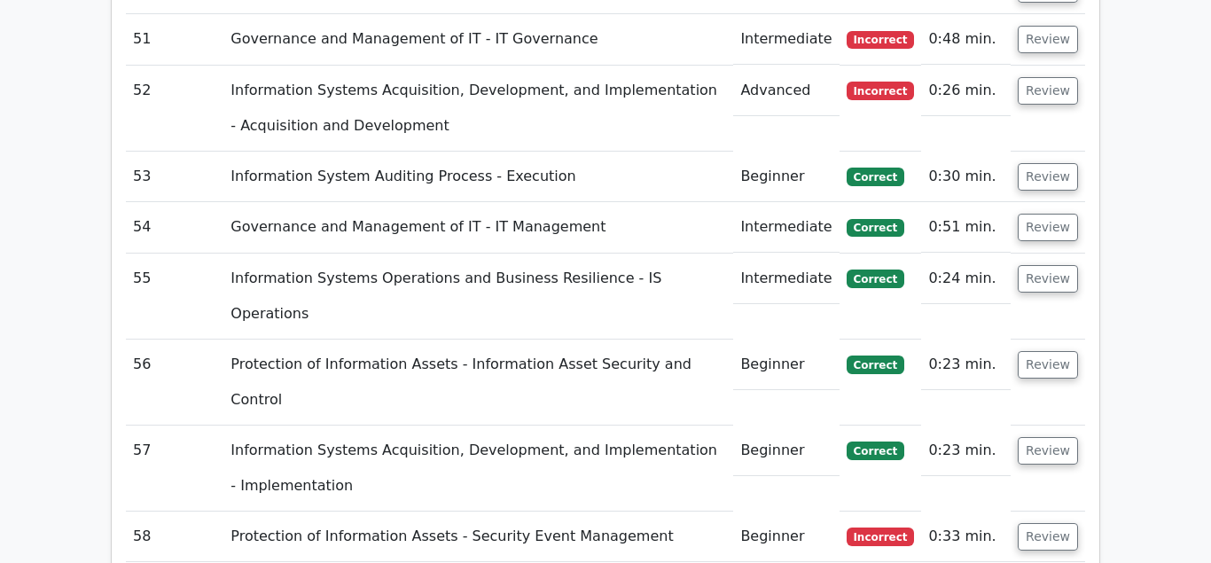
scroll to position [6058, 0]
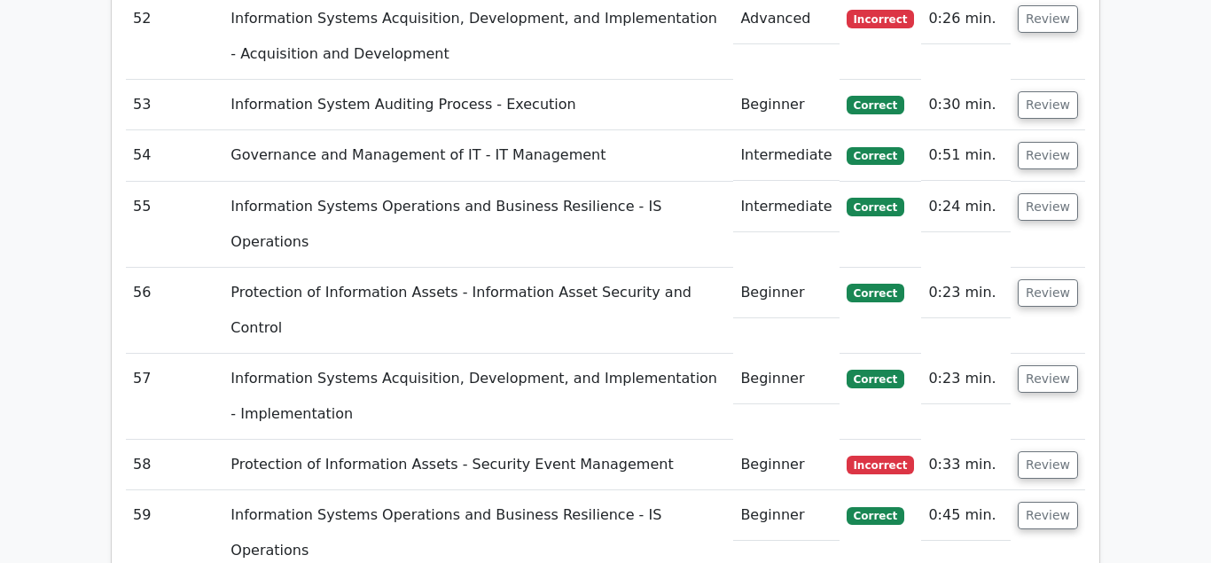
scroll to position [6149, 0]
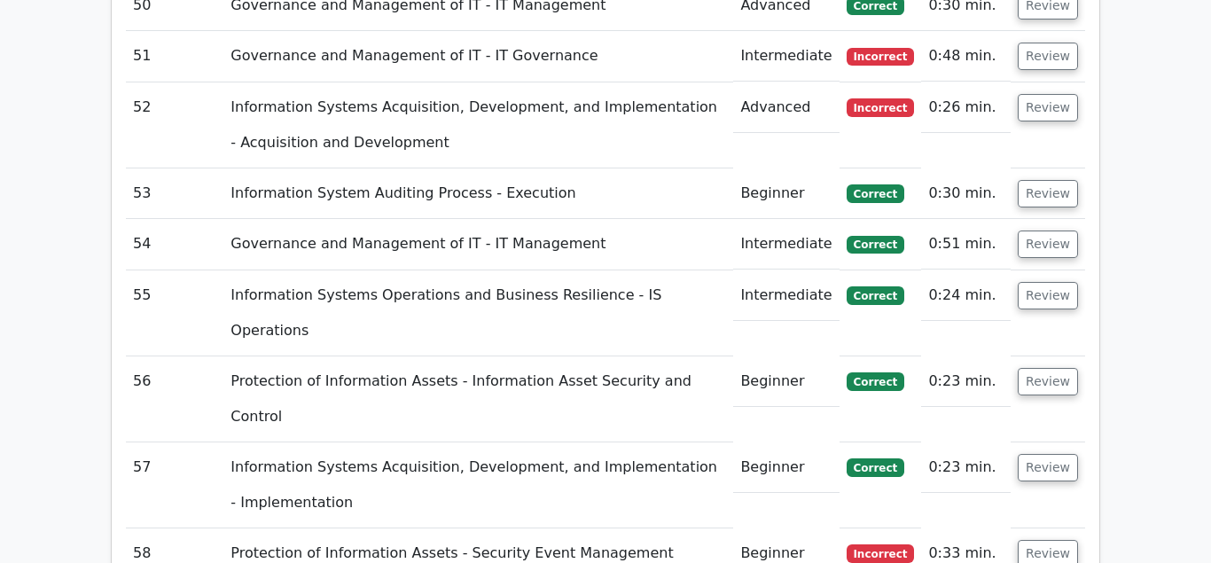
scroll to position [5968, 0]
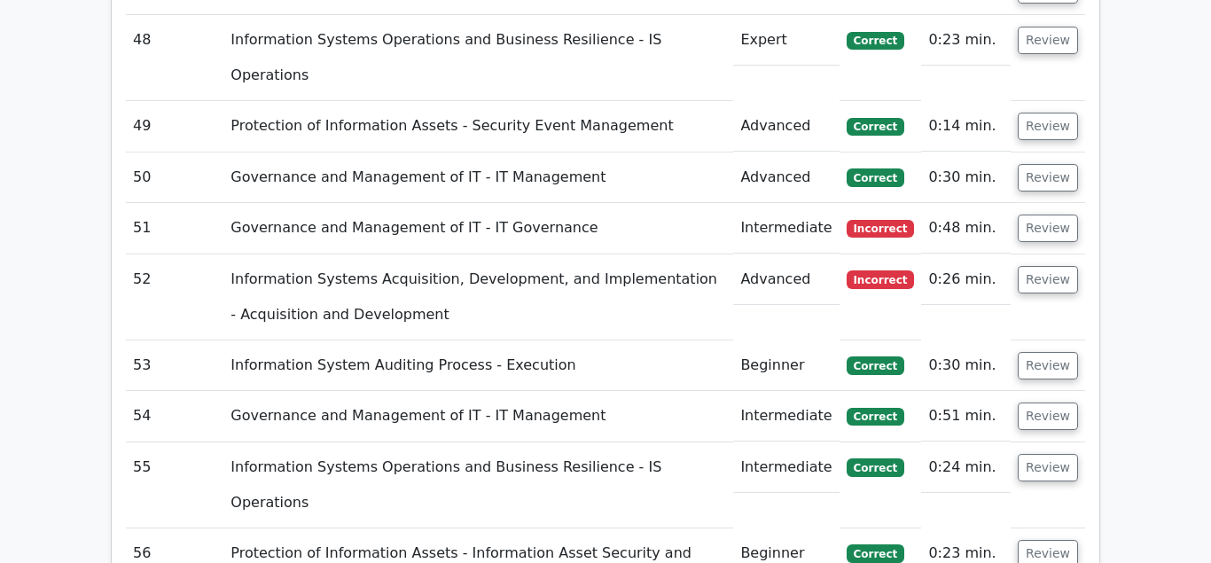
scroll to position [5877, 0]
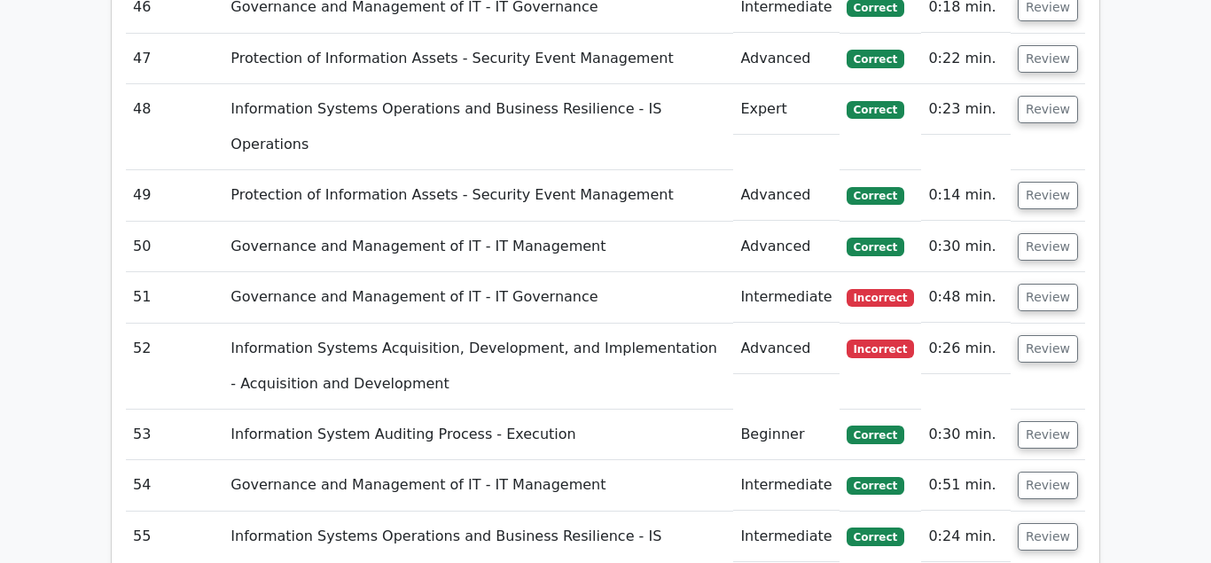
scroll to position [5787, 0]
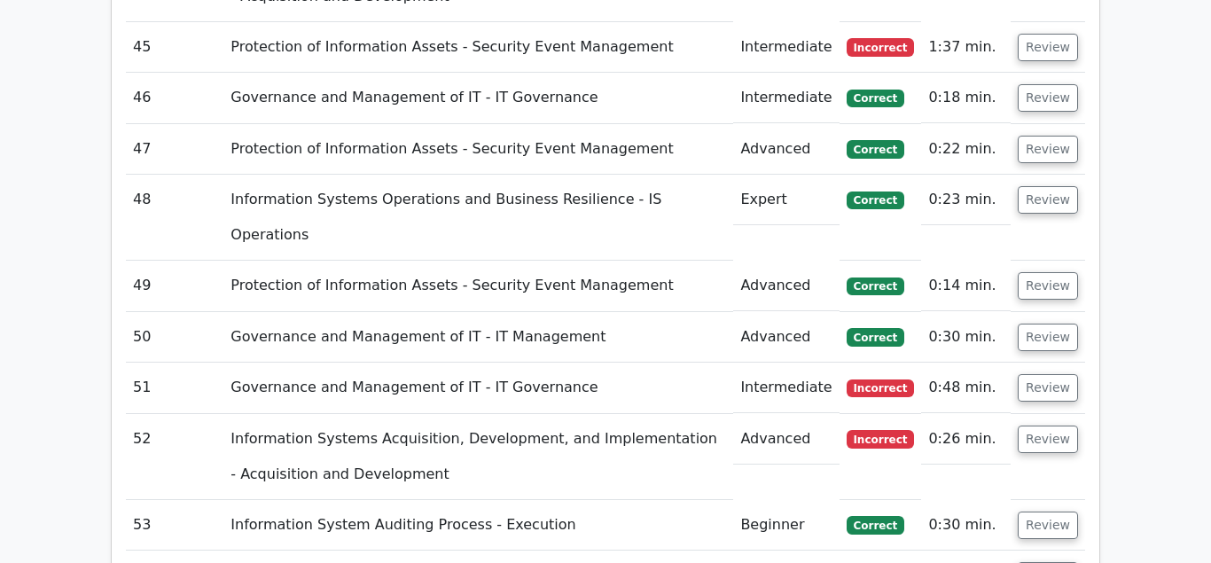
scroll to position [5696, 0]
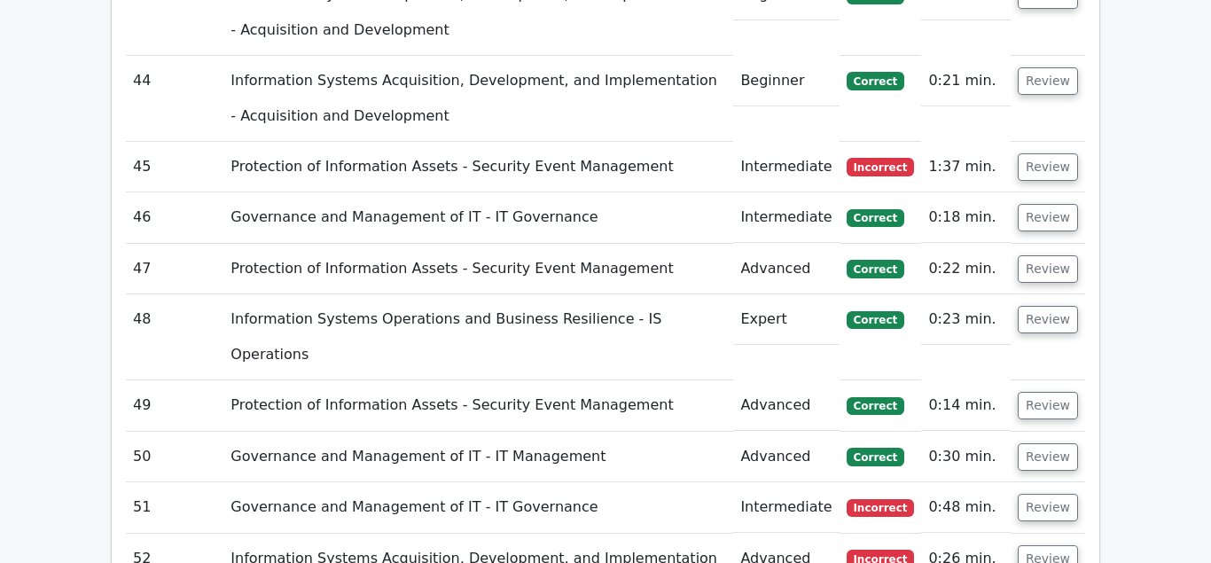
scroll to position [5516, 0]
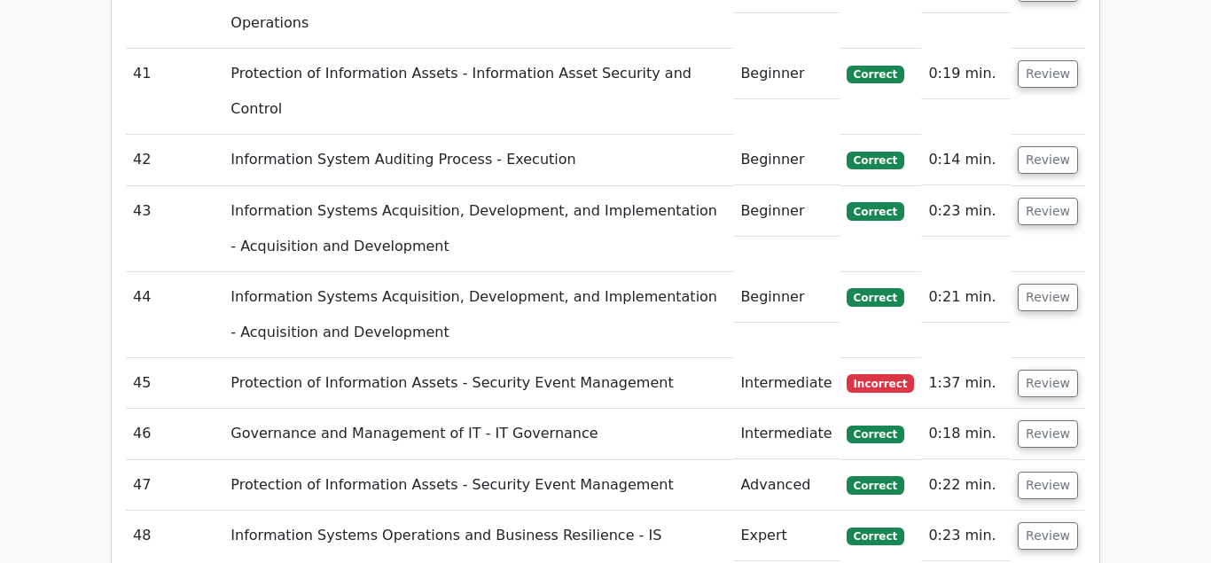
scroll to position [5335, 0]
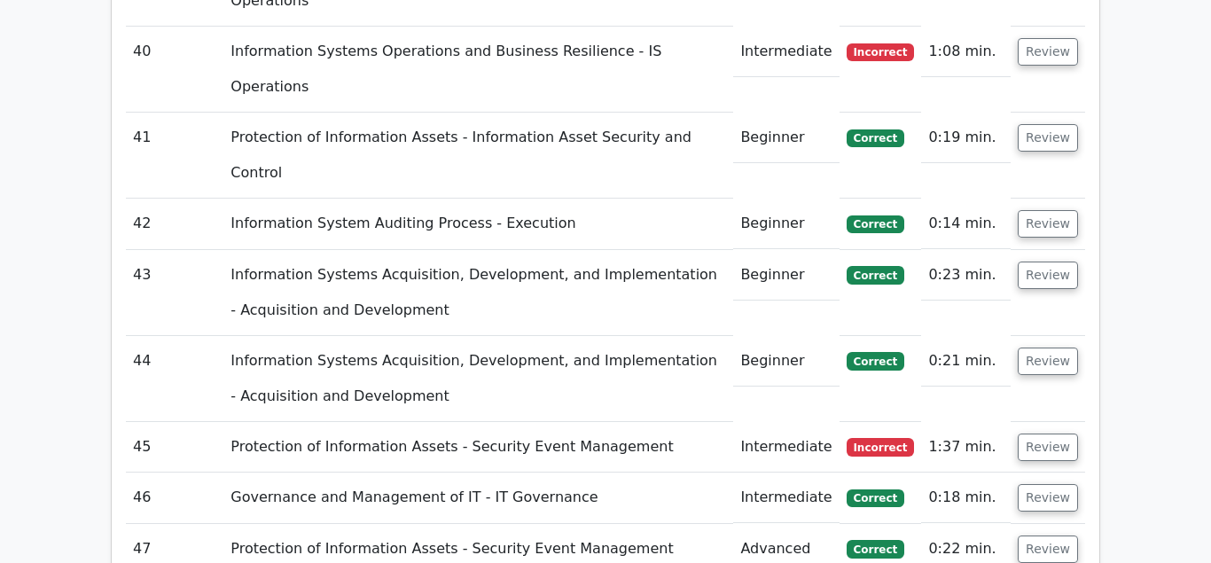
scroll to position [5244, 0]
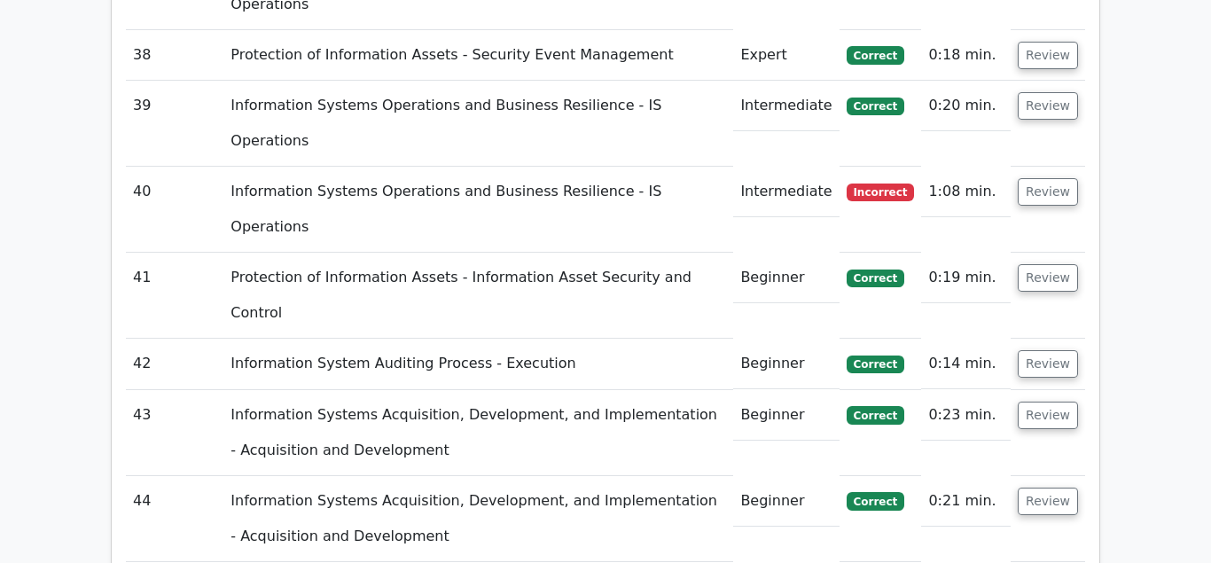
scroll to position [5063, 0]
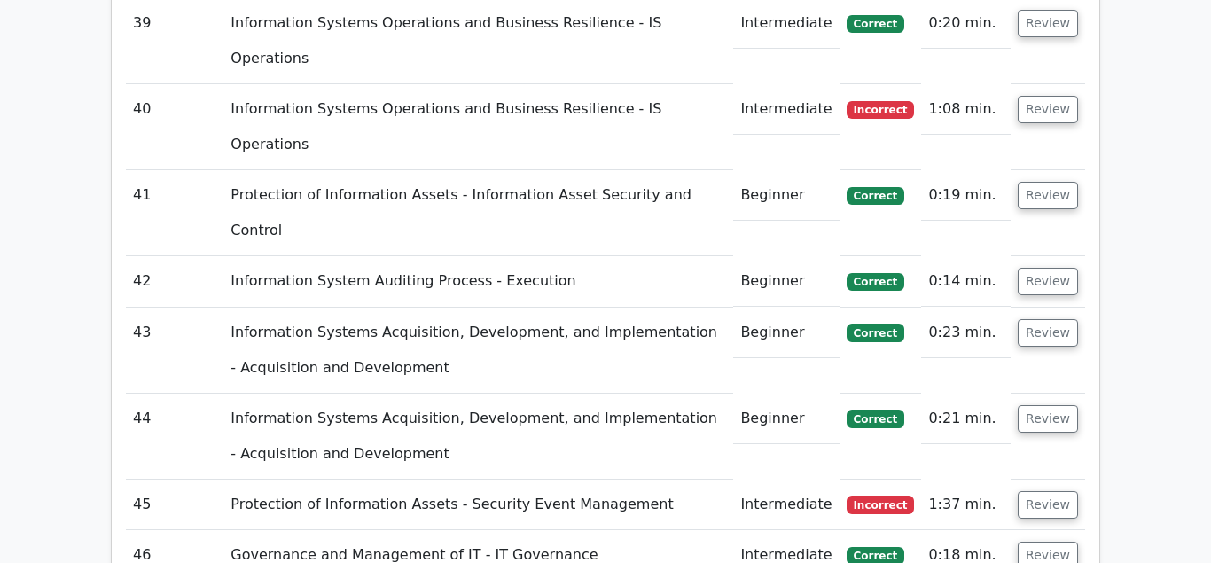
scroll to position [5244, 0]
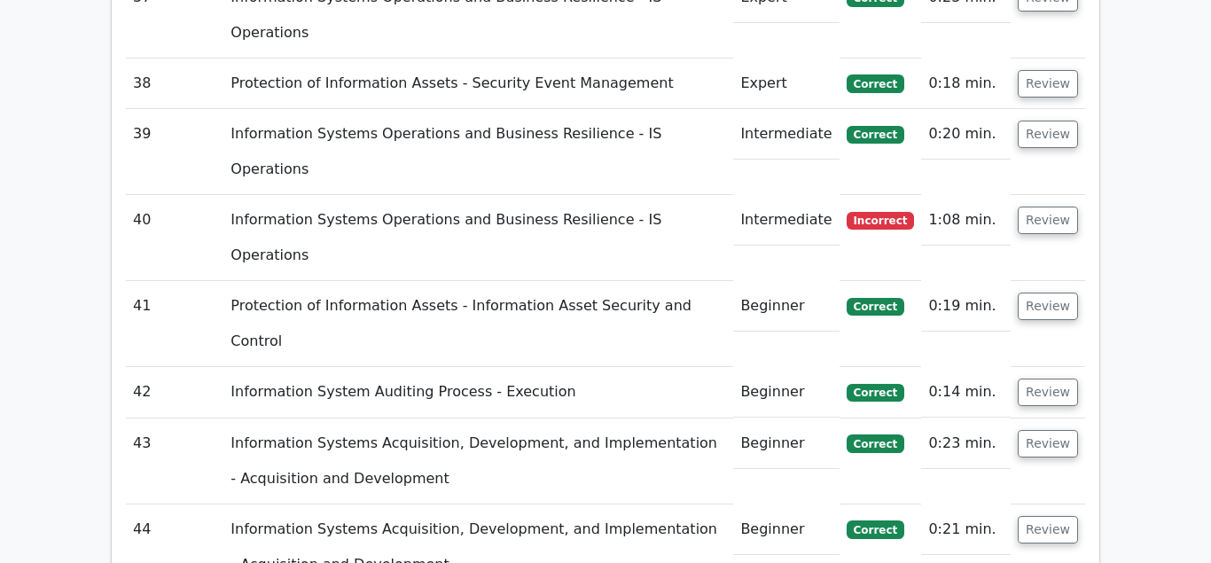
scroll to position [5154, 0]
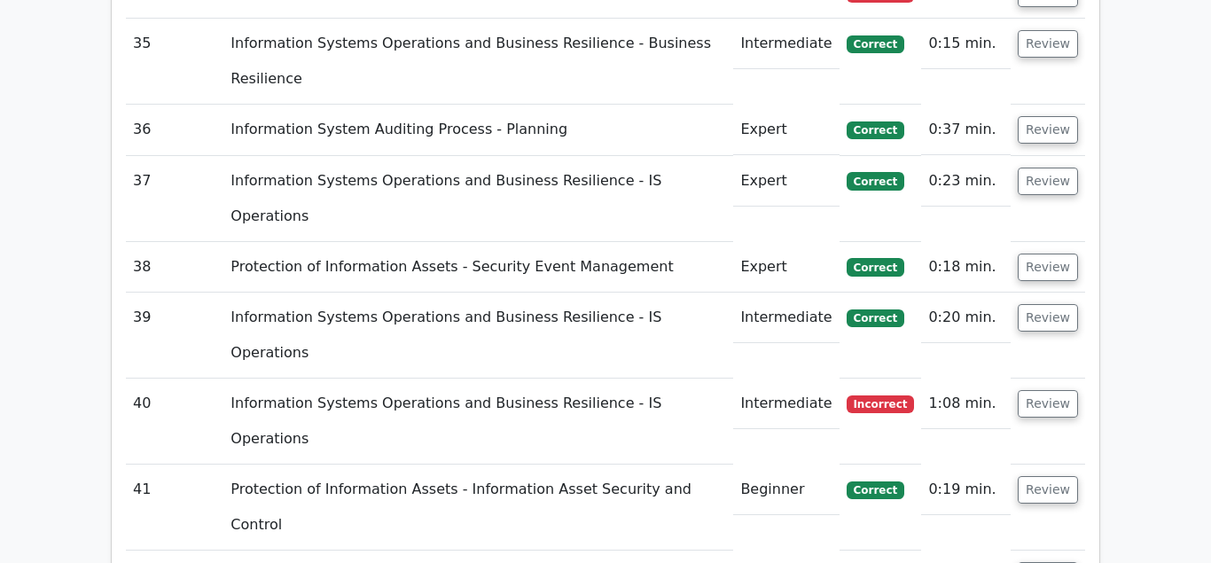
scroll to position [4973, 0]
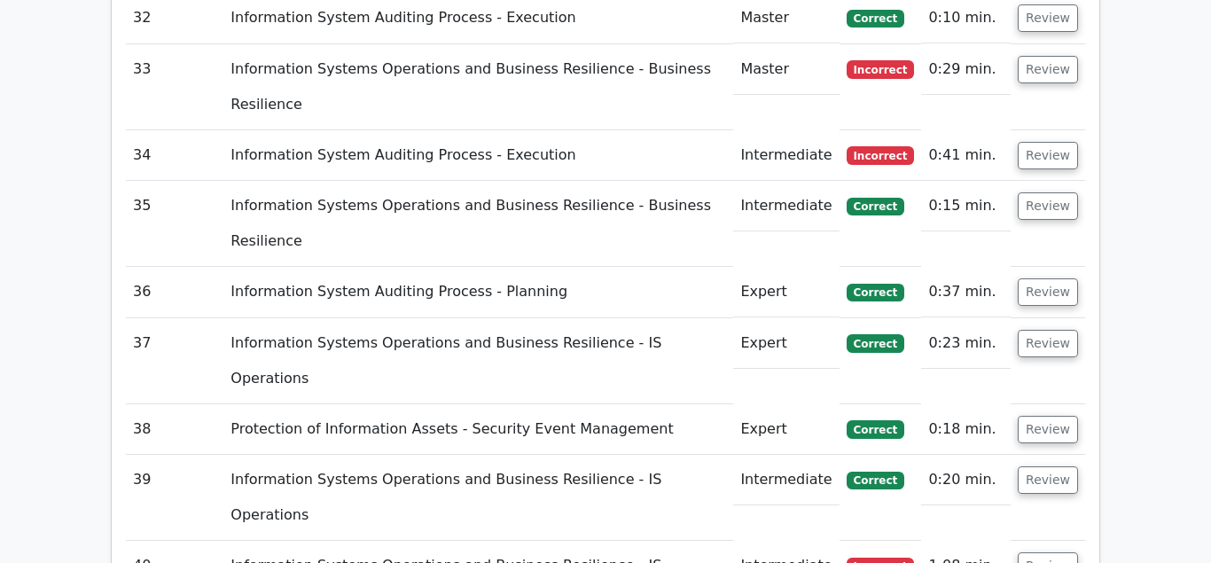
scroll to position [4792, 0]
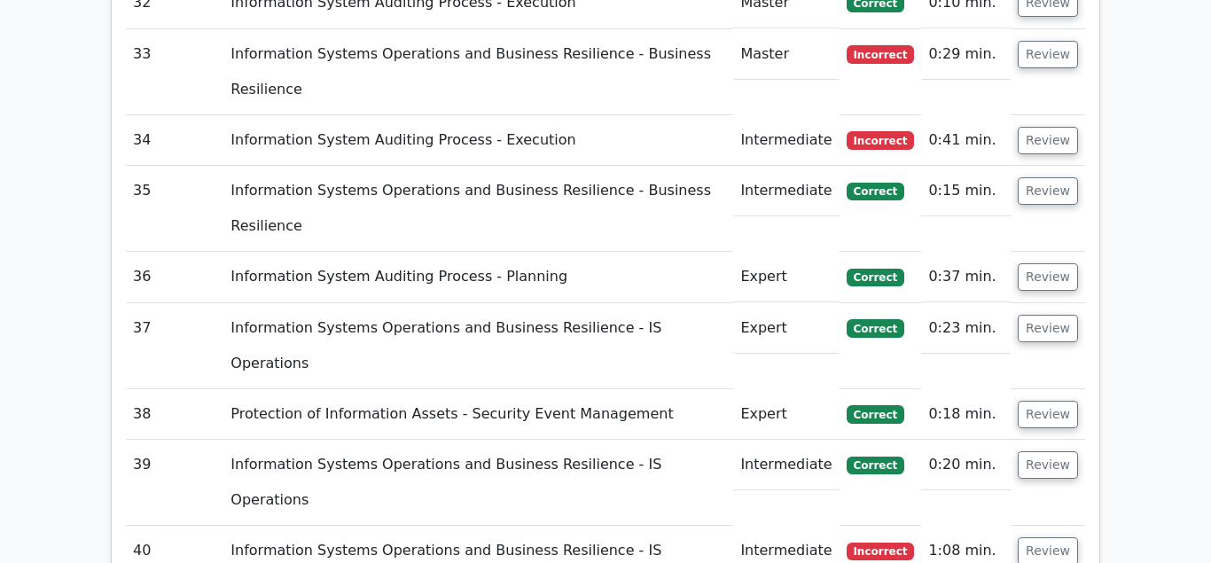
scroll to position [4702, 0]
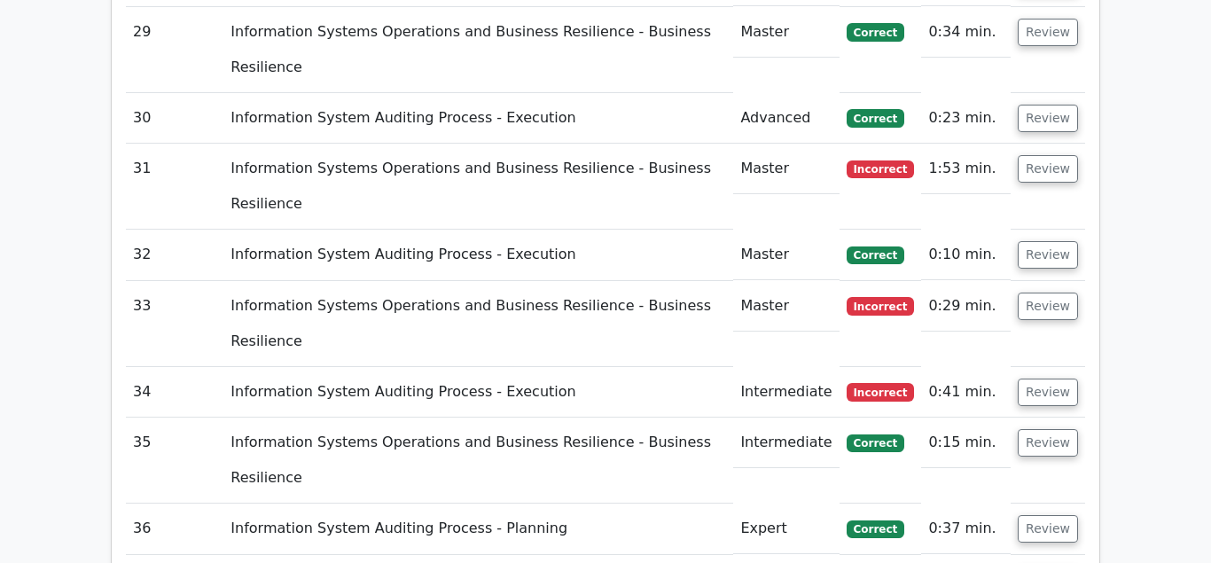
scroll to position [4521, 0]
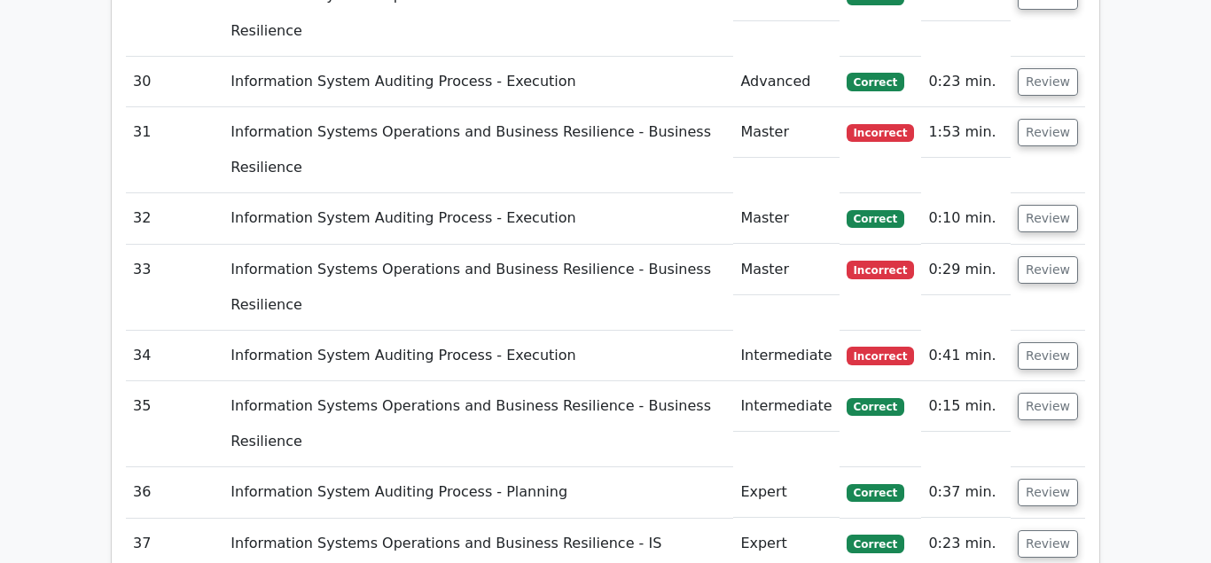
scroll to position [4431, 0]
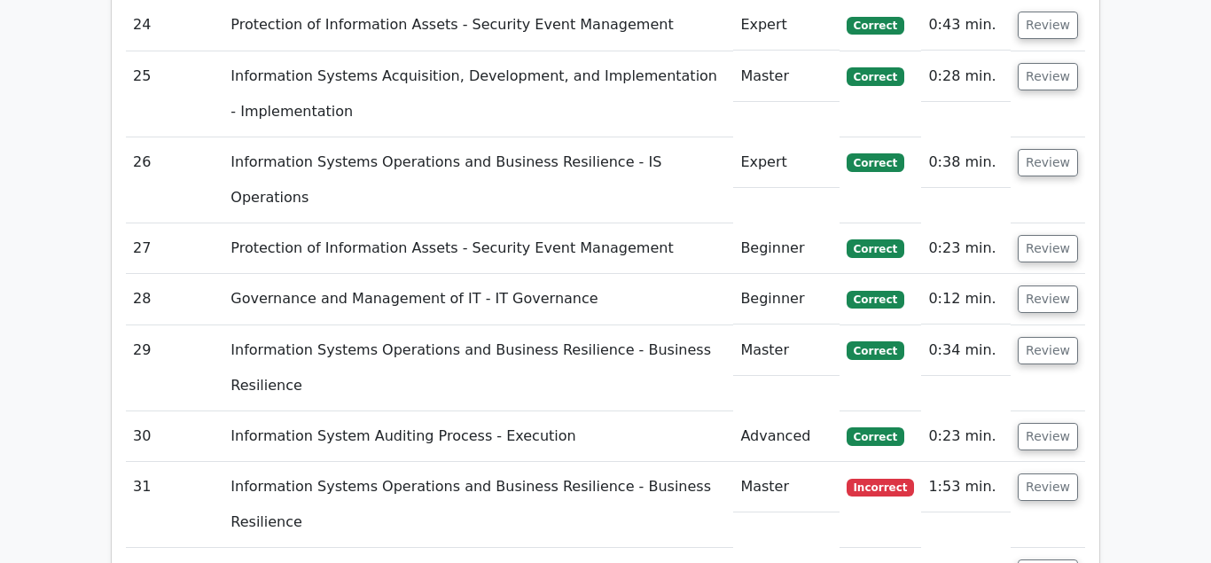
scroll to position [4250, 0]
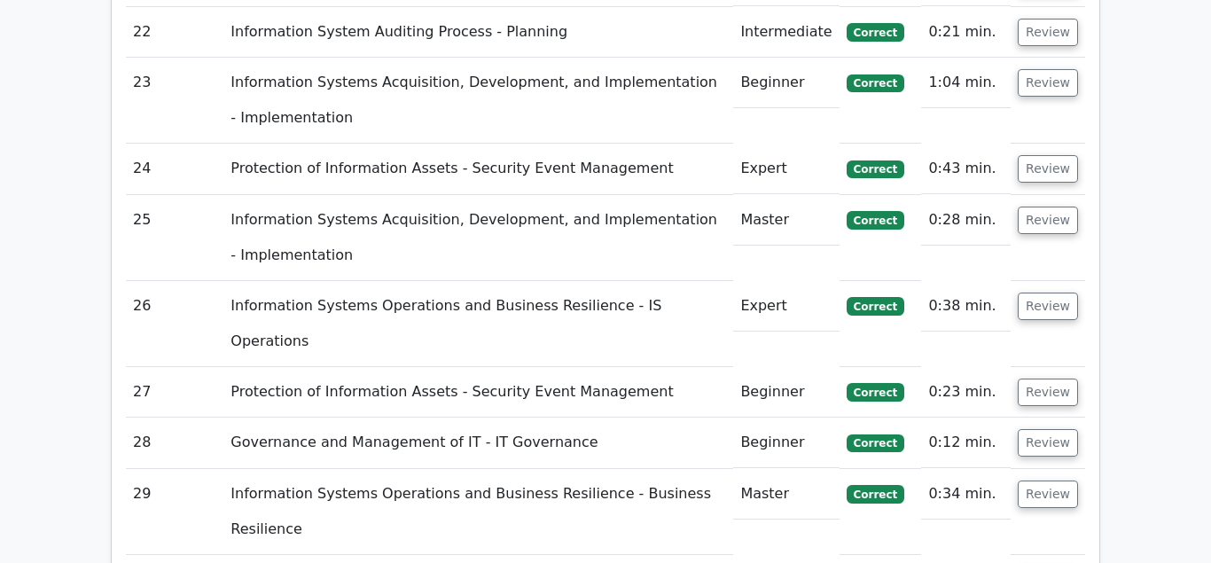
scroll to position [4069, 0]
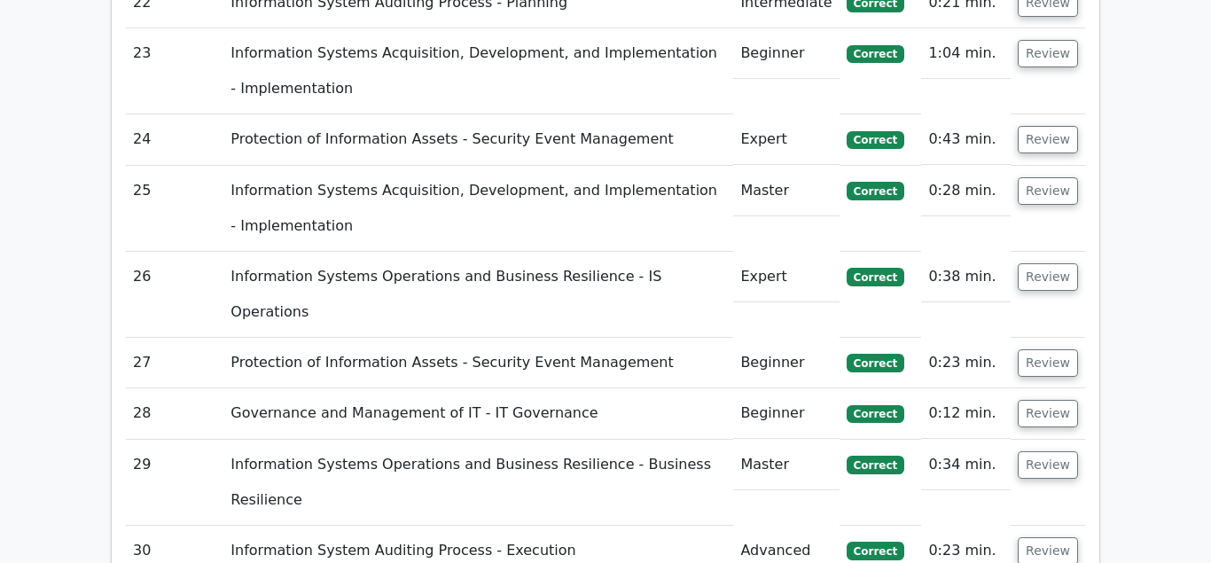
scroll to position [3978, 0]
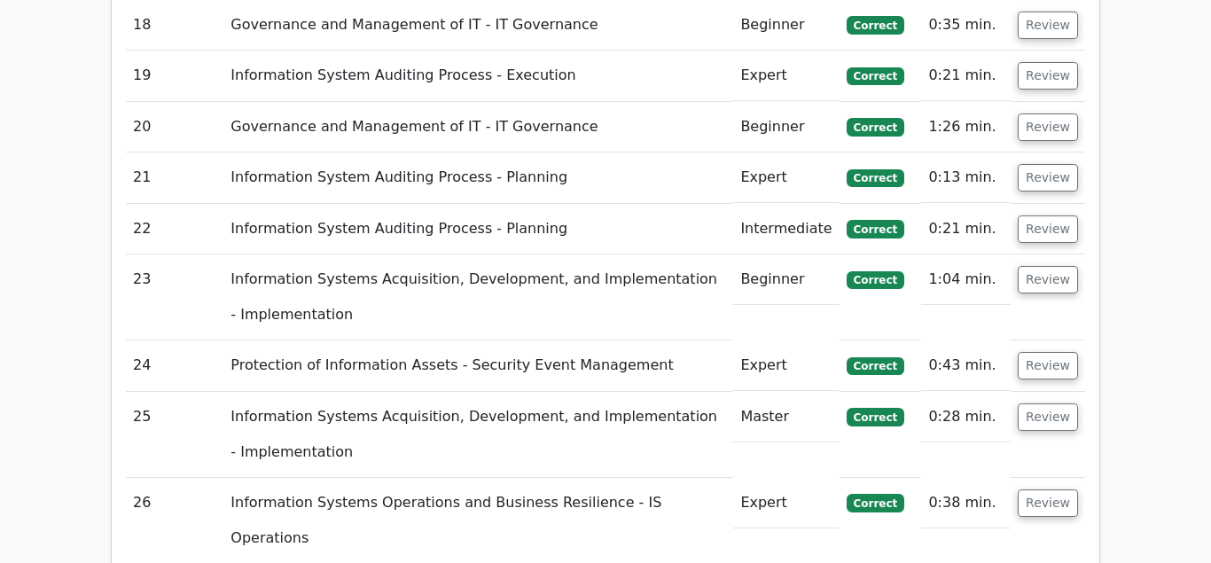
scroll to position [3888, 0]
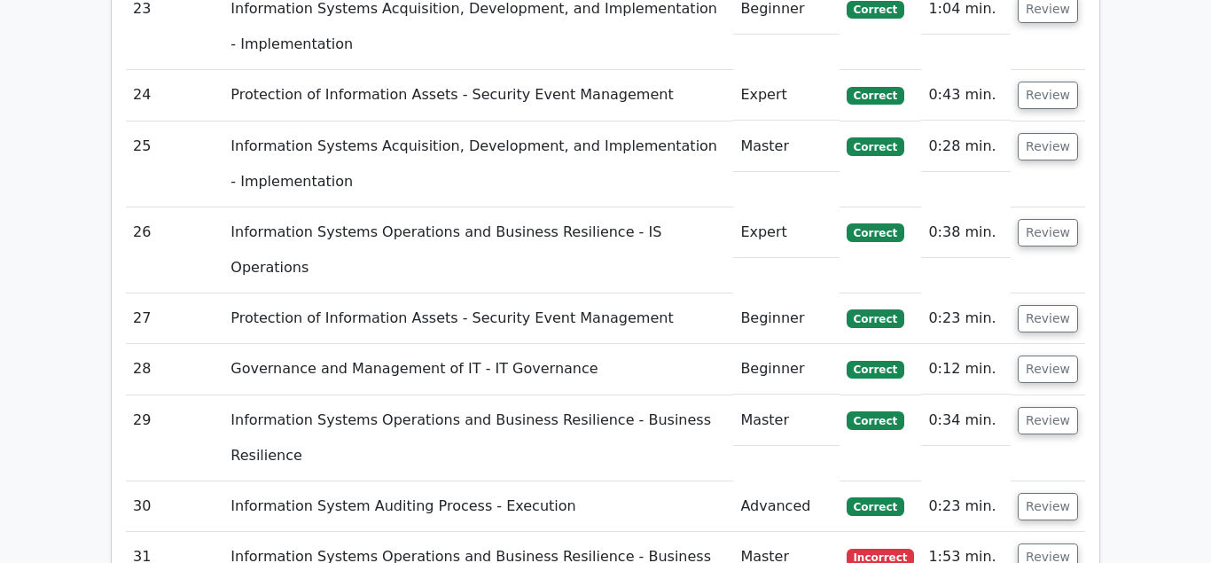
scroll to position [3978, 0]
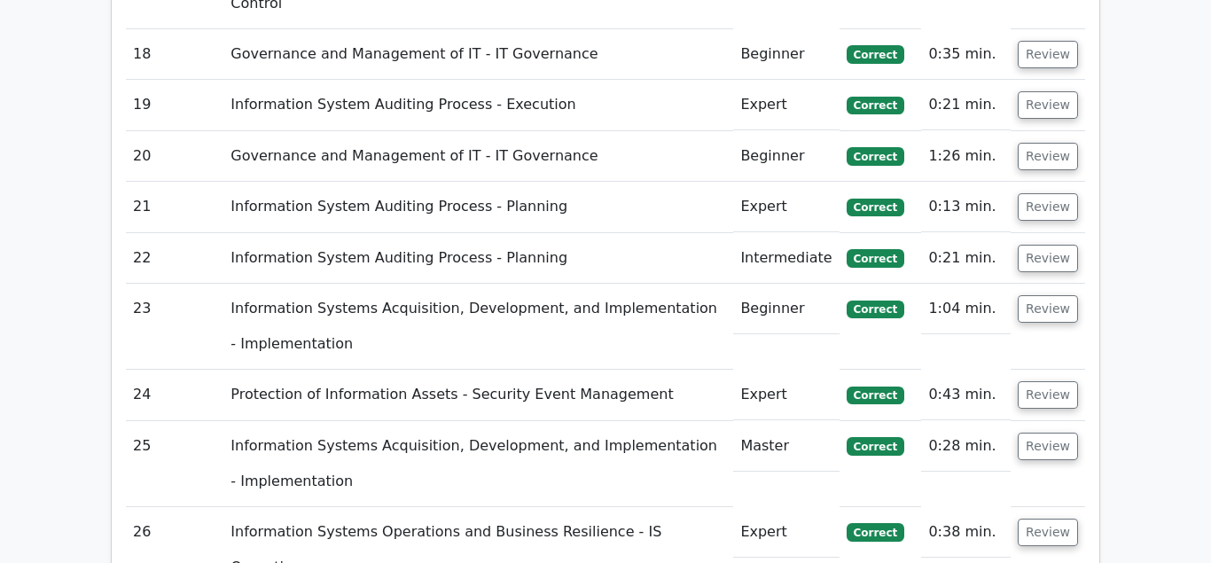
scroll to position [3798, 0]
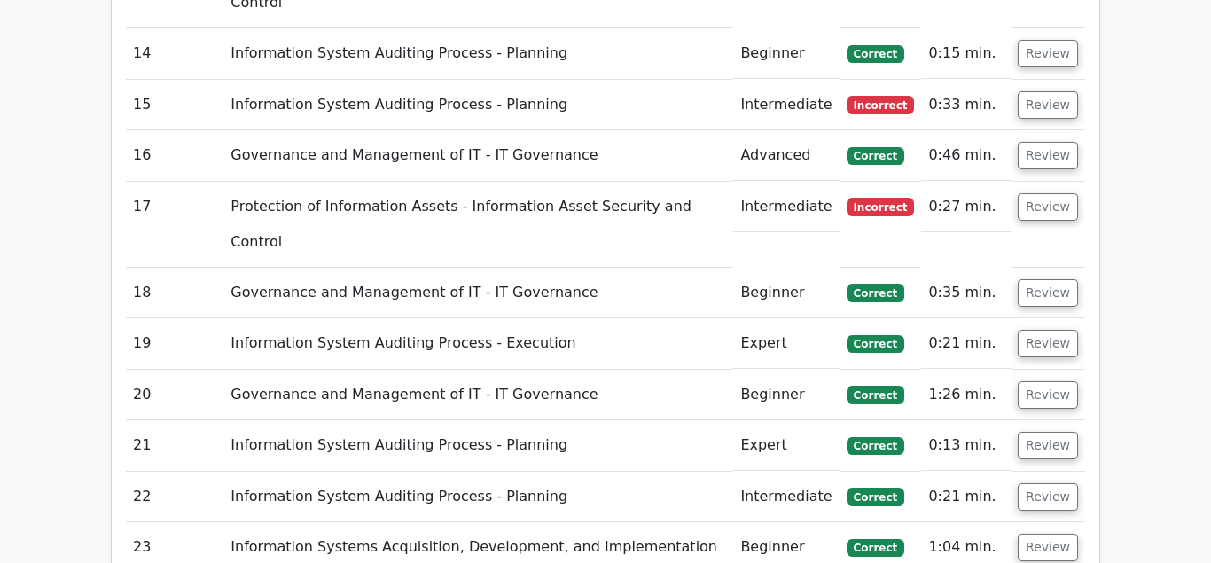
scroll to position [3617, 0]
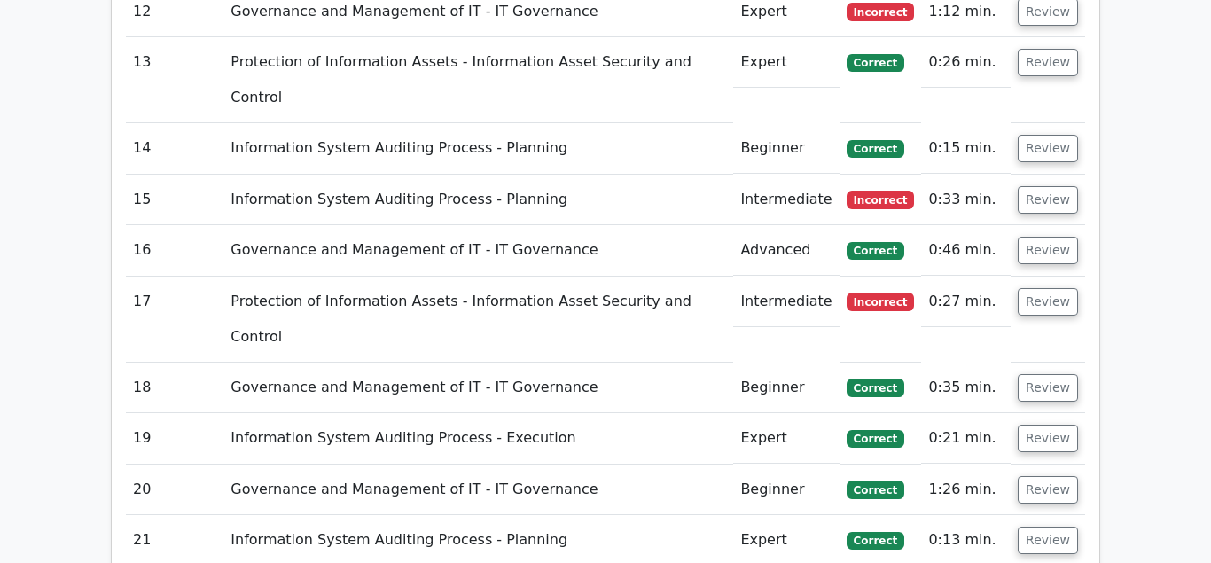
scroll to position [3526, 0]
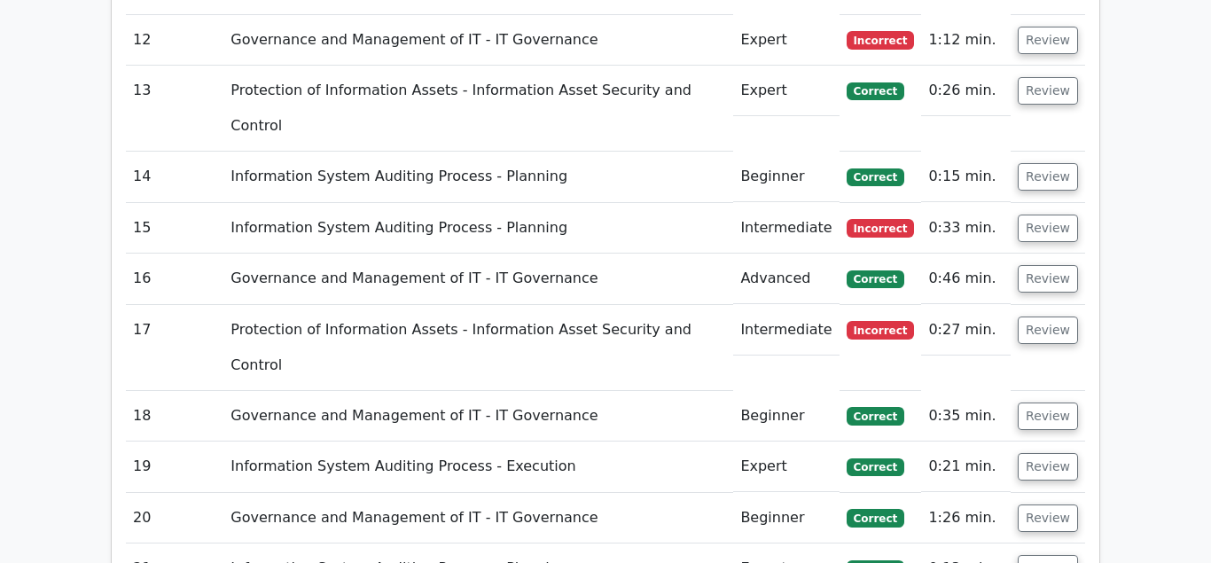
click at [1044, 555] on button "Review" at bounding box center [1048, 568] width 60 height 27
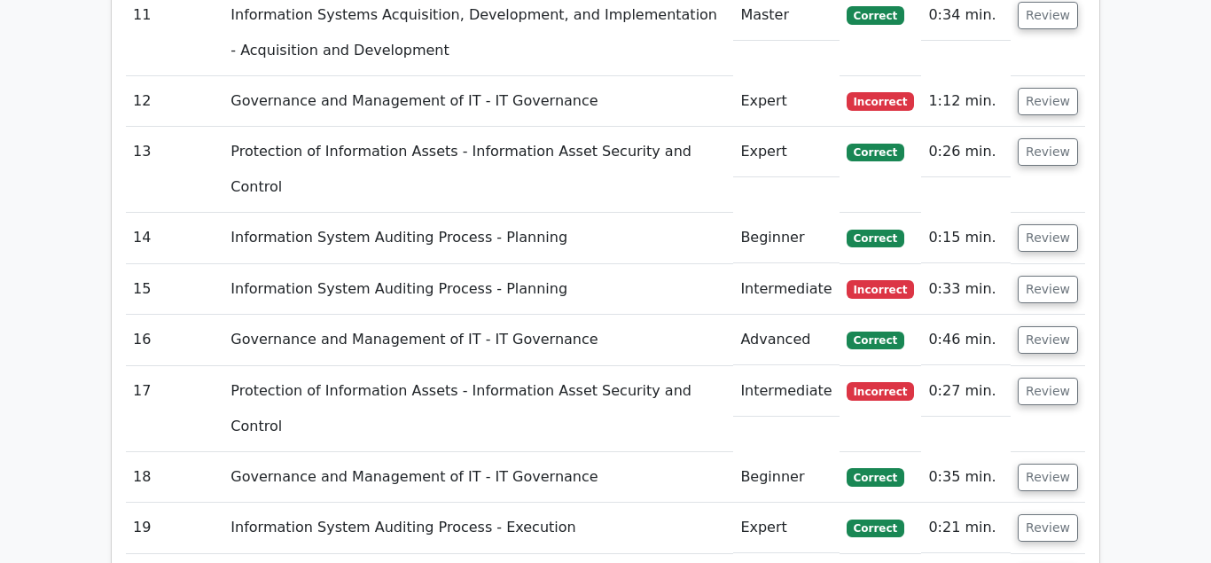
scroll to position [3436, 0]
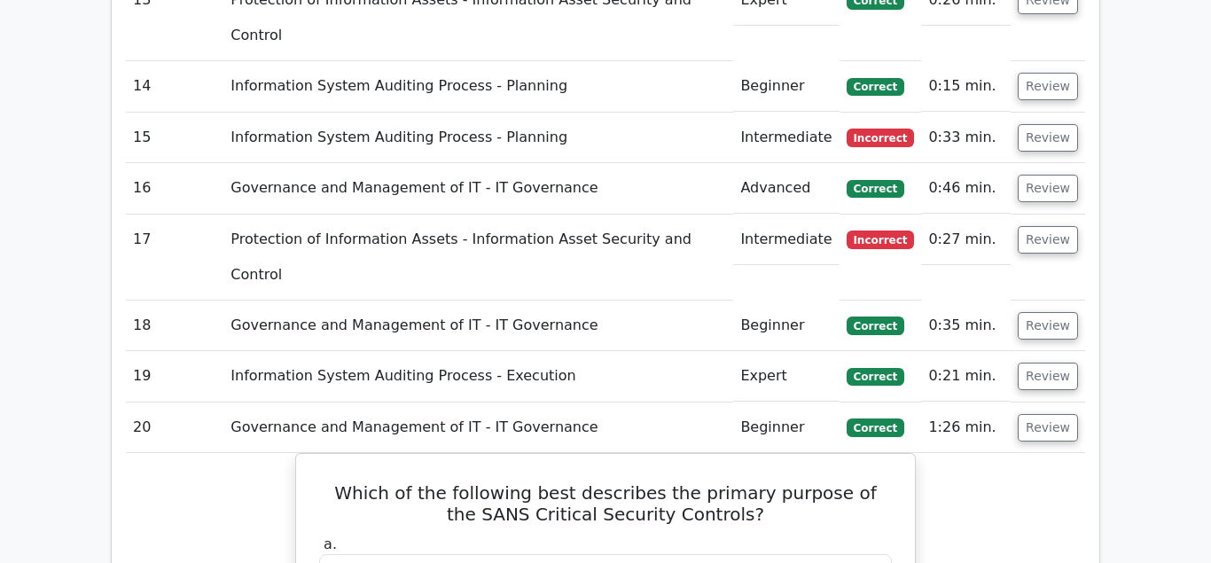
scroll to position [3346, 0]
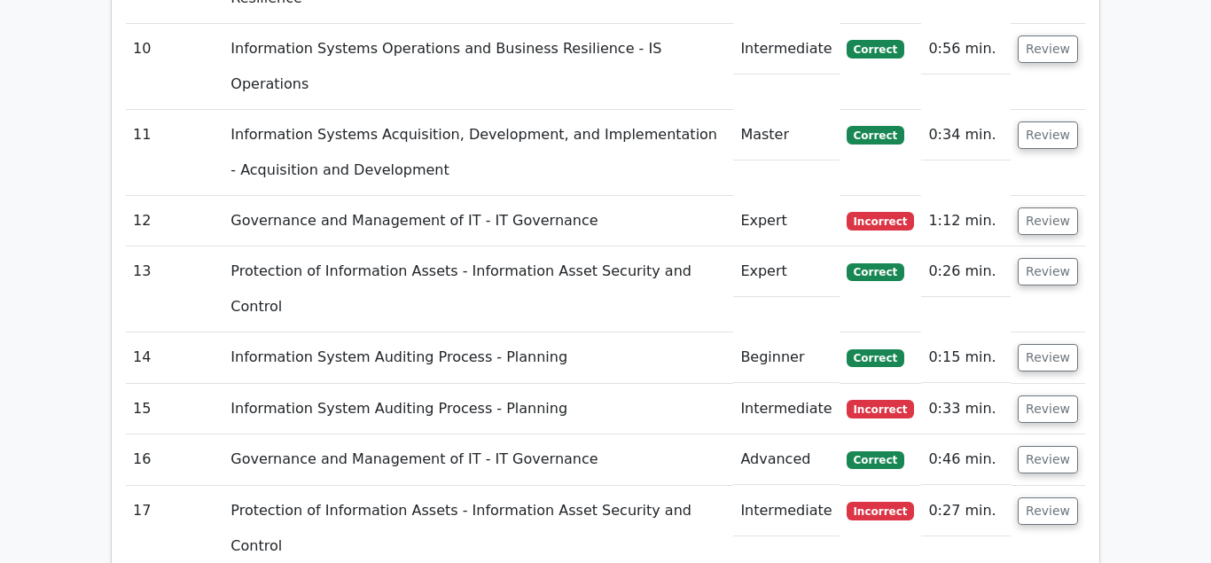
click at [1040, 497] on button "Review" at bounding box center [1048, 510] width 60 height 27
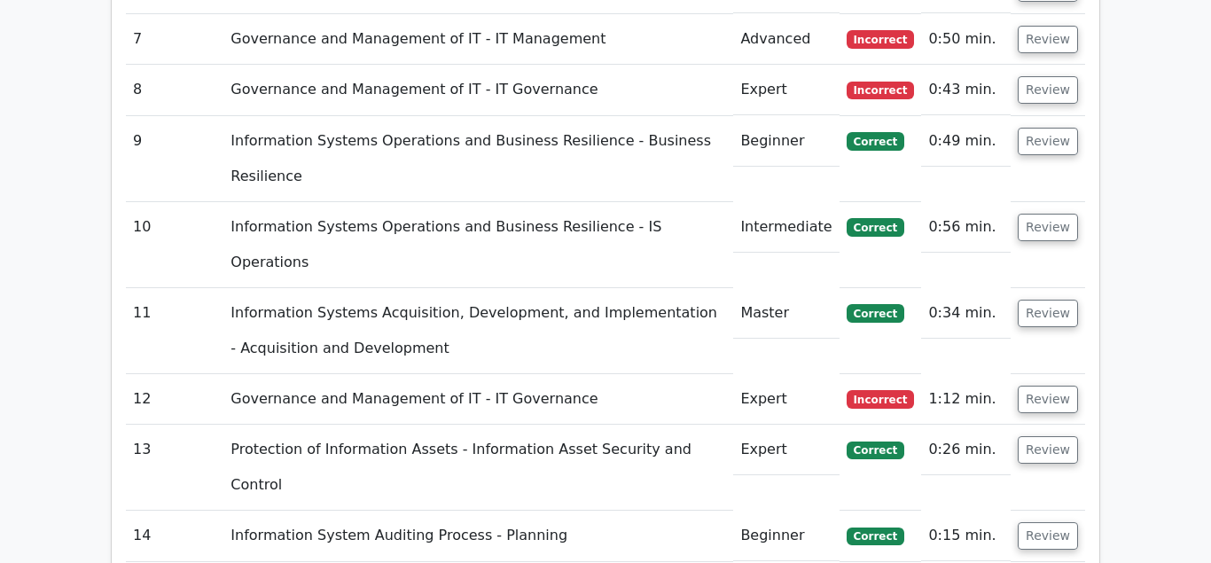
scroll to position [3165, 0]
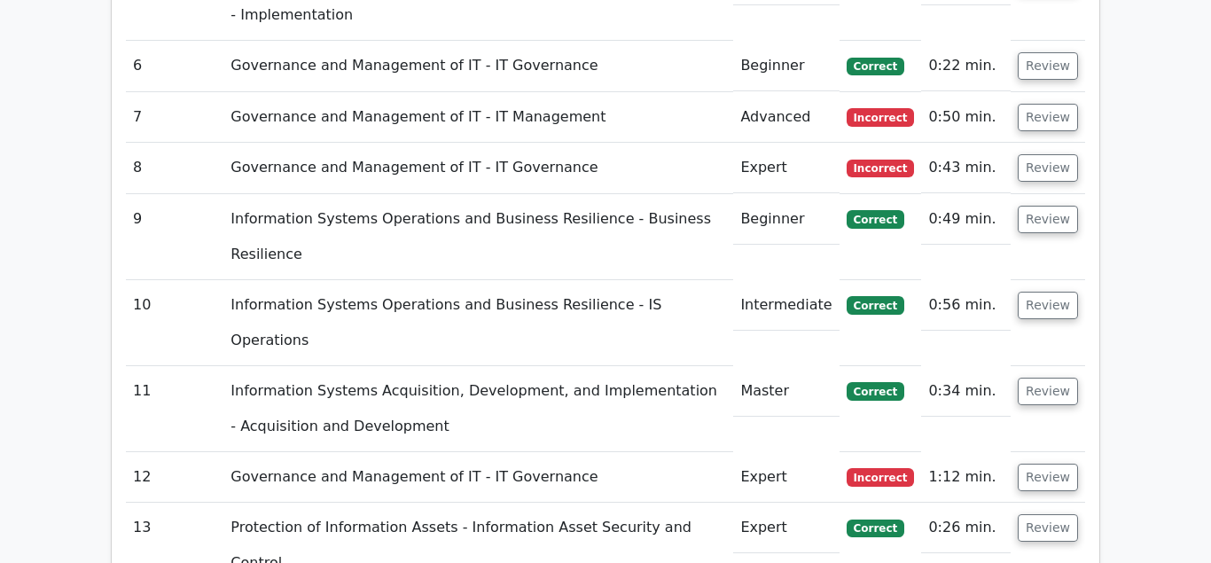
scroll to position [3074, 0]
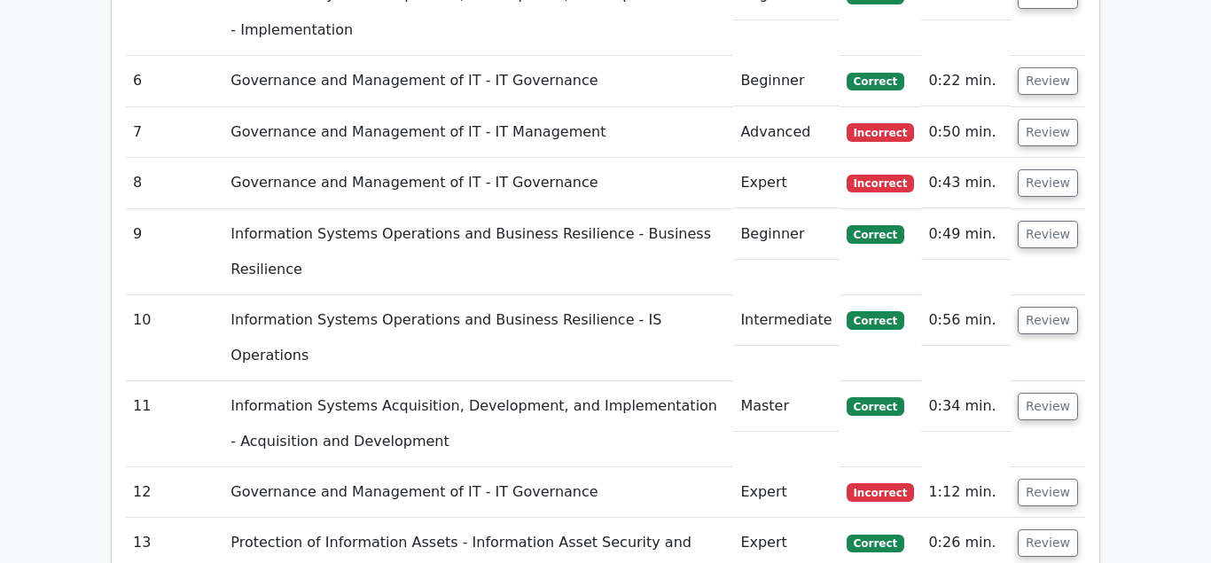
click at [1043, 529] on button "Review" at bounding box center [1048, 542] width 60 height 27
click at [1048, 479] on button "Review" at bounding box center [1048, 492] width 60 height 27
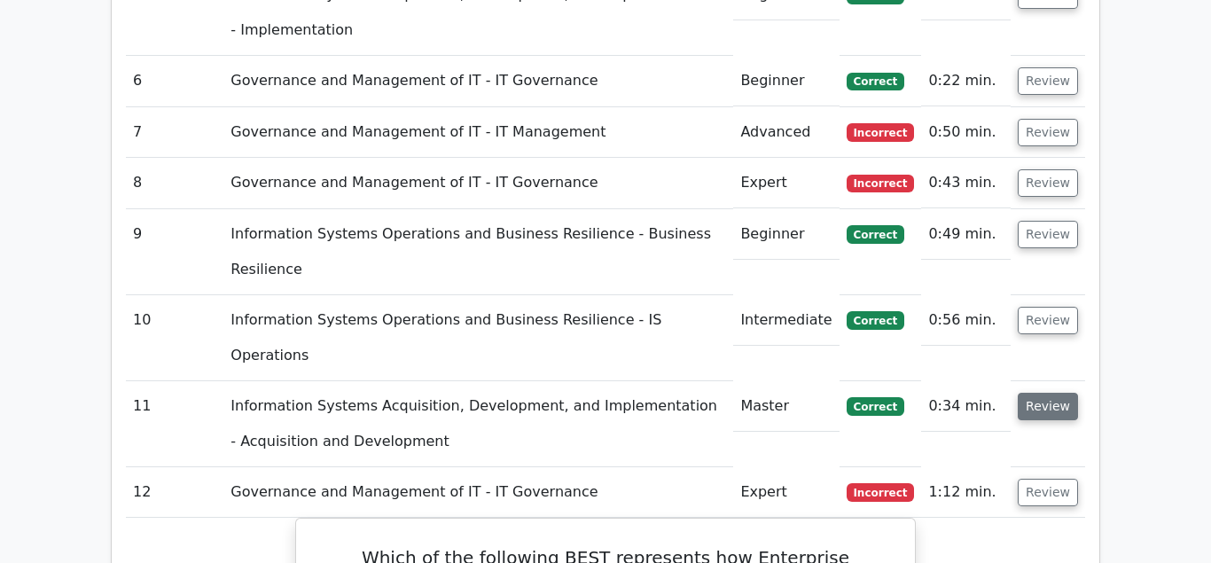
click at [1048, 393] on button "Review" at bounding box center [1048, 406] width 60 height 27
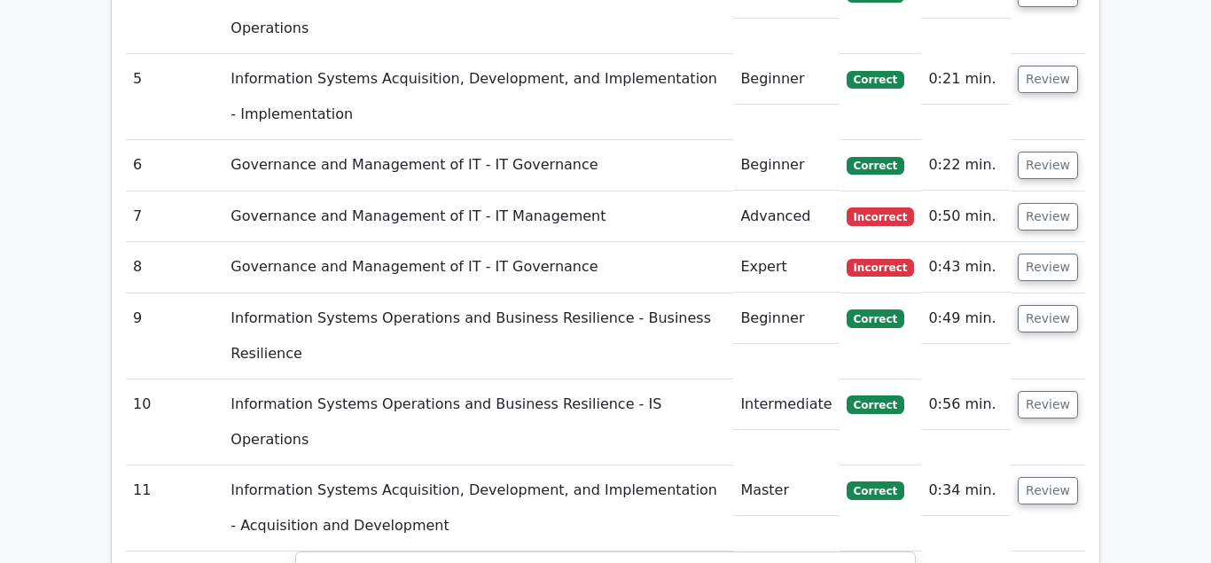
scroll to position [2984, 0]
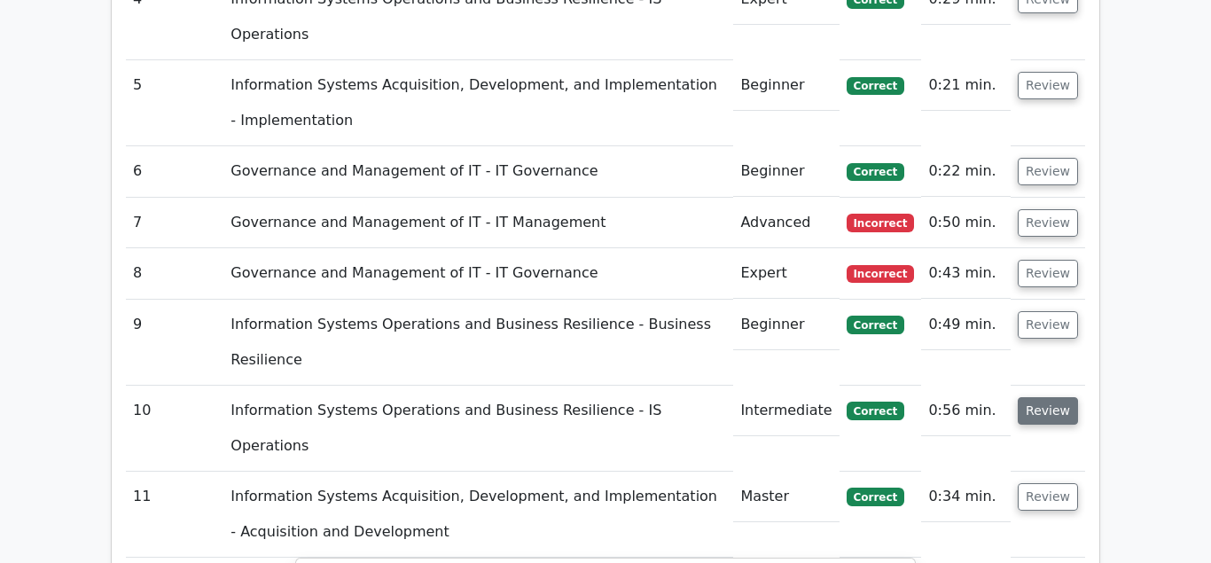
click at [1049, 397] on button "Review" at bounding box center [1048, 410] width 60 height 27
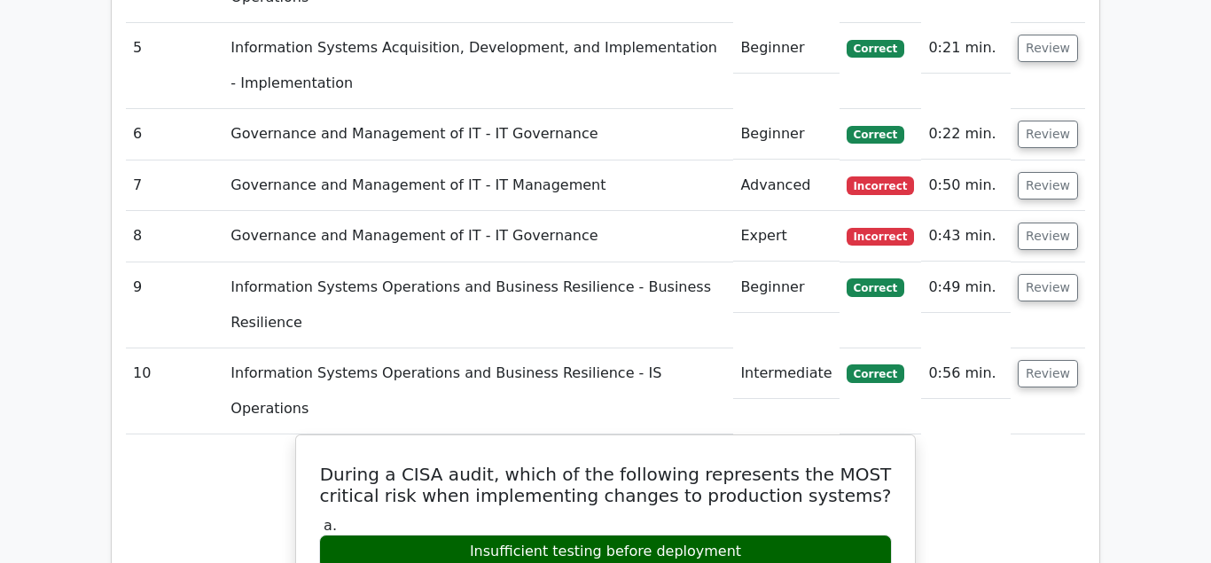
scroll to position [2893, 0]
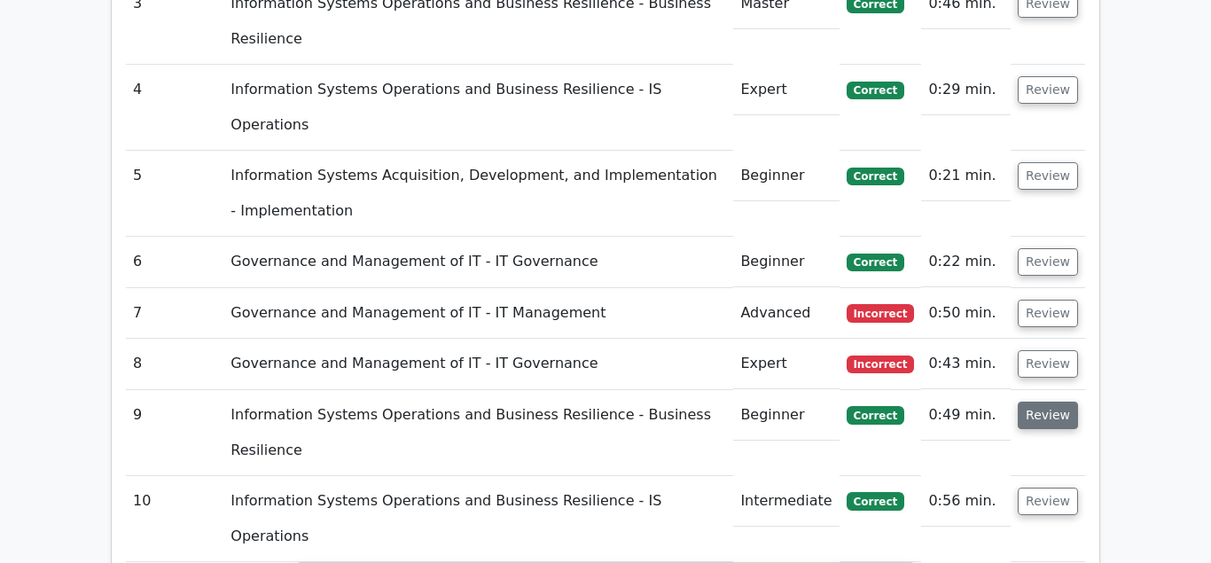
click at [1041, 402] on button "Review" at bounding box center [1048, 415] width 60 height 27
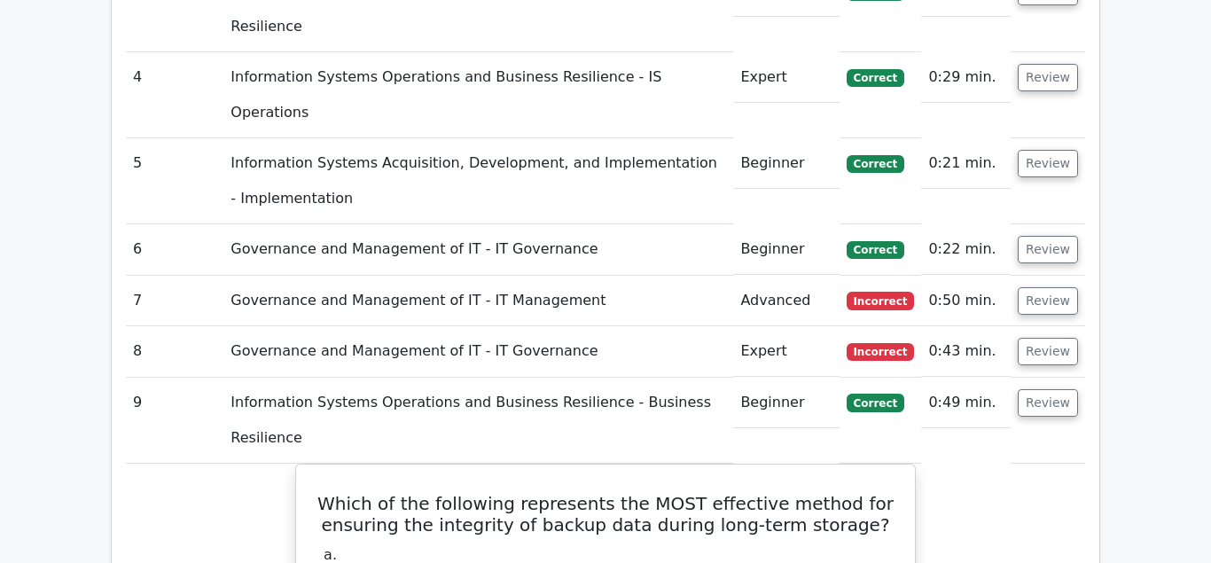
scroll to position [2713, 0]
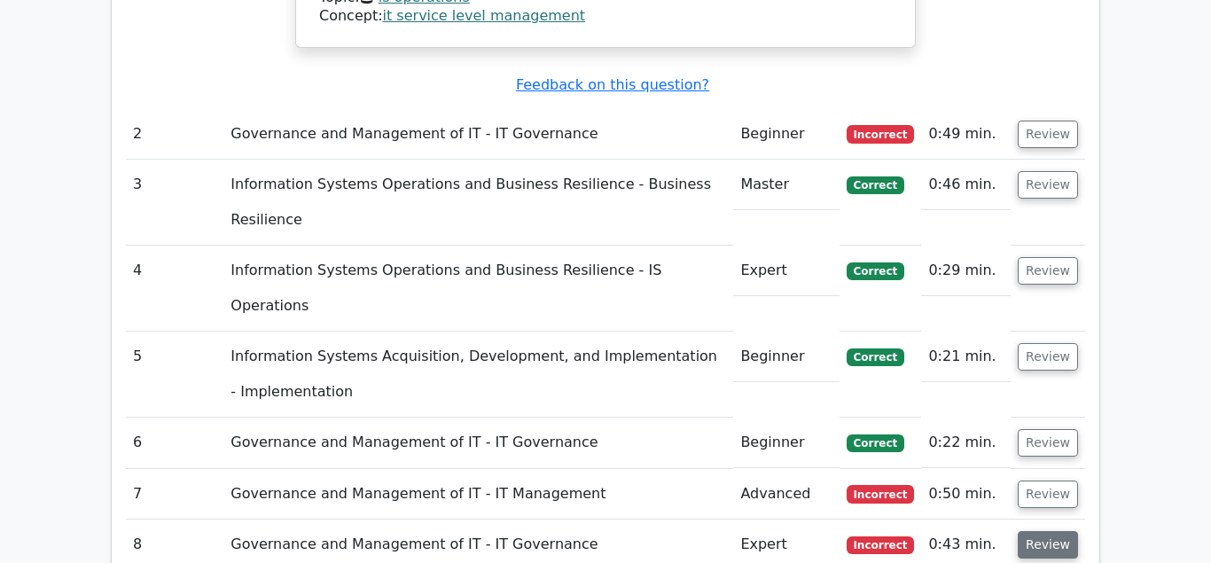
click at [1045, 531] on button "Review" at bounding box center [1048, 544] width 60 height 27
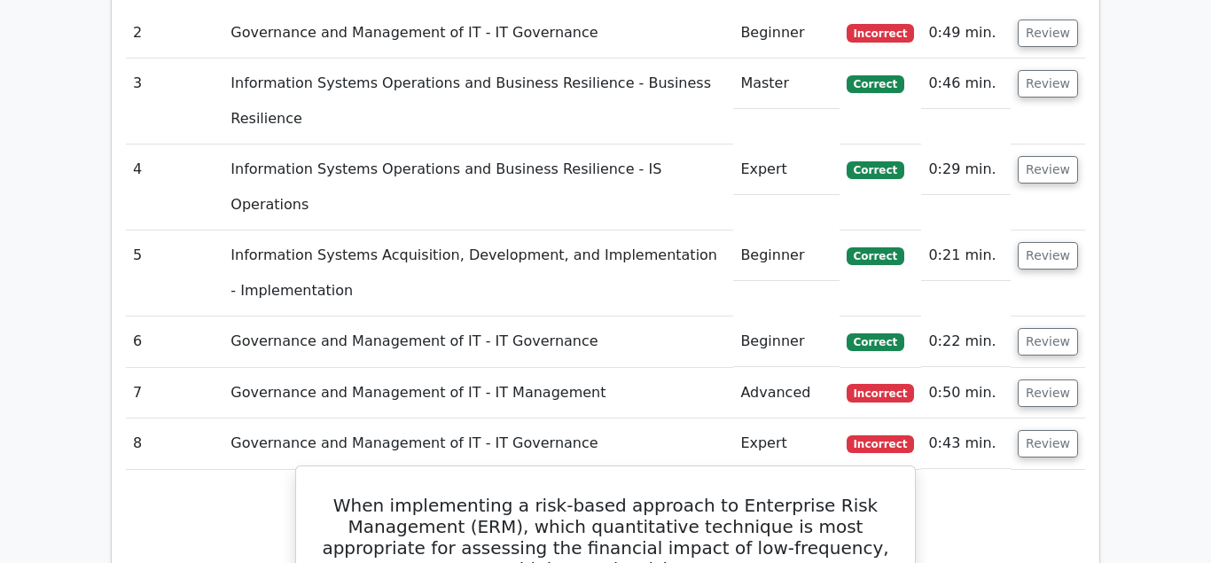
scroll to position [2803, 0]
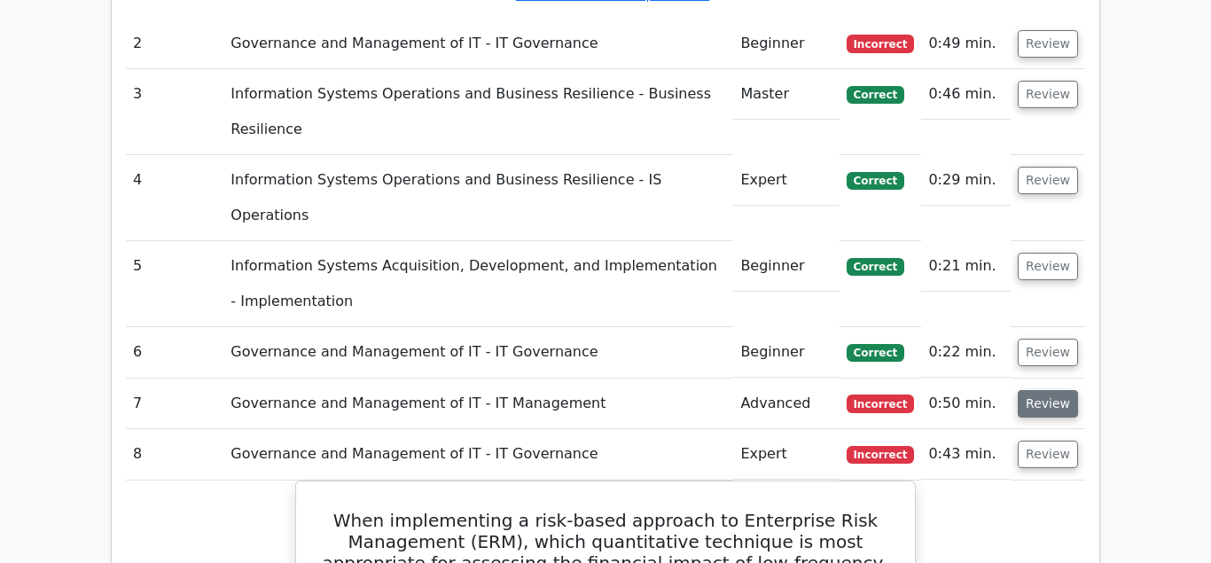
click at [1046, 390] on button "Review" at bounding box center [1048, 403] width 60 height 27
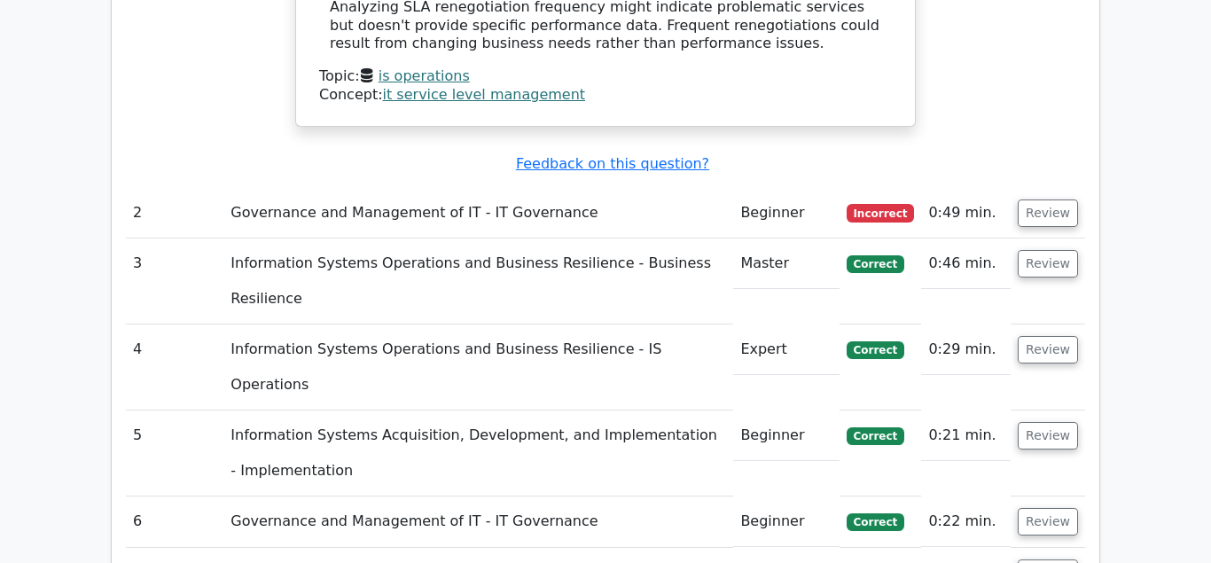
scroll to position [2622, 0]
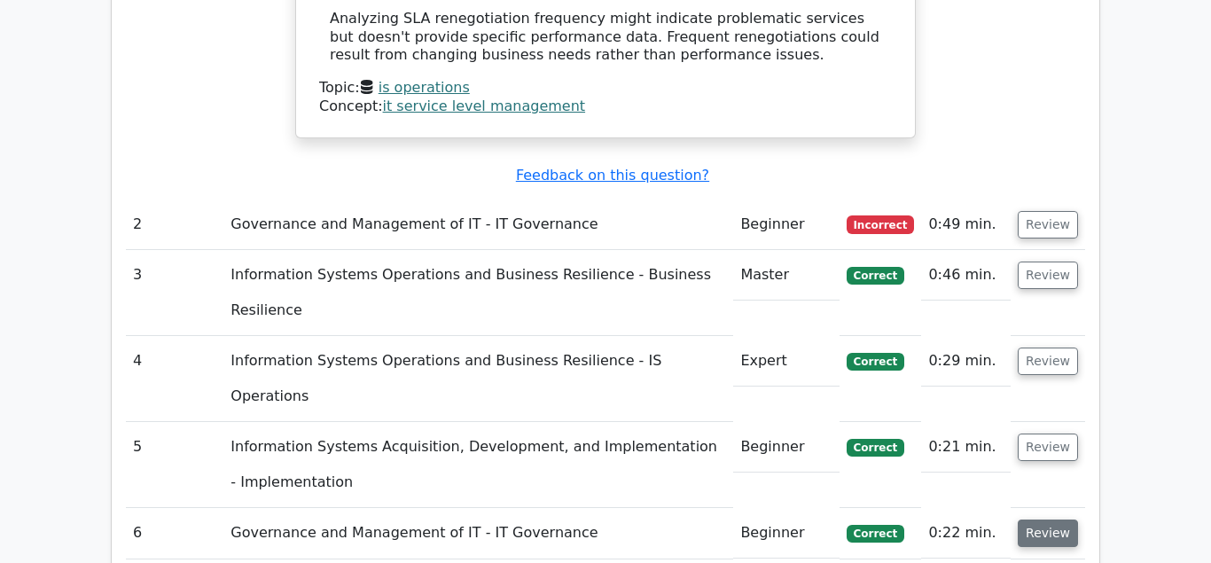
click at [1046, 519] on button "Review" at bounding box center [1048, 532] width 60 height 27
click at [1048, 433] on button "Review" at bounding box center [1048, 446] width 60 height 27
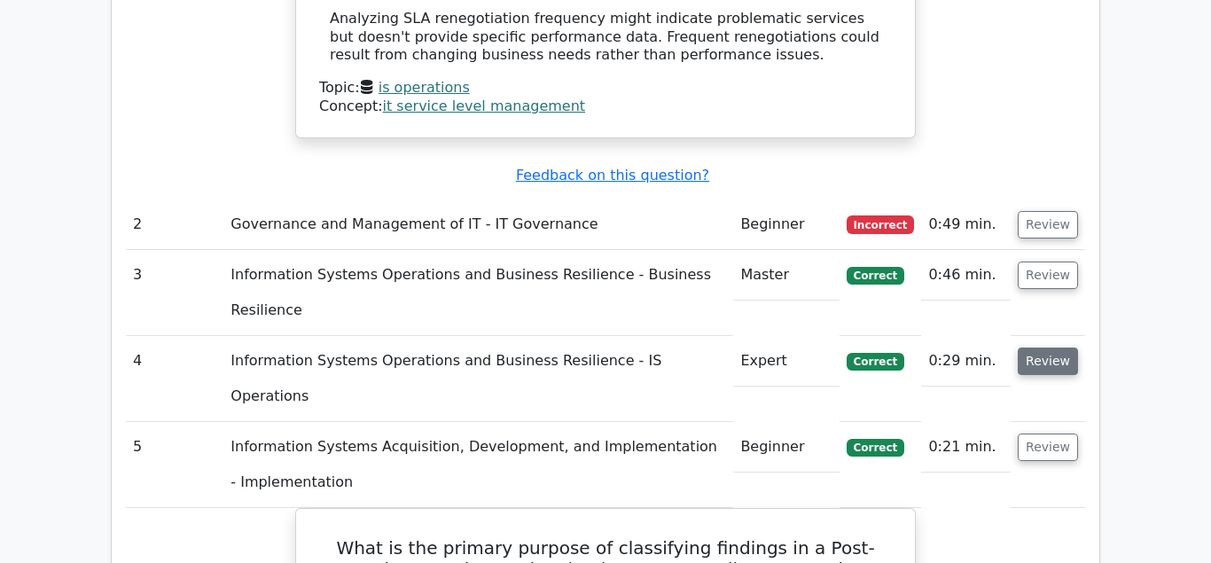
click at [1047, 347] on button "Review" at bounding box center [1048, 360] width 60 height 27
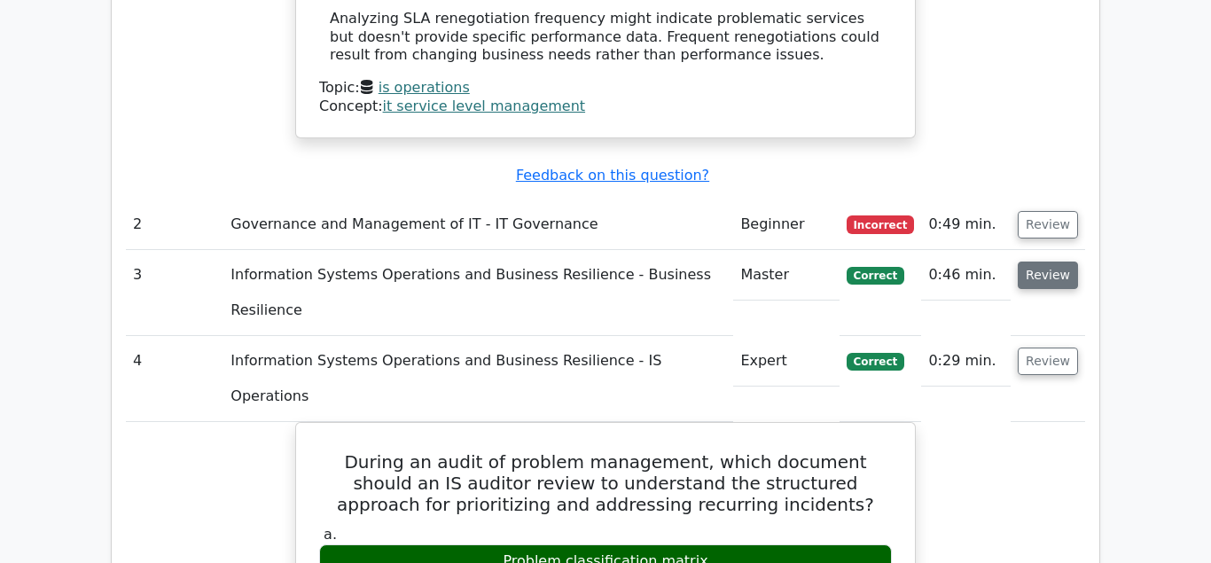
click at [1038, 262] on button "Review" at bounding box center [1048, 275] width 60 height 27
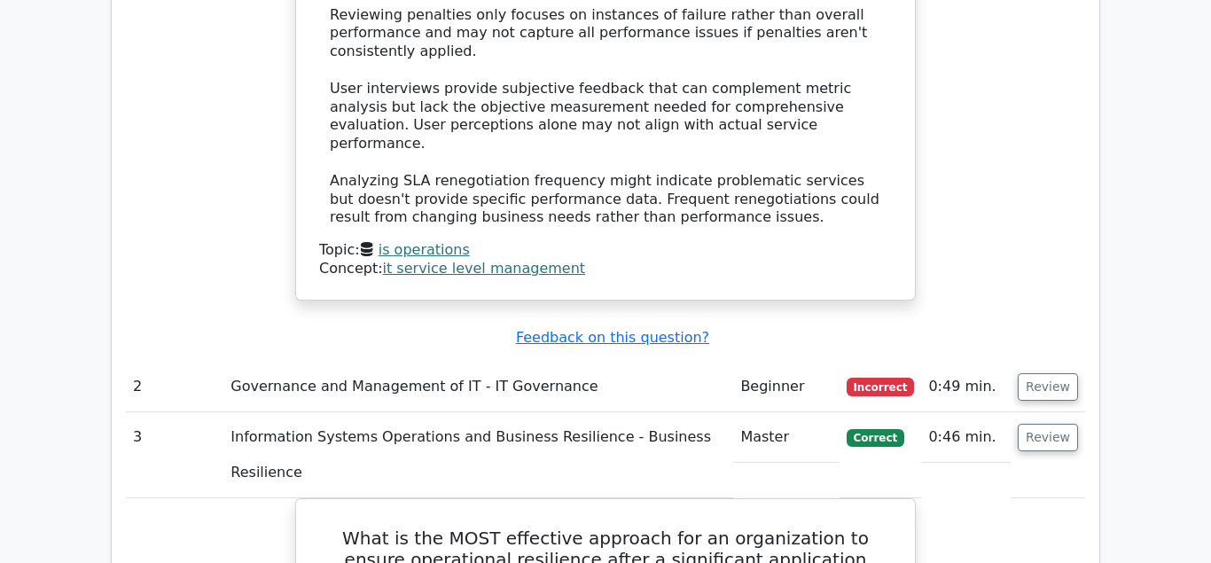
scroll to position [2441, 0]
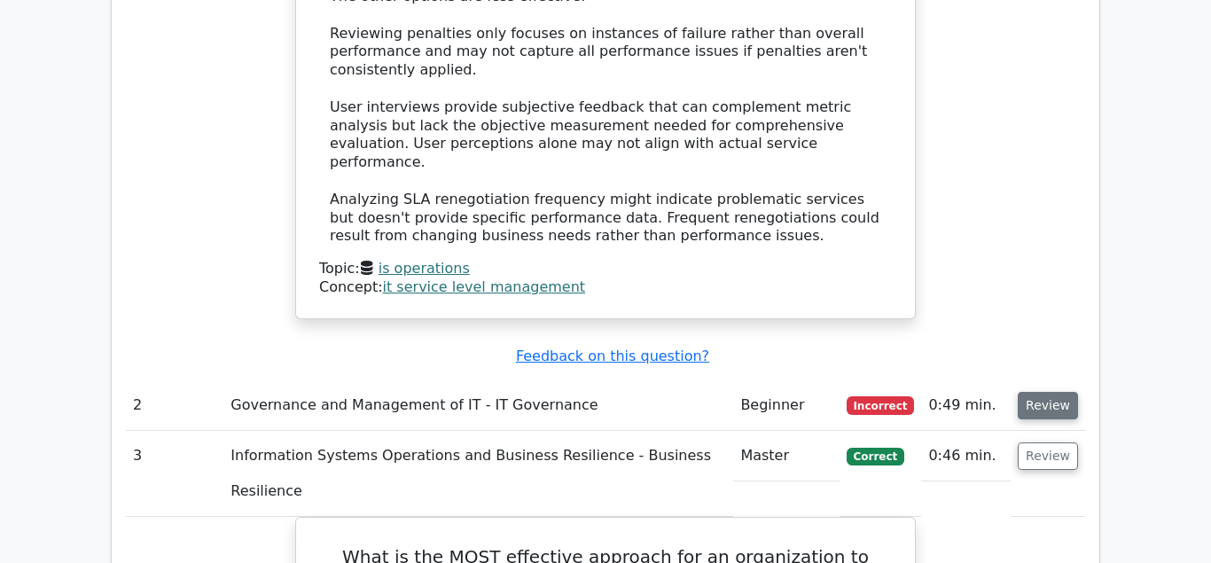
click at [1054, 392] on button "Review" at bounding box center [1048, 405] width 60 height 27
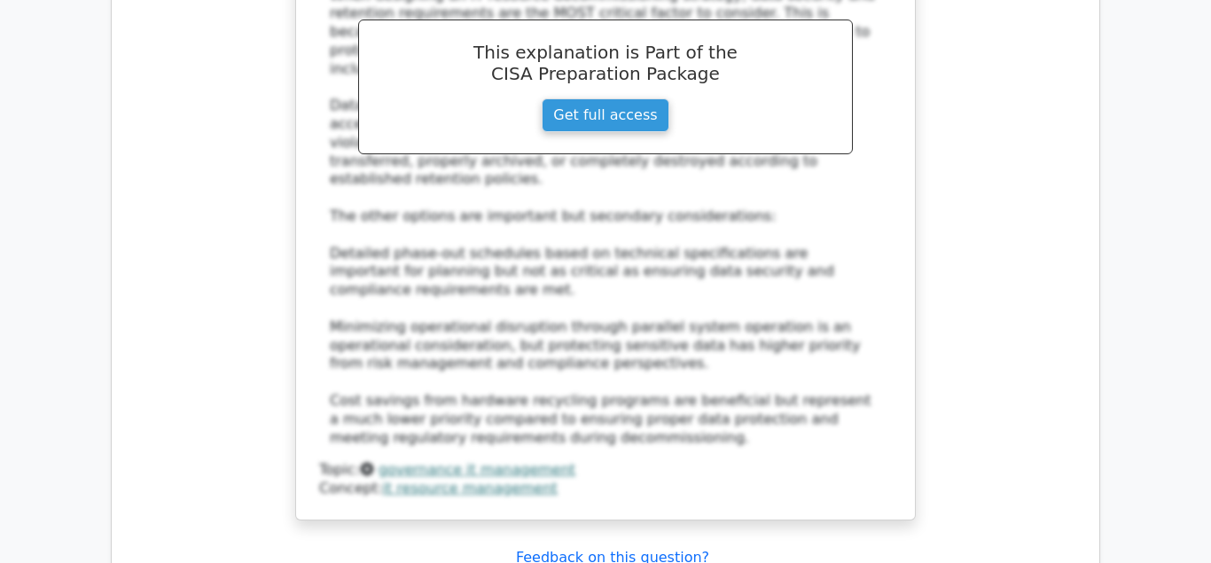
scroll to position [102724, 0]
